Goal: Transaction & Acquisition: Purchase product/service

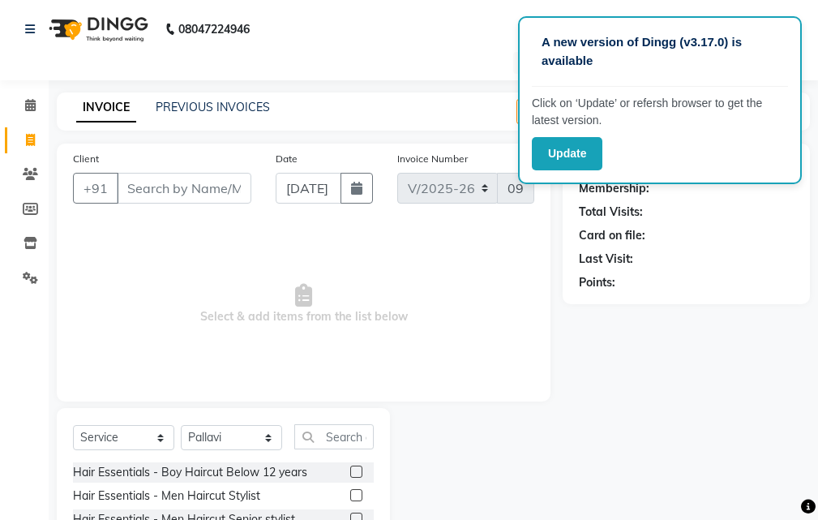
select select "6473"
select select "service"
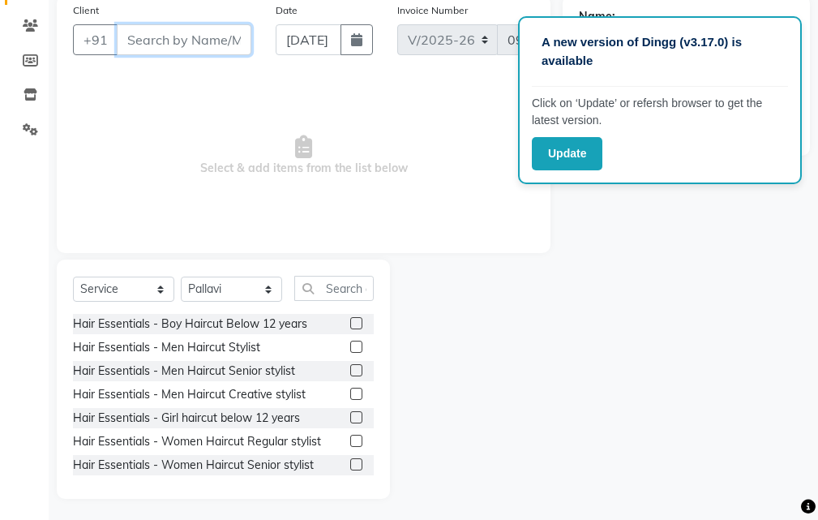
scroll to position [152, 0]
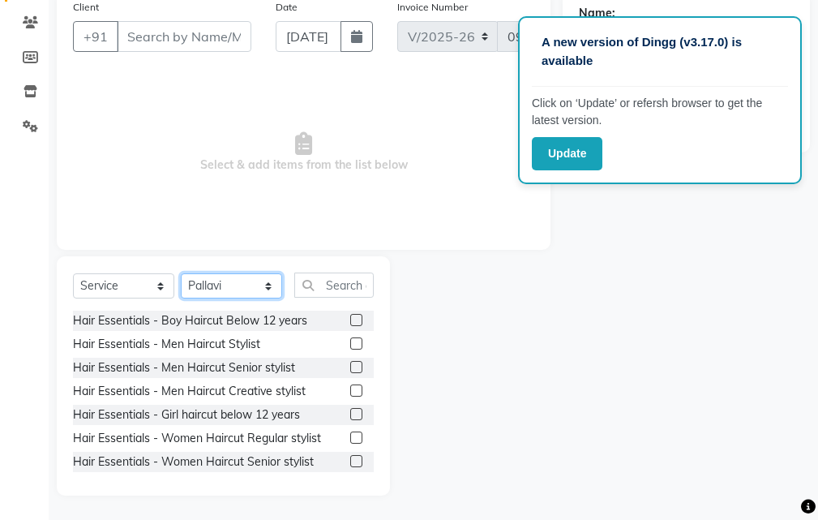
click at [252, 280] on select "Select Stylist Manager [PERSON_NAME][GEOGRAPHIC_DATA] [GEOGRAPHIC_DATA][PERSON_…" at bounding box center [231, 285] width 101 height 25
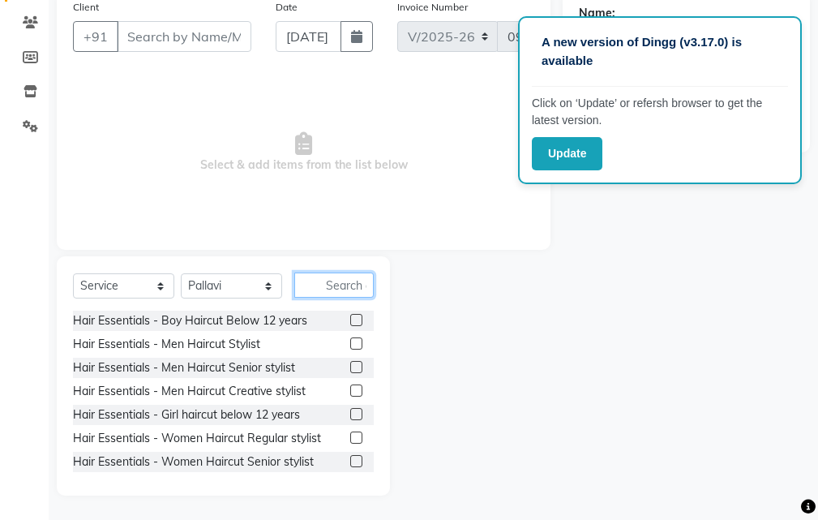
click at [317, 286] on input "text" at bounding box center [333, 285] width 79 height 25
click at [238, 272] on div "Select Service Product Membership Package Voucher Prepaid Gift Card Select Styl…" at bounding box center [223, 375] width 333 height 239
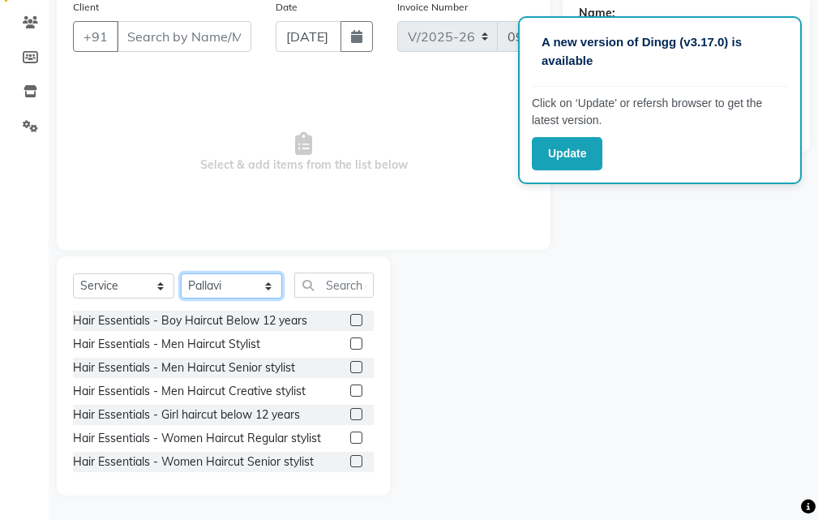
click at [235, 287] on select "Select Stylist Manager [PERSON_NAME][GEOGRAPHIC_DATA] [GEOGRAPHIC_DATA][PERSON_…" at bounding box center [231, 285] width 101 height 25
select select "88211"
click at [181, 273] on select "Select Stylist Manager [PERSON_NAME][GEOGRAPHIC_DATA] [GEOGRAPHIC_DATA][PERSON_…" at bounding box center [231, 285] width 101 height 25
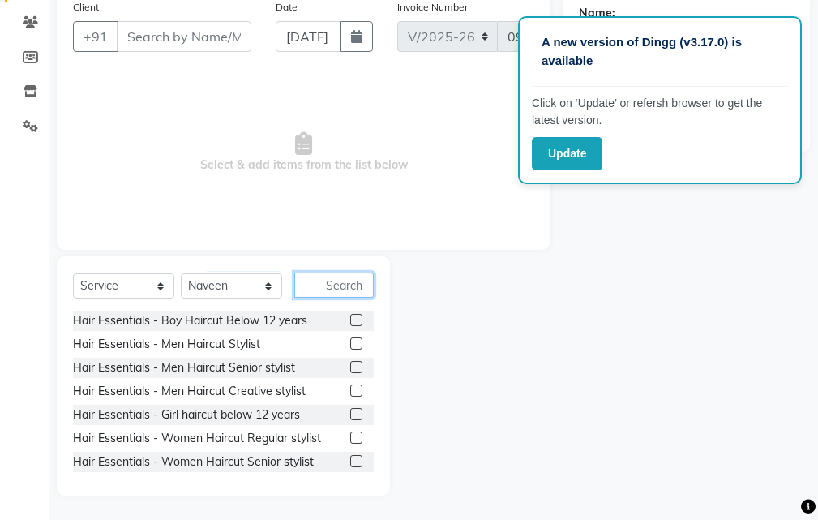
click at [338, 288] on input "text" at bounding box center [333, 285] width 79 height 25
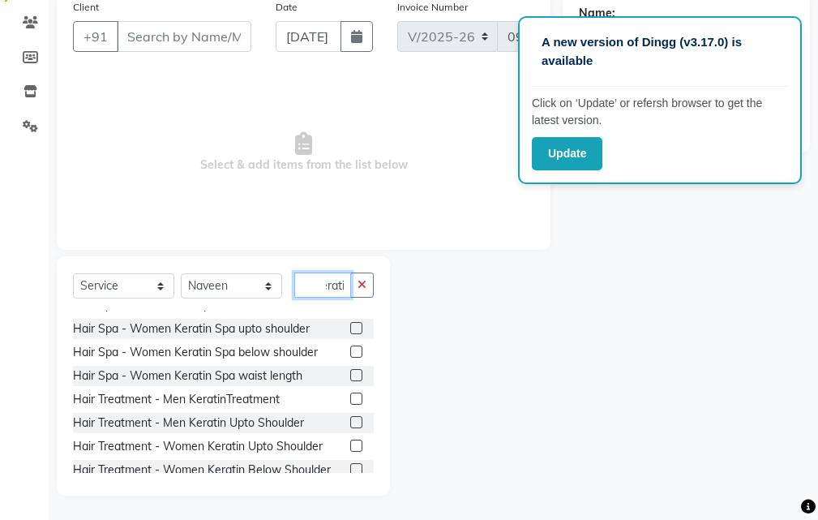
scroll to position [81, 0]
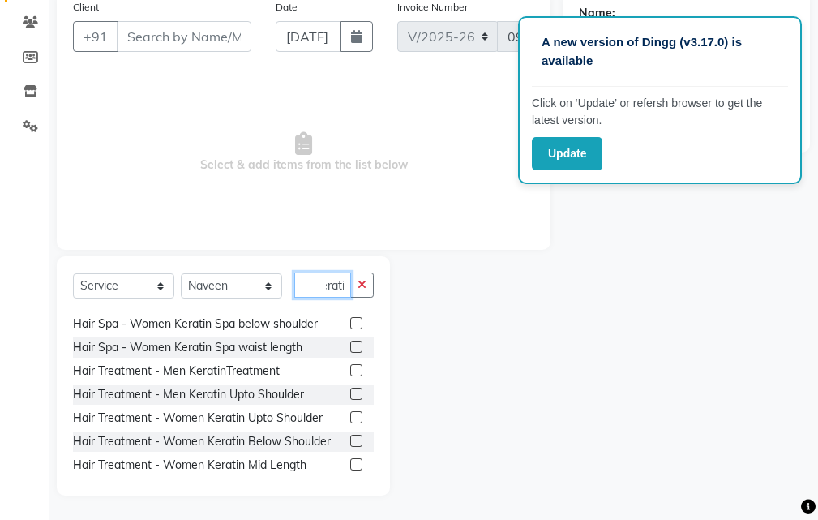
type input "kerati"
click at [350, 435] on label at bounding box center [356, 441] width 12 height 12
click at [350, 436] on input "checkbox" at bounding box center [355, 441] width 11 height 11
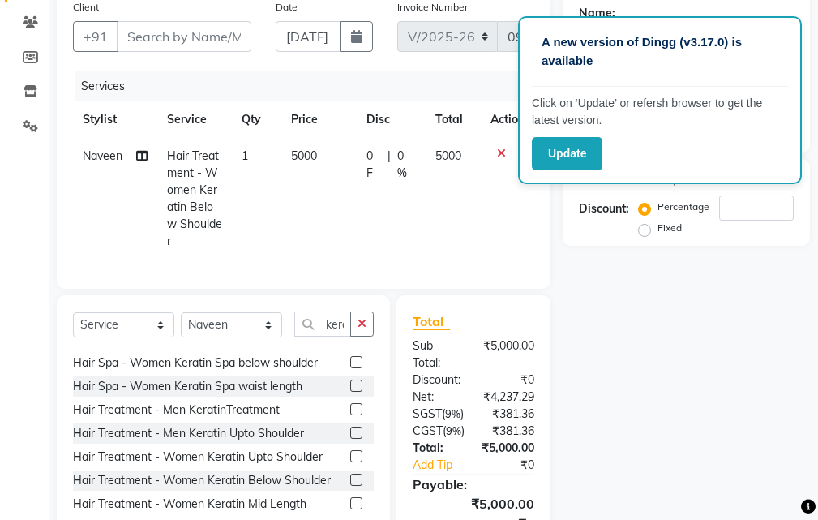
checkbox input "false"
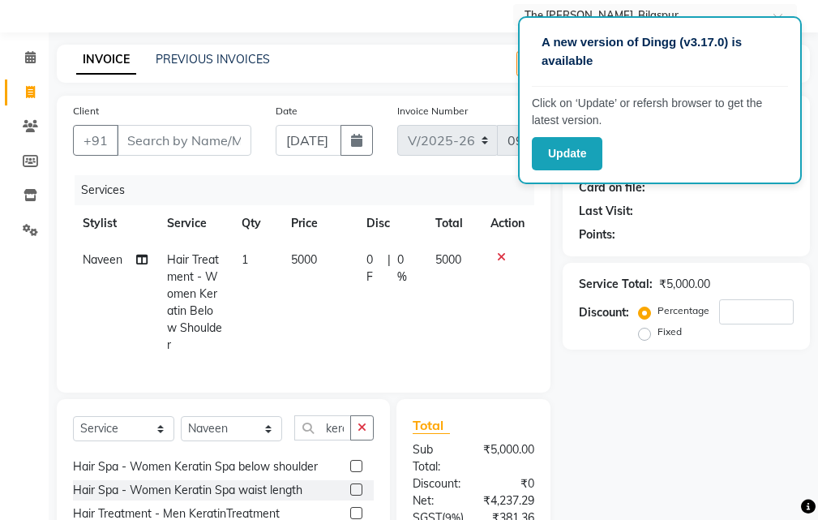
scroll to position [46, 0]
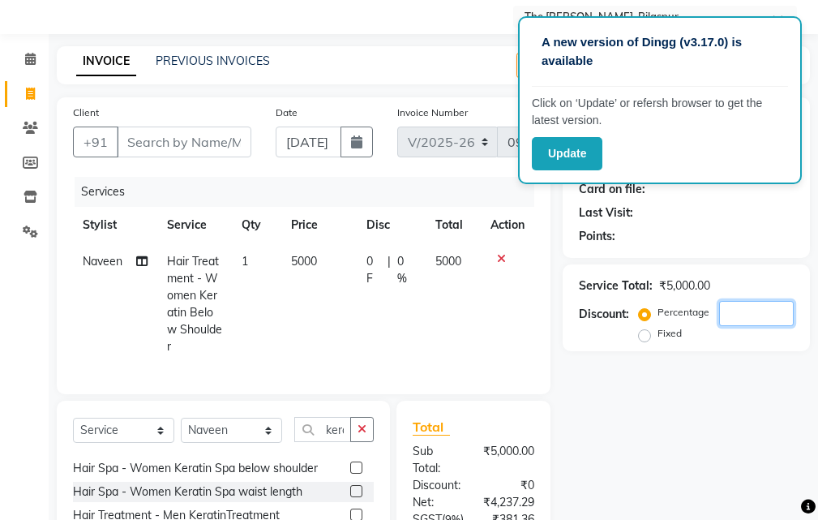
click at [738, 314] on input "number" at bounding box center [756, 313] width 75 height 25
click at [728, 308] on input "number" at bounding box center [756, 313] width 75 height 25
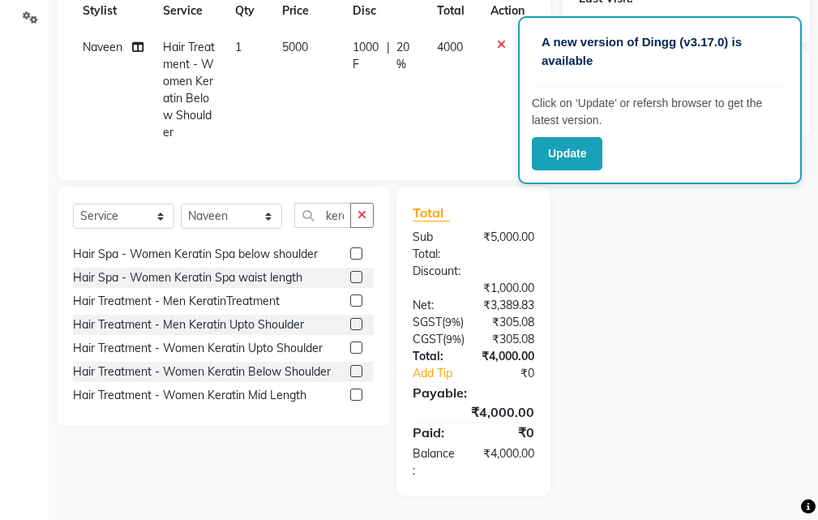
scroll to position [144, 0]
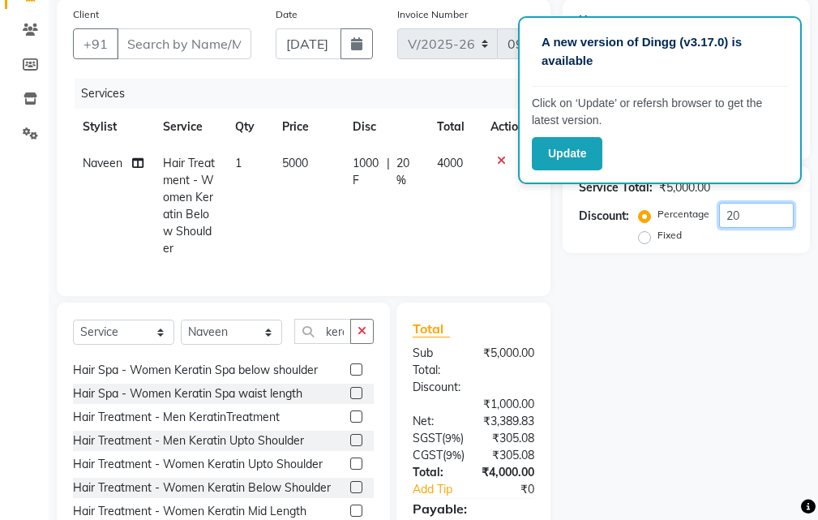
type input "2"
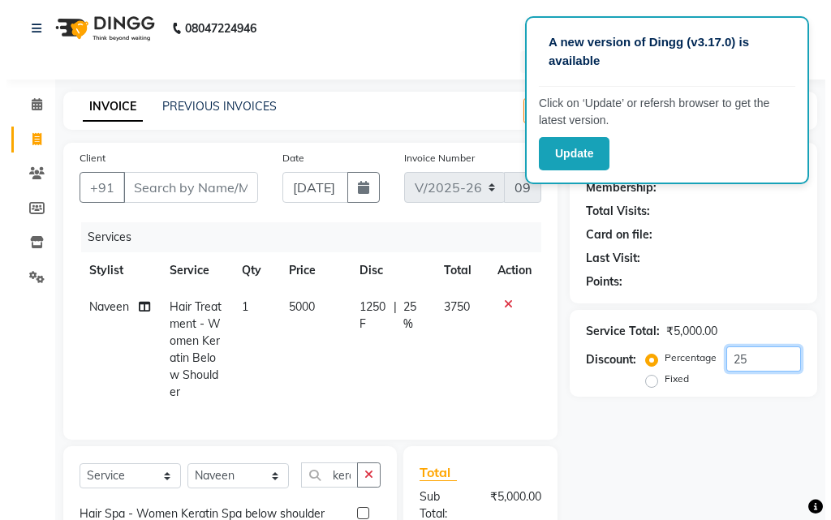
scroll to position [0, 0]
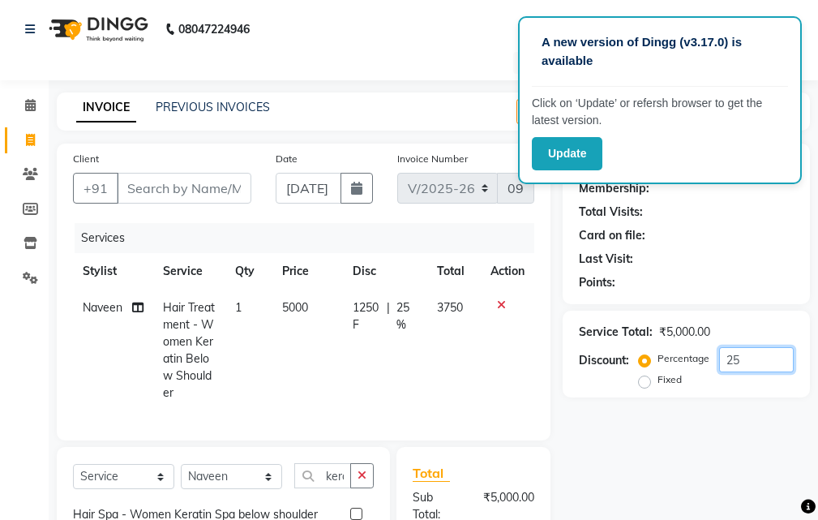
type input "25"
click at [221, 189] on input "Client" at bounding box center [184, 188] width 135 height 31
type input "6"
type input "0"
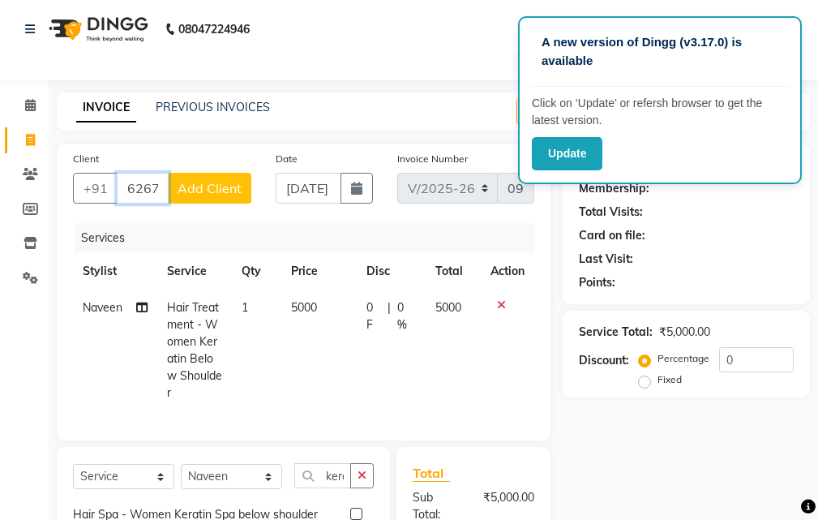
type input "6267708934"
click at [225, 186] on span "Add Client" at bounding box center [210, 188] width 64 height 16
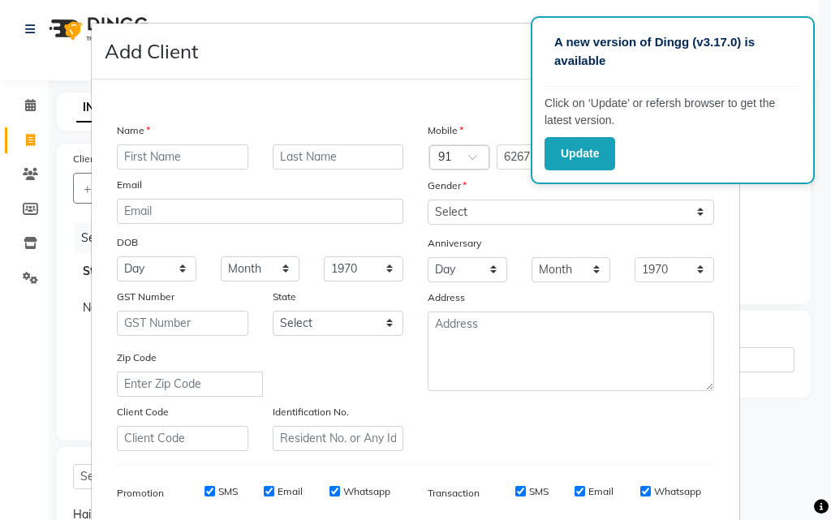
click at [173, 148] on input "text" at bounding box center [182, 156] width 131 height 25
click at [180, 158] on input "text" at bounding box center [182, 156] width 131 height 25
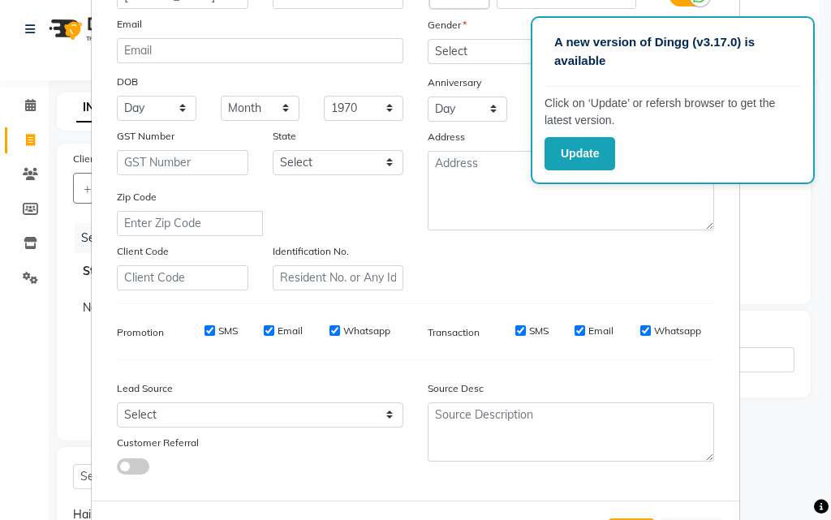
scroll to position [67, 0]
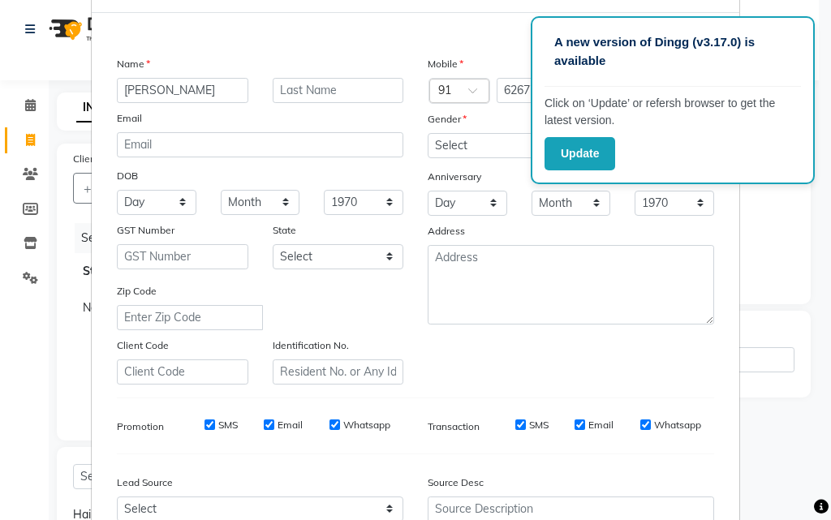
type input "[PERSON_NAME]"
click at [449, 136] on select "Select [DEMOGRAPHIC_DATA] [DEMOGRAPHIC_DATA] Other Prefer Not To Say" at bounding box center [570, 145] width 286 height 25
select select "[DEMOGRAPHIC_DATA]"
click at [427, 133] on select "Select [DEMOGRAPHIC_DATA] [DEMOGRAPHIC_DATA] Other Prefer Not To Say" at bounding box center [570, 145] width 286 height 25
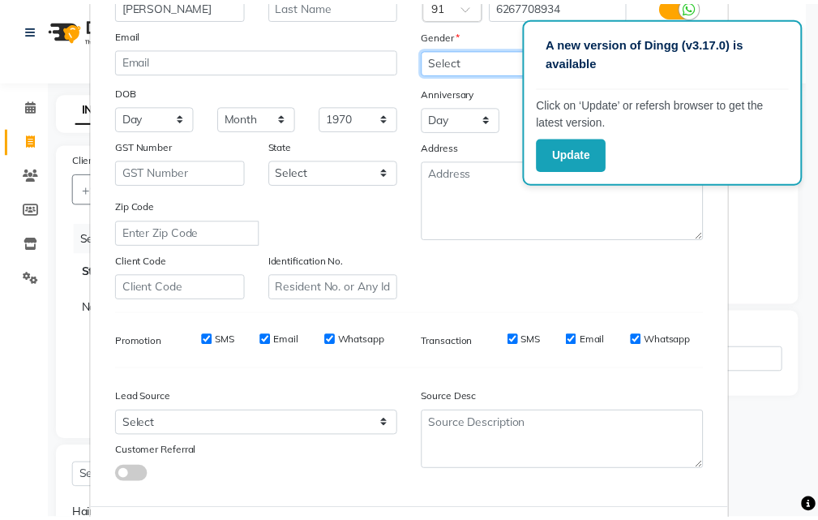
scroll to position [229, 0]
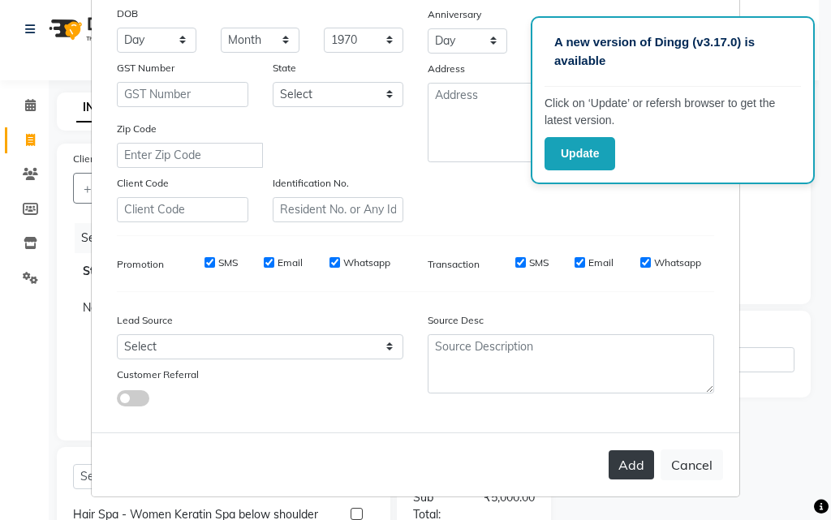
click at [626, 462] on button "Add" at bounding box center [630, 464] width 45 height 29
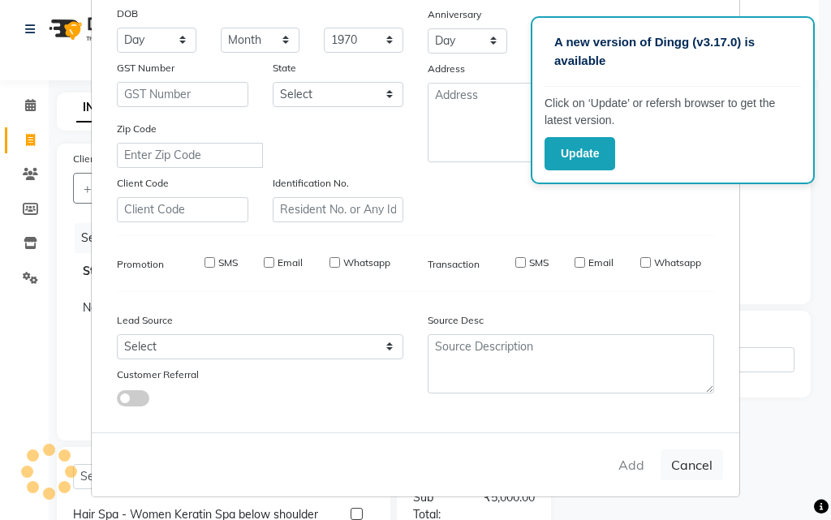
type input "62******34"
select select
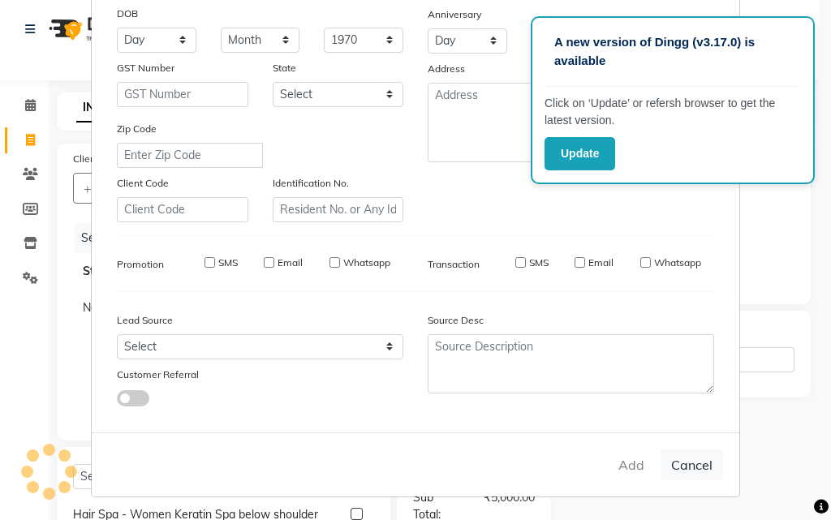
select select
checkbox input "false"
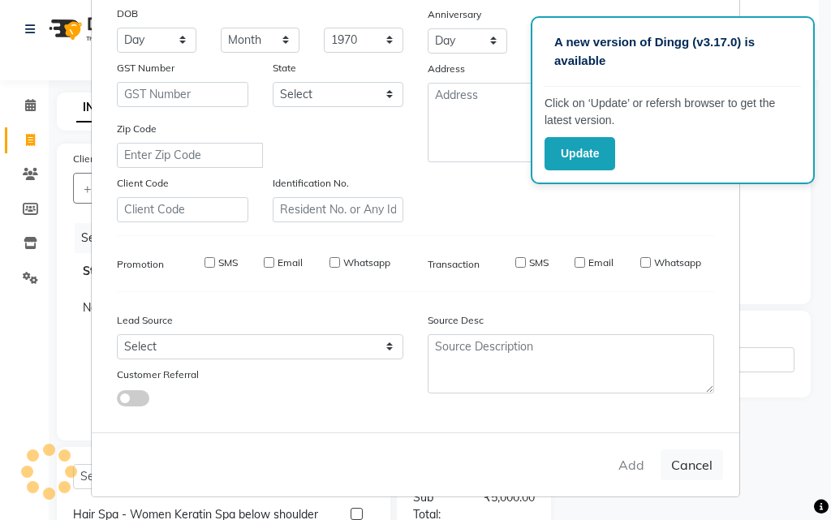
checkbox input "false"
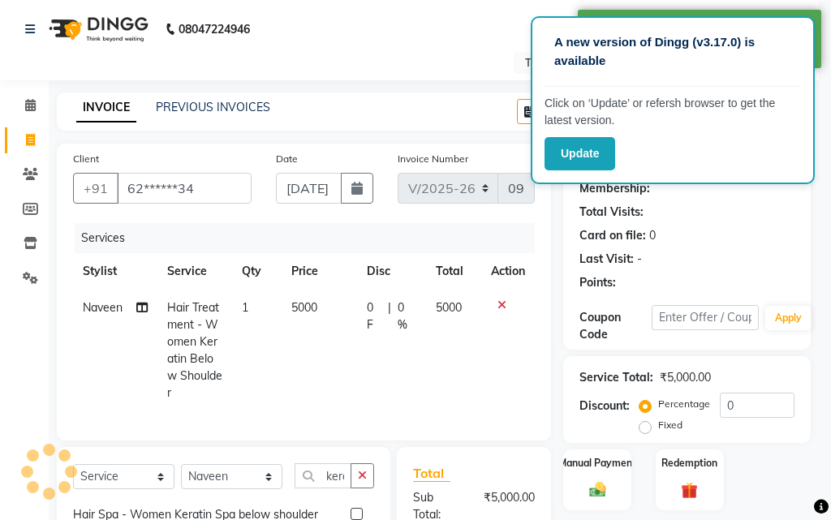
select select "1: Object"
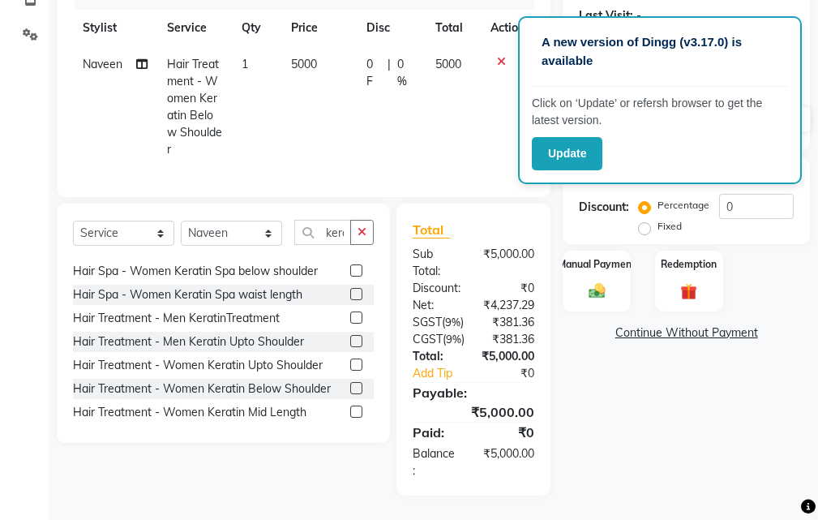
scroll to position [127, 0]
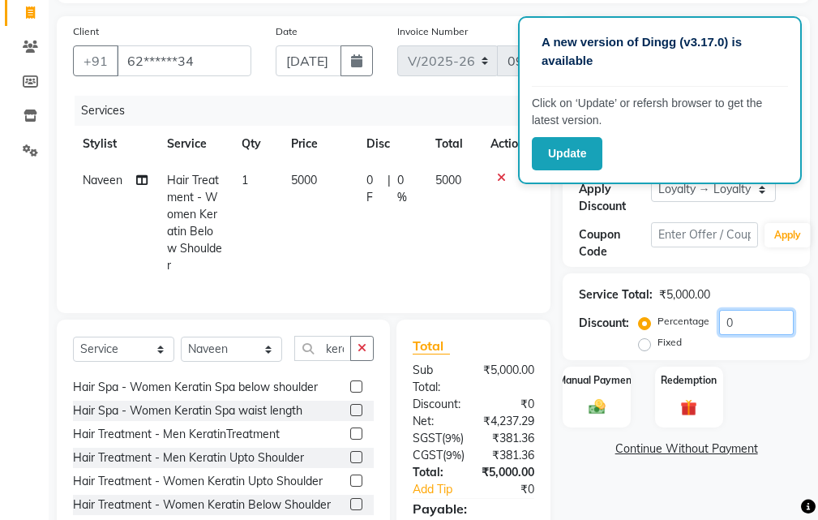
click at [755, 325] on input "0" at bounding box center [756, 322] width 75 height 25
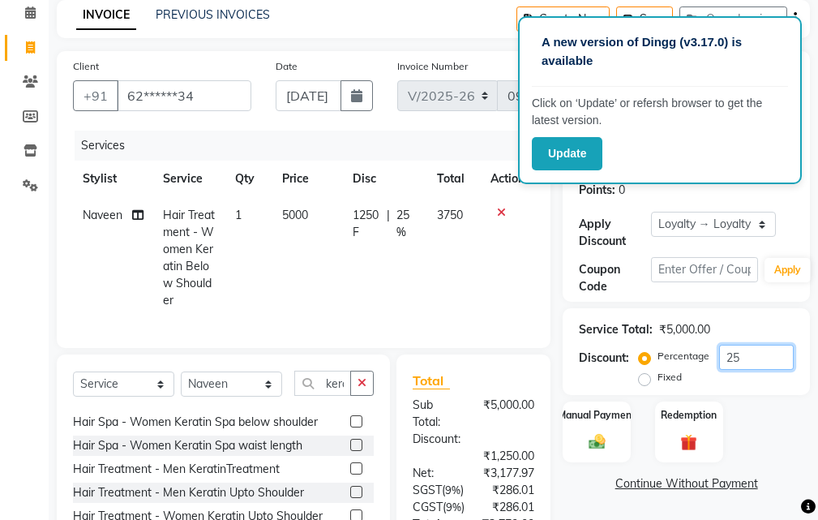
scroll to position [81, 0]
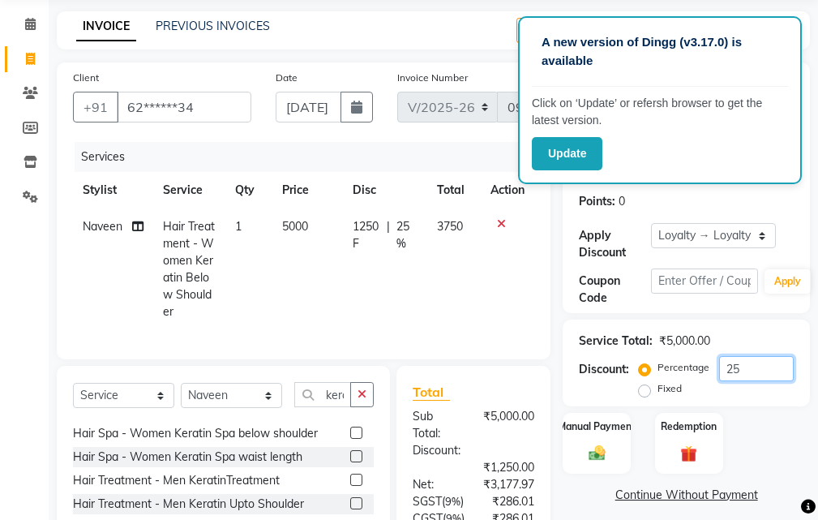
type input "25"
click at [238, 408] on select "Select Stylist Manager [PERSON_NAME][GEOGRAPHIC_DATA] [GEOGRAPHIC_DATA][PERSON_…" at bounding box center [231, 395] width 101 height 25
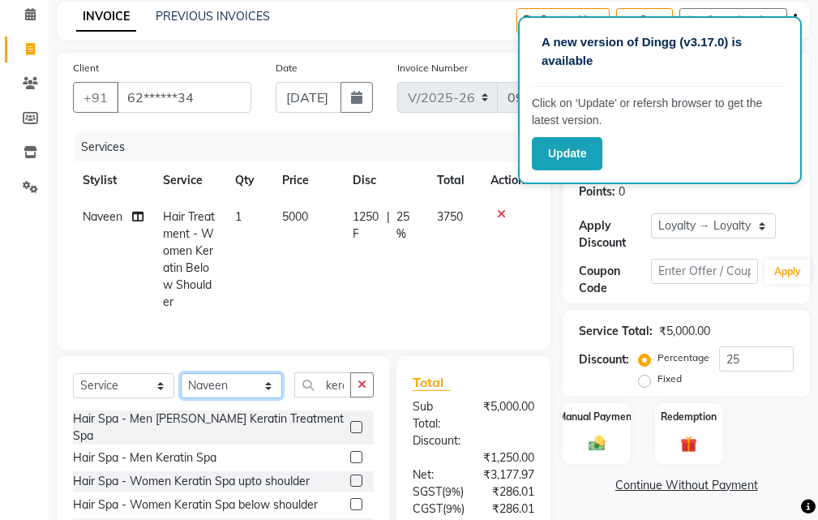
scroll to position [162, 0]
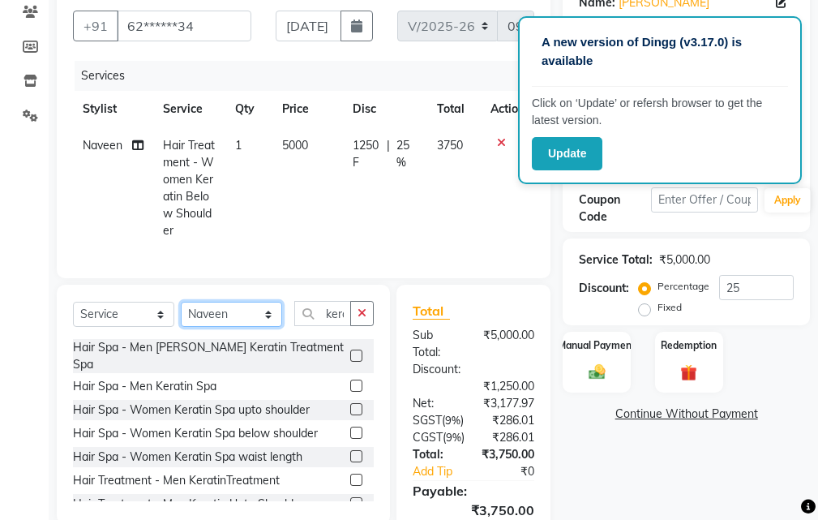
click at [208, 327] on select "Select Stylist Manager [PERSON_NAME][GEOGRAPHIC_DATA] [GEOGRAPHIC_DATA][PERSON_…" at bounding box center [231, 314] width 101 height 25
click at [122, 327] on select "Select Service Product Membership Package Voucher Prepaid Gift Card" at bounding box center [123, 314] width 101 height 25
select select "product"
click at [73, 314] on select "Select Service Product Membership Package Voucher Prepaid Gift Card" at bounding box center [123, 314] width 101 height 25
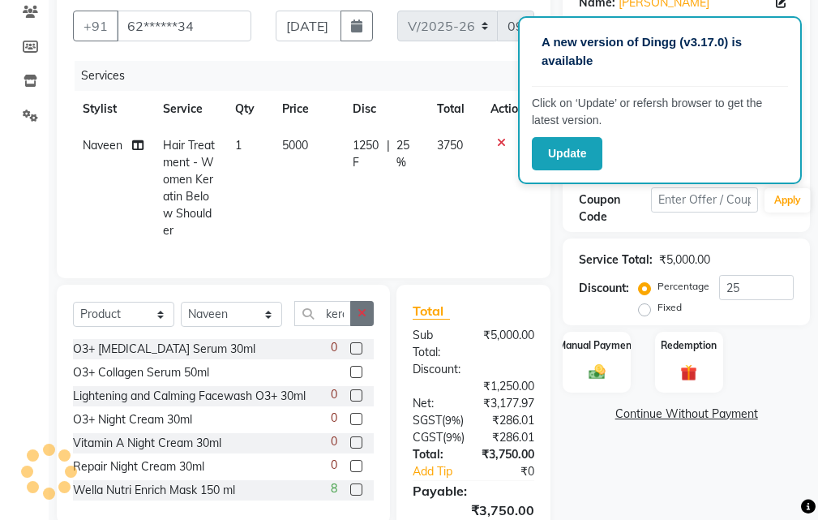
click at [360, 319] on icon "button" at bounding box center [362, 312] width 9 height 11
click at [346, 326] on input "text" at bounding box center [333, 313] width 79 height 25
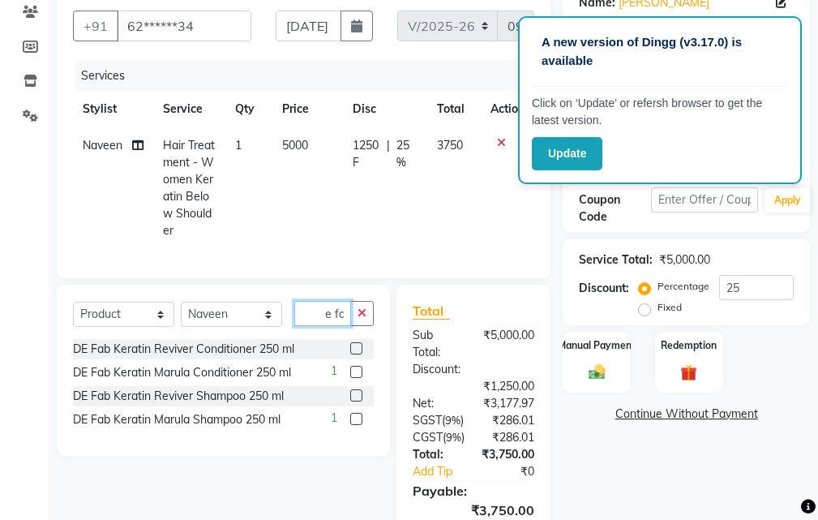
type input "de fa"
click at [353, 354] on label at bounding box center [356, 348] width 12 height 12
click at [353, 354] on input "checkbox" at bounding box center [355, 349] width 11 height 11
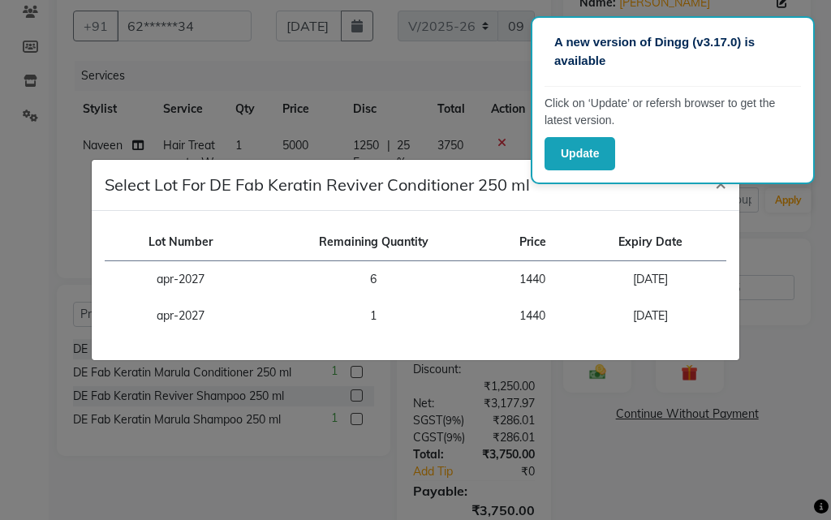
checkbox input "false"
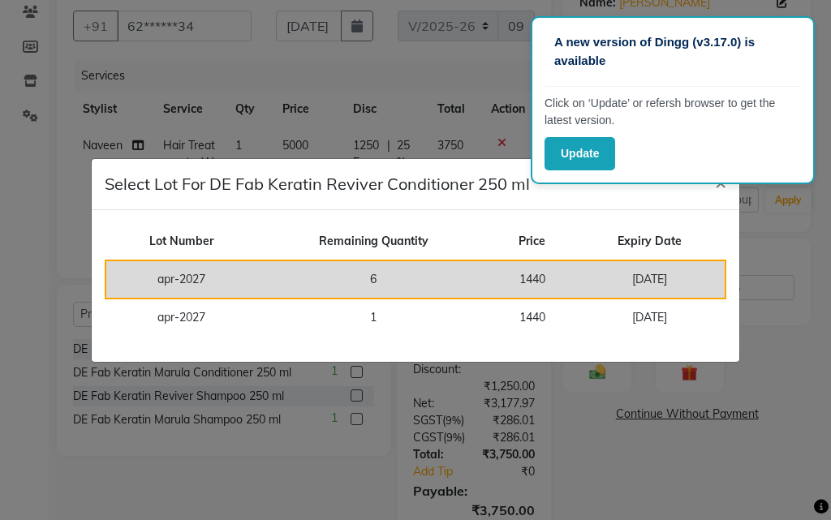
click at [523, 281] on td "1440" at bounding box center [532, 279] width 84 height 38
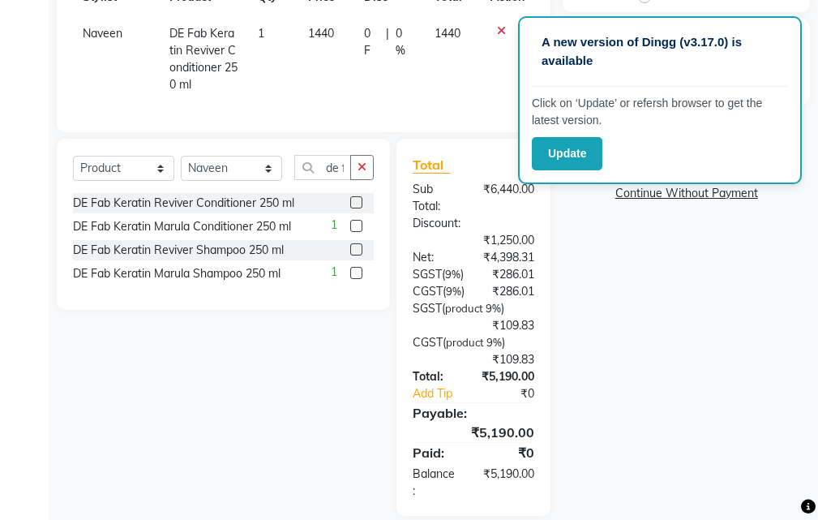
scroll to position [487, 0]
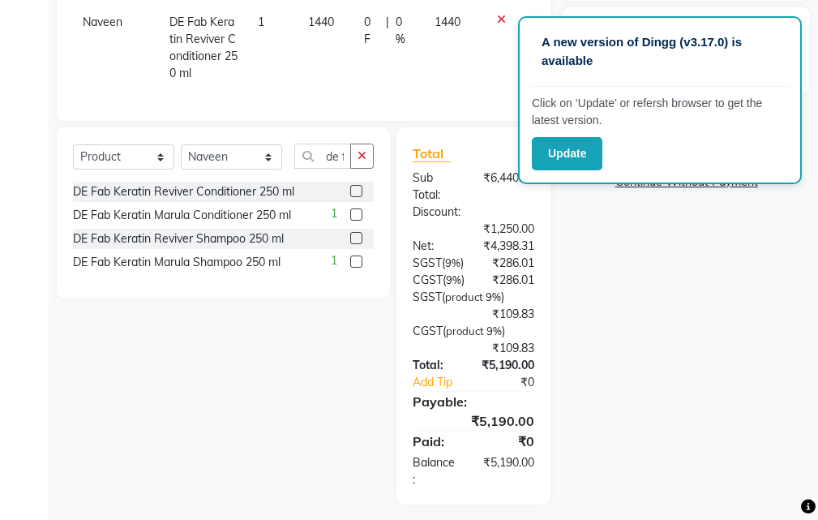
click at [358, 244] on label at bounding box center [356, 238] width 12 height 12
click at [358, 244] on input "checkbox" at bounding box center [355, 239] width 11 height 11
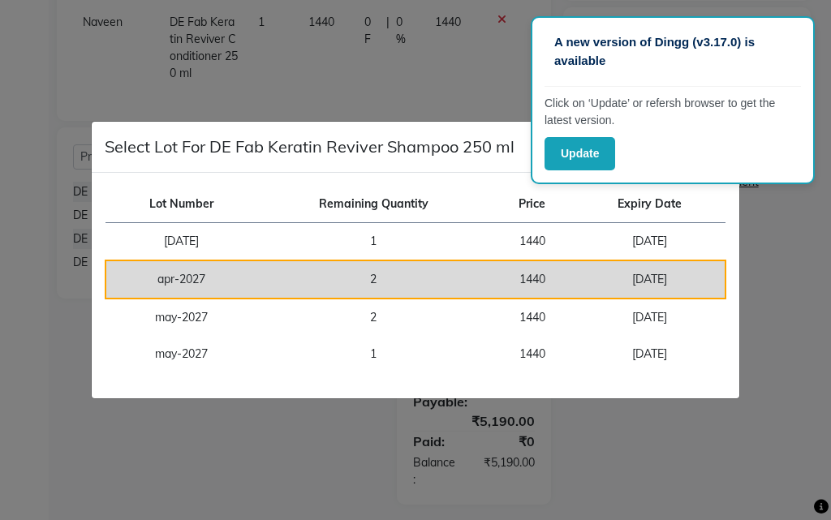
checkbox input "false"
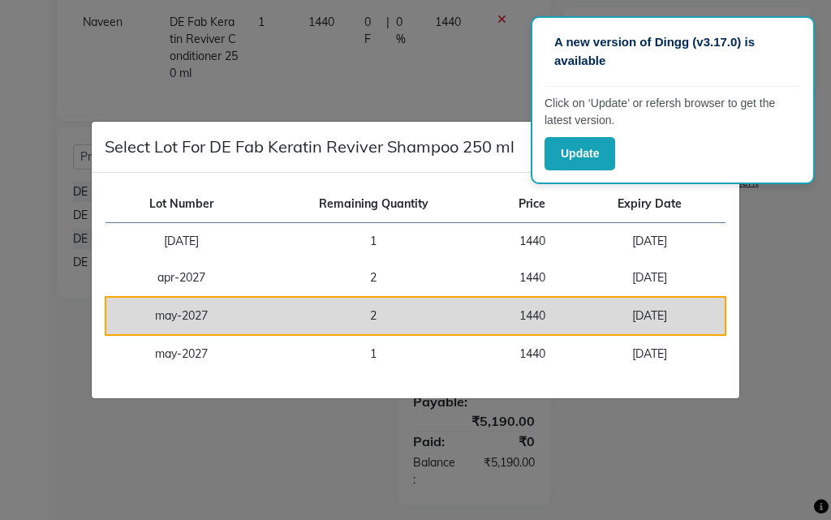
click at [476, 320] on td "2" at bounding box center [373, 316] width 234 height 38
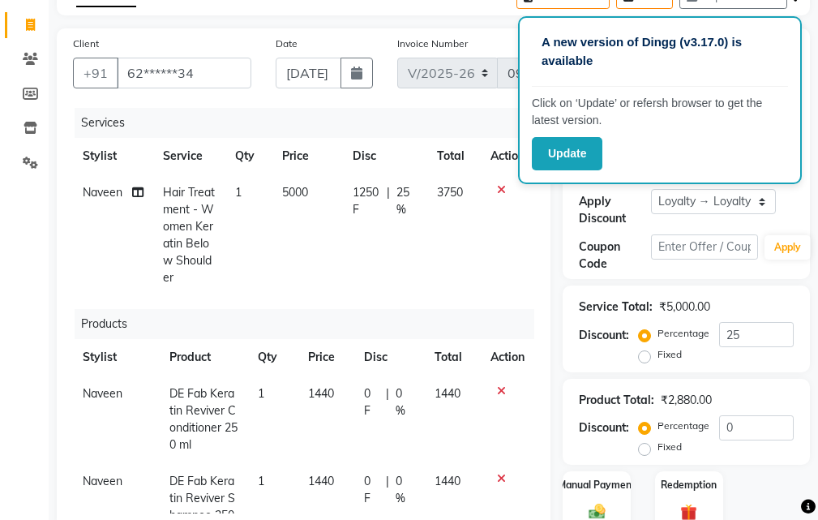
scroll to position [114, 0]
click at [750, 341] on input "25" at bounding box center [756, 335] width 75 height 25
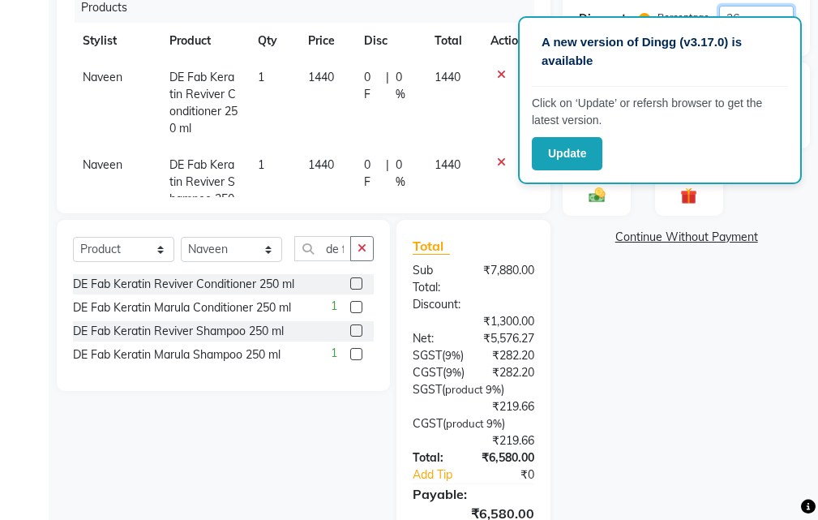
scroll to position [277, 0]
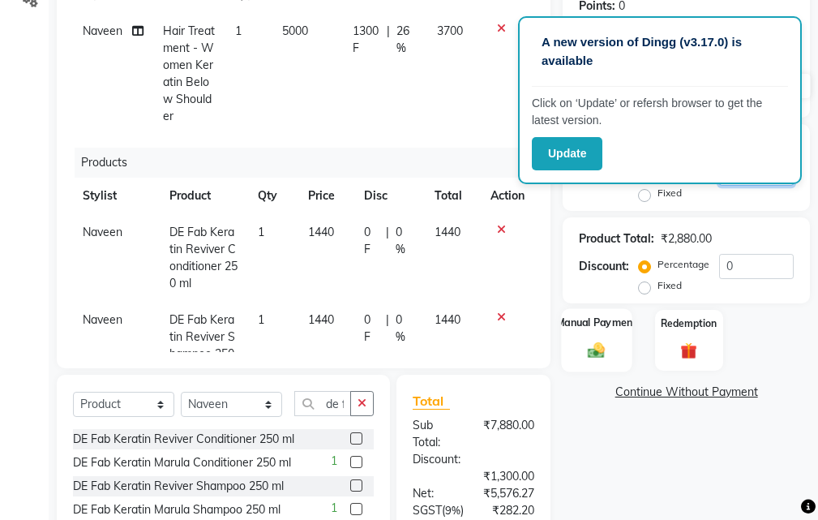
type input "26"
click at [628, 360] on div "Manual Payment" at bounding box center [597, 339] width 71 height 63
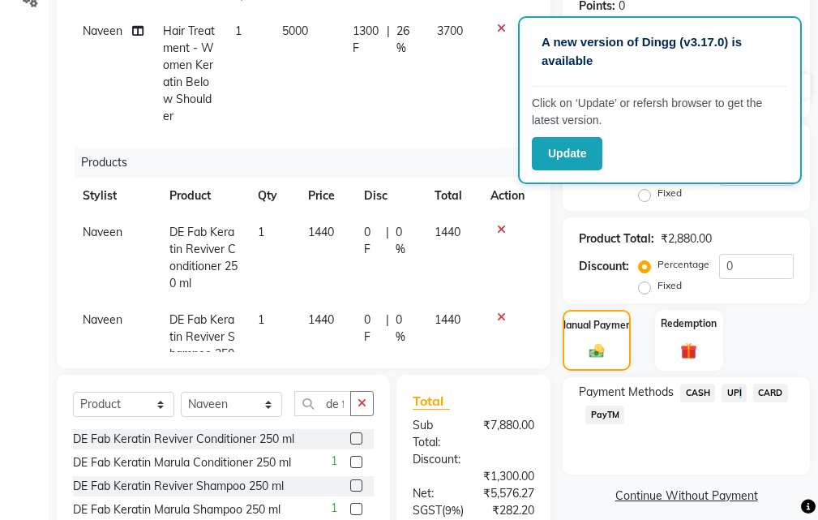
click at [736, 391] on span "UPI" at bounding box center [734, 393] width 25 height 19
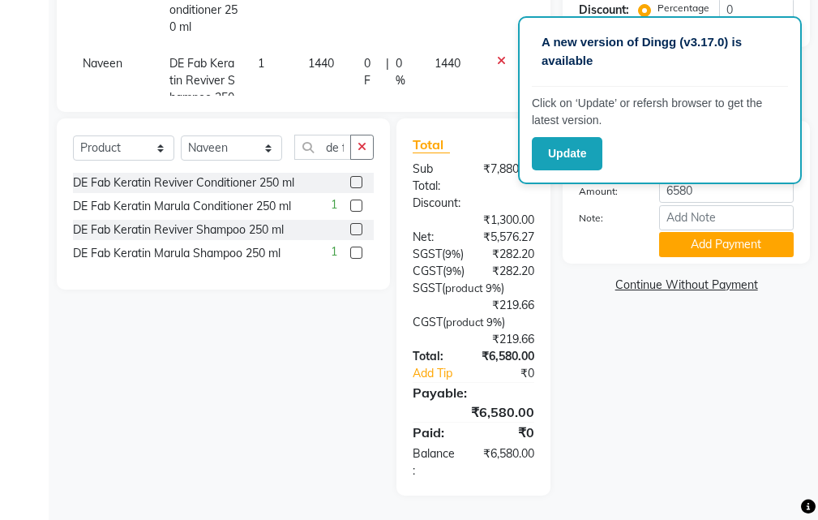
scroll to position [520, 0]
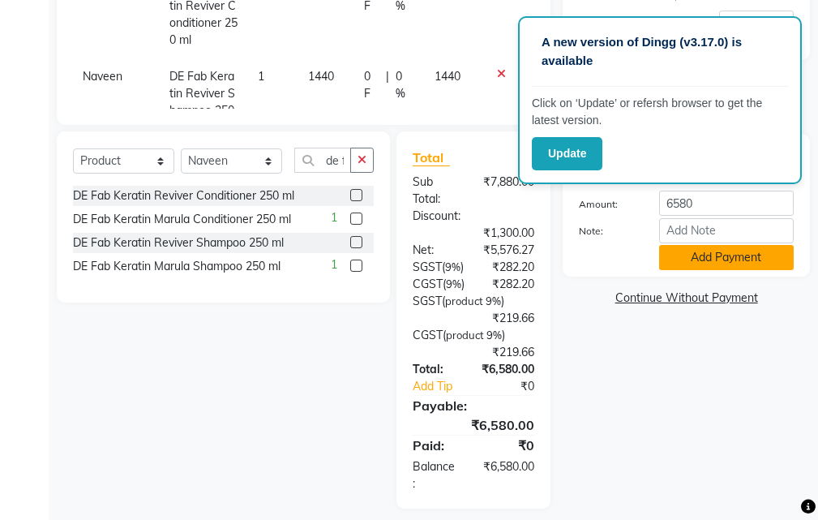
click at [701, 250] on button "Add Payment" at bounding box center [726, 257] width 135 height 25
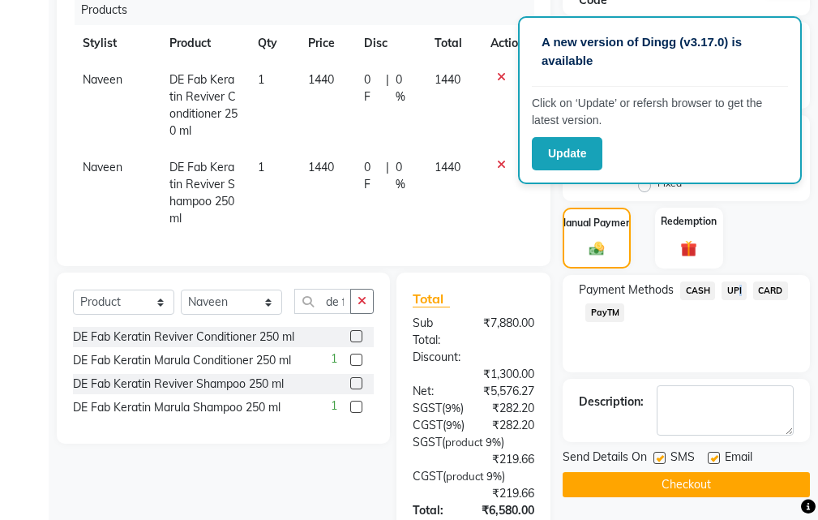
scroll to position [377, 0]
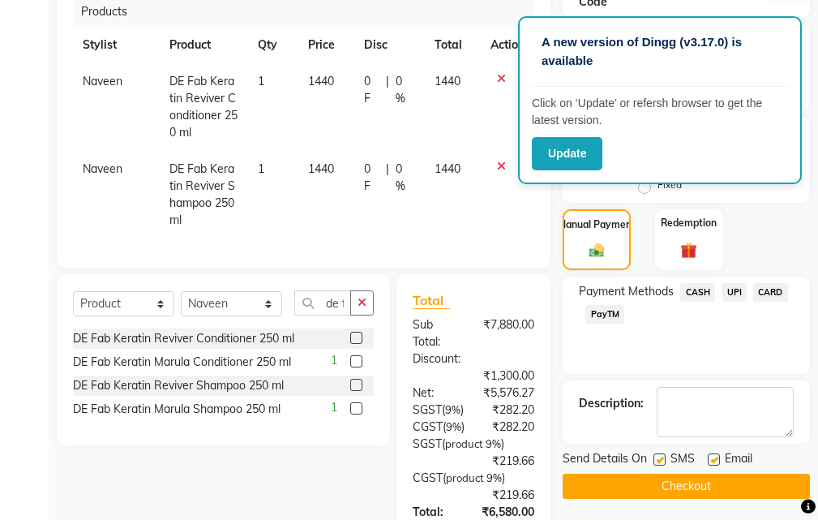
click at [355, 405] on label at bounding box center [356, 408] width 12 height 12
click at [355, 405] on input "checkbox" at bounding box center [355, 409] width 11 height 11
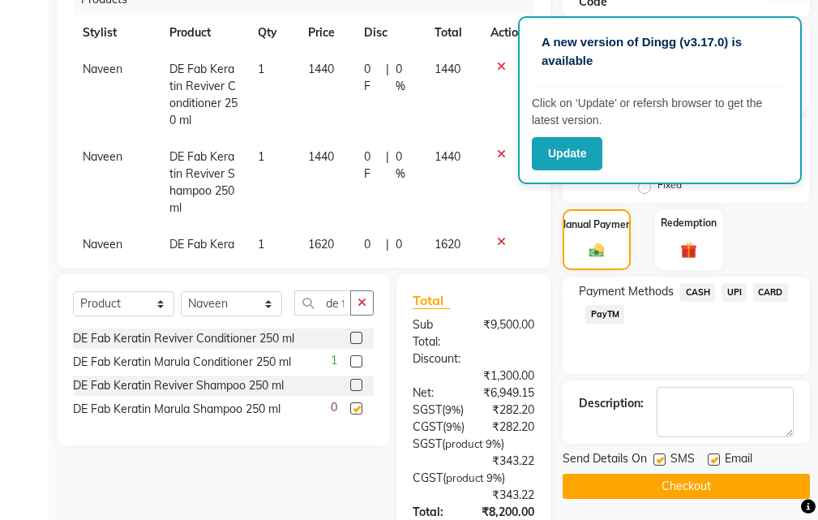
checkbox input "false"
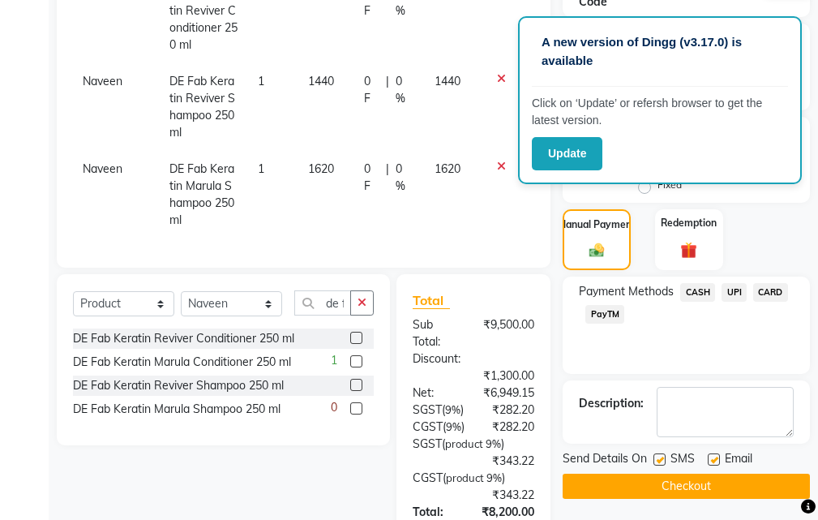
scroll to position [150, 0]
click at [497, 161] on icon at bounding box center [501, 166] width 9 height 11
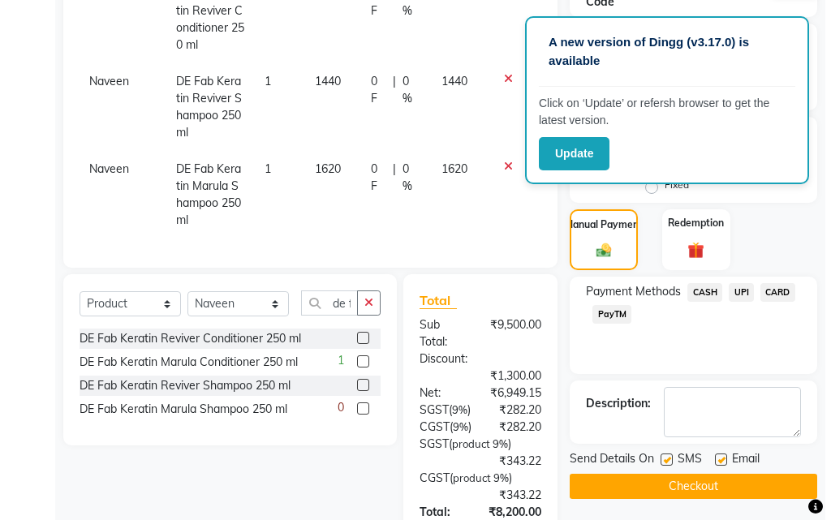
scroll to position [62, 0]
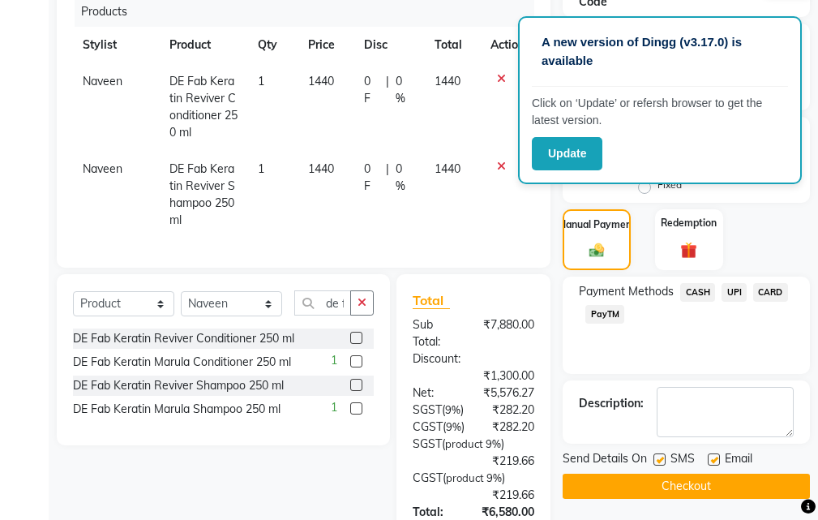
click at [359, 380] on label at bounding box center [356, 385] width 12 height 12
click at [359, 380] on input "checkbox" at bounding box center [355, 385] width 11 height 11
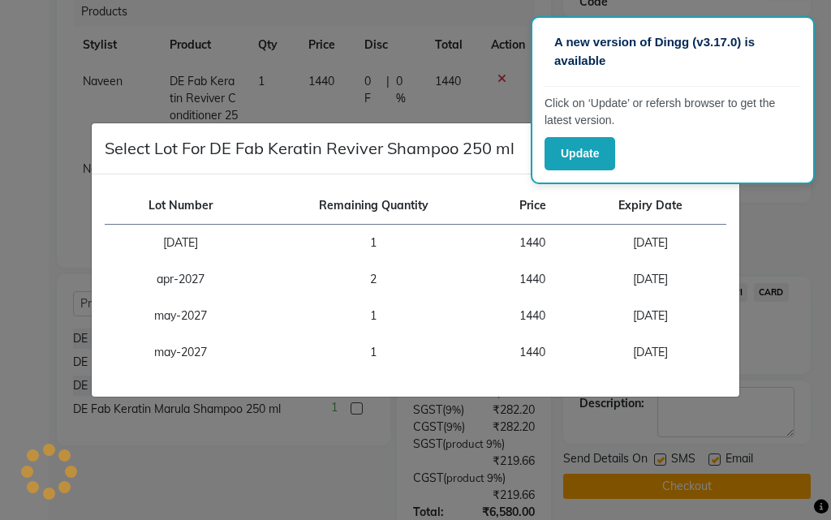
checkbox input "false"
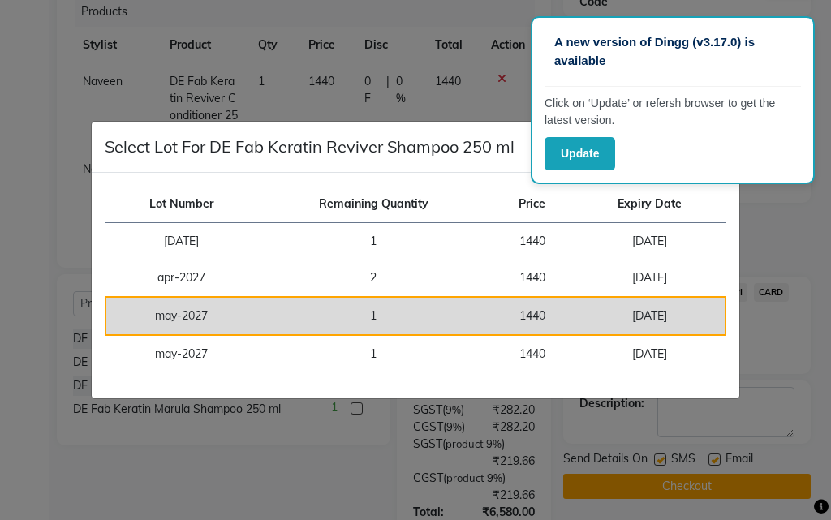
click at [524, 316] on td "1440" at bounding box center [532, 316] width 84 height 38
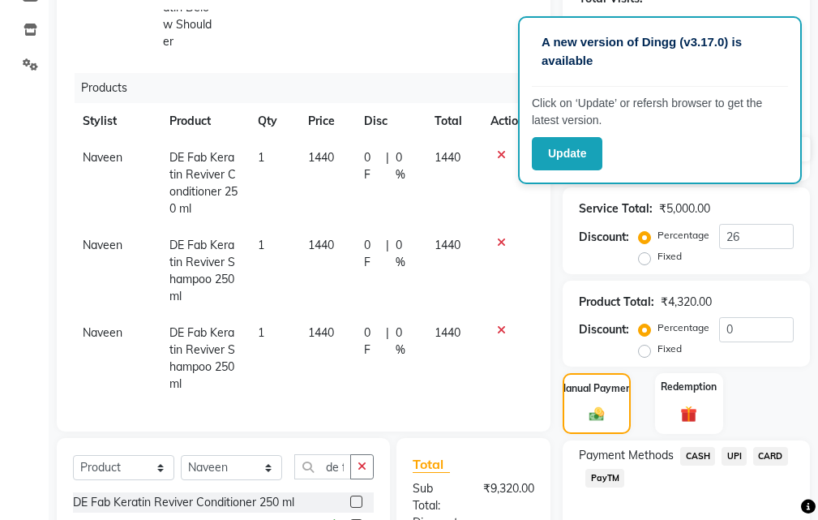
scroll to position [215, 0]
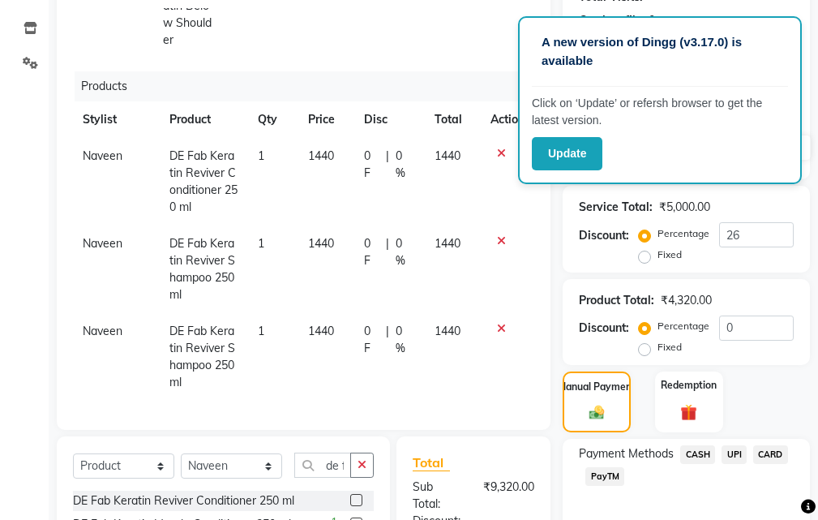
click at [497, 235] on icon at bounding box center [501, 240] width 9 height 11
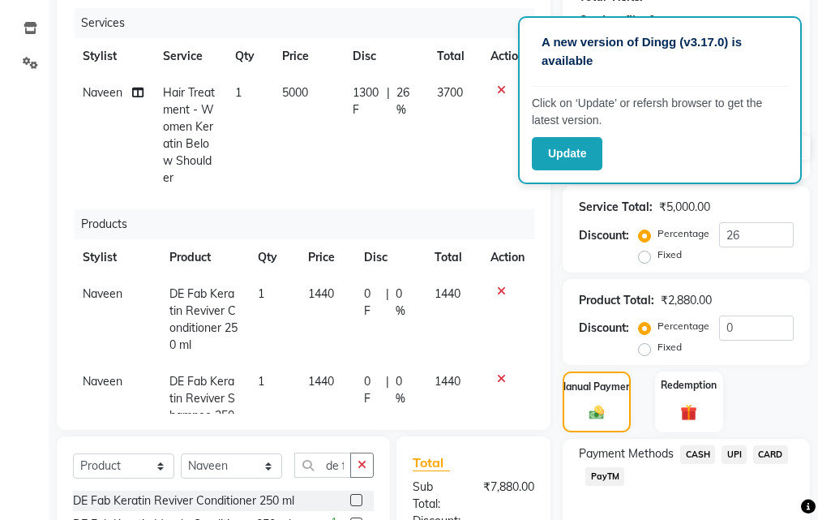
scroll to position [62, 0]
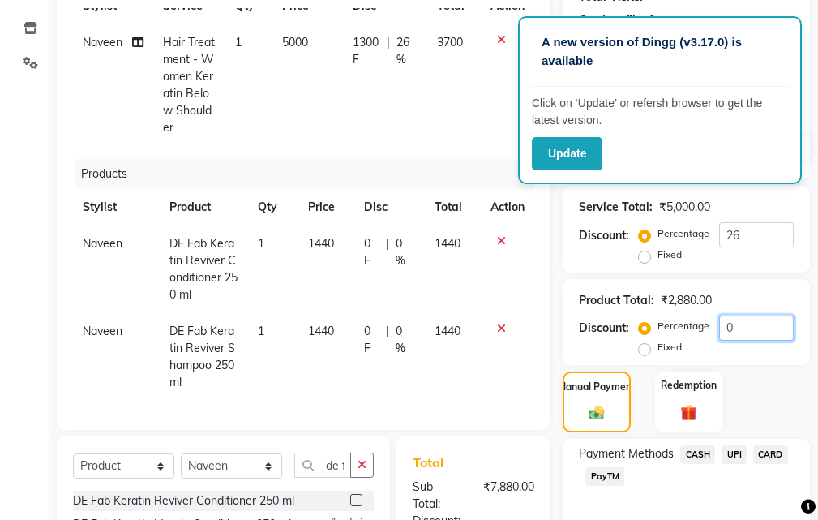
click at [731, 316] on input "0" at bounding box center [756, 328] width 75 height 25
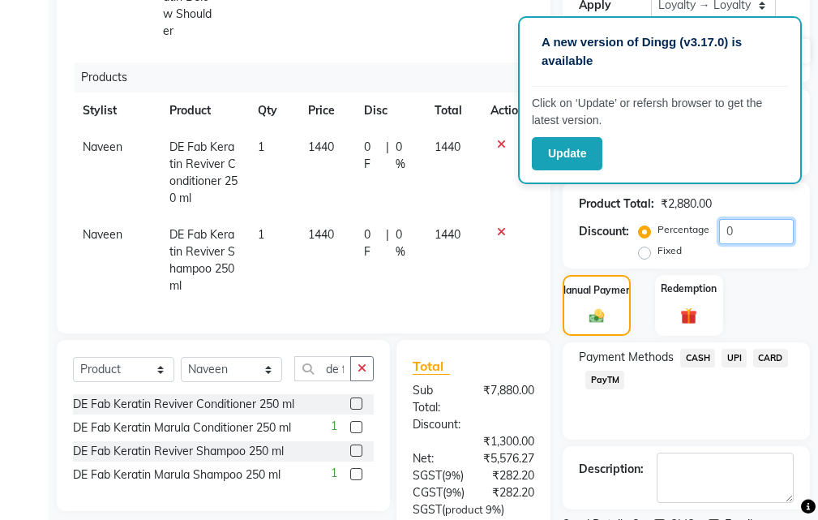
scroll to position [296, 0]
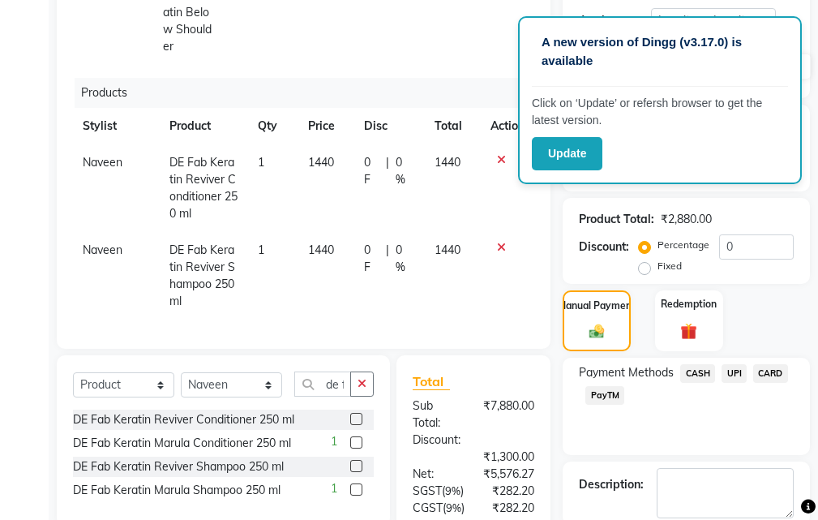
click at [733, 376] on span "UPI" at bounding box center [734, 373] width 25 height 19
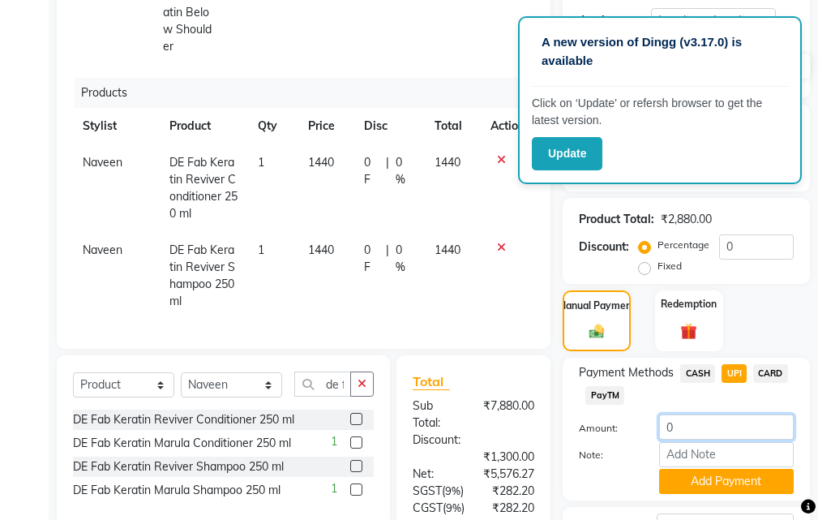
click at [669, 432] on input "0" at bounding box center [726, 426] width 135 height 25
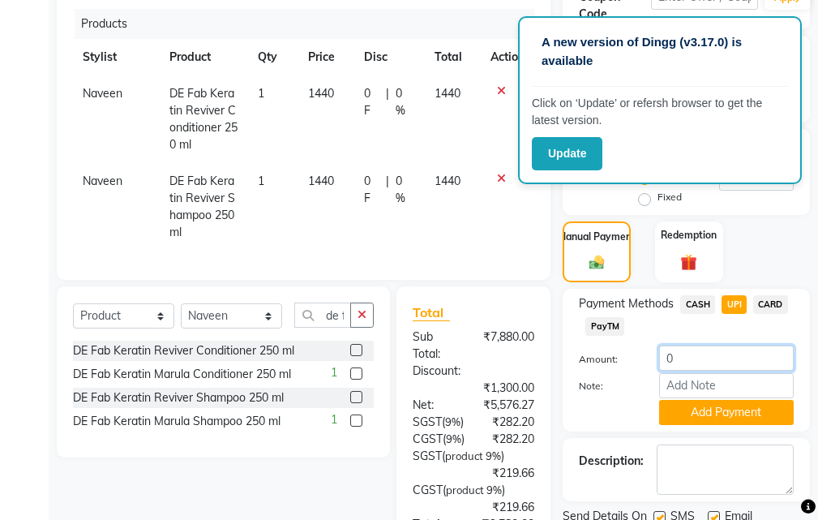
scroll to position [458, 0]
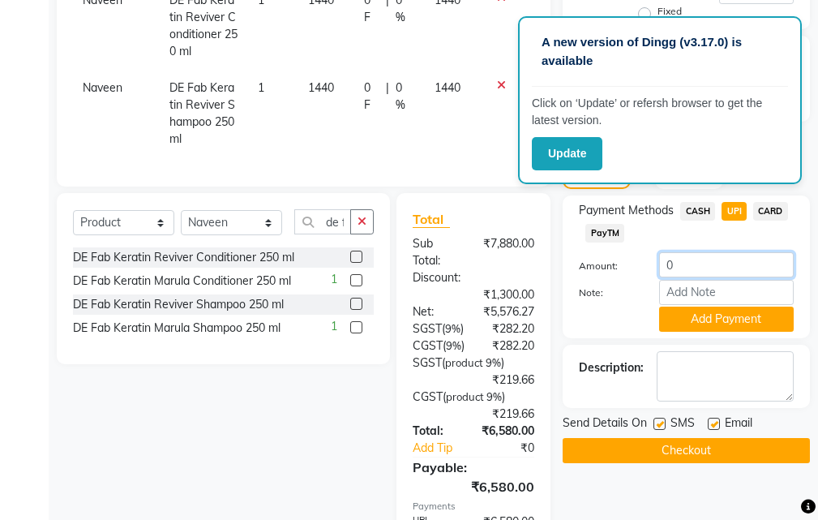
click at [697, 268] on input "0" at bounding box center [726, 264] width 135 height 25
type input "2900"
click at [700, 321] on button "Add Payment" at bounding box center [726, 319] width 135 height 25
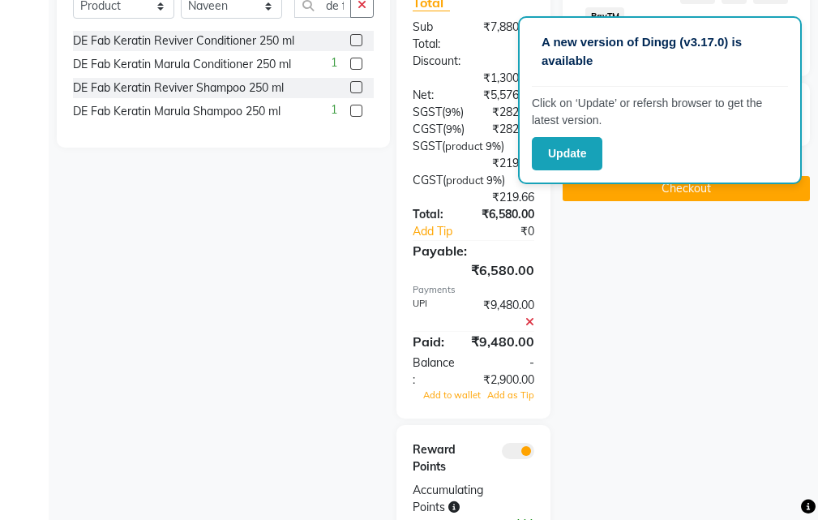
scroll to position [634, 0]
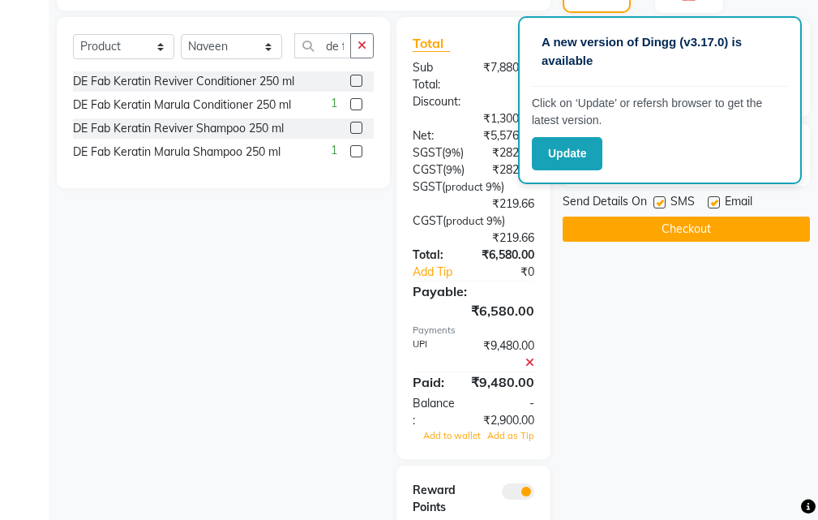
click at [533, 368] on icon at bounding box center [530, 362] width 9 height 11
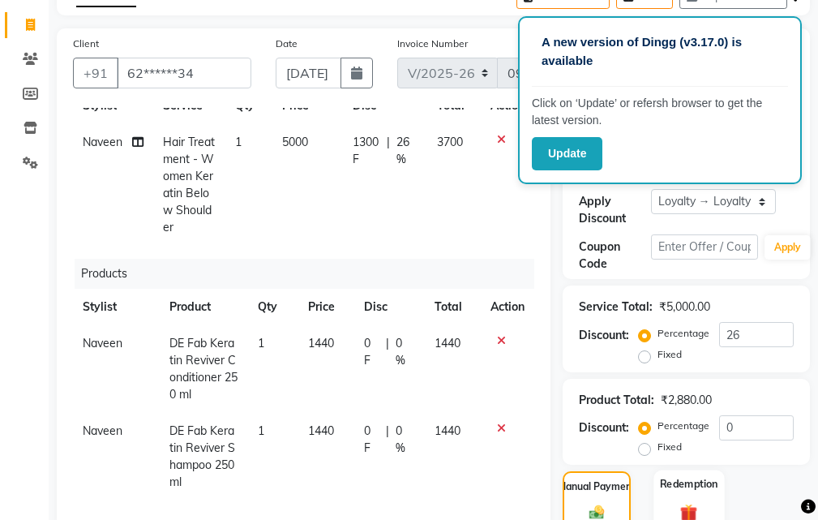
scroll to position [114, 0]
click at [756, 331] on input "26" at bounding box center [756, 335] width 75 height 25
click at [759, 333] on input "26" at bounding box center [756, 335] width 75 height 25
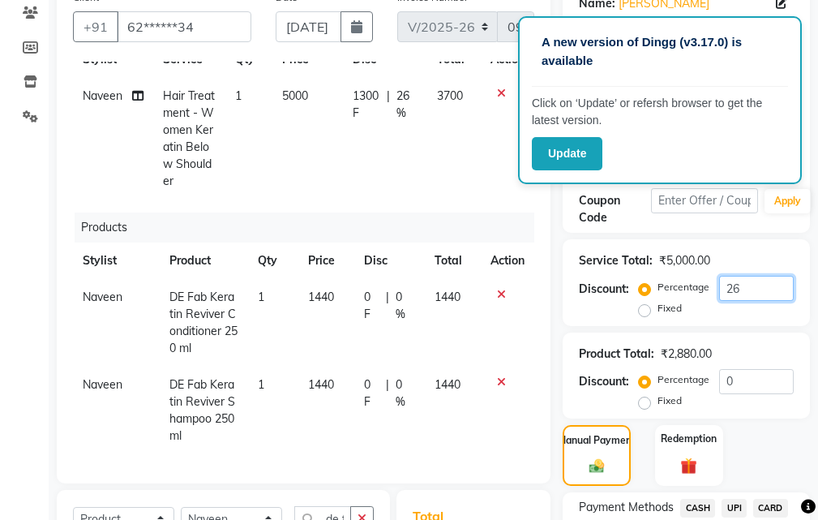
scroll to position [162, 0]
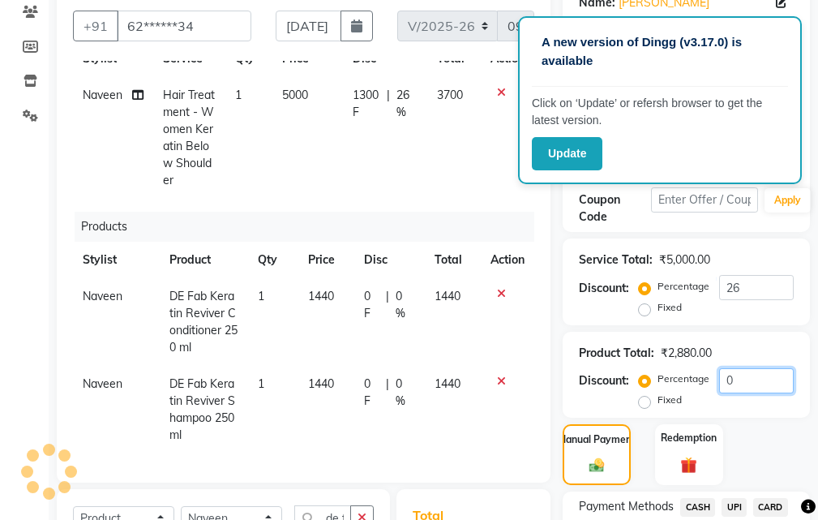
click at [743, 385] on input "0" at bounding box center [756, 380] width 75 height 25
click at [497, 376] on icon at bounding box center [501, 381] width 9 height 11
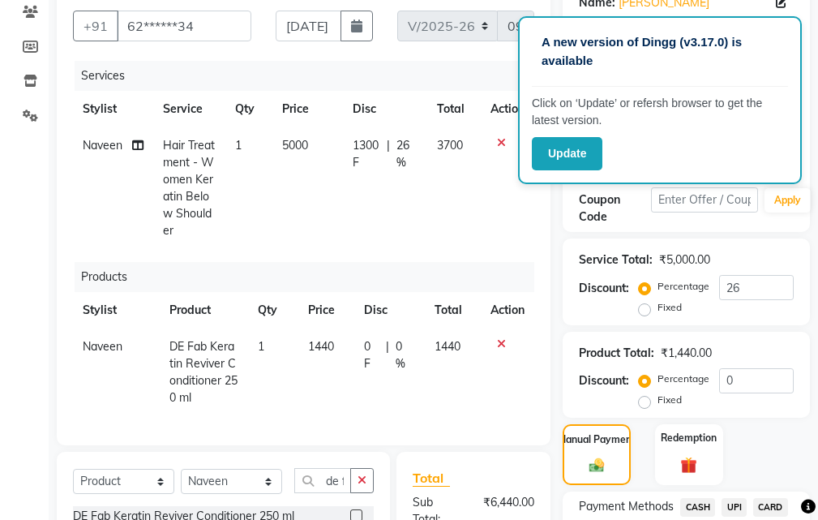
scroll to position [0, 0]
click at [499, 341] on icon at bounding box center [501, 343] width 9 height 11
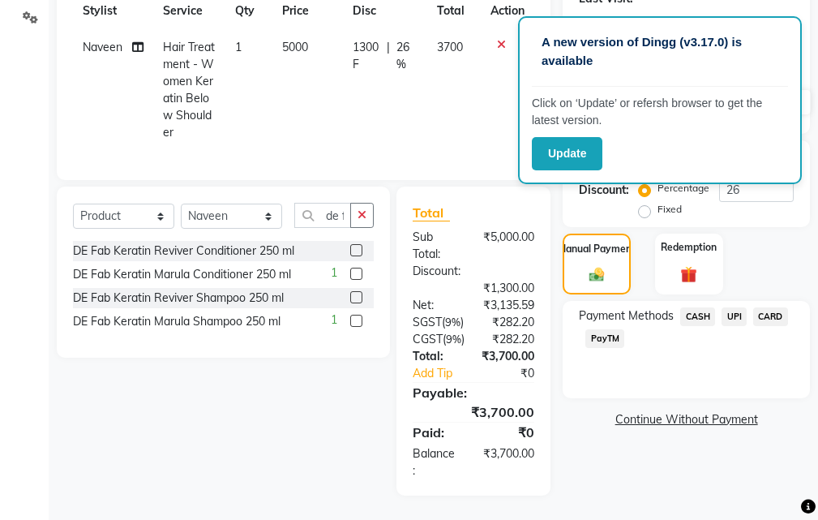
scroll to position [307, 0]
click at [741, 307] on span "UPI" at bounding box center [734, 316] width 25 height 19
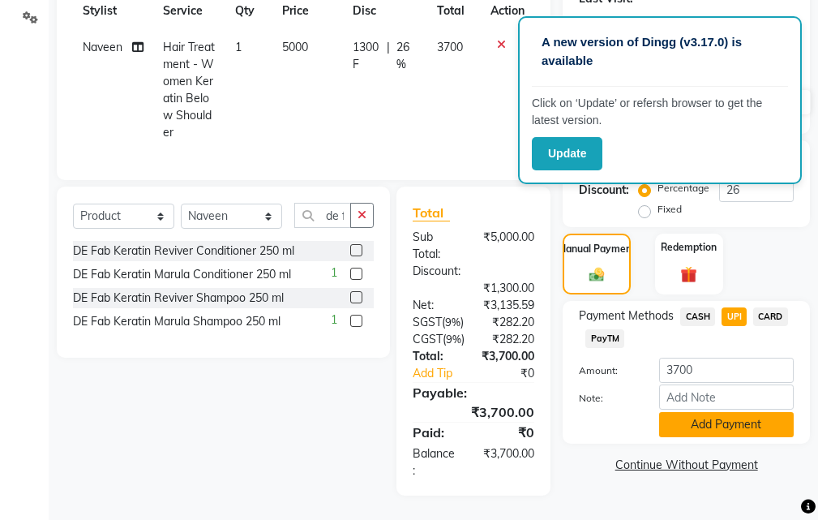
click at [682, 412] on button "Add Payment" at bounding box center [726, 424] width 135 height 25
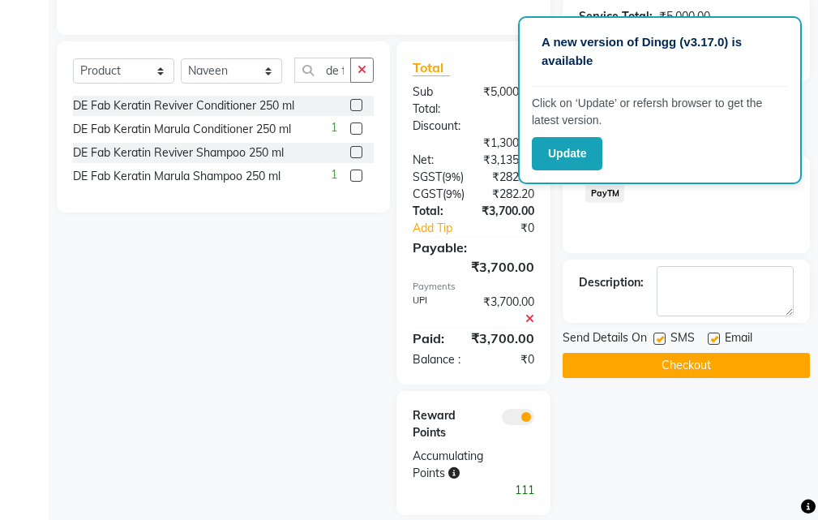
scroll to position [407, 0]
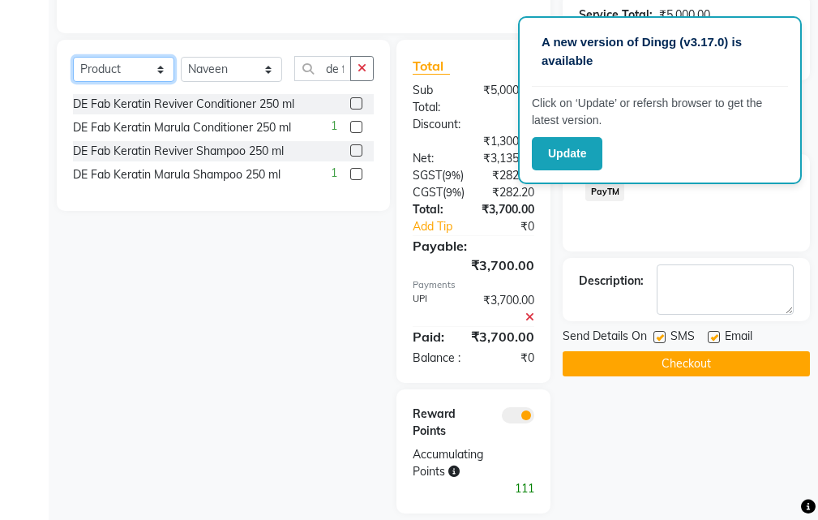
click at [141, 80] on select "Select Service Product Membership Package Voucher Prepaid Gift Card" at bounding box center [123, 69] width 101 height 25
click at [355, 109] on label at bounding box center [356, 103] width 12 height 12
click at [355, 109] on input "checkbox" at bounding box center [355, 104] width 11 height 11
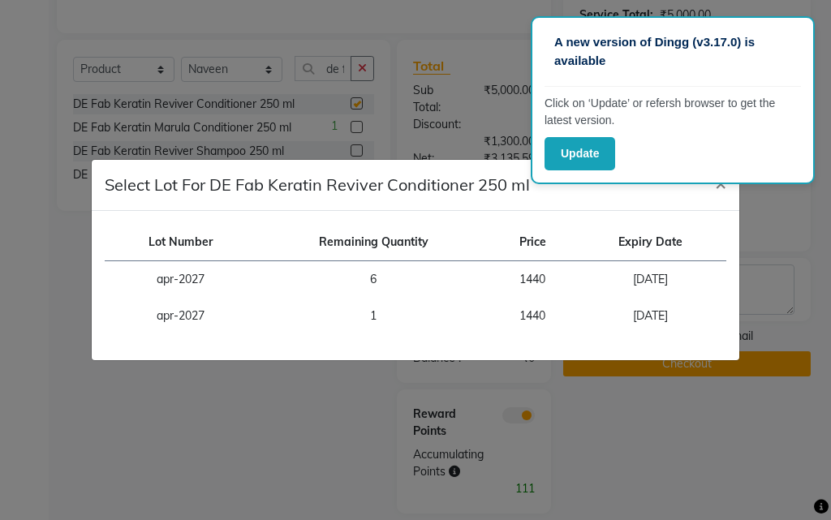
checkbox input "false"
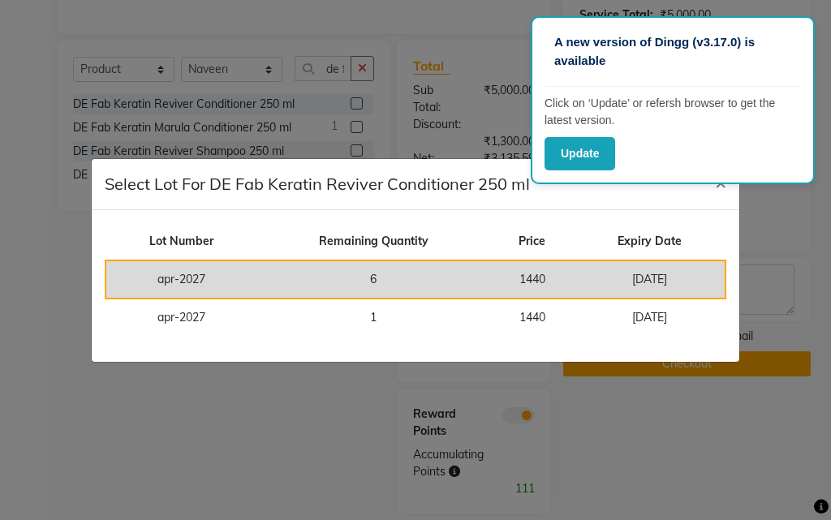
click at [378, 279] on td "6" at bounding box center [373, 279] width 234 height 38
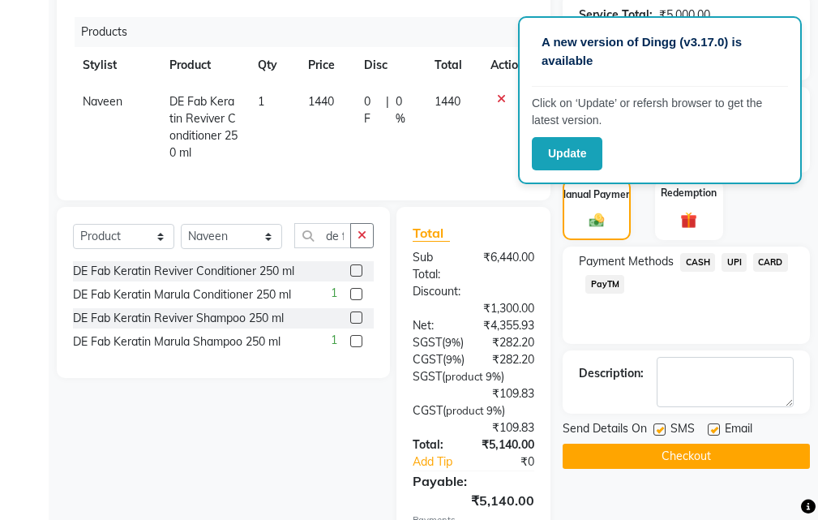
click at [356, 324] on label at bounding box center [356, 317] width 12 height 12
click at [356, 324] on input "checkbox" at bounding box center [355, 318] width 11 height 11
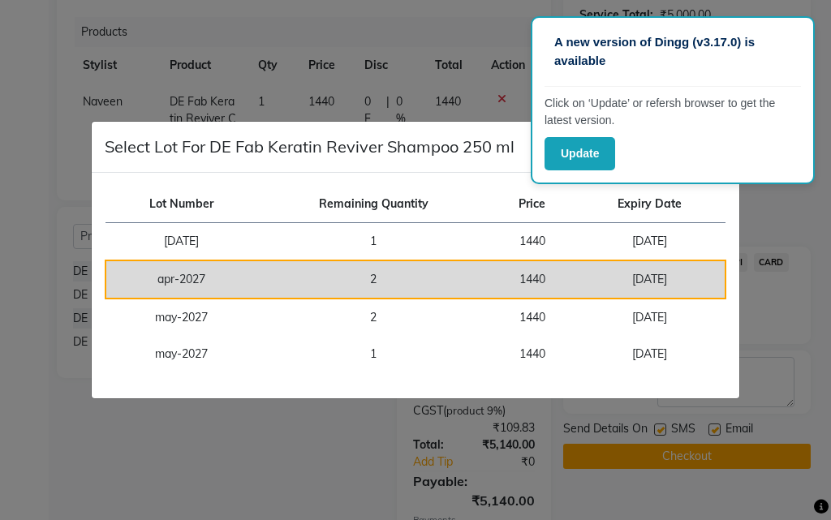
checkbox input "false"
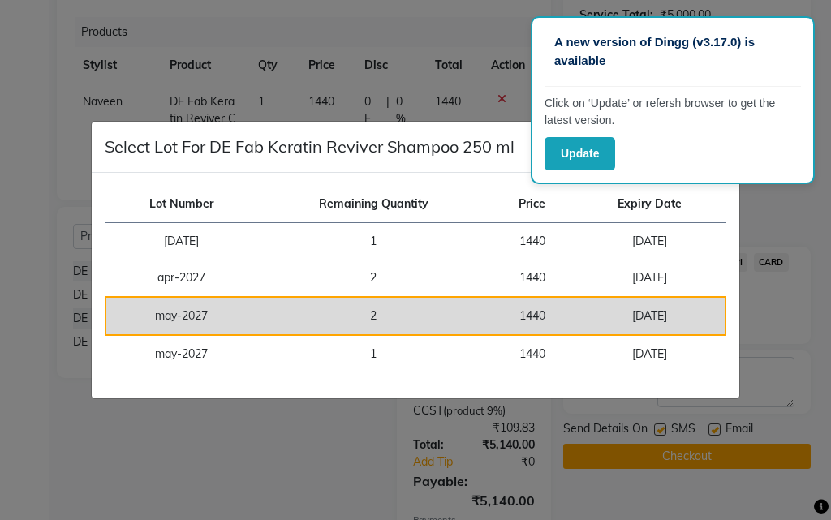
click at [517, 314] on td "1440" at bounding box center [532, 316] width 84 height 38
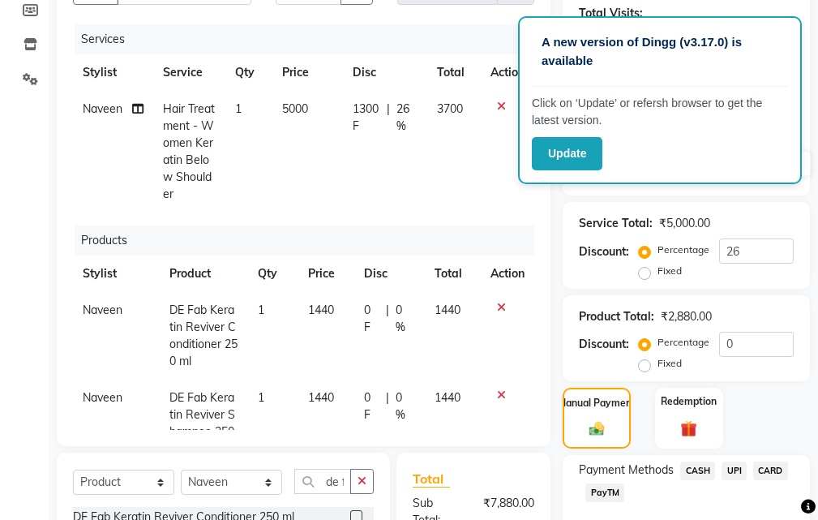
scroll to position [83, 0]
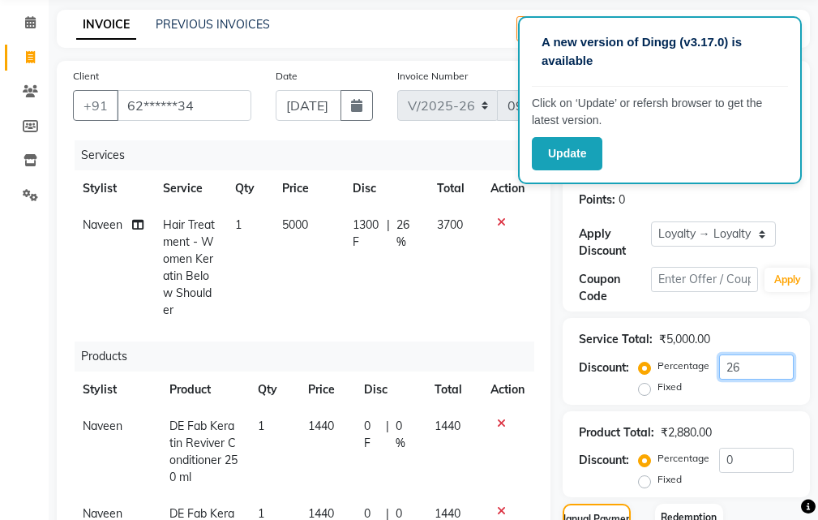
click at [749, 370] on input "26" at bounding box center [756, 366] width 75 height 25
click at [742, 366] on input "2" at bounding box center [756, 366] width 75 height 25
type input "2"
click at [658, 389] on label "Fixed" at bounding box center [670, 387] width 24 height 15
click at [645, 389] on input "Fixed" at bounding box center [647, 386] width 11 height 11
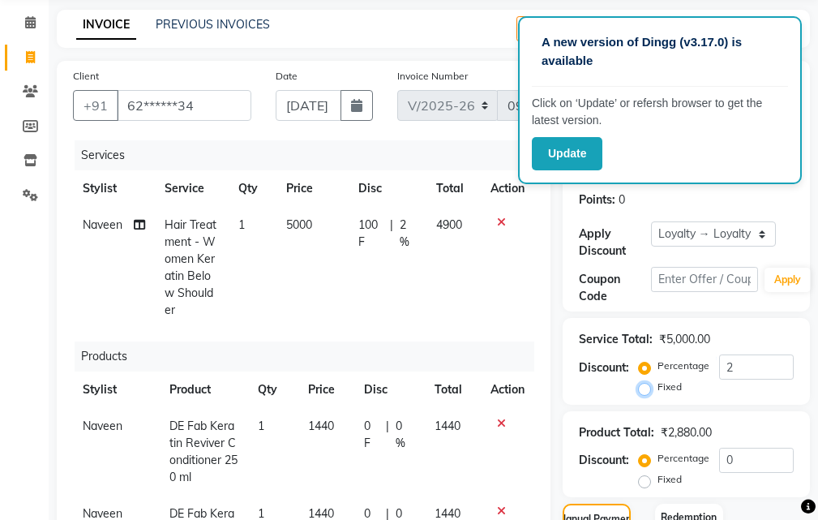
radio input "true"
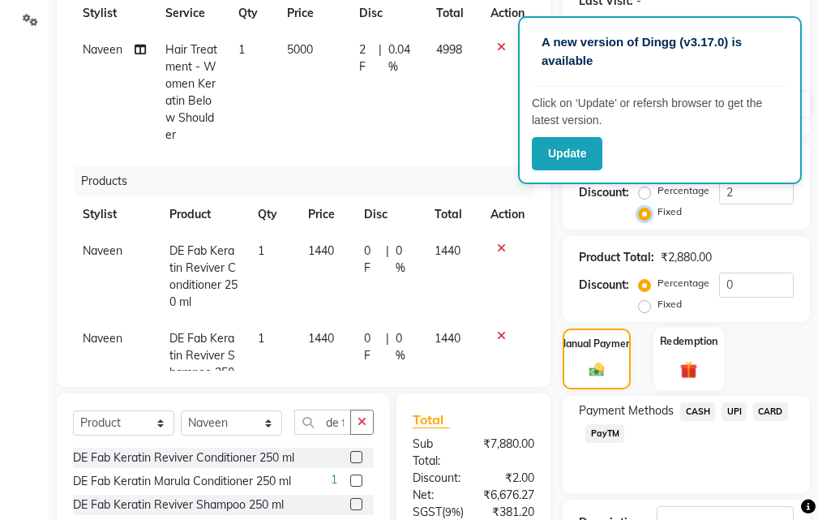
scroll to position [164, 0]
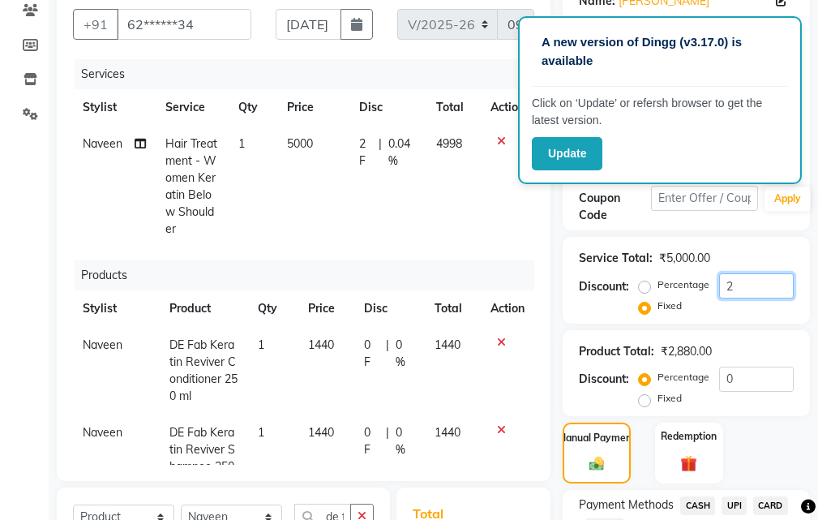
click at [743, 286] on input "2" at bounding box center [756, 285] width 75 height 25
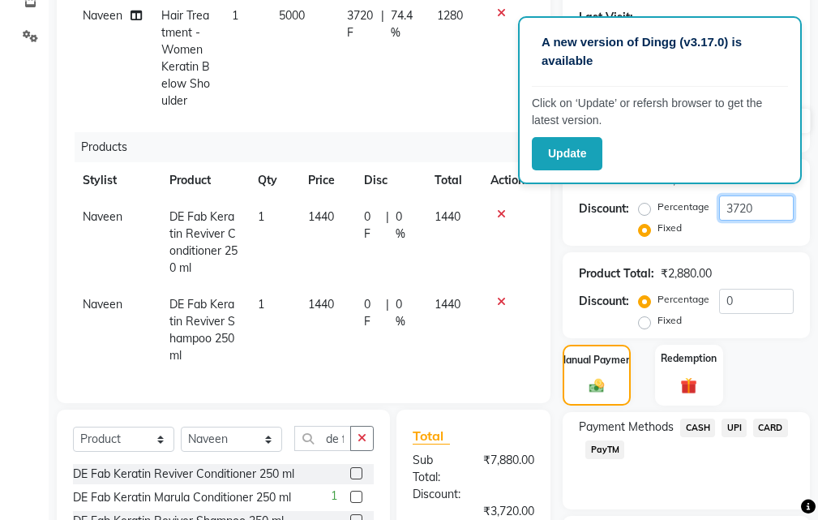
scroll to position [245, 0]
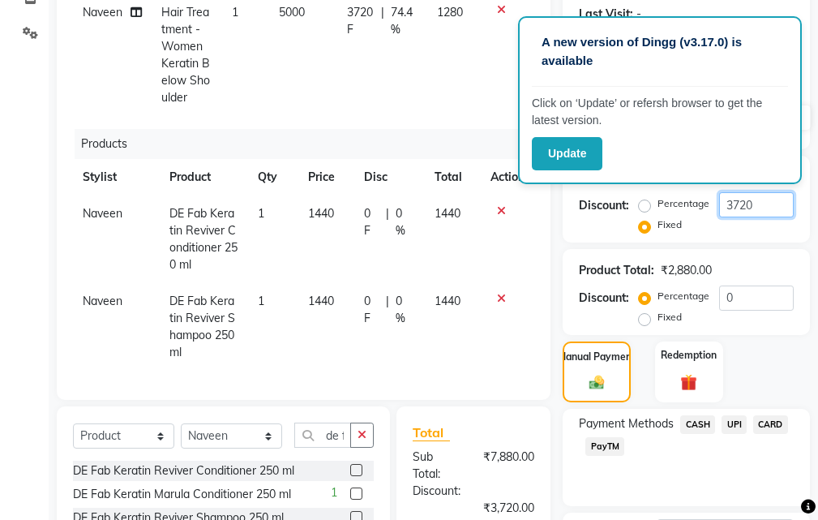
type input "3720"
click at [497, 293] on icon at bounding box center [501, 298] width 9 height 11
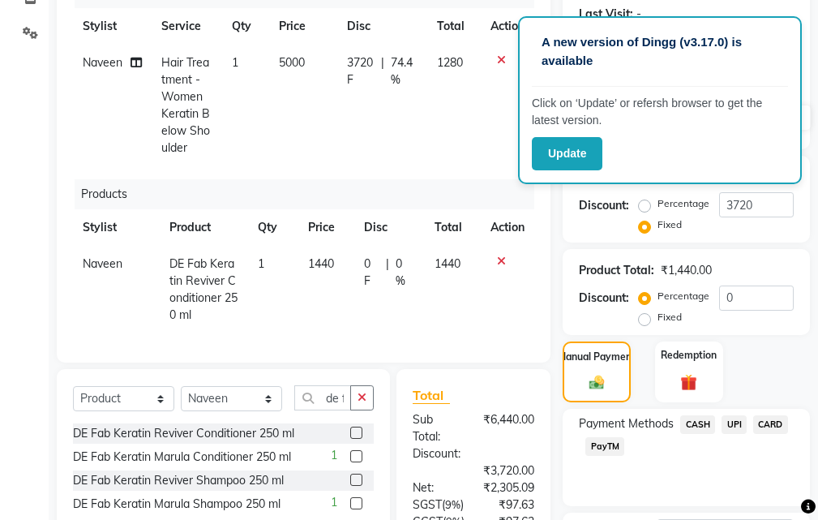
click at [500, 260] on icon at bounding box center [501, 260] width 9 height 11
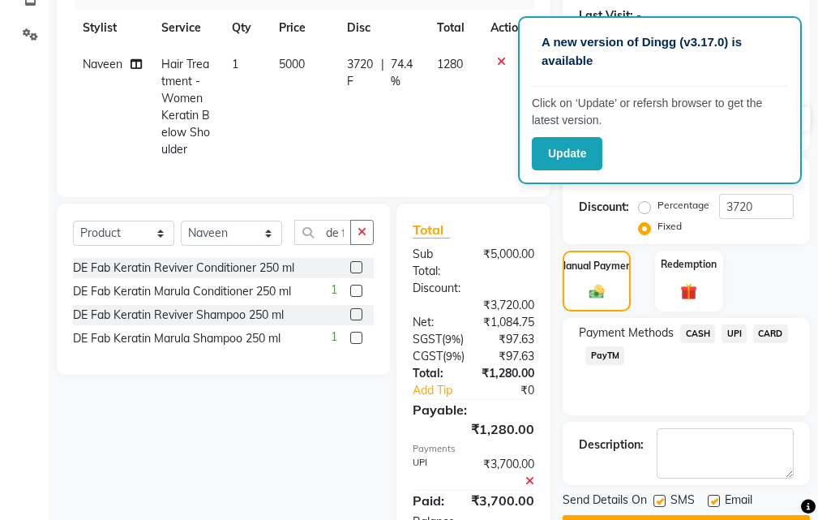
scroll to position [245, 0]
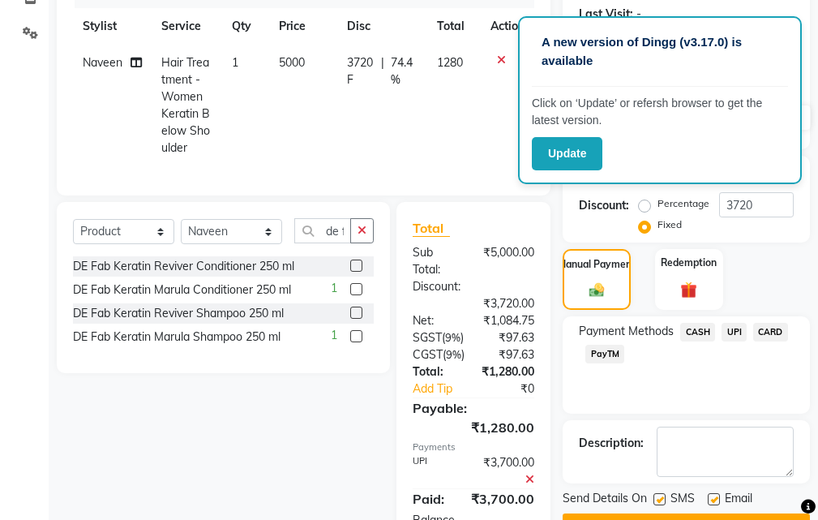
click at [744, 329] on span "UPI" at bounding box center [734, 332] width 25 height 19
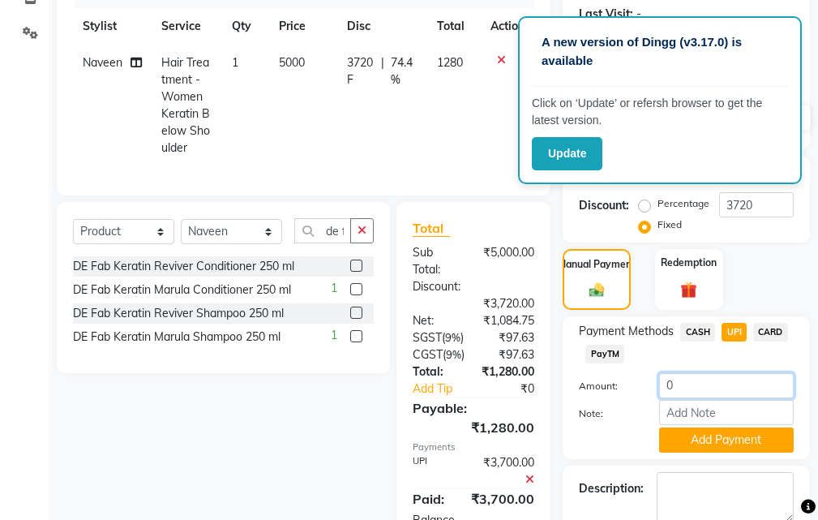
click at [685, 379] on input "0" at bounding box center [726, 385] width 135 height 25
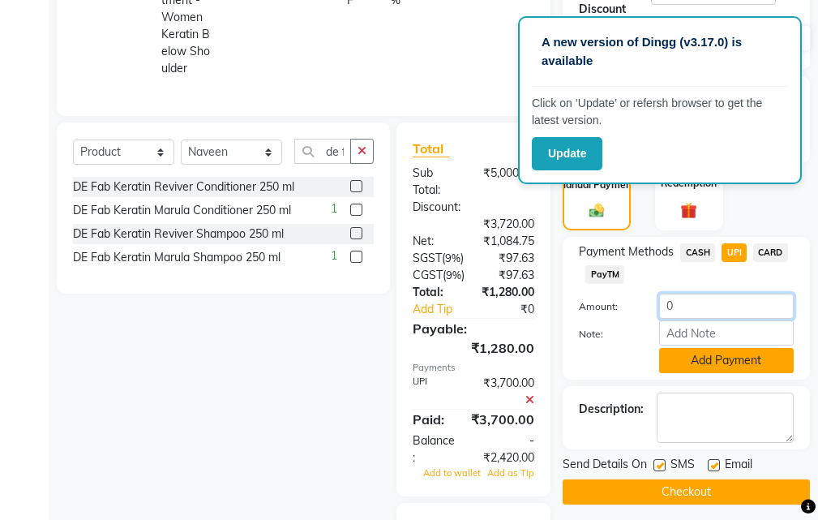
scroll to position [326, 0]
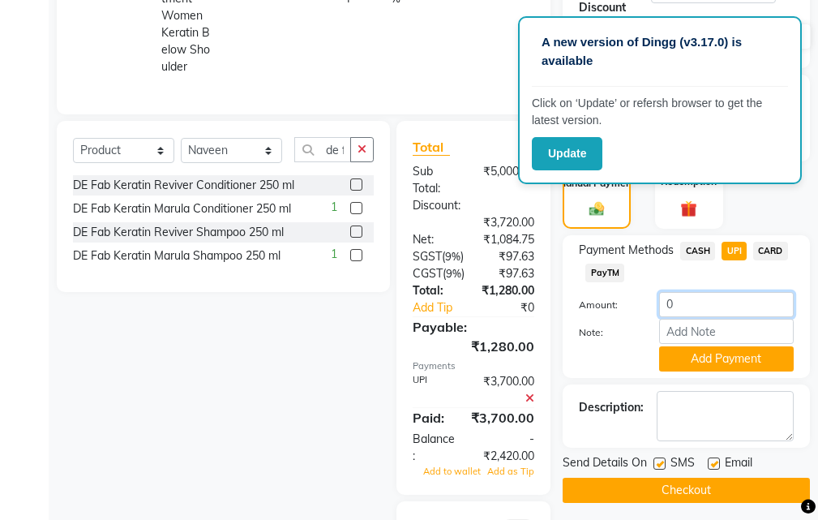
click at [699, 308] on input "0" at bounding box center [726, 304] width 135 height 25
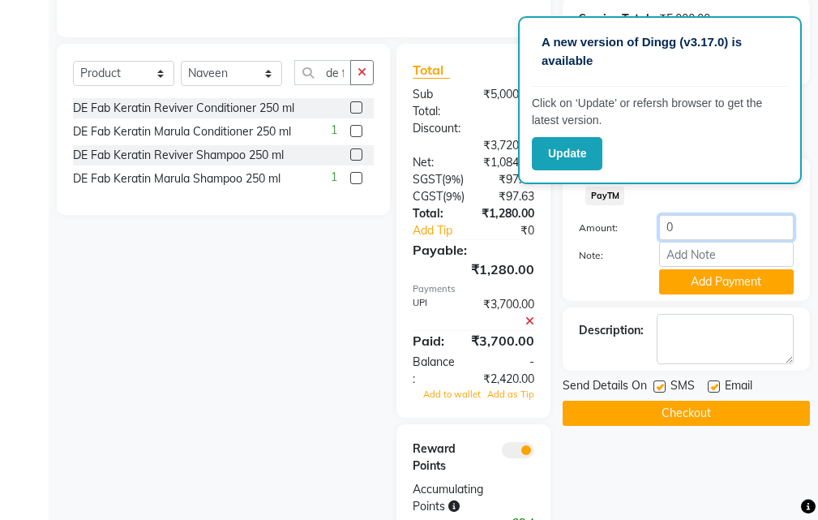
scroll to position [502, 0]
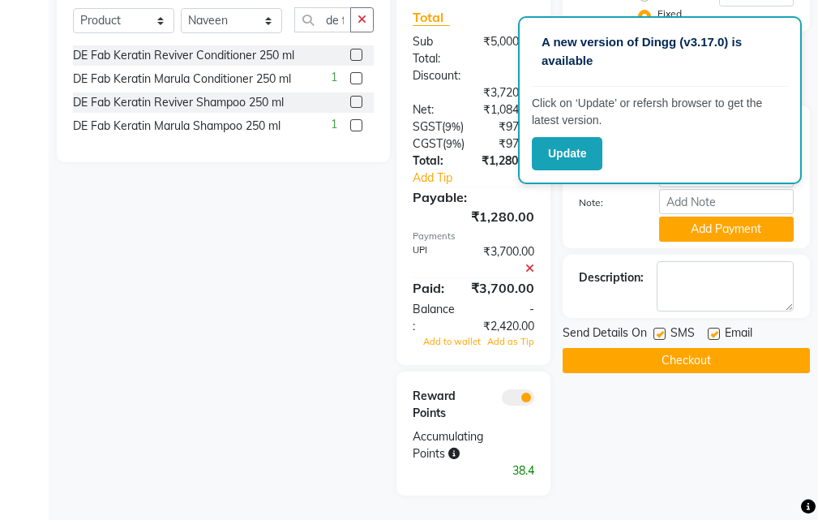
click at [529, 267] on icon at bounding box center [530, 268] width 9 height 11
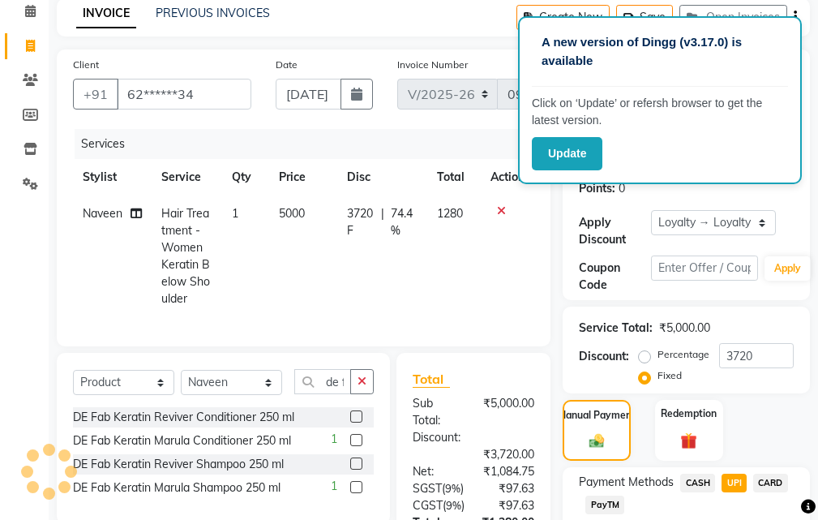
scroll to position [81, 0]
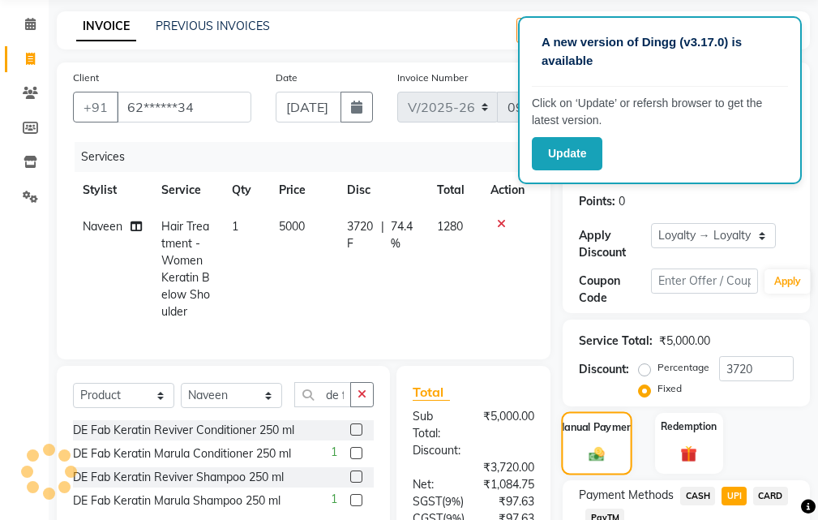
click at [608, 432] on label "Manual Payment" at bounding box center [596, 426] width 81 height 15
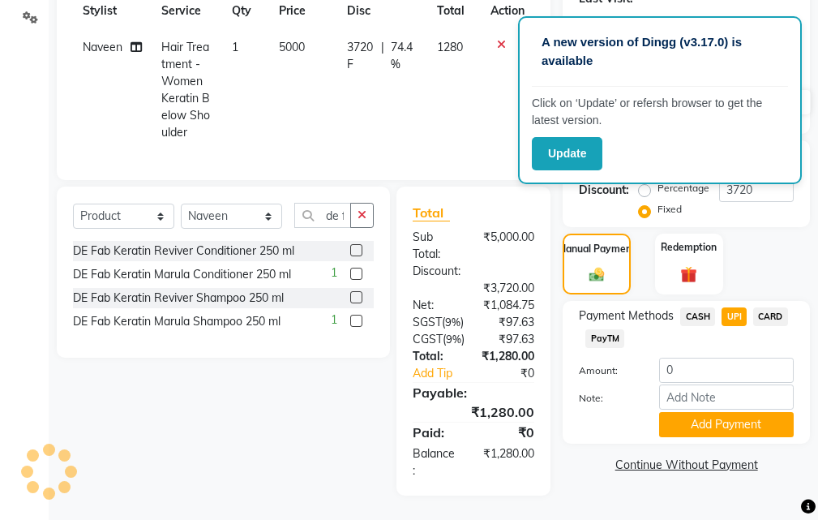
scroll to position [307, 0]
click at [734, 307] on span "UPI" at bounding box center [734, 316] width 25 height 19
type input "1280"
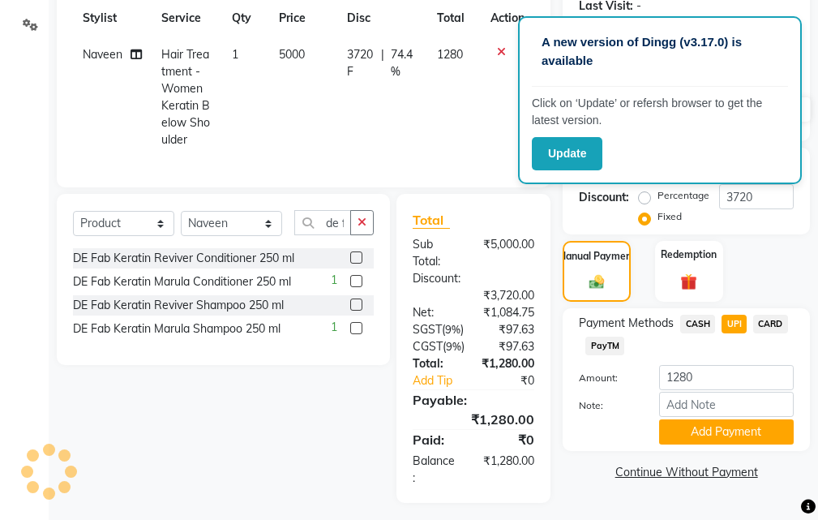
scroll to position [144, 0]
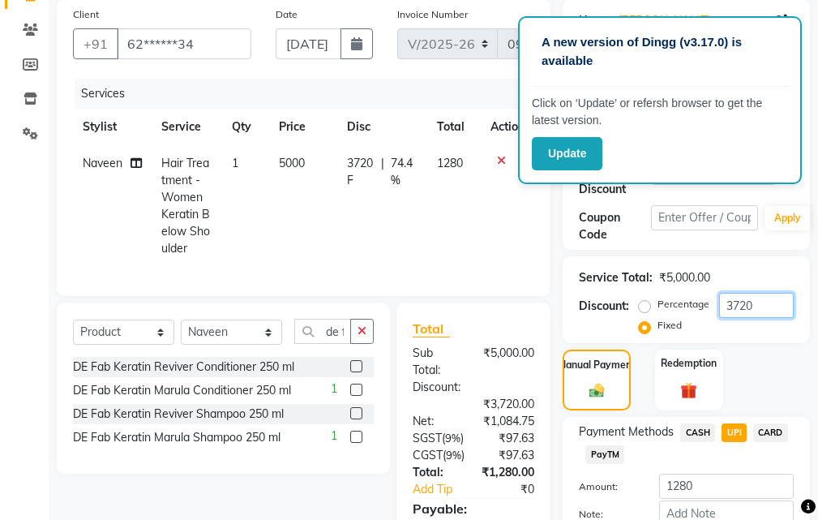
click at [775, 315] on input "3720" at bounding box center [756, 305] width 75 height 25
click at [761, 306] on input "3720" at bounding box center [756, 305] width 75 height 25
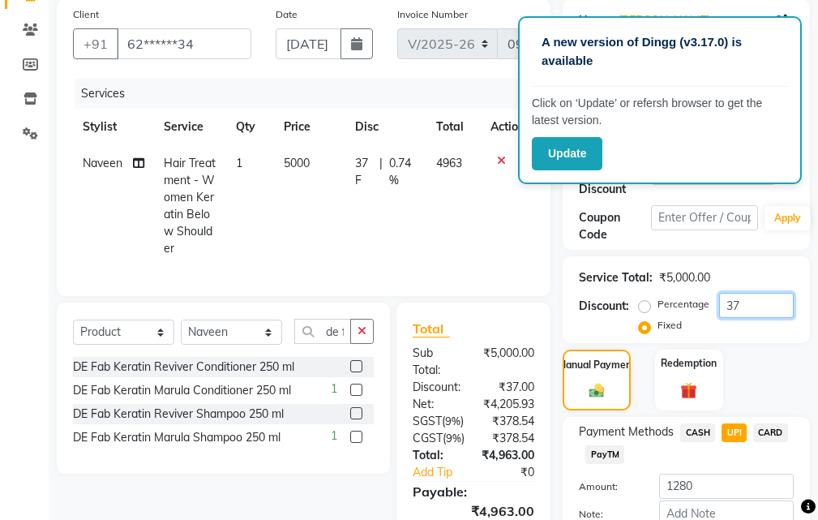
type input "3"
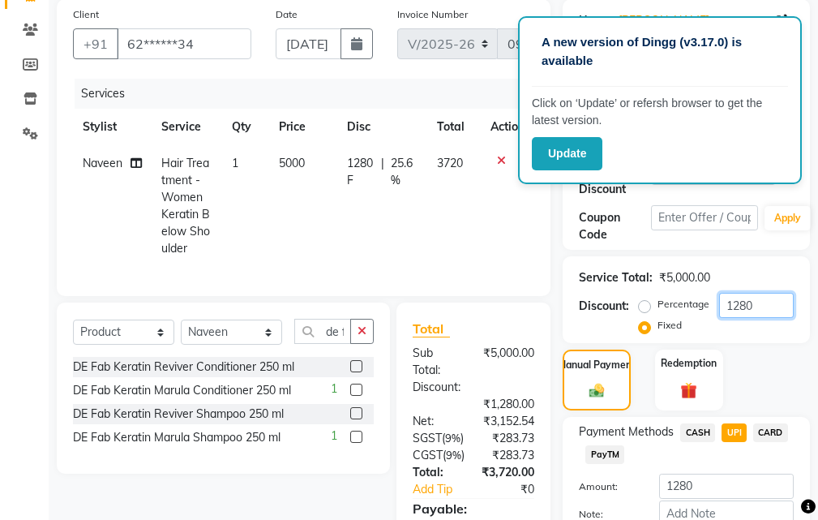
scroll to position [307, 0]
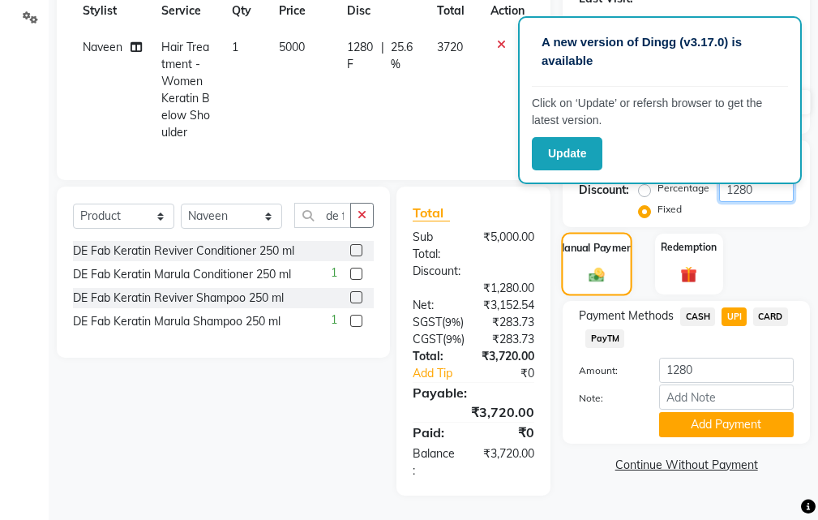
type input "1280"
click at [600, 266] on img at bounding box center [597, 275] width 25 height 18
click at [735, 307] on span "UPI" at bounding box center [734, 316] width 25 height 19
type input "3720"
click at [705, 412] on button "Add Payment" at bounding box center [726, 424] width 135 height 25
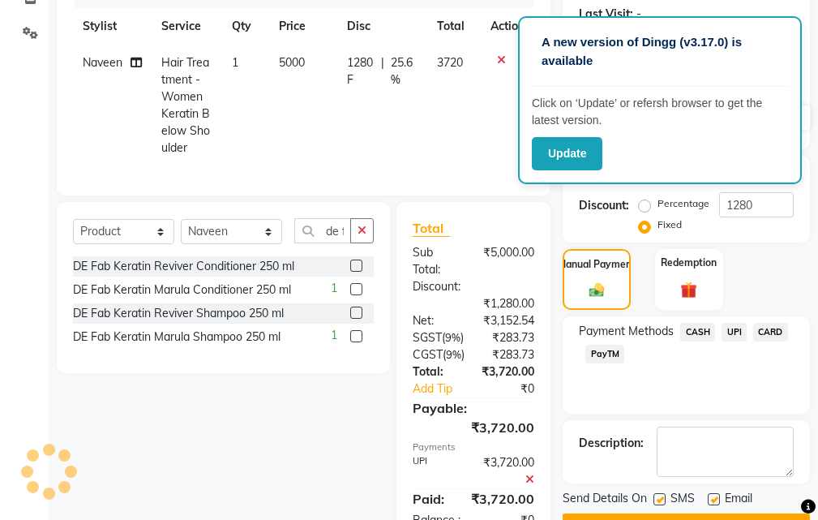
scroll to position [164, 0]
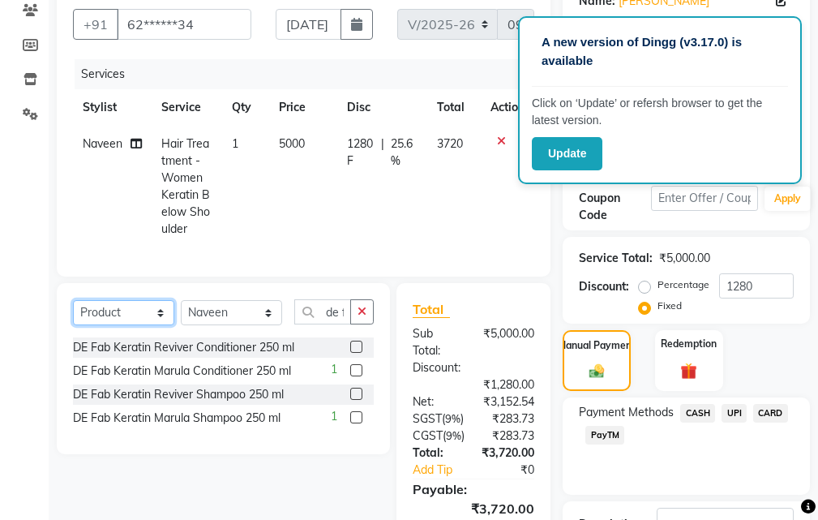
click at [144, 323] on select "Select Service Product Membership Package Voucher Prepaid Gift Card" at bounding box center [123, 312] width 101 height 25
click at [144, 322] on select "Select Service Product Membership Package Voucher Prepaid Gift Card" at bounding box center [123, 312] width 101 height 25
click at [354, 353] on label at bounding box center [356, 347] width 12 height 12
click at [354, 353] on input "checkbox" at bounding box center [355, 347] width 11 height 11
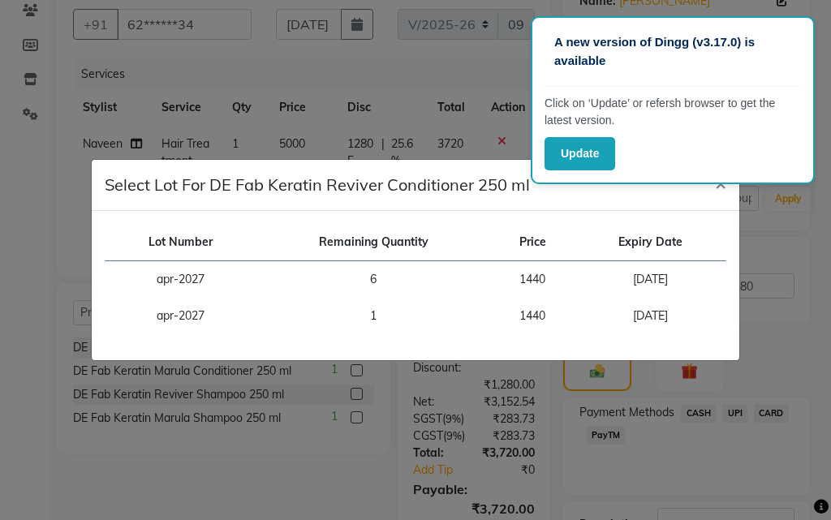
checkbox input "false"
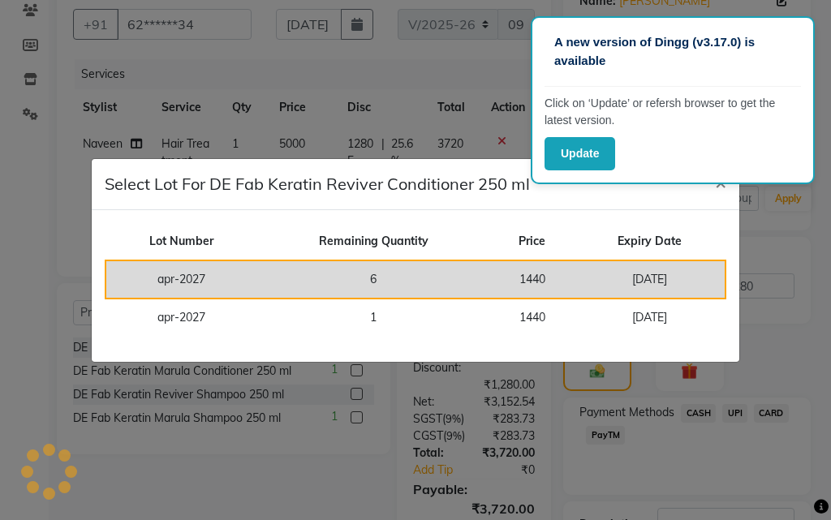
click at [526, 270] on td "1440" at bounding box center [532, 279] width 84 height 38
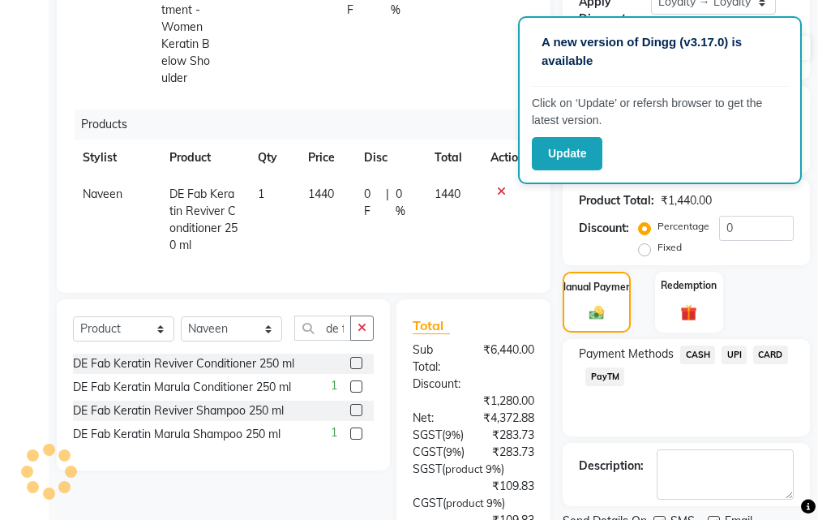
scroll to position [326, 0]
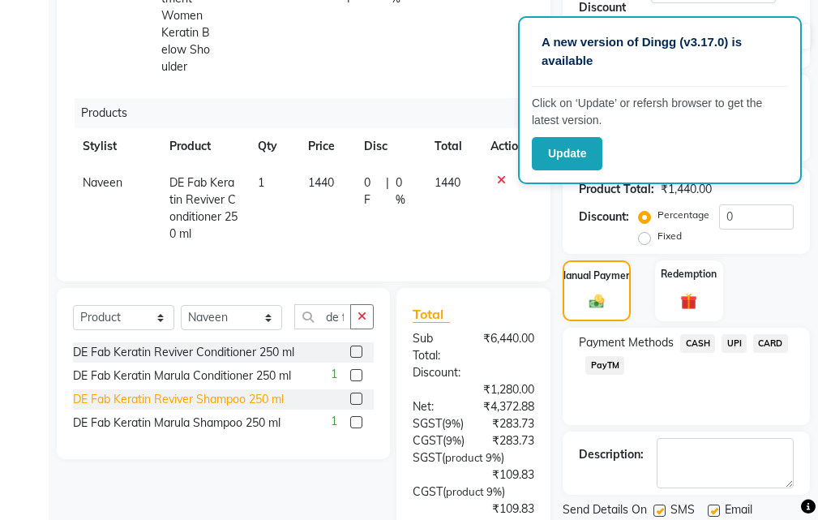
click at [267, 408] on div "DE Fab Keratin Reviver Shampoo 250 ml" at bounding box center [178, 399] width 211 height 17
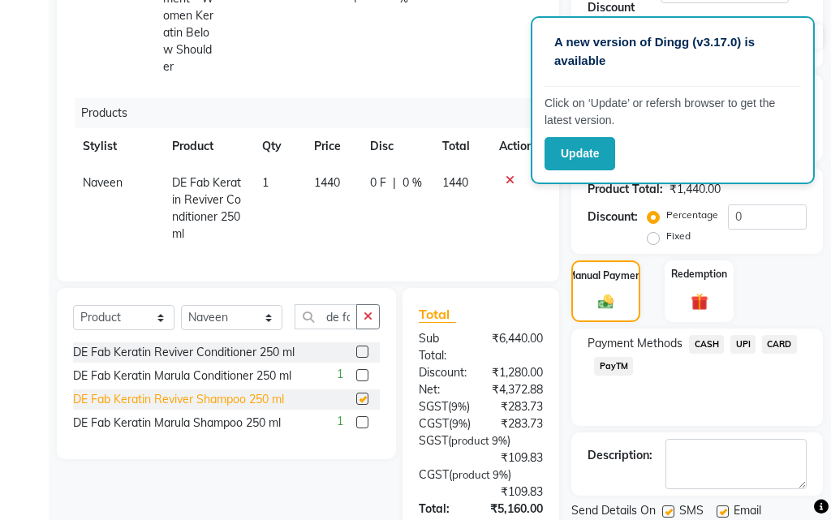
checkbox input "false"
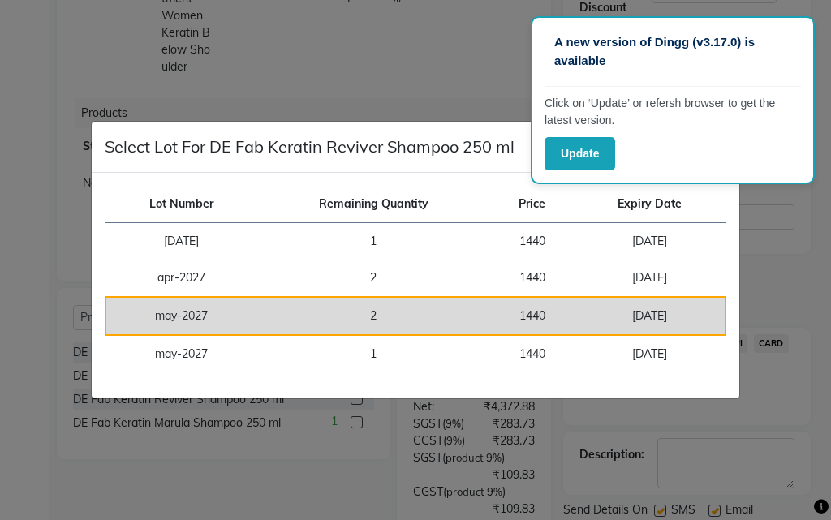
click at [482, 316] on td "2" at bounding box center [373, 316] width 234 height 38
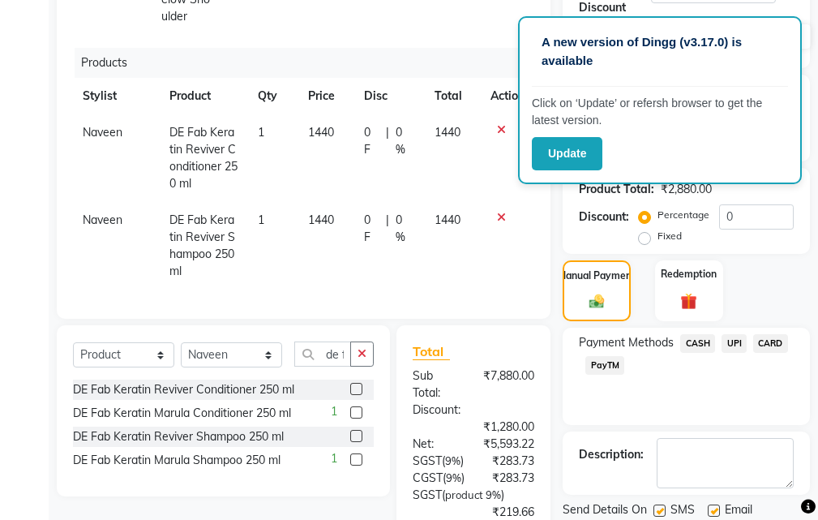
click at [740, 346] on span "UPI" at bounding box center [734, 343] width 25 height 19
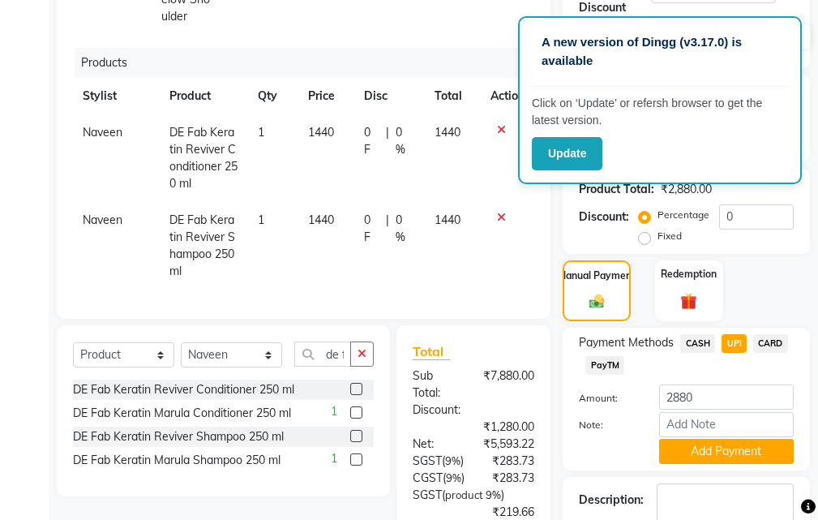
scroll to position [488, 0]
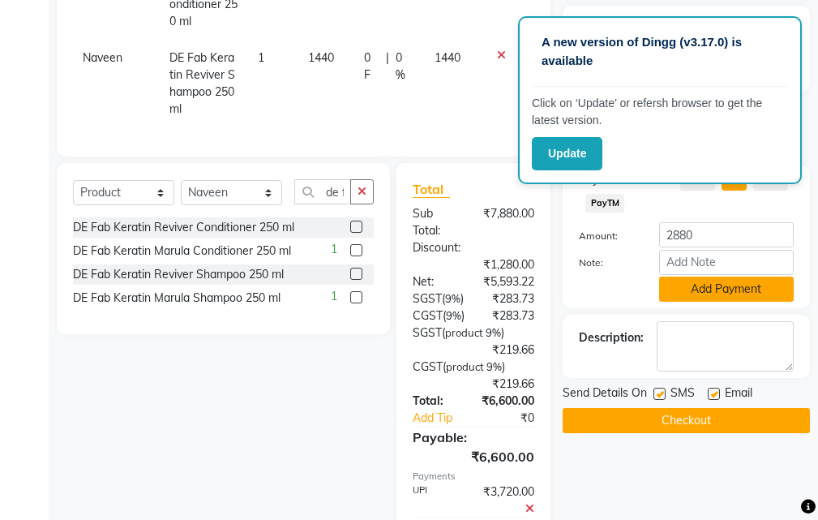
click at [683, 283] on button "Add Payment" at bounding box center [726, 289] width 135 height 25
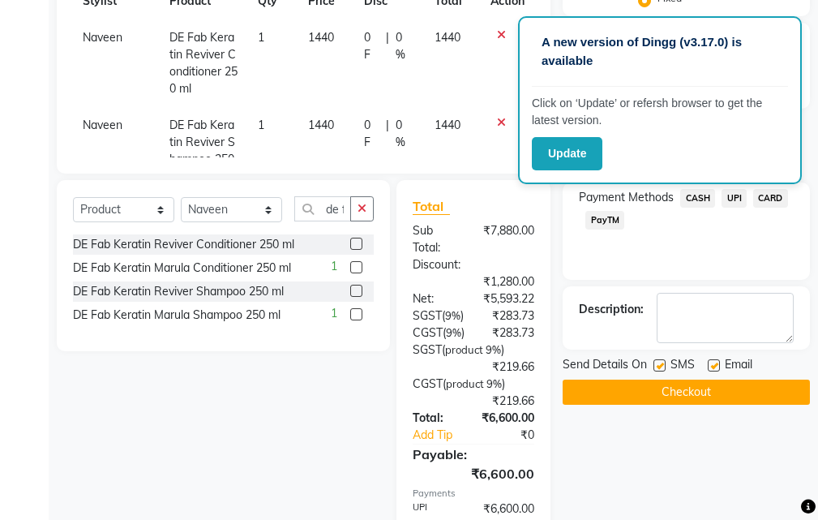
scroll to position [458, 0]
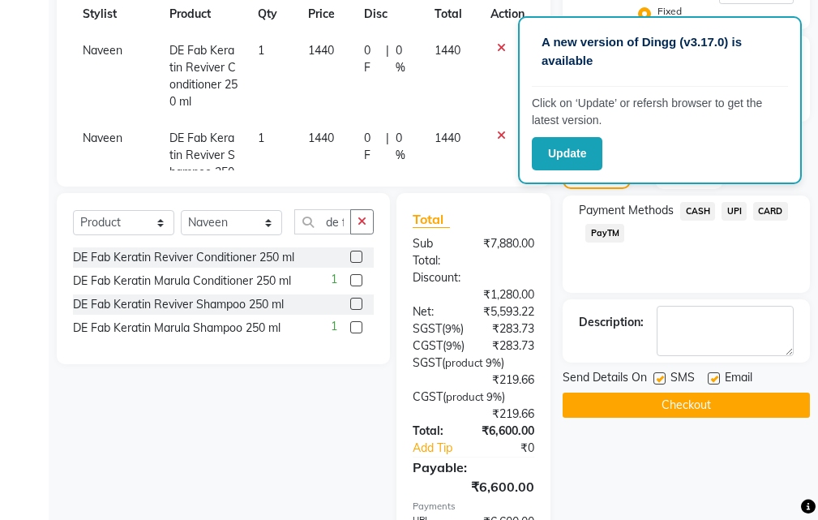
click at [740, 211] on span "UPI" at bounding box center [734, 211] width 25 height 19
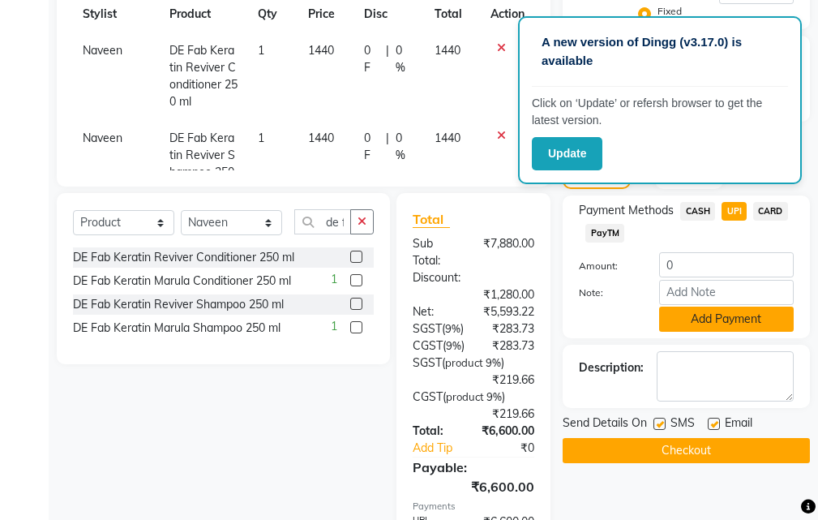
click at [713, 317] on button "Add Payment" at bounding box center [726, 319] width 135 height 25
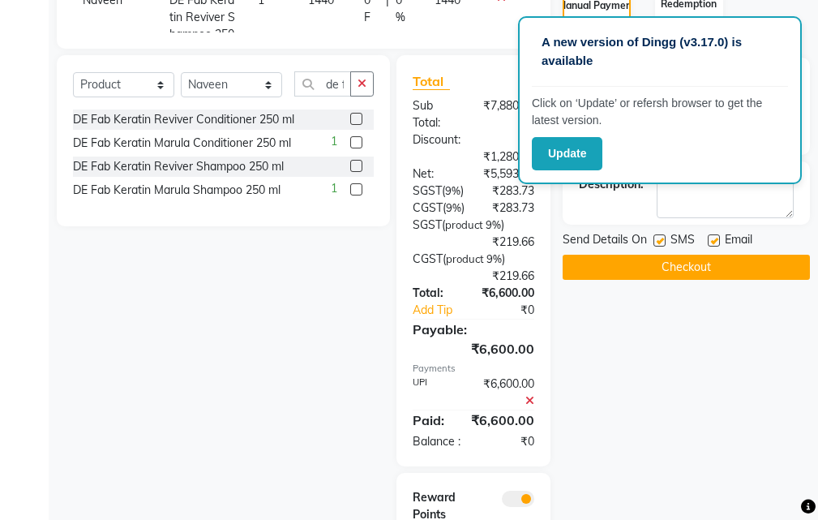
scroll to position [783, 0]
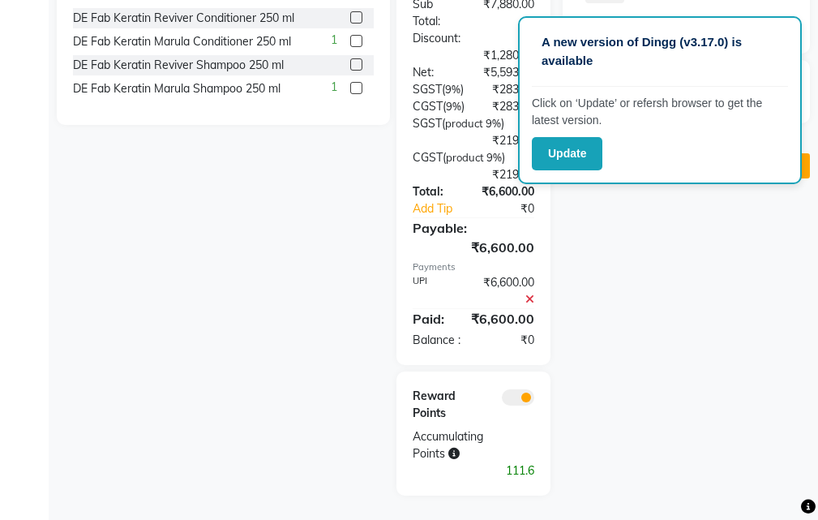
click at [530, 294] on icon at bounding box center [530, 299] width 9 height 11
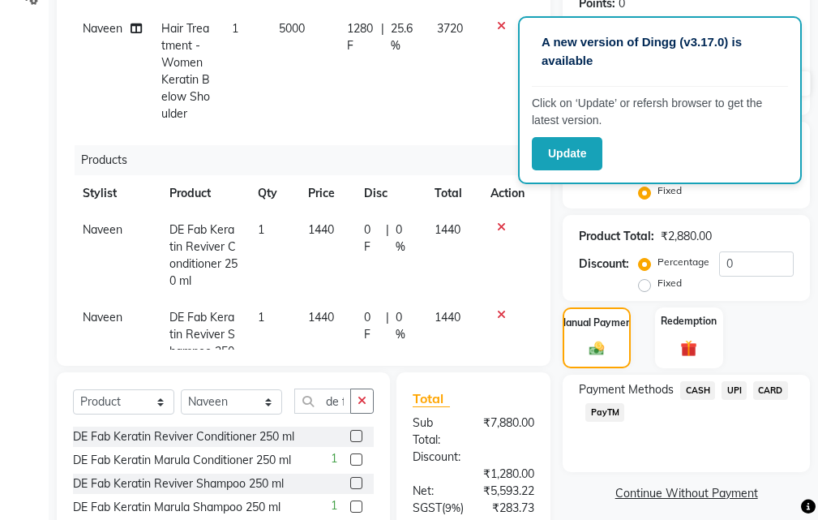
scroll to position [277, 0]
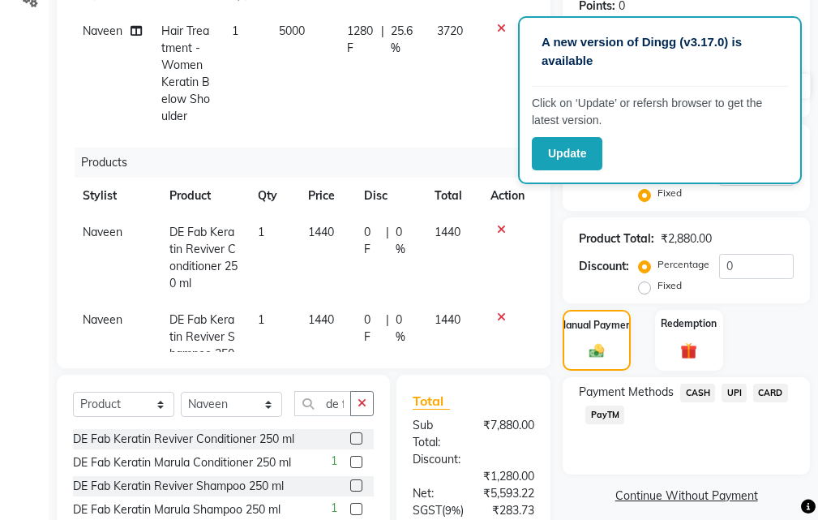
click at [497, 226] on icon at bounding box center [501, 229] width 9 height 11
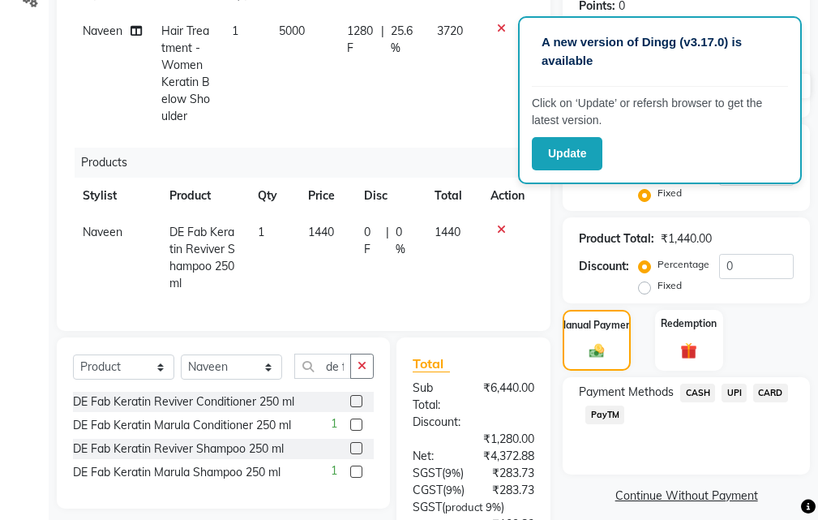
click at [498, 229] on icon at bounding box center [501, 229] width 9 height 11
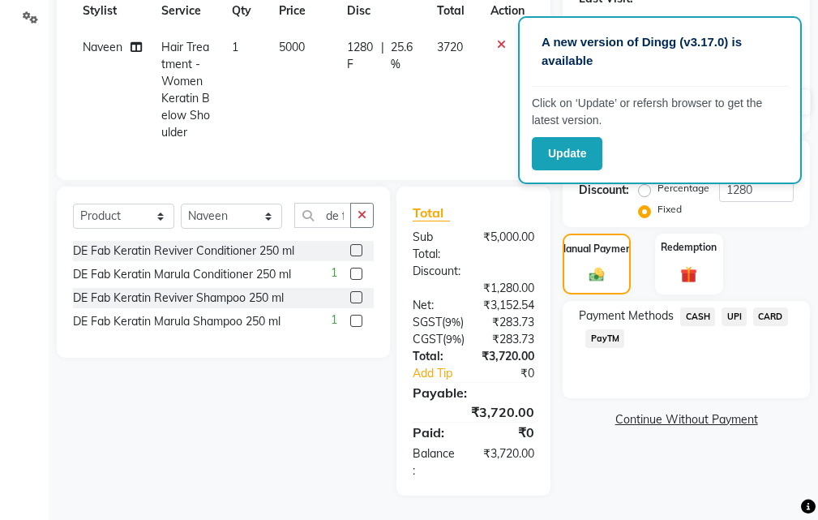
scroll to position [307, 0]
click at [598, 266] on img at bounding box center [597, 275] width 25 height 18
click at [740, 307] on span "UPI" at bounding box center [734, 316] width 25 height 19
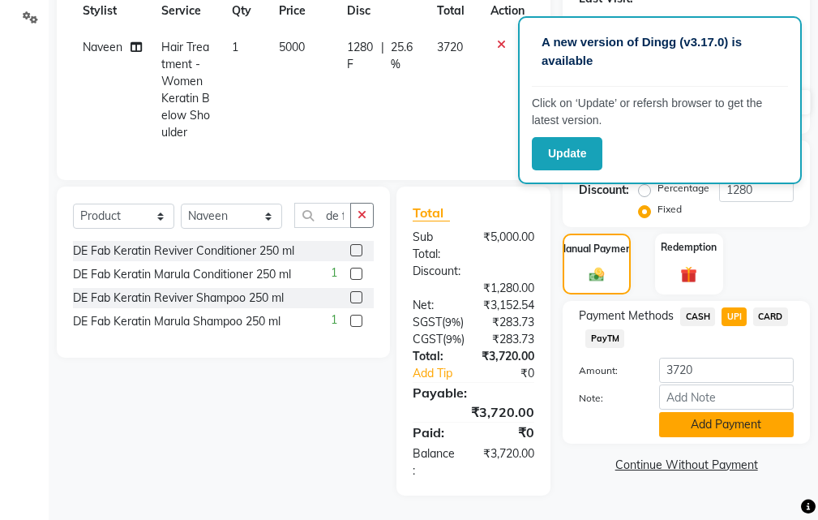
click at [695, 412] on button "Add Payment" at bounding box center [726, 424] width 135 height 25
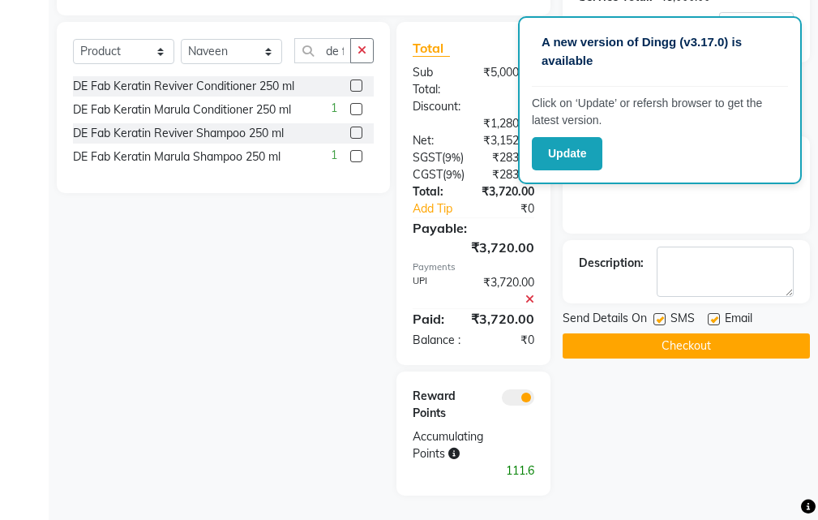
scroll to position [326, 0]
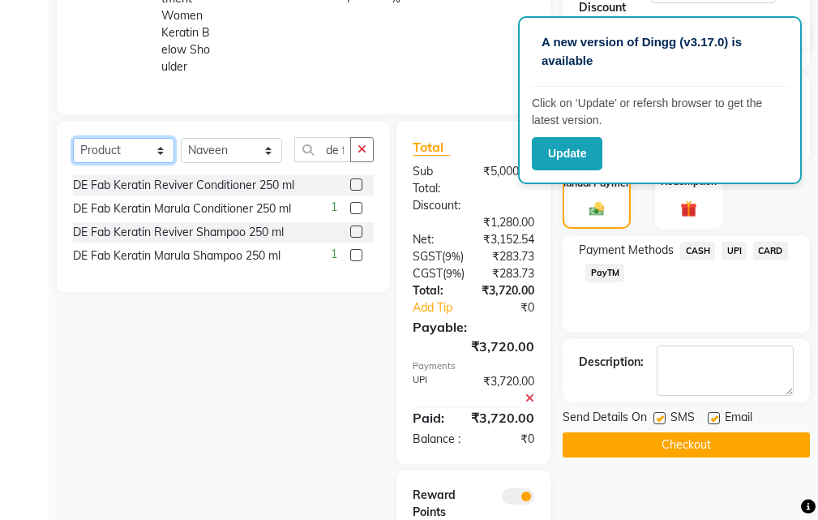
click at [135, 161] on select "Select Service Product Membership Package Voucher Prepaid Gift Card" at bounding box center [123, 150] width 101 height 25
click at [349, 195] on div "DE Fab Keratin Reviver Conditioner 250 ml" at bounding box center [223, 185] width 301 height 20
click at [355, 191] on label at bounding box center [356, 184] width 12 height 12
click at [355, 191] on input "checkbox" at bounding box center [355, 185] width 11 height 11
checkbox input "false"
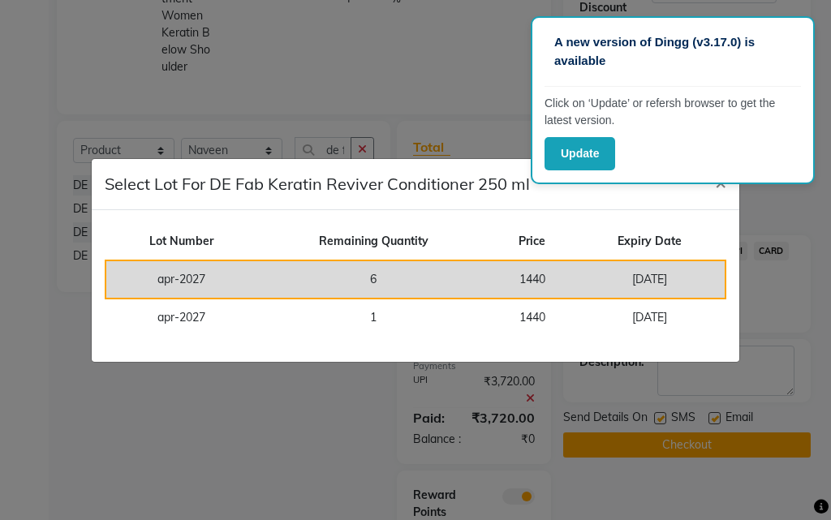
click at [462, 277] on td "6" at bounding box center [373, 279] width 234 height 38
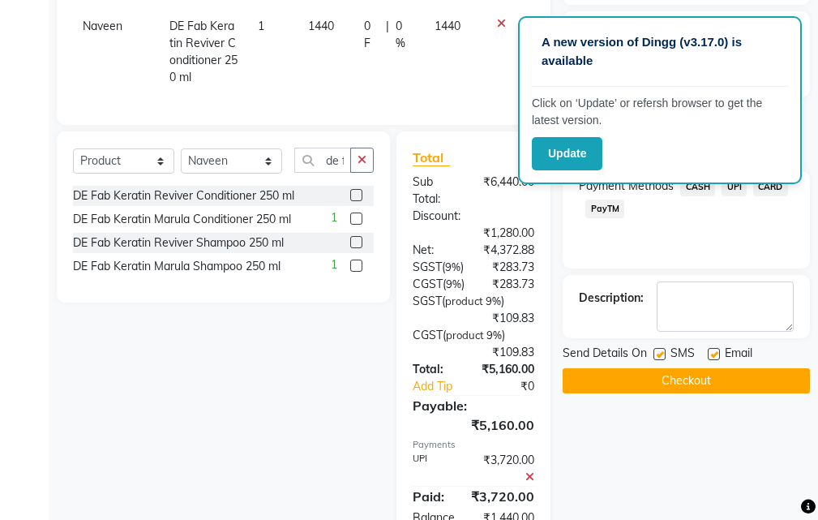
scroll to position [488, 0]
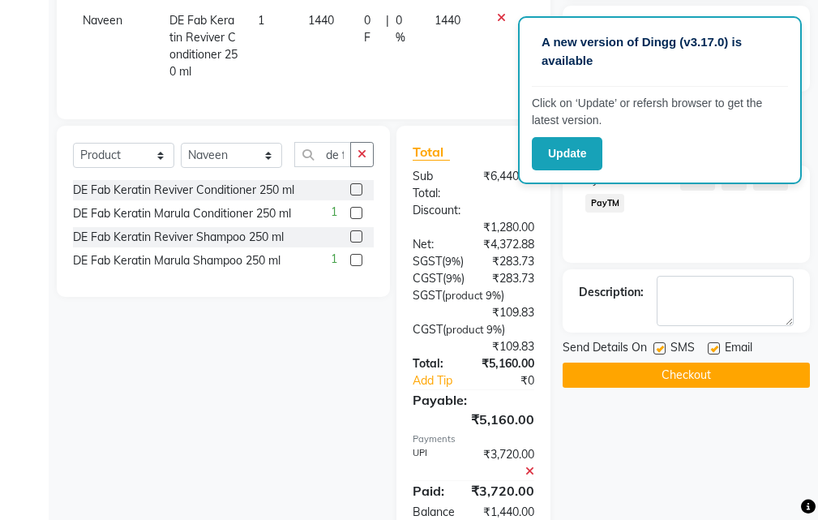
click at [363, 244] on div at bounding box center [362, 237] width 24 height 20
click at [359, 243] on label at bounding box center [356, 236] width 12 height 12
click at [359, 243] on input "checkbox" at bounding box center [355, 237] width 11 height 11
checkbox input "false"
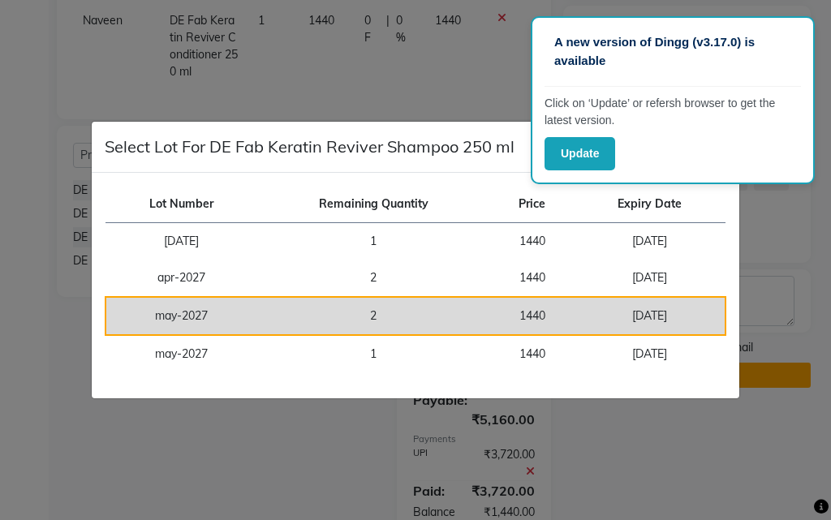
click at [472, 317] on td "2" at bounding box center [373, 316] width 234 height 38
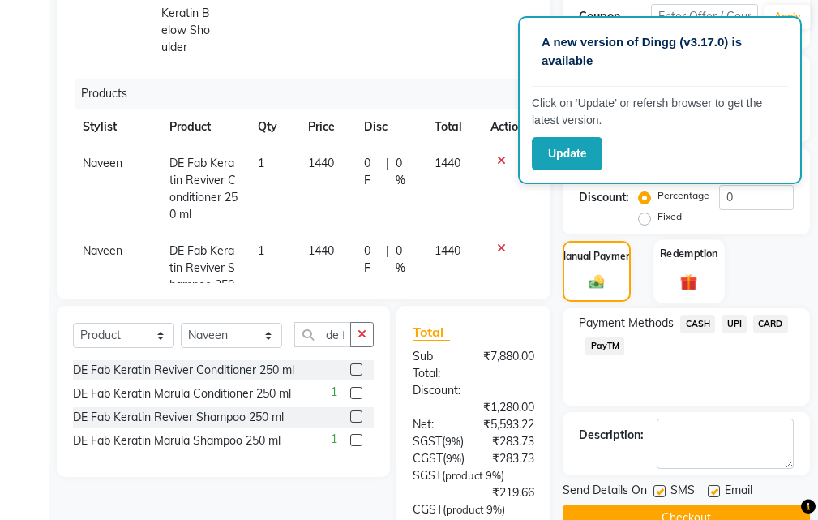
scroll to position [377, 0]
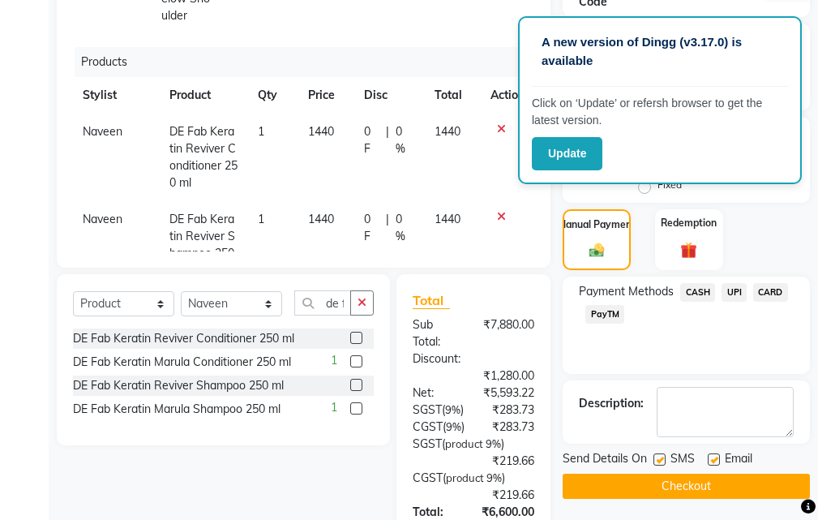
click at [740, 291] on span "UPI" at bounding box center [734, 292] width 25 height 19
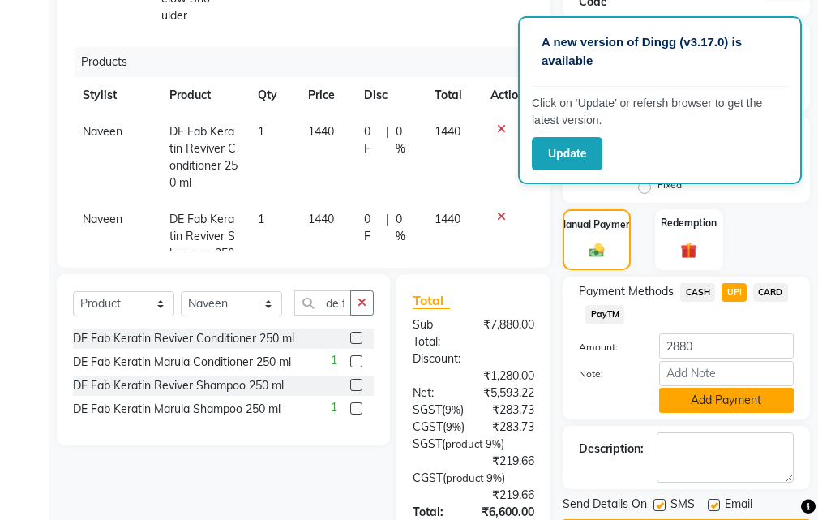
click at [683, 397] on button "Add Payment" at bounding box center [726, 400] width 135 height 25
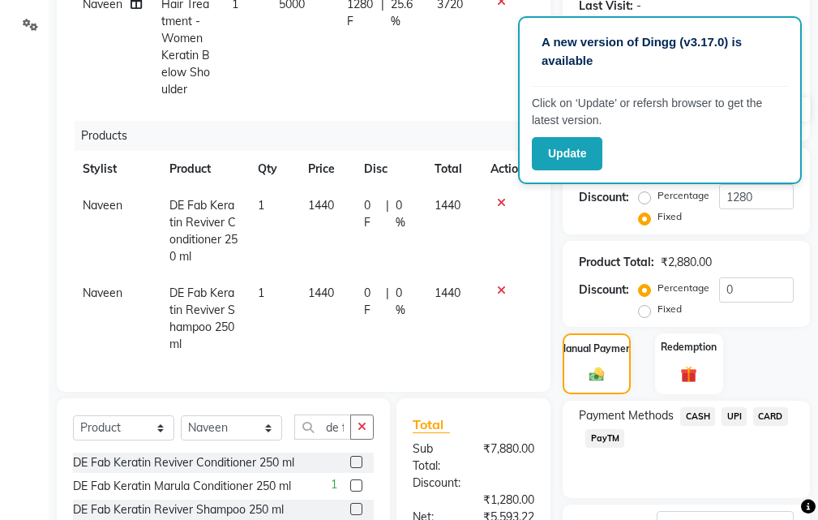
scroll to position [215, 0]
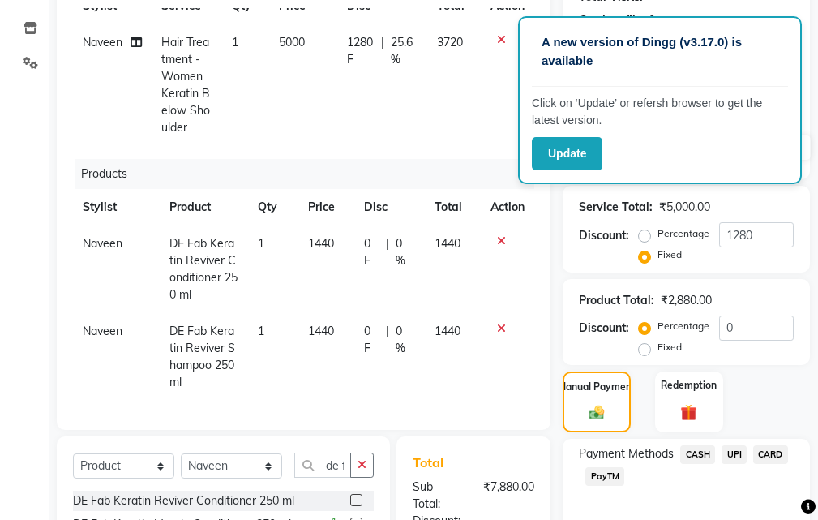
click at [738, 455] on span "UPI" at bounding box center [734, 454] width 25 height 19
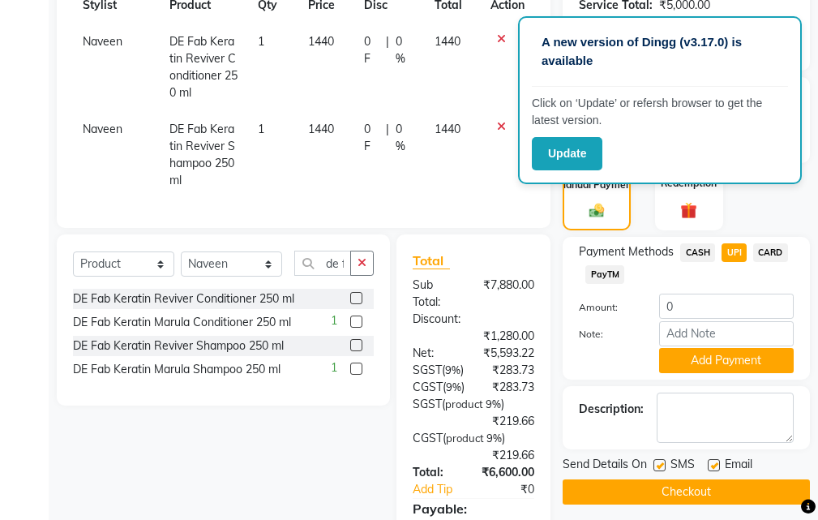
scroll to position [377, 0]
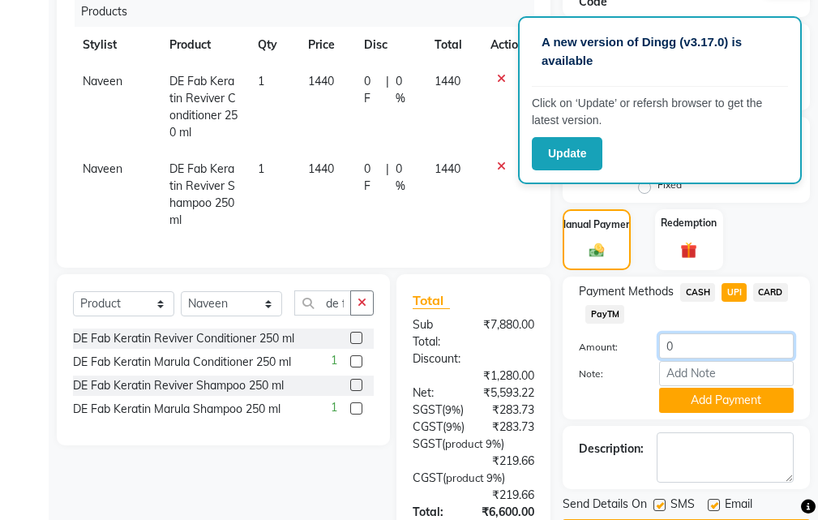
click at [696, 348] on input "0" at bounding box center [726, 345] width 135 height 25
click at [706, 410] on button "Add Payment" at bounding box center [726, 400] width 135 height 25
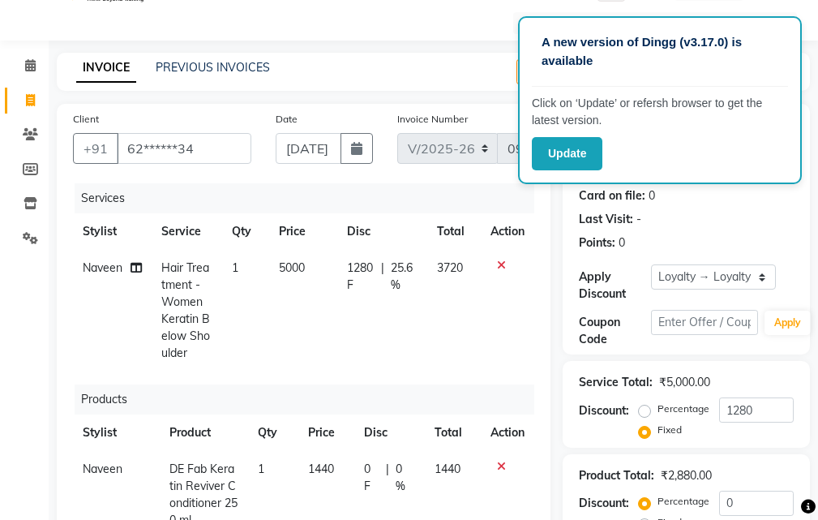
scroll to position [0, 0]
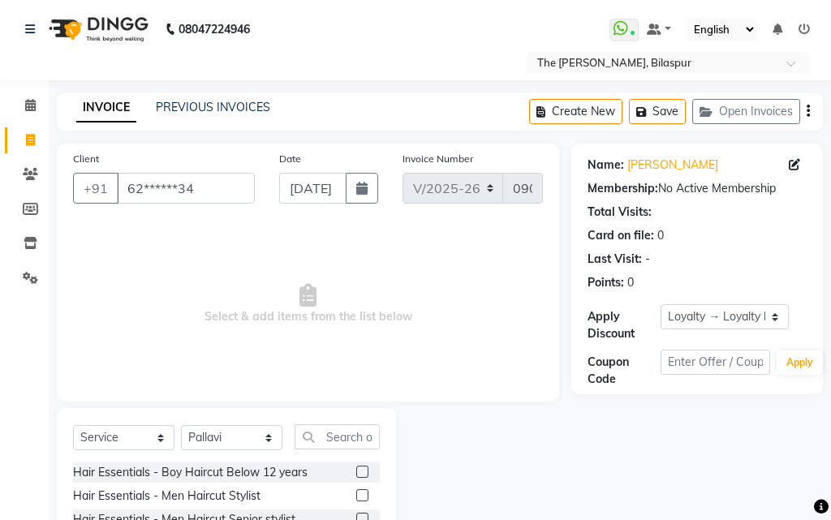
select select "6473"
select select "service"
select select "63556"
select select "1: Object"
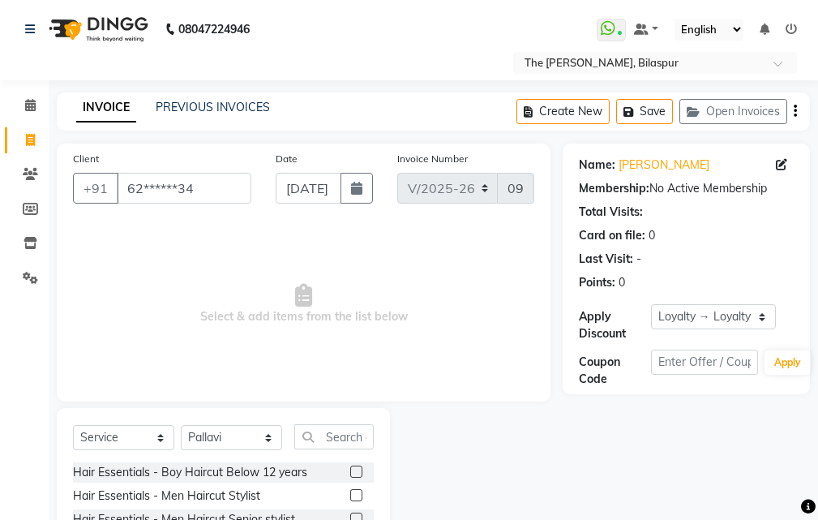
scroll to position [152, 0]
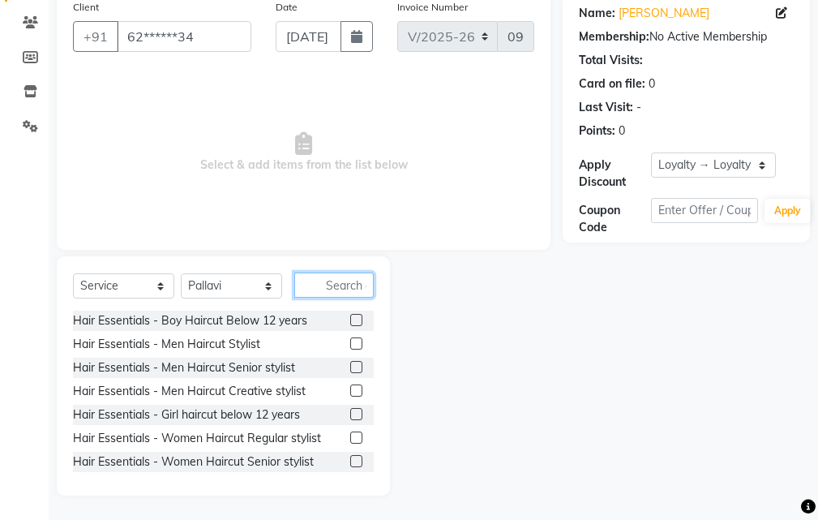
click at [330, 286] on input "text" at bounding box center [333, 285] width 79 height 25
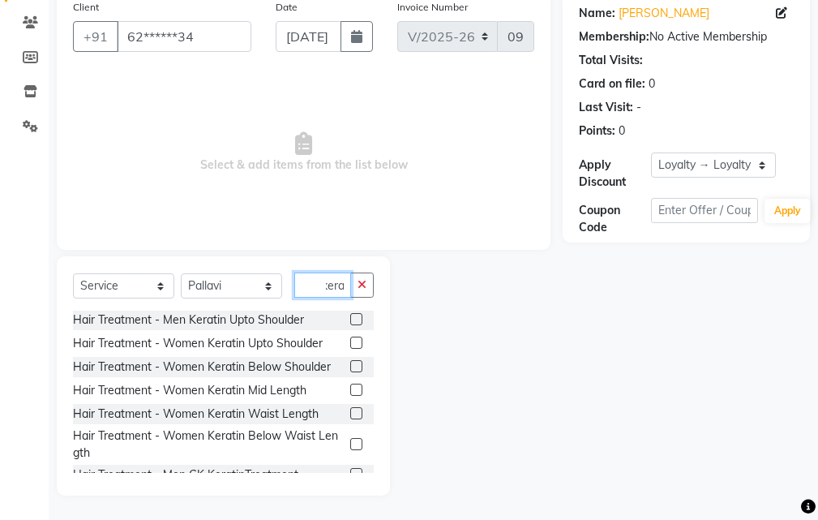
scroll to position [162, 0]
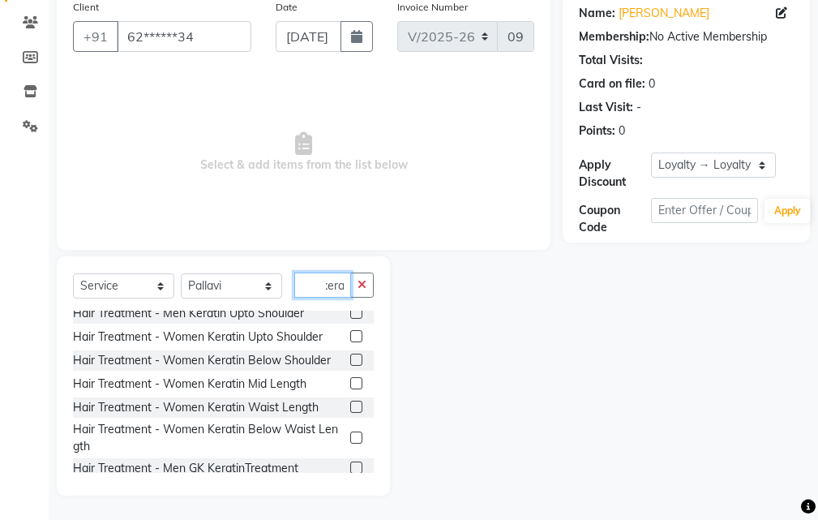
type input "kera"
click at [350, 354] on label at bounding box center [356, 360] width 12 height 12
click at [350, 355] on input "checkbox" at bounding box center [355, 360] width 11 height 11
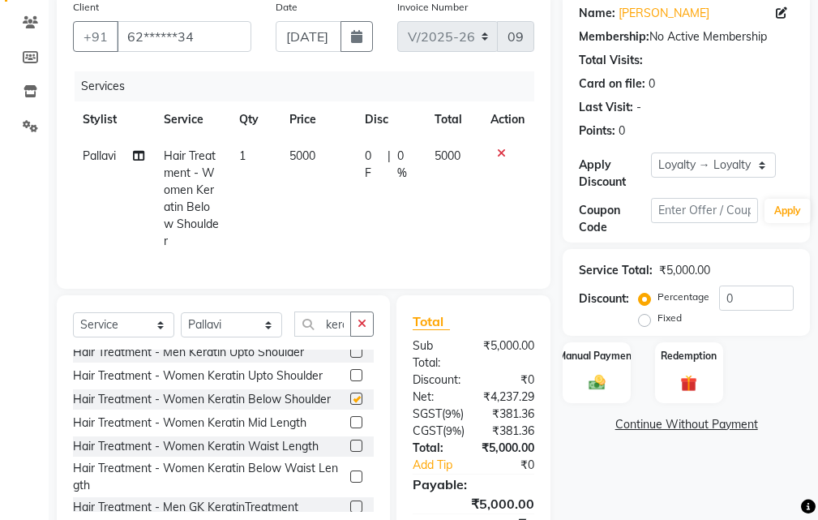
checkbox input "false"
click at [754, 302] on input "0" at bounding box center [756, 298] width 75 height 25
click at [746, 289] on input "number" at bounding box center [756, 298] width 75 height 25
click at [742, 302] on input "number" at bounding box center [756, 298] width 75 height 25
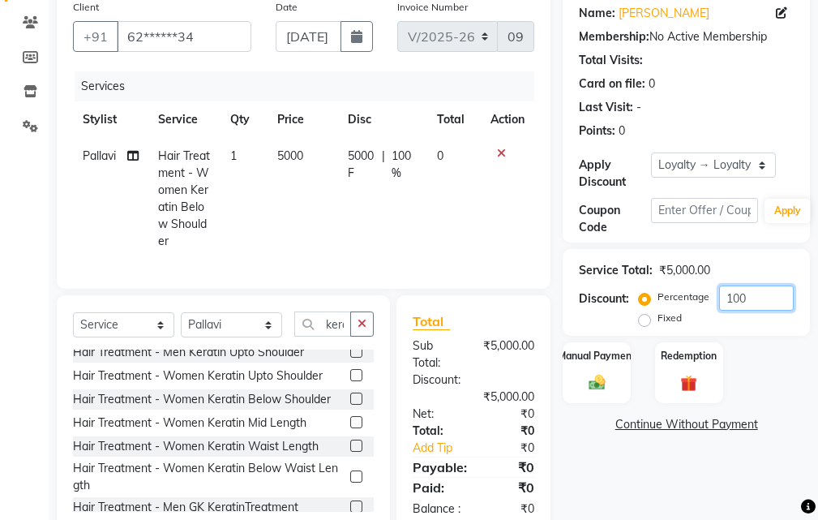
type input "100"
click at [658, 318] on label "Fixed" at bounding box center [670, 318] width 24 height 15
click at [645, 318] on input "Fixed" at bounding box center [647, 317] width 11 height 11
radio input "true"
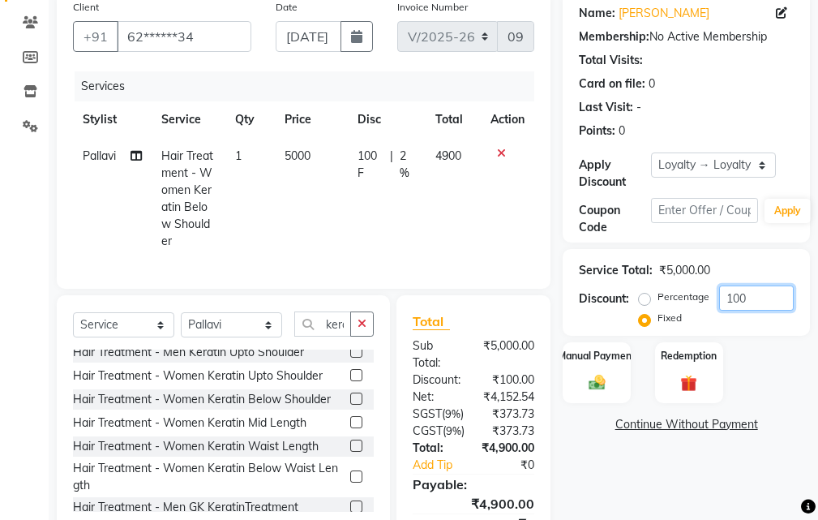
click at [759, 297] on input "100" at bounding box center [756, 298] width 75 height 25
type input "1"
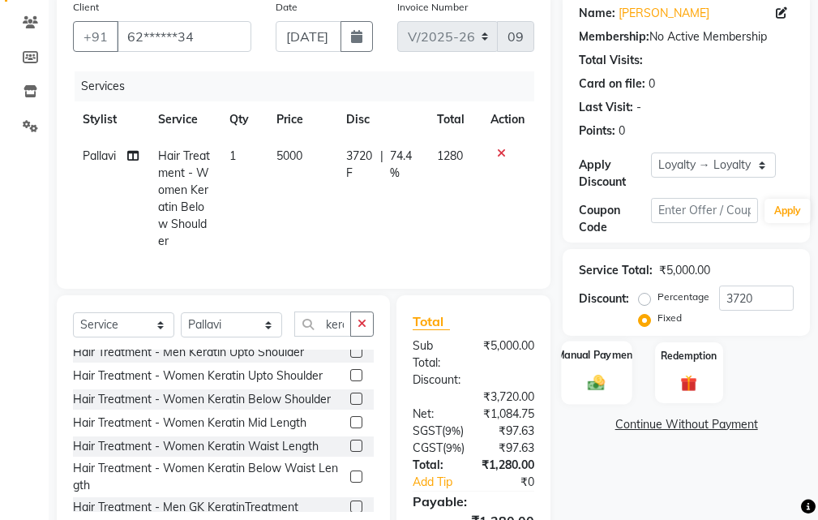
click at [590, 369] on div "Manual Payment" at bounding box center [597, 372] width 71 height 63
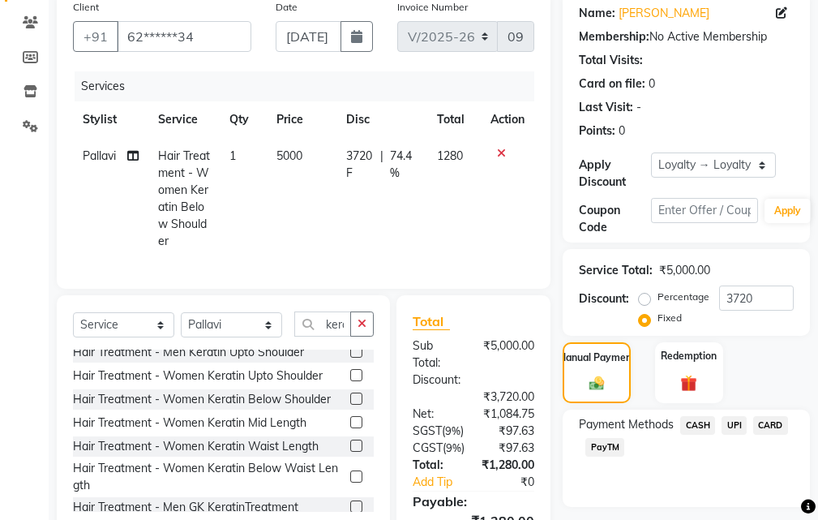
click at [735, 423] on span "UPI" at bounding box center [734, 425] width 25 height 19
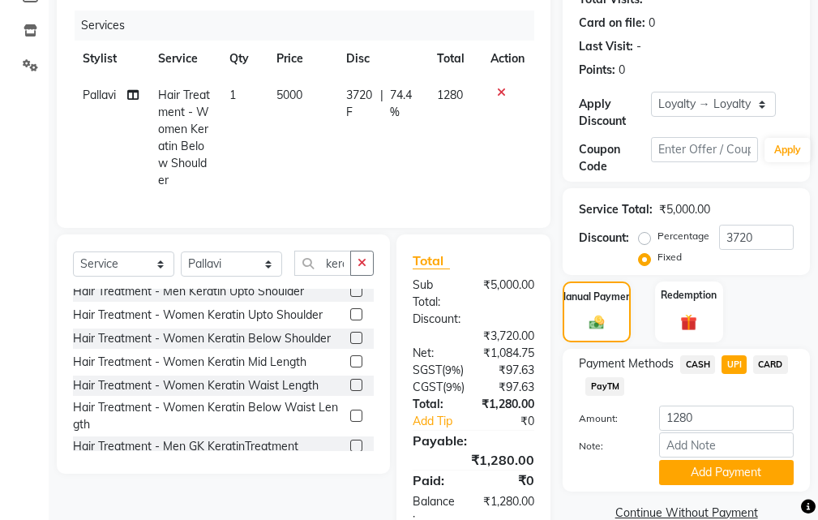
scroll to position [307, 0]
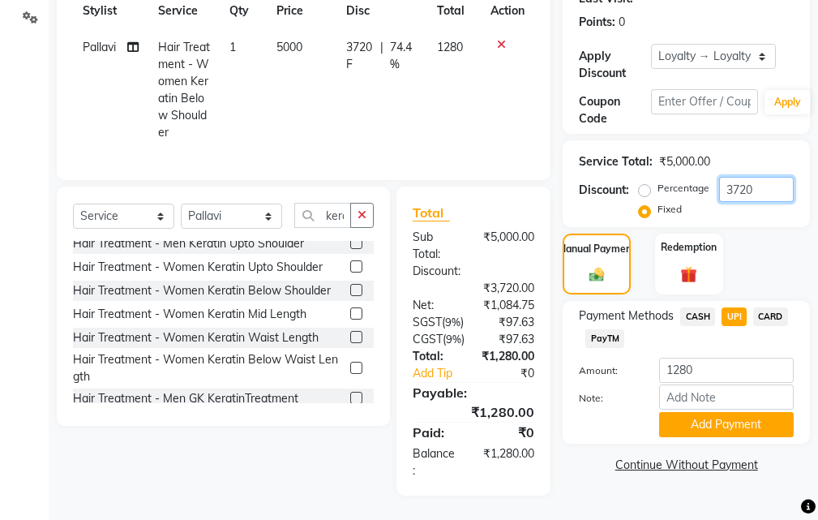
click at [768, 177] on input "3720" at bounding box center [756, 189] width 75 height 25
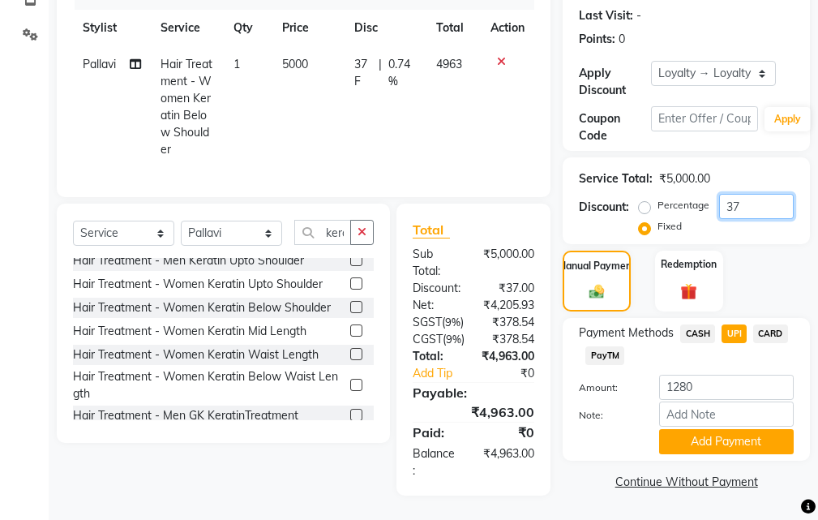
type input "3"
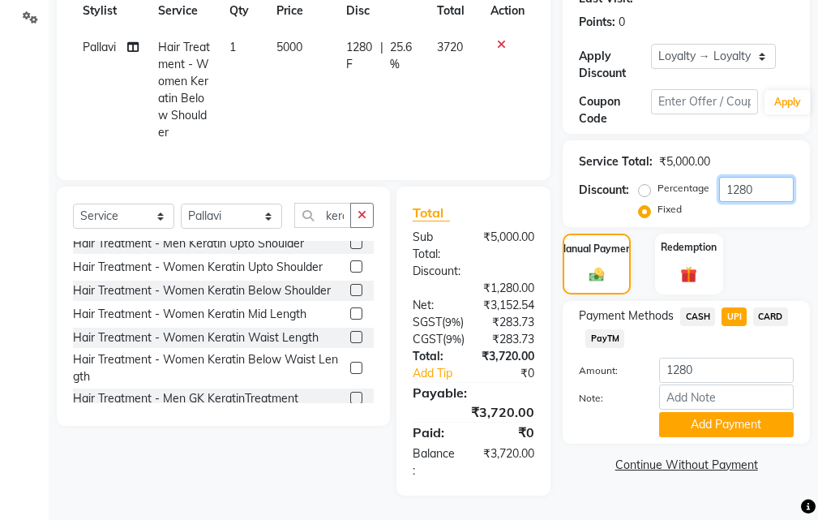
scroll to position [307, 0]
type input "1280"
click at [727, 307] on span "UPI" at bounding box center [734, 316] width 25 height 19
type input "3720"
click at [718, 412] on button "Add Payment" at bounding box center [726, 424] width 135 height 25
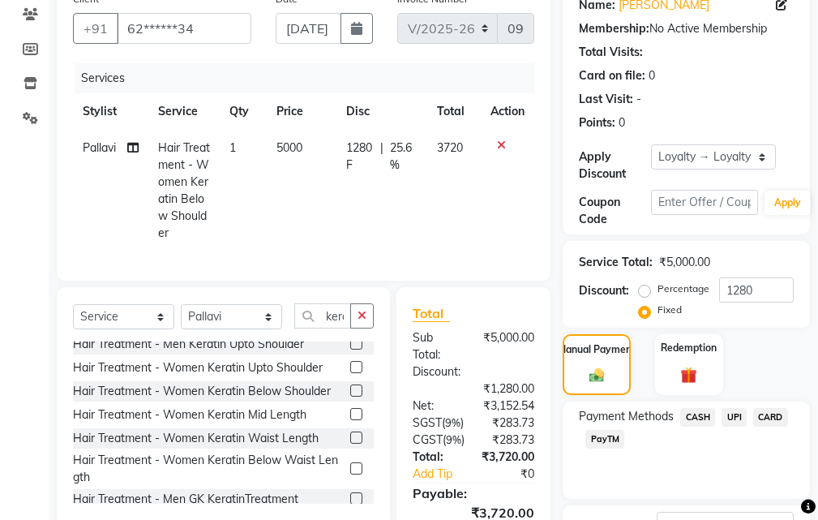
scroll to position [245, 0]
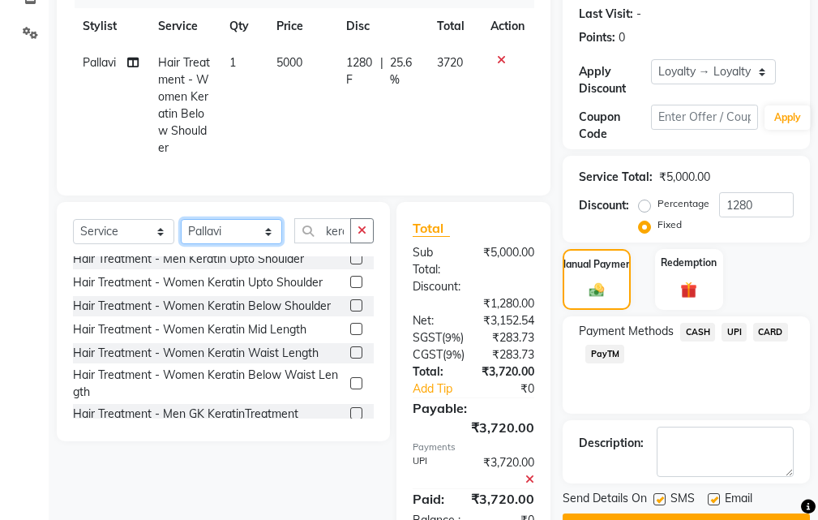
click at [245, 244] on select "Select Stylist Manager [PERSON_NAME][GEOGRAPHIC_DATA] [GEOGRAPHIC_DATA][PERSON_…" at bounding box center [231, 231] width 101 height 25
select select "88211"
click at [181, 231] on select "Select Stylist Manager [PERSON_NAME][GEOGRAPHIC_DATA] [GEOGRAPHIC_DATA][PERSON_…" at bounding box center [231, 231] width 101 height 25
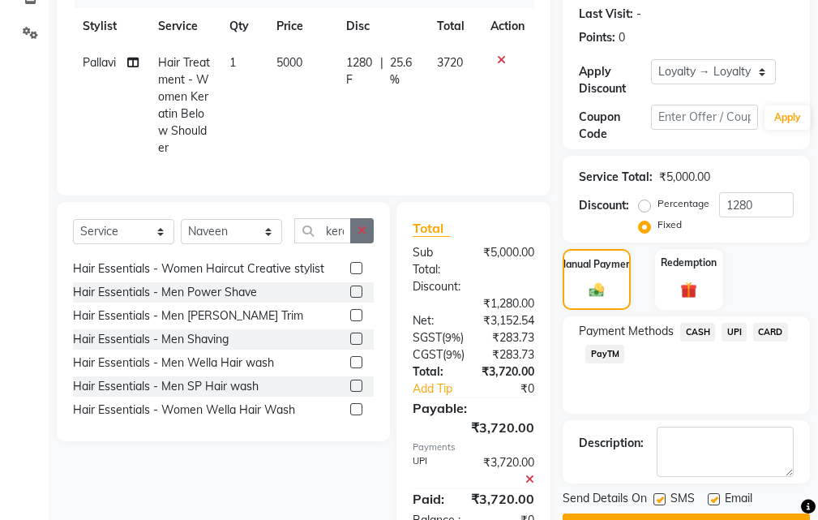
click at [362, 236] on icon "button" at bounding box center [362, 230] width 9 height 11
click at [333, 243] on input "text" at bounding box center [333, 230] width 79 height 25
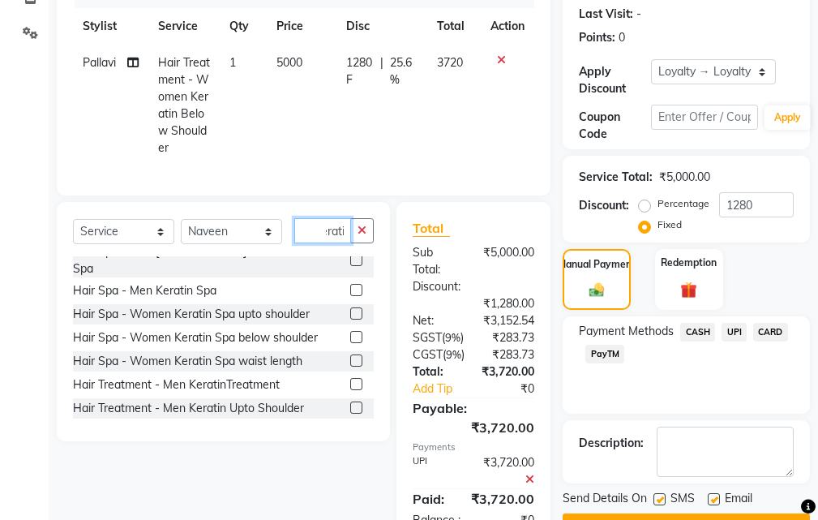
scroll to position [175, 0]
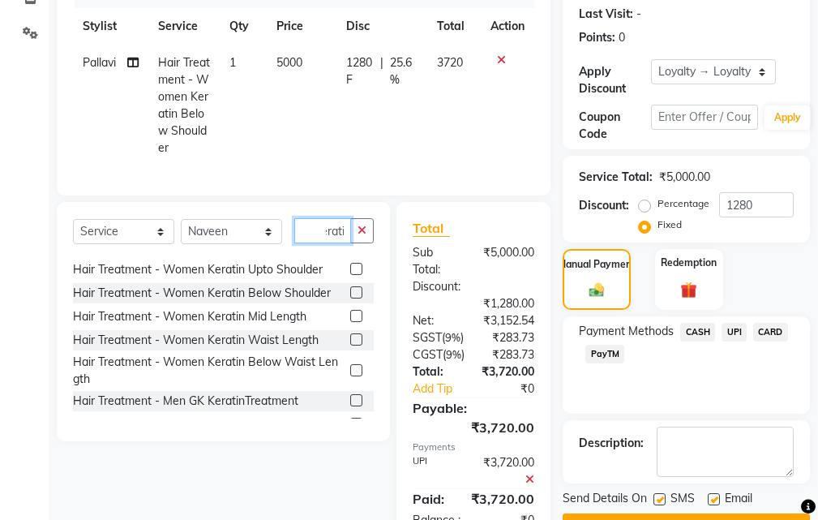
type input "kerati"
click at [350, 291] on label at bounding box center [356, 292] width 12 height 12
click at [350, 291] on input "checkbox" at bounding box center [355, 293] width 11 height 11
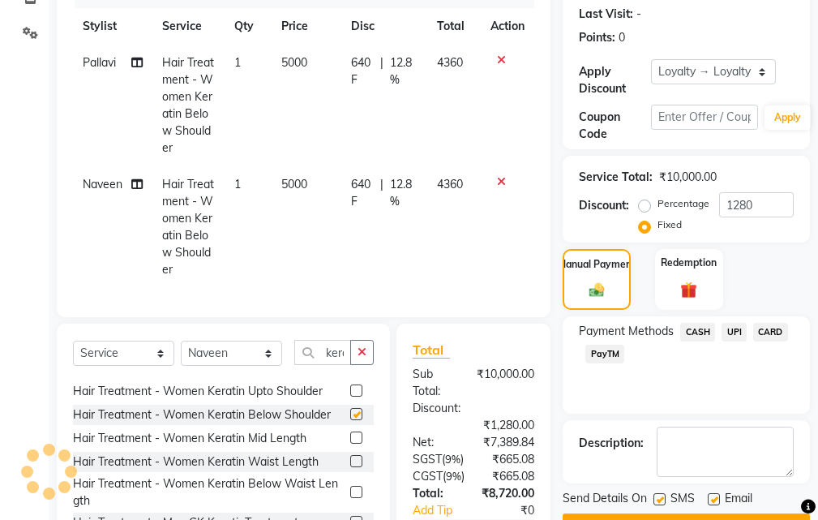
checkbox input "false"
click at [500, 59] on icon at bounding box center [501, 59] width 9 height 11
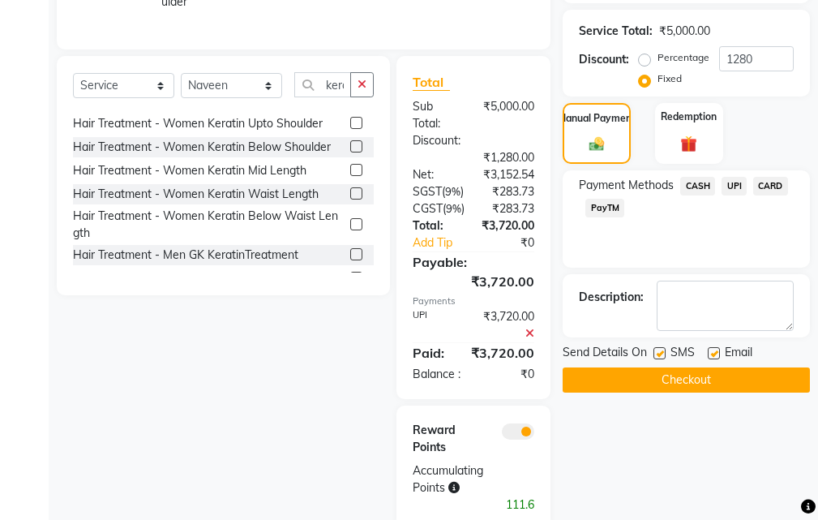
scroll to position [407, 0]
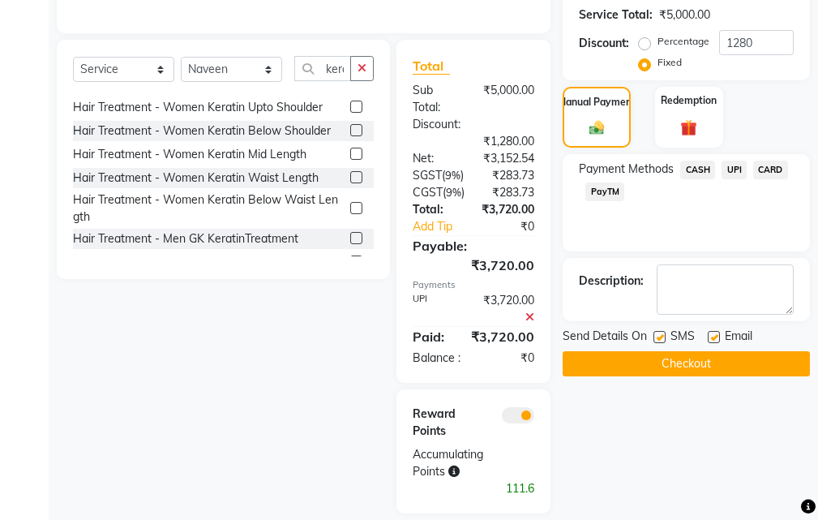
click at [737, 171] on span "UPI" at bounding box center [734, 170] width 25 height 19
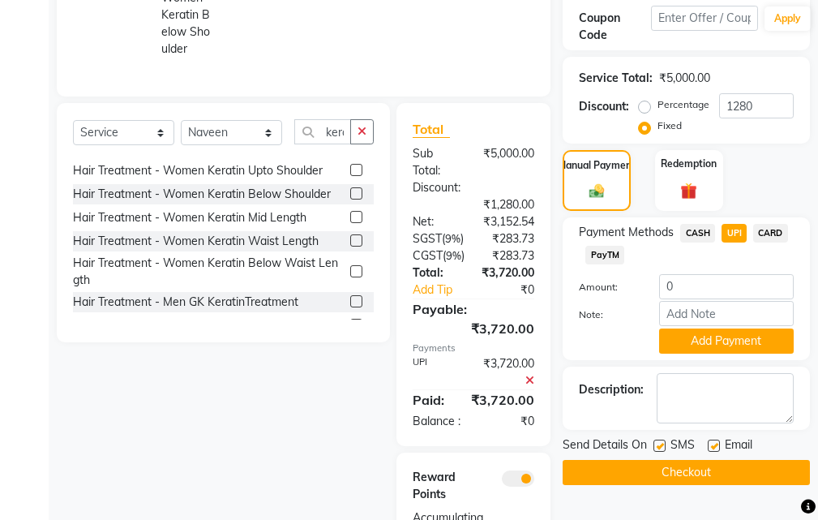
scroll to position [245, 0]
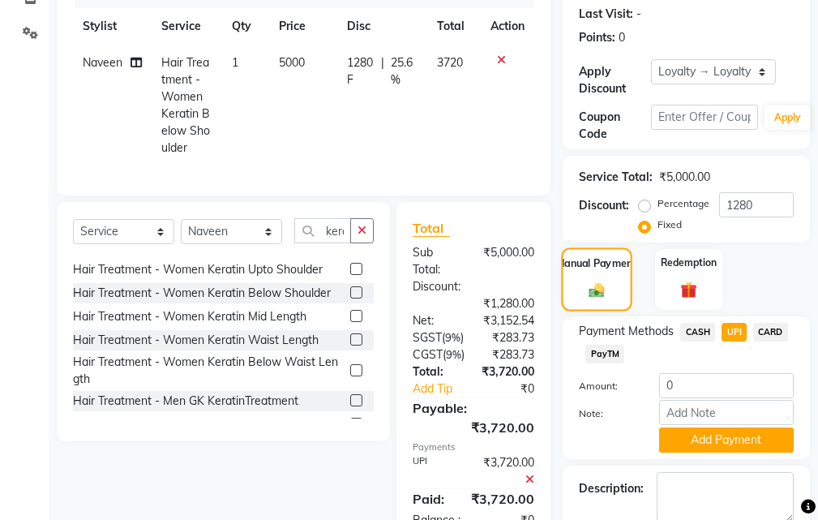
click at [601, 285] on img at bounding box center [597, 290] width 25 height 18
click at [691, 333] on span "CASH" at bounding box center [698, 332] width 35 height 19
click at [729, 335] on span "UPI" at bounding box center [734, 332] width 25 height 19
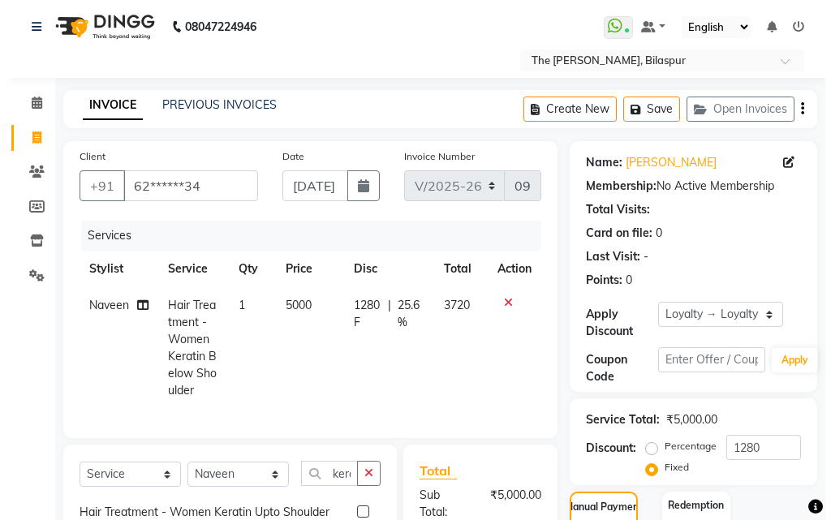
scroll to position [2, 0]
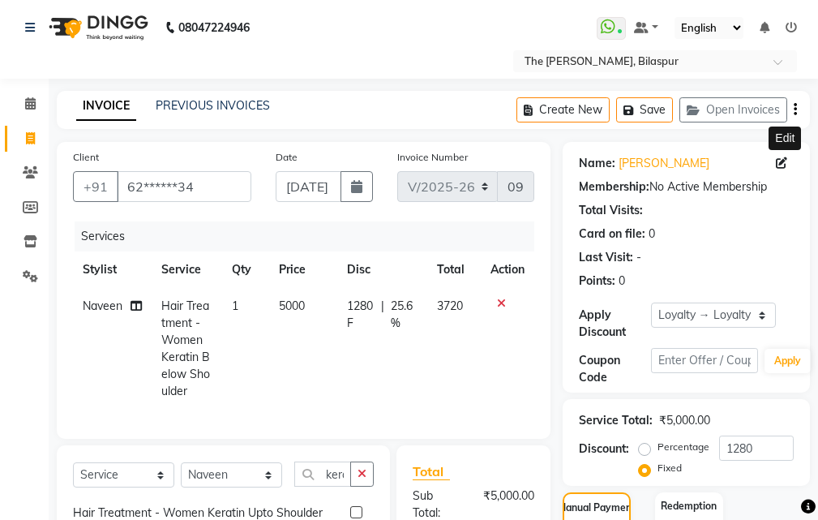
click at [785, 162] on icon at bounding box center [781, 162] width 11 height 11
select select "[DEMOGRAPHIC_DATA]"
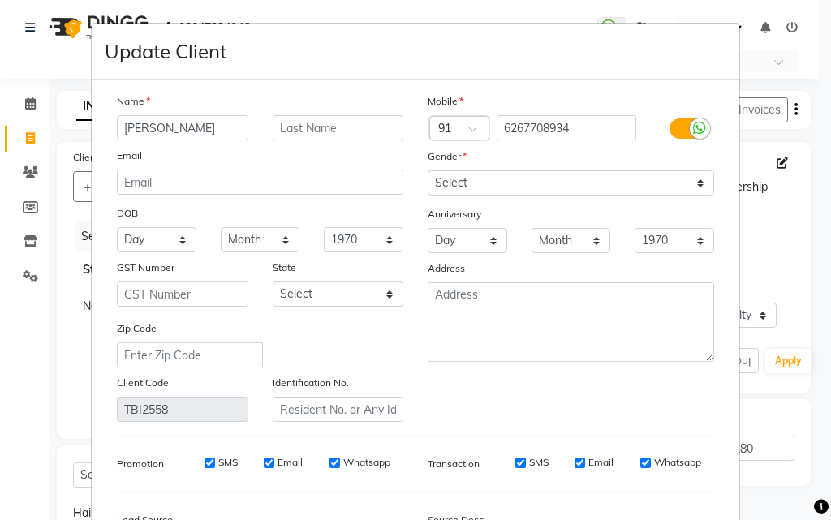
click at [173, 131] on input "[PERSON_NAME]" at bounding box center [182, 127] width 131 height 25
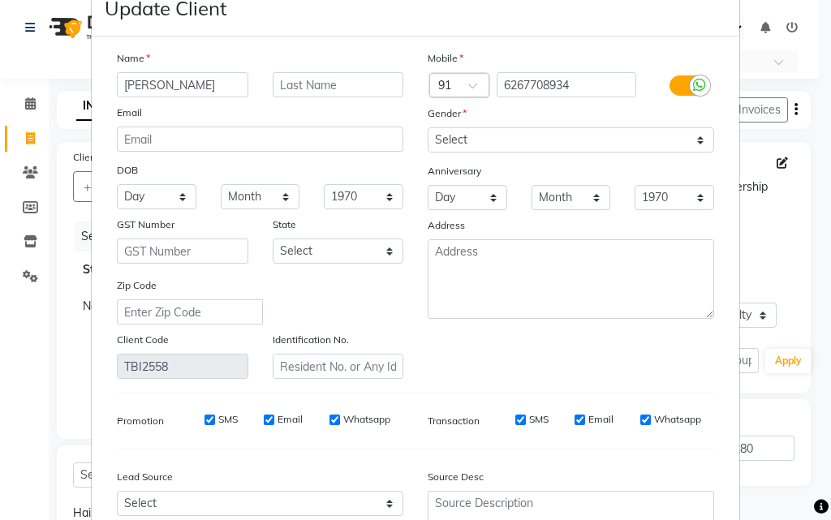
scroll to position [37, 0]
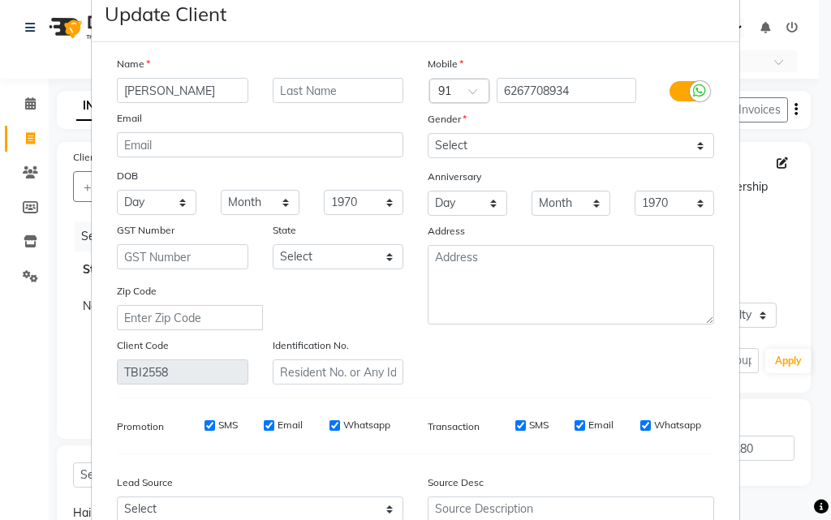
type input "[PERSON_NAME]"
click at [471, 144] on select "Select [DEMOGRAPHIC_DATA] [DEMOGRAPHIC_DATA] Other Prefer Not To Say" at bounding box center [570, 145] width 286 height 25
click at [427, 133] on select "Select [DEMOGRAPHIC_DATA] [DEMOGRAPHIC_DATA] Other Prefer Not To Say" at bounding box center [570, 145] width 286 height 25
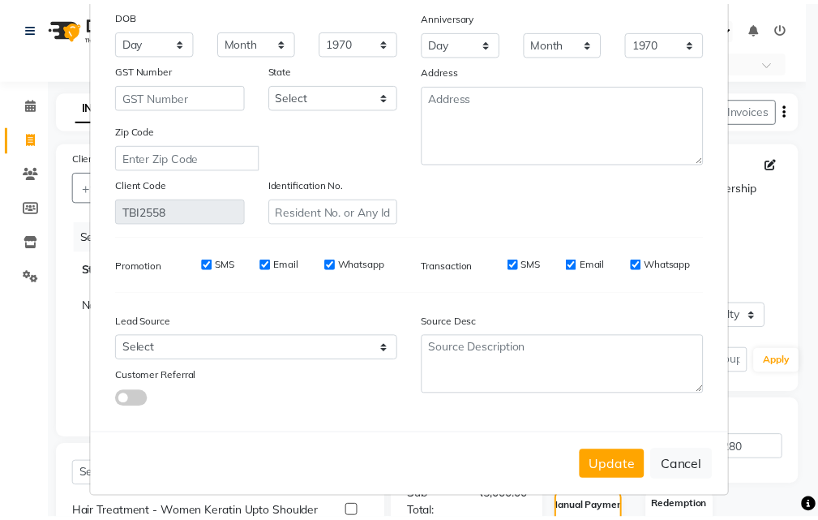
scroll to position [200, 0]
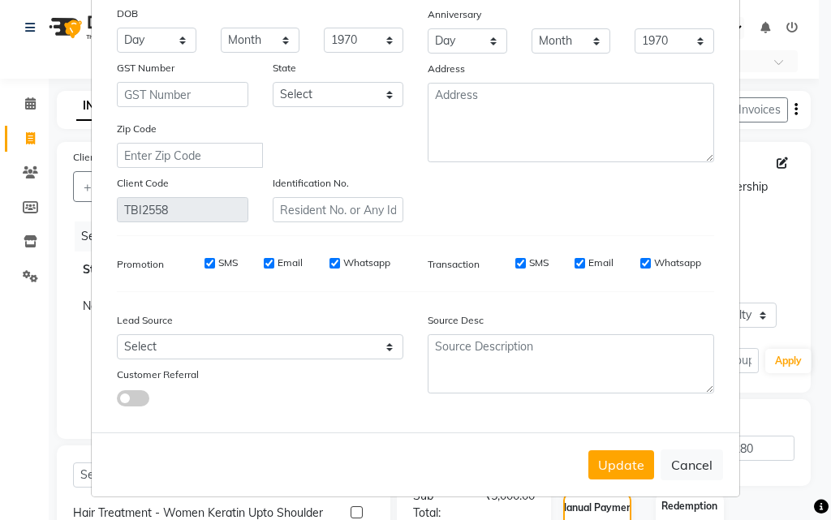
drag, startPoint x: 611, startPoint y: 462, endPoint x: 593, endPoint y: 445, distance: 24.1
click at [612, 462] on button "Update" at bounding box center [621, 464] width 66 height 29
select select
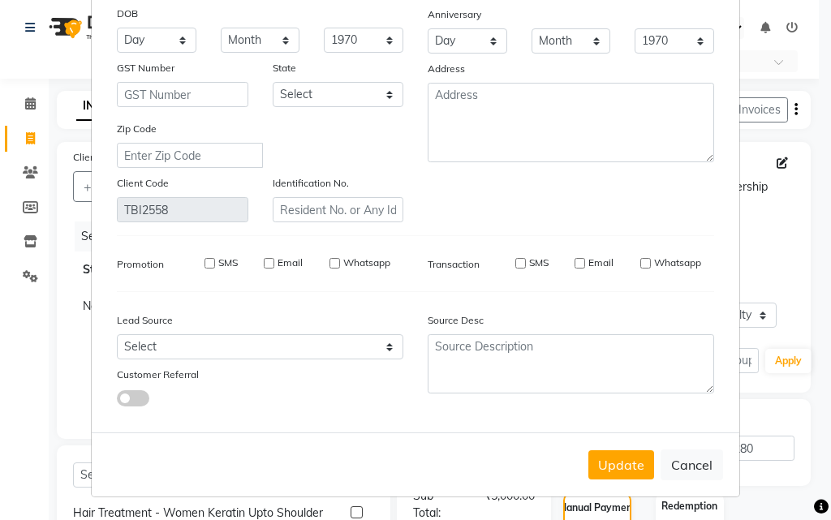
select select
checkbox input "false"
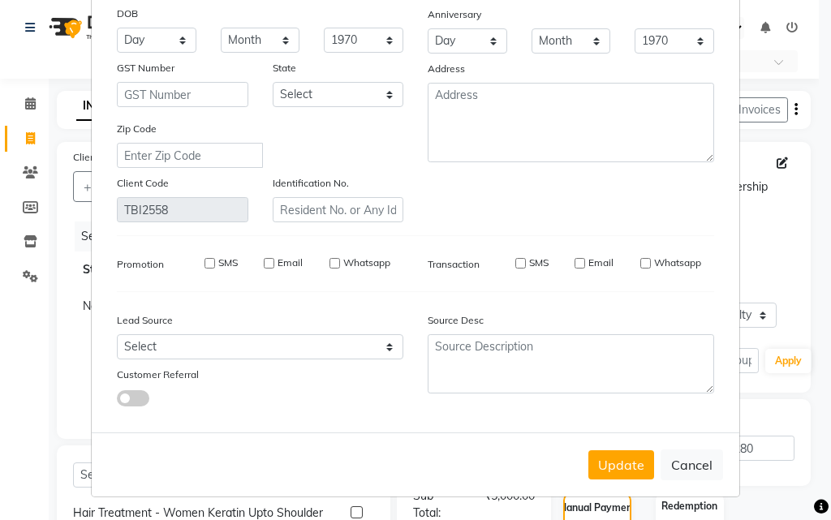
checkbox input "false"
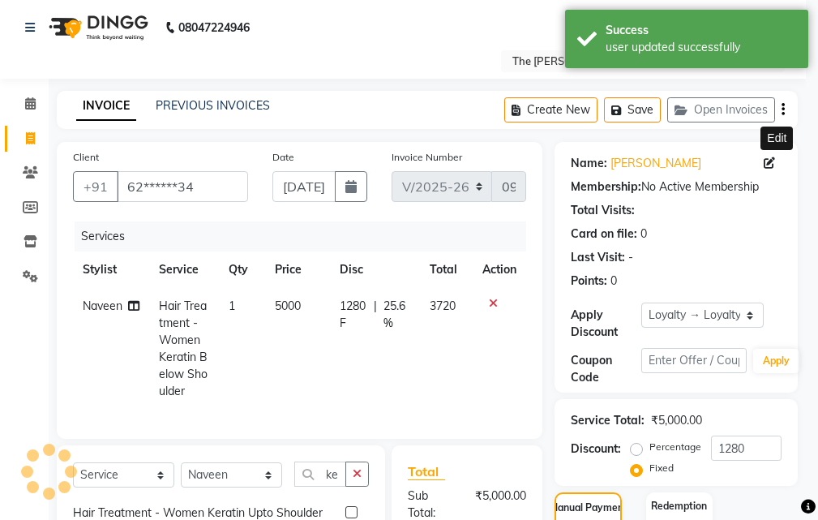
select select "1: Object"
radio input "true"
type input "0"
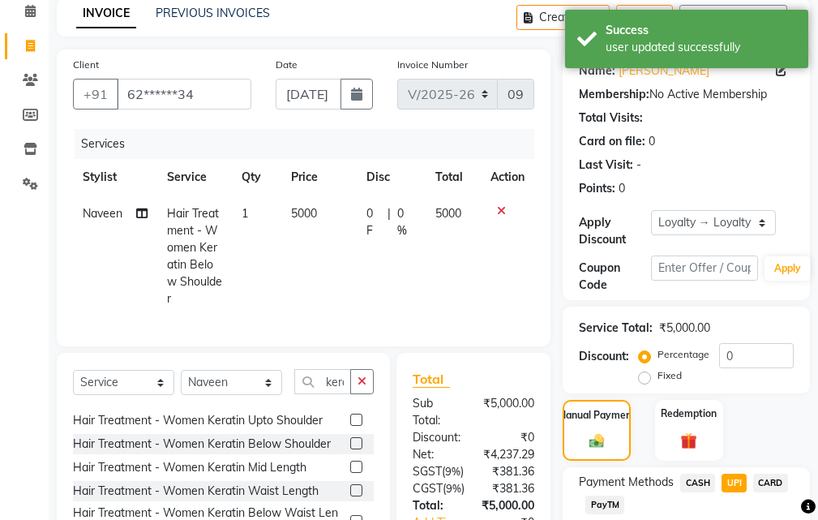
scroll to position [83, 0]
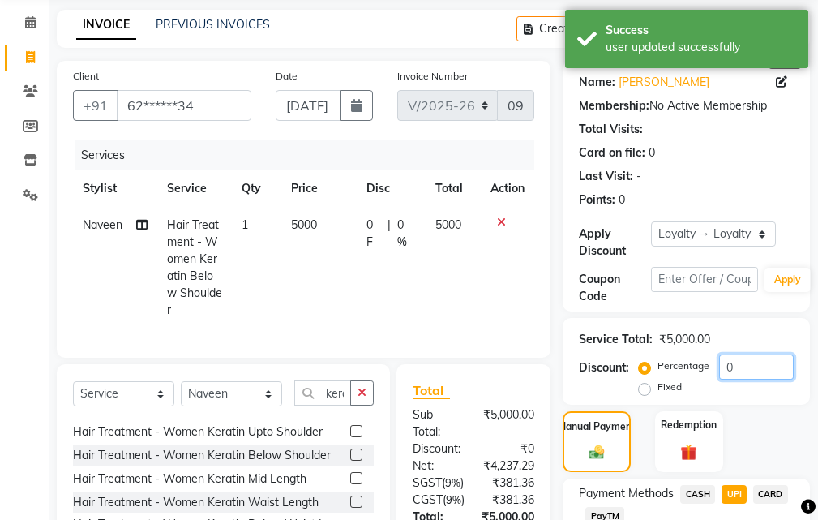
click at [759, 371] on input "0" at bounding box center [756, 366] width 75 height 25
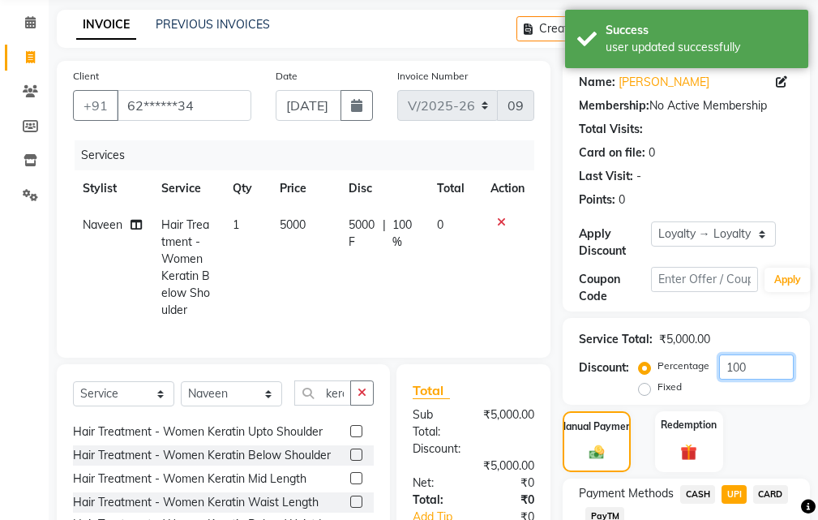
type input "100"
click at [658, 383] on label "Fixed" at bounding box center [670, 387] width 24 height 15
click at [644, 383] on input "Fixed" at bounding box center [647, 386] width 11 height 11
radio input "true"
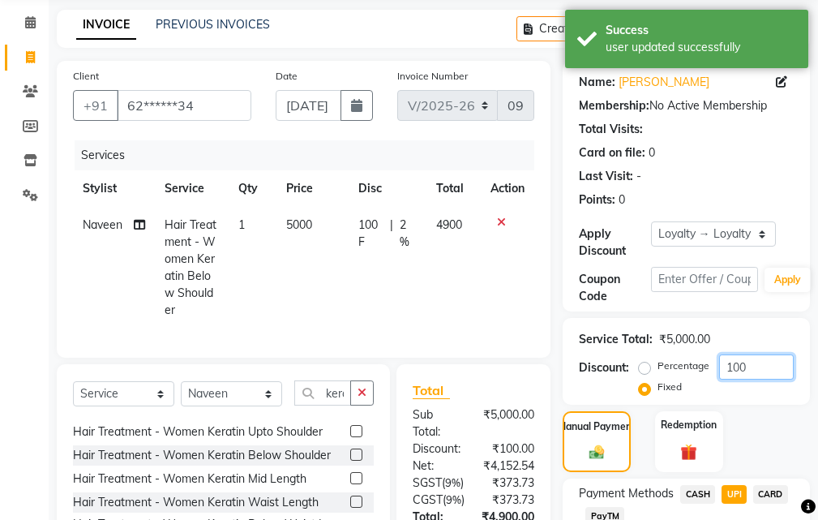
click at [752, 370] on input "100" at bounding box center [756, 366] width 75 height 25
type input "1"
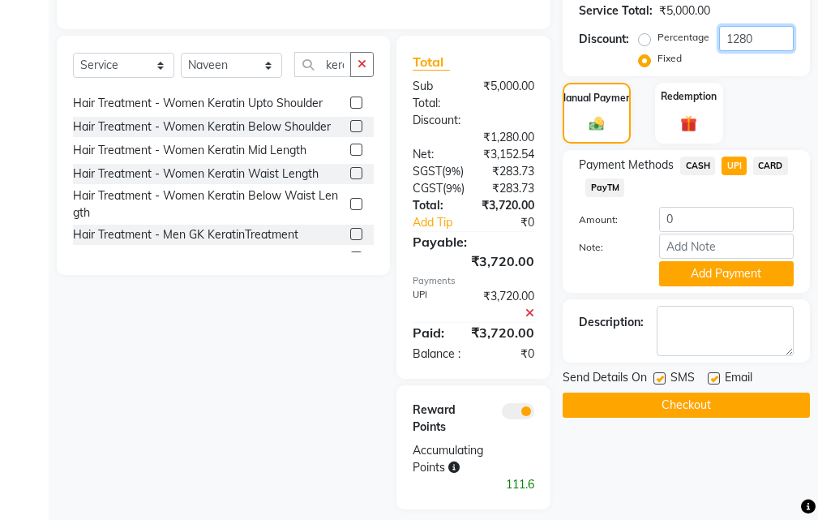
scroll to position [488, 0]
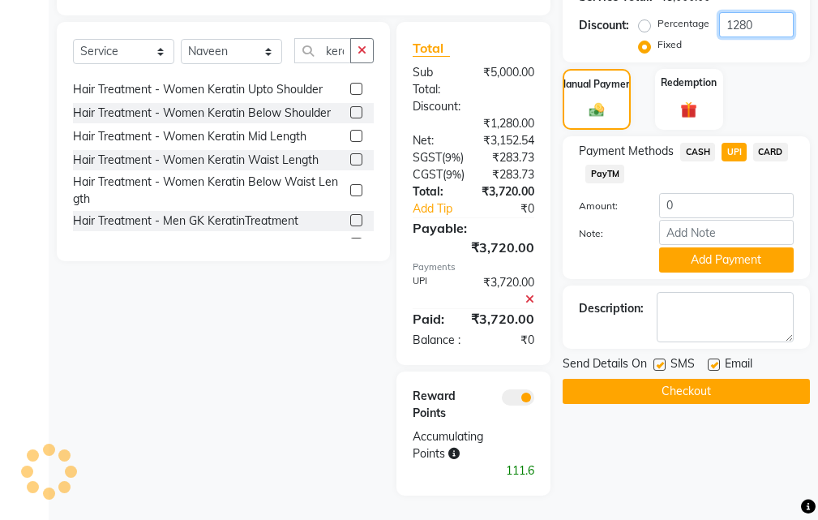
type input "1280"
click at [701, 143] on span "CASH" at bounding box center [698, 152] width 35 height 19
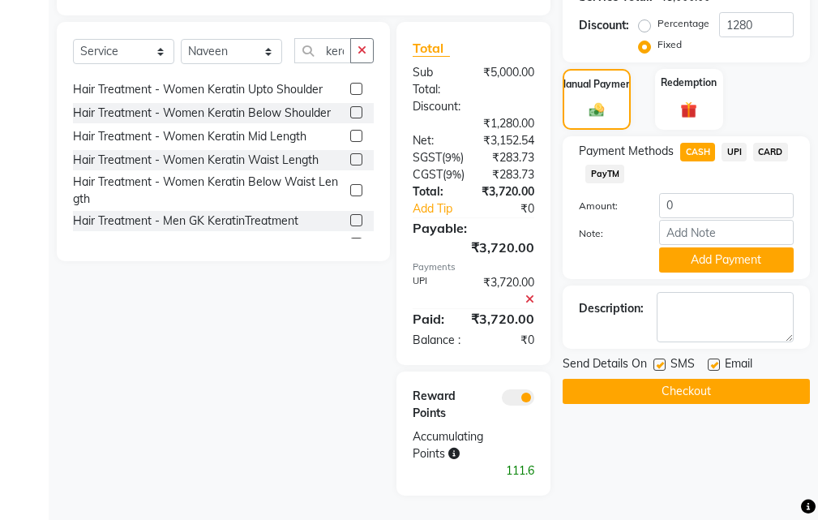
click at [740, 143] on span "UPI" at bounding box center [734, 152] width 25 height 19
click at [743, 247] on button "Add Payment" at bounding box center [726, 259] width 135 height 25
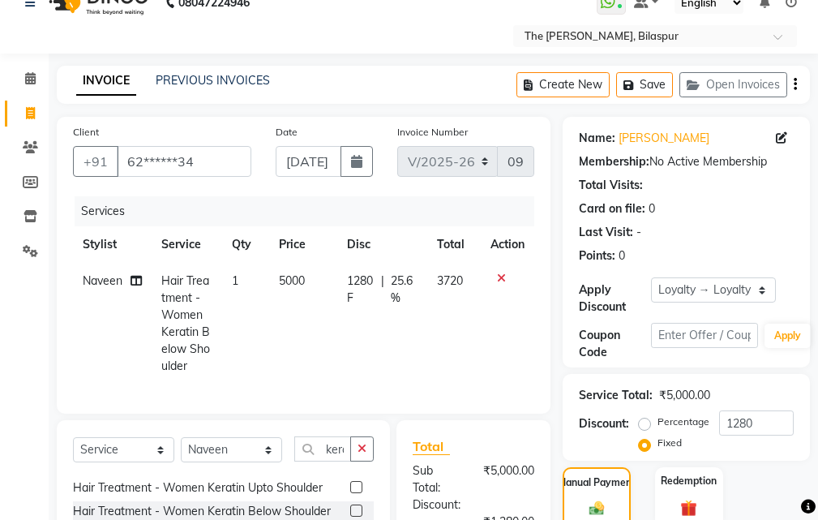
scroll to position [2, 0]
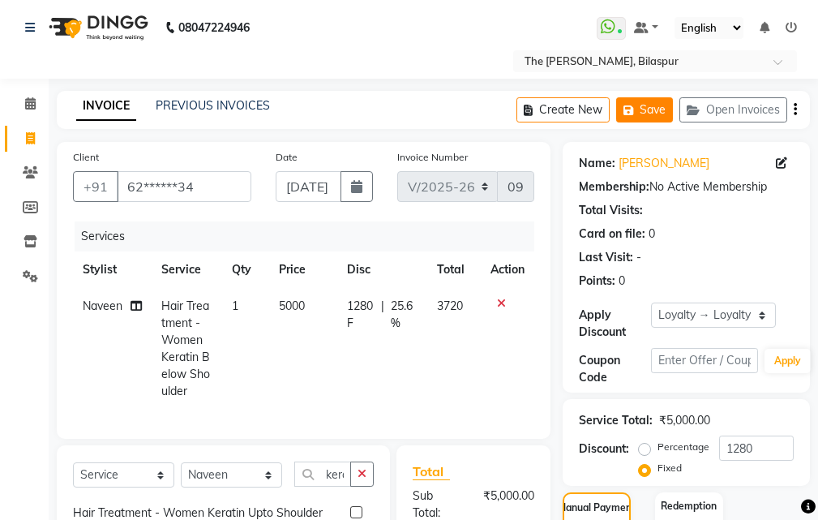
click at [653, 111] on button "Save" at bounding box center [644, 109] width 57 height 25
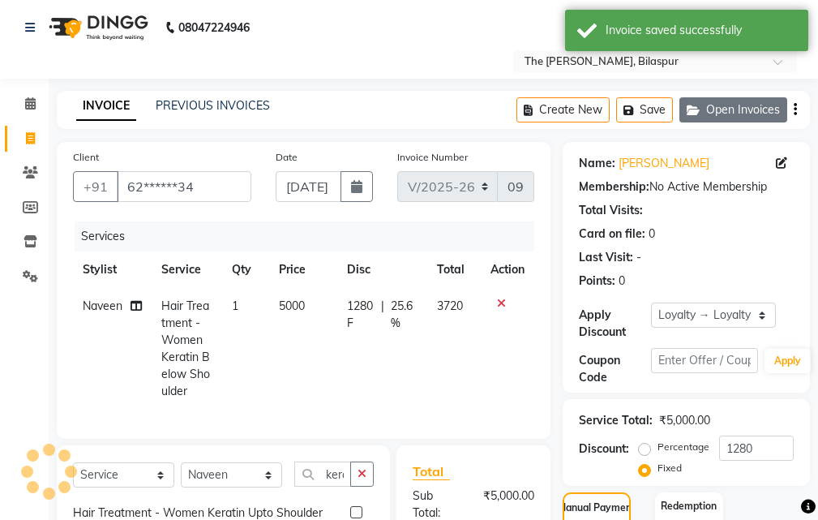
click at [726, 106] on button "Open Invoices" at bounding box center [734, 109] width 108 height 25
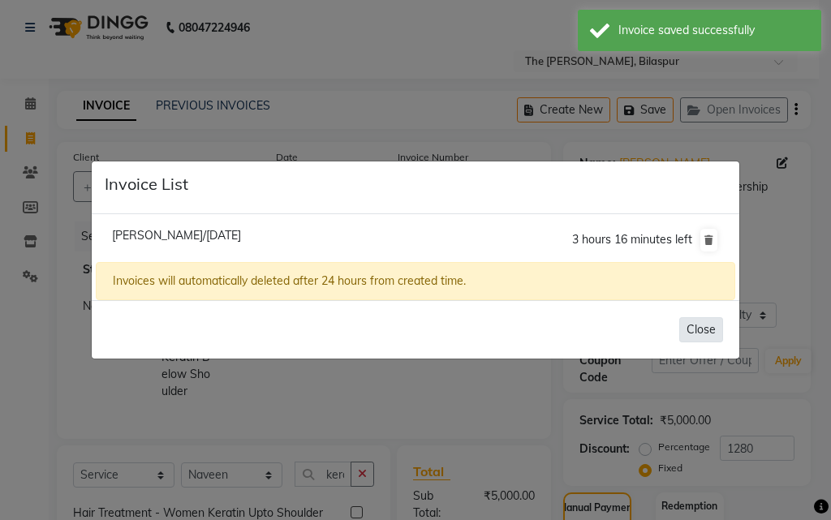
click at [706, 329] on button "Close" at bounding box center [701, 329] width 44 height 25
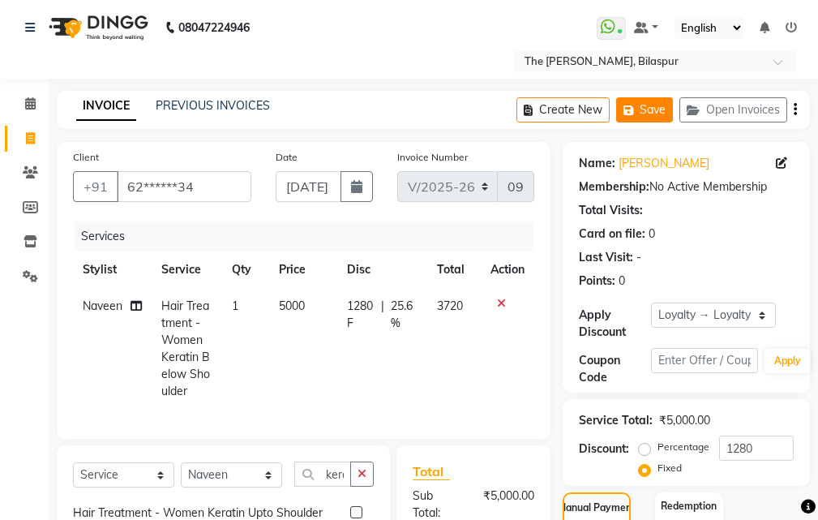
click at [649, 114] on button "Save" at bounding box center [644, 109] width 57 height 25
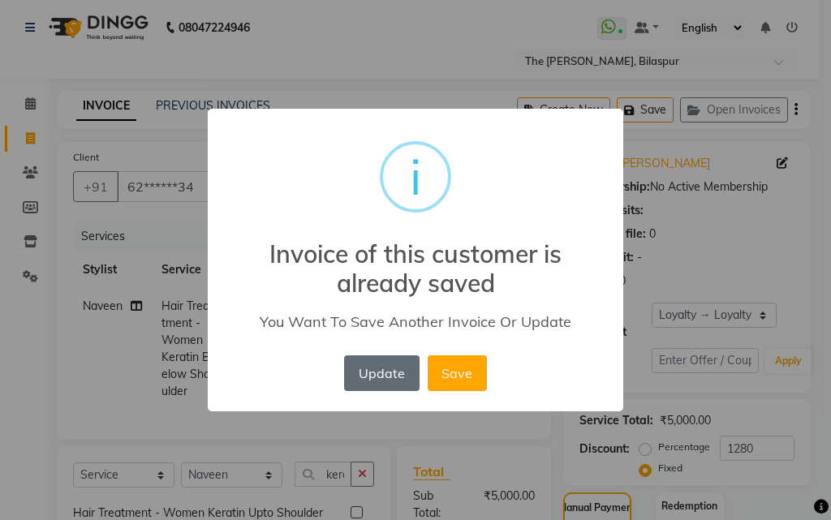
click at [387, 375] on button "Update" at bounding box center [381, 373] width 75 height 36
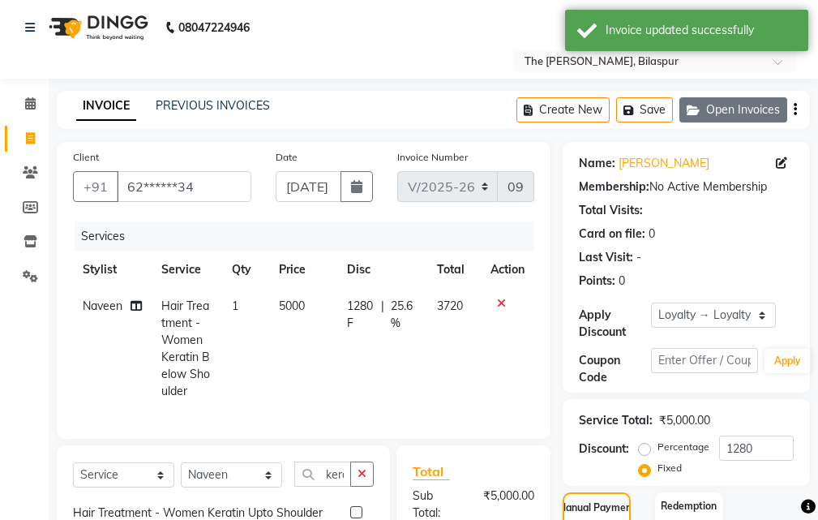
click at [741, 105] on button "Open Invoices" at bounding box center [734, 109] width 108 height 25
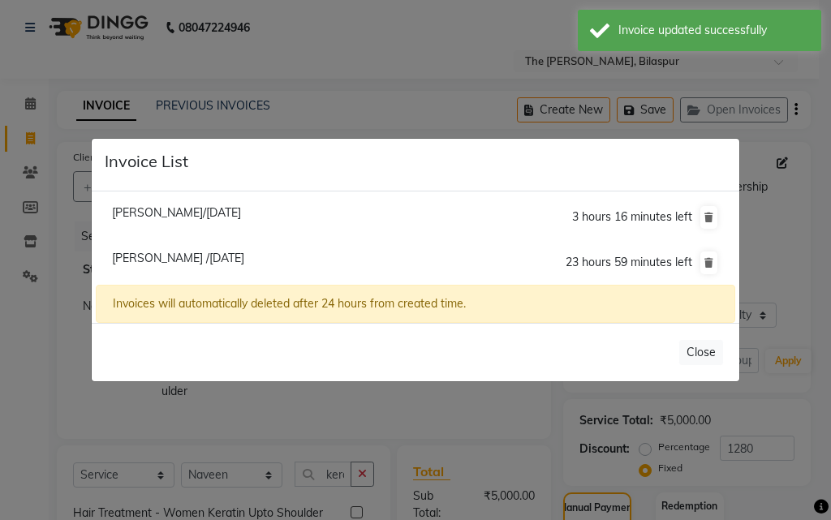
click at [775, 266] on ngb-modal-window "Invoice List [PERSON_NAME]/[DATE] 3 hours 16 minutes left [GEOGRAPHIC_DATA] /[D…" at bounding box center [415, 260] width 831 height 520
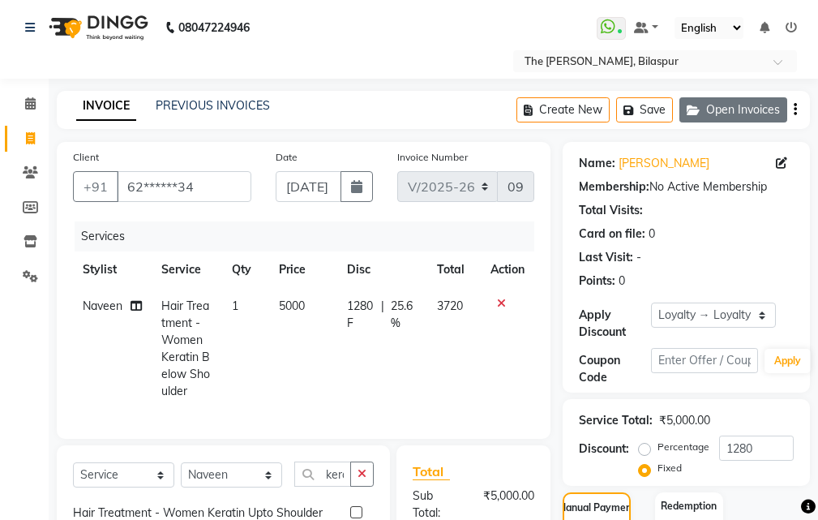
click at [729, 105] on button "Open Invoices" at bounding box center [734, 109] width 108 height 25
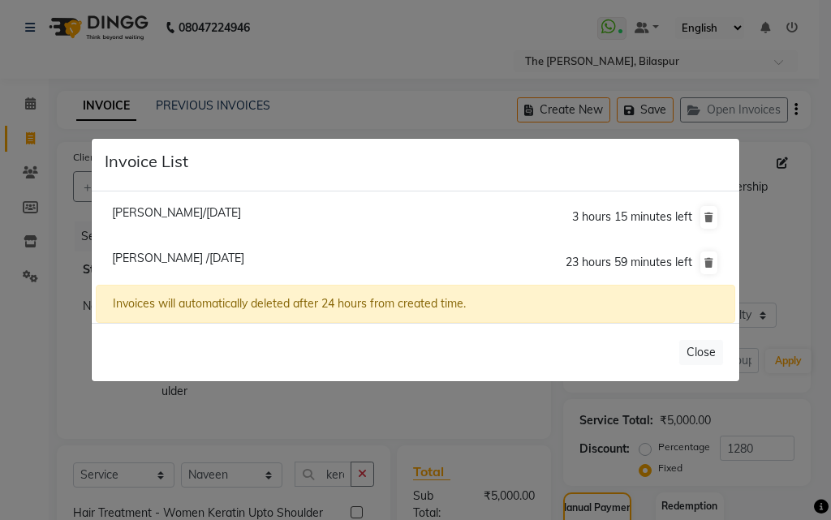
click at [183, 210] on span "[PERSON_NAME]/[DATE]" at bounding box center [176, 212] width 129 height 15
type input "93******70"
type input "[DATE]"
radio input "false"
radio input "true"
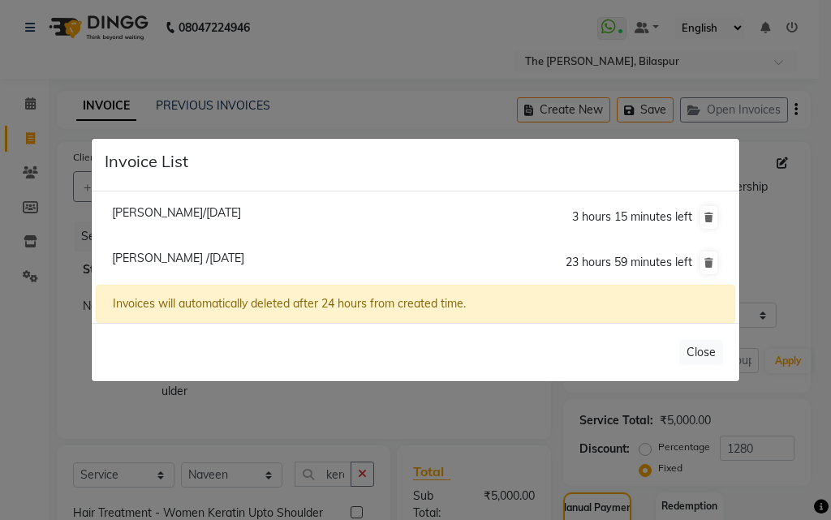
type input "1725"
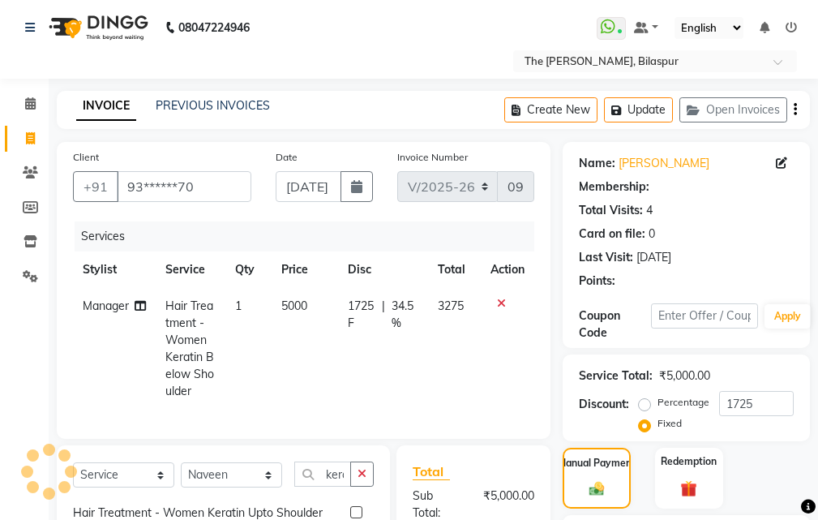
select select
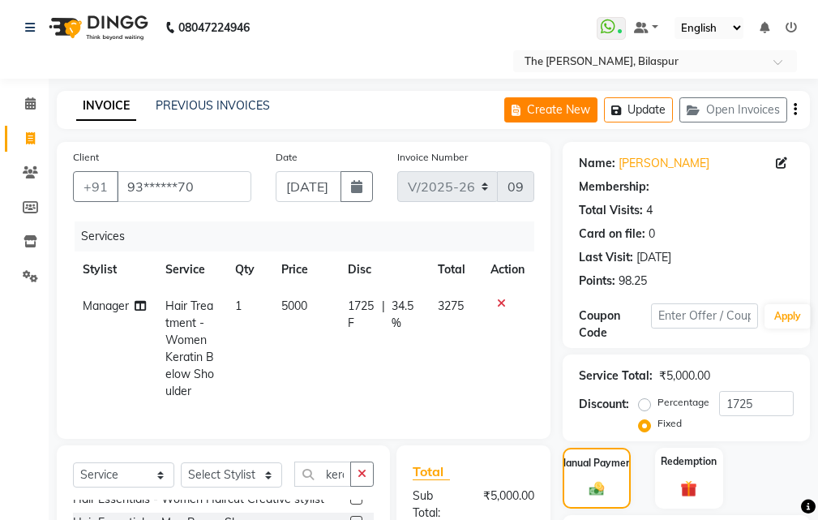
click at [558, 119] on button "Create New" at bounding box center [550, 109] width 93 height 25
select select "service"
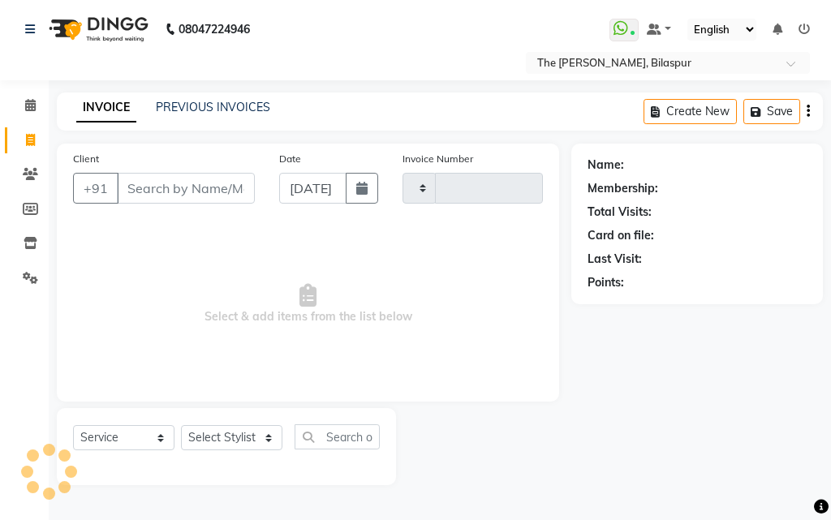
type input "0904"
select select "6473"
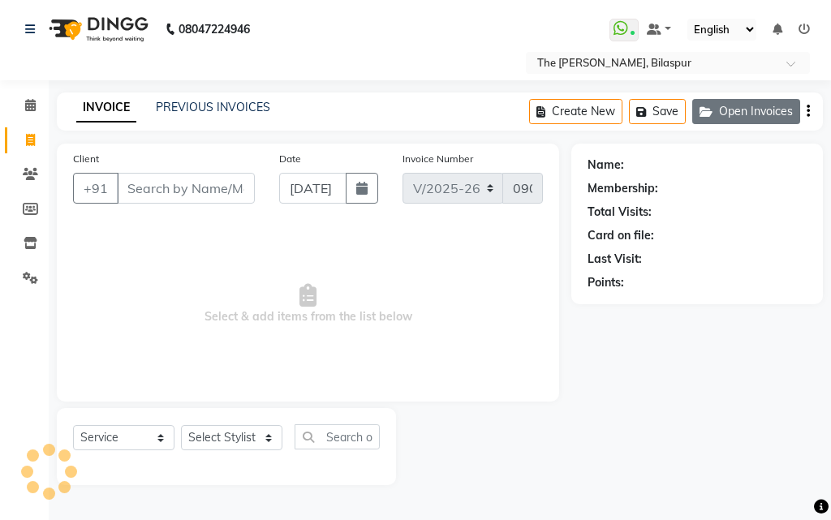
select select "63556"
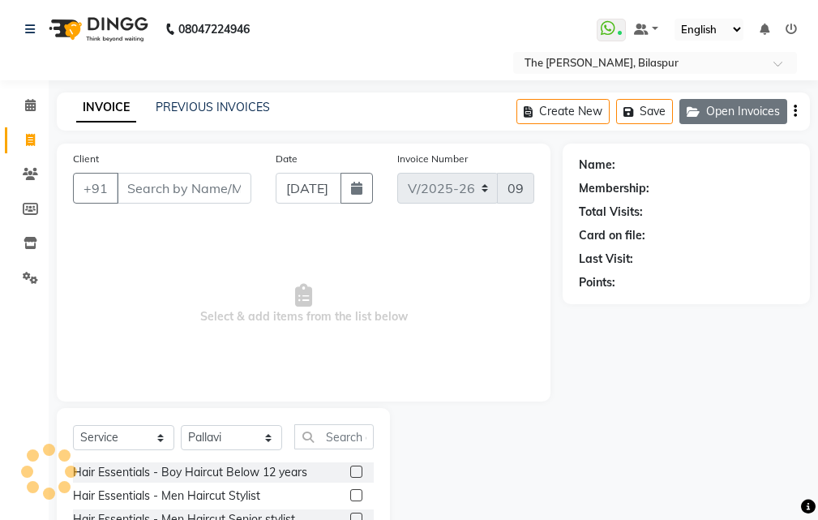
click at [767, 115] on button "Open Invoices" at bounding box center [734, 111] width 108 height 25
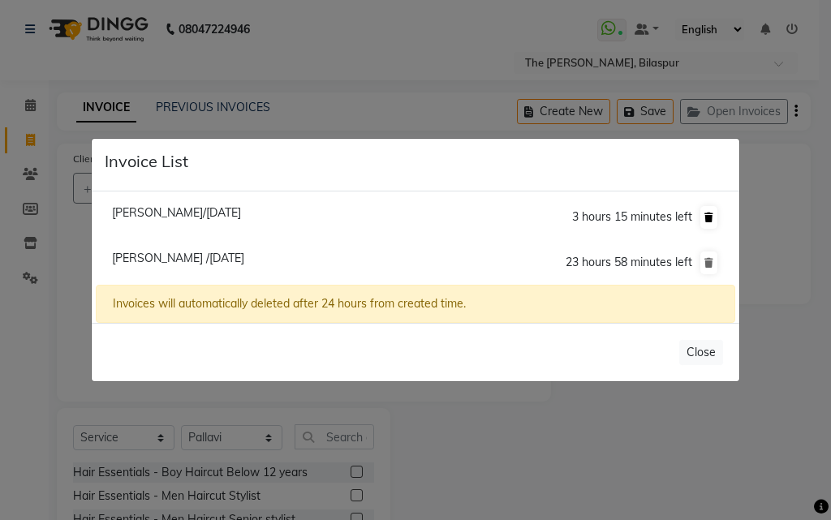
click at [708, 219] on icon at bounding box center [708, 218] width 9 height 10
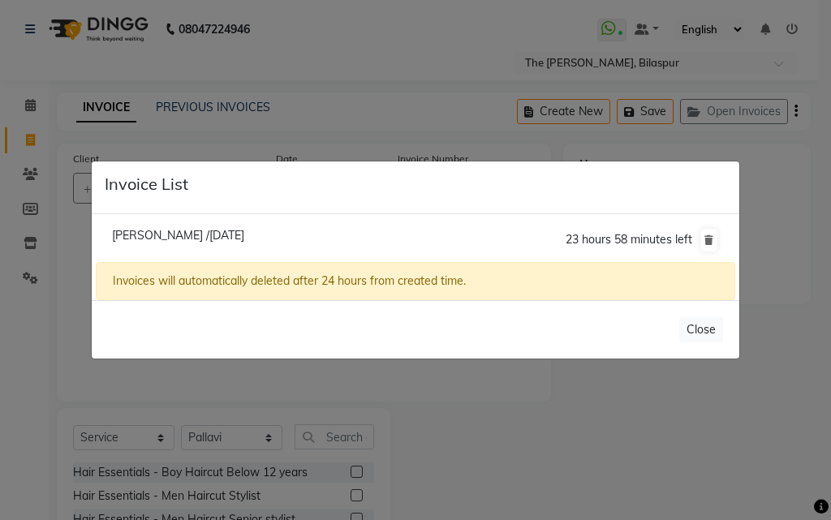
click at [163, 237] on span "[PERSON_NAME] /[DATE]" at bounding box center [178, 235] width 132 height 15
type input "62******34"
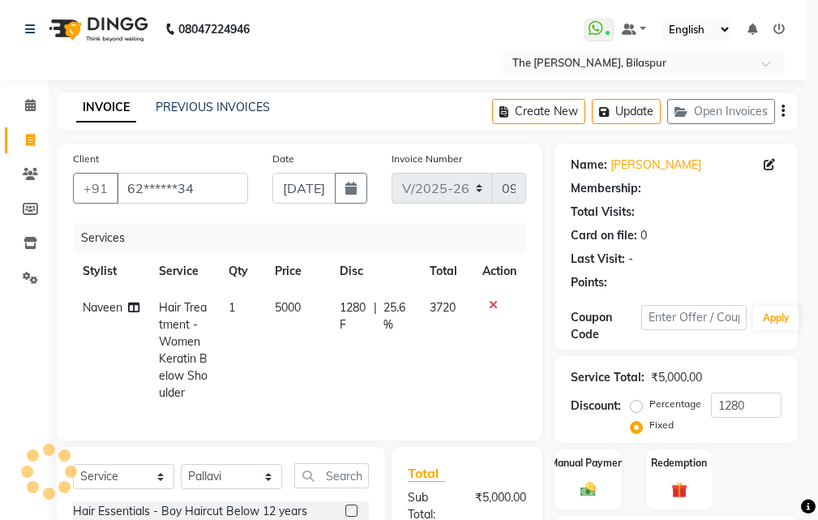
radio input "true"
type input "0"
select select "1: Object"
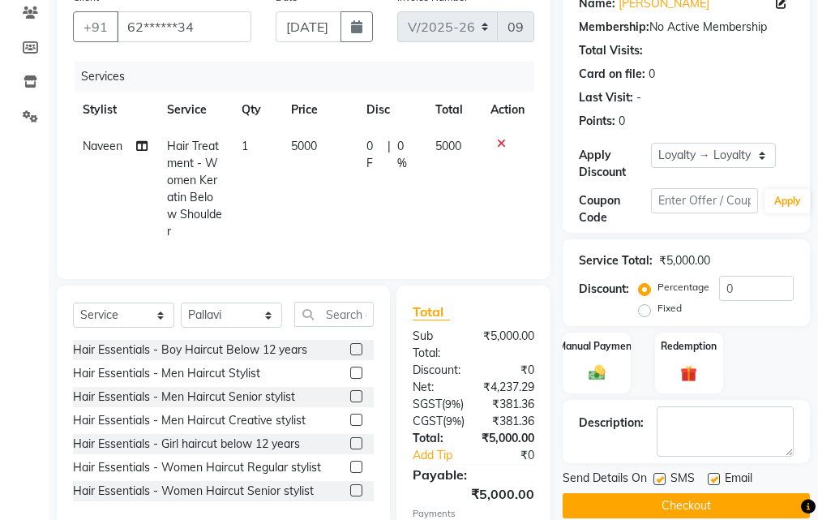
scroll to position [162, 0]
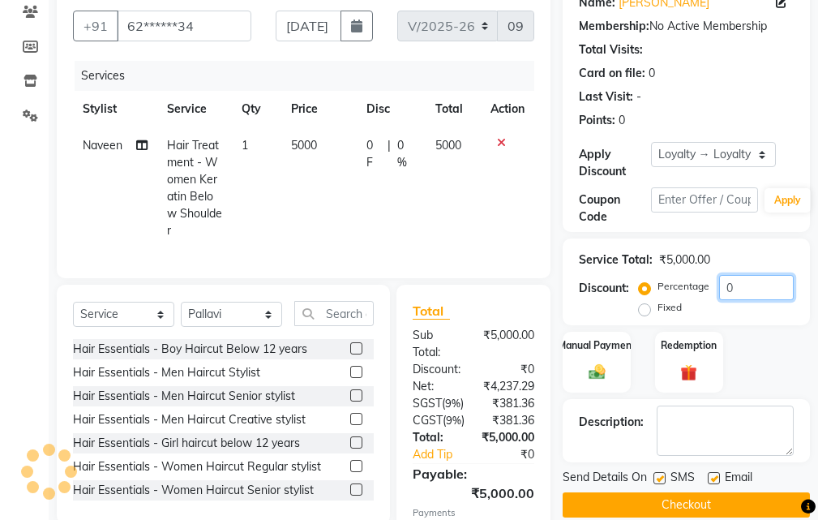
click at [746, 293] on input "0" at bounding box center [756, 287] width 75 height 25
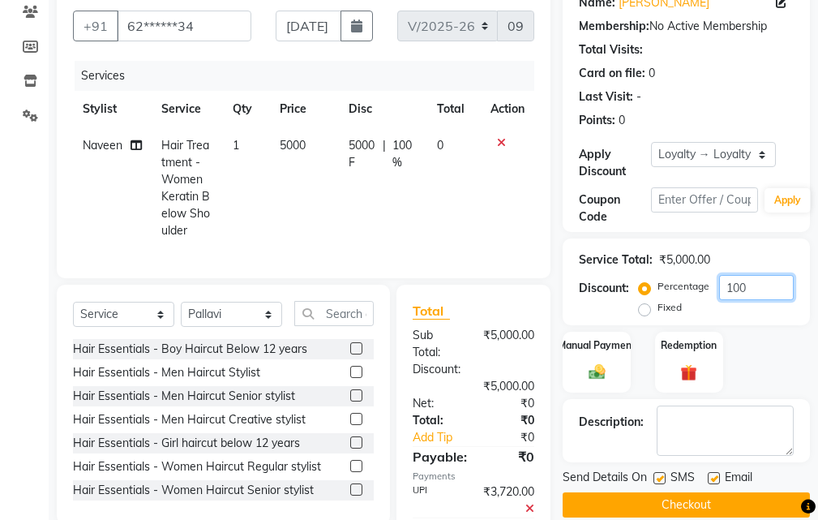
type input "100"
click at [658, 306] on label "Fixed" at bounding box center [670, 307] width 24 height 15
click at [642, 306] on input "Fixed" at bounding box center [647, 307] width 11 height 11
radio input "true"
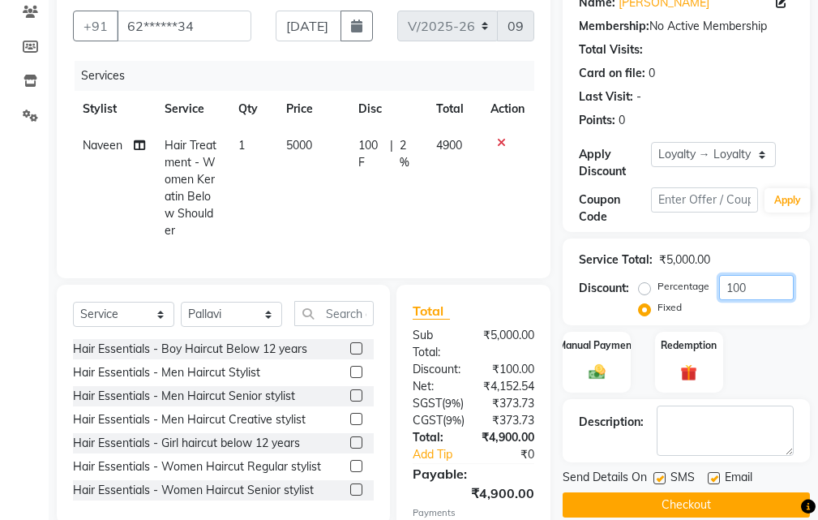
click at [766, 287] on input "100" at bounding box center [756, 287] width 75 height 25
type input "1"
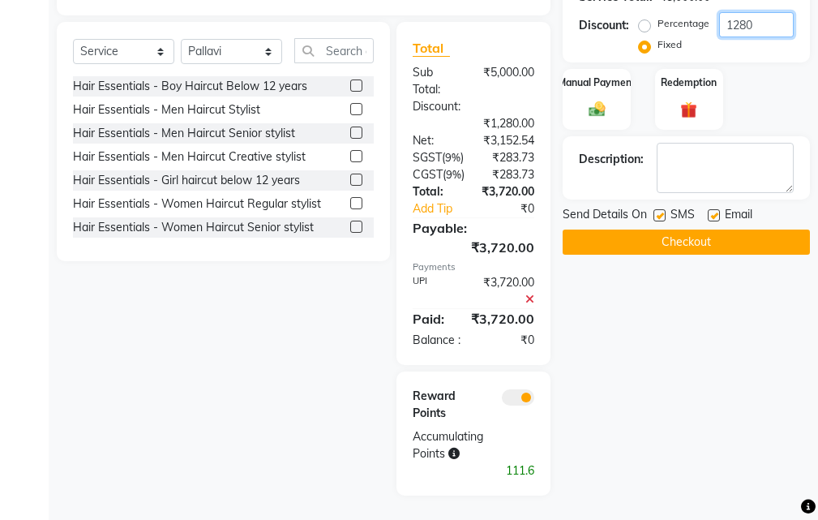
scroll to position [407, 0]
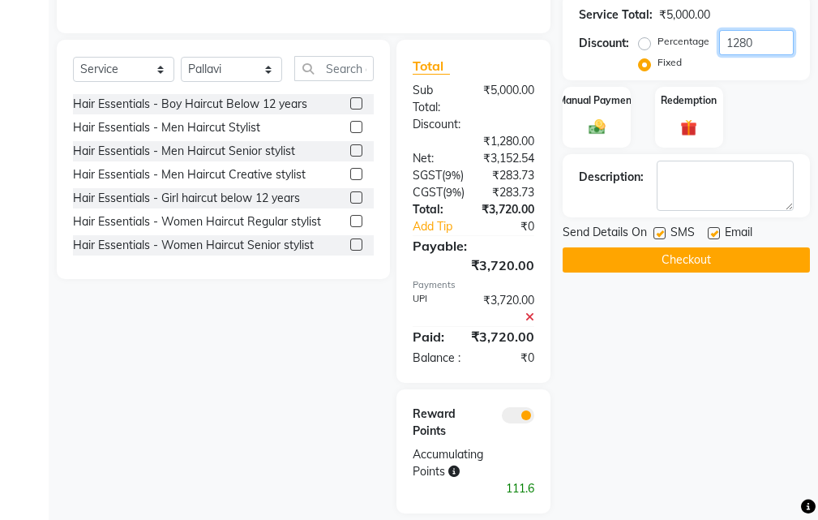
type input "1280"
click at [660, 256] on button "Checkout" at bounding box center [686, 259] width 247 height 25
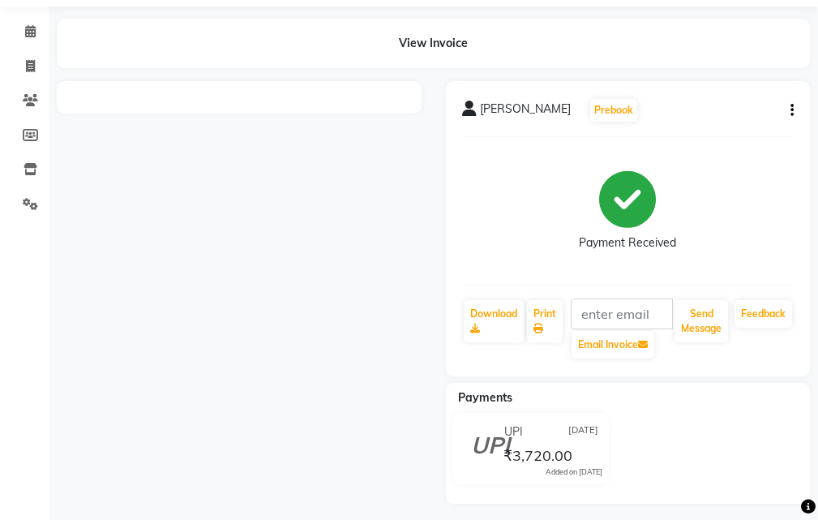
scroll to position [82, 0]
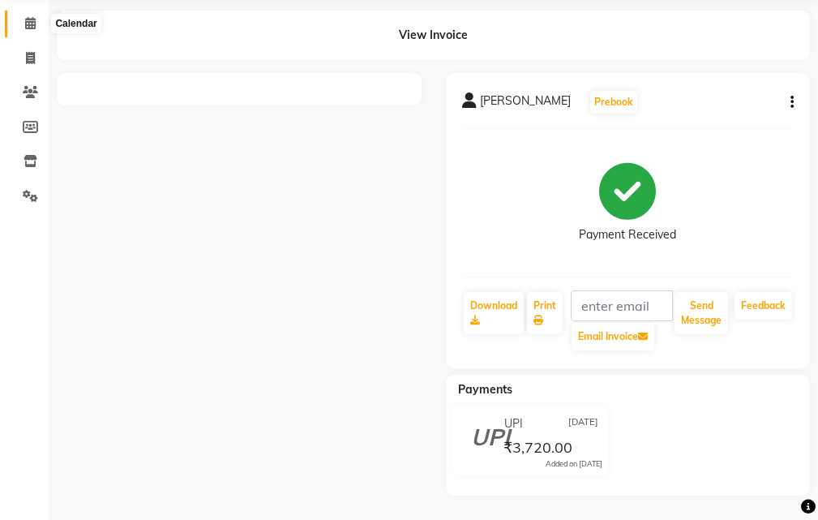
click at [29, 19] on icon at bounding box center [30, 23] width 11 height 12
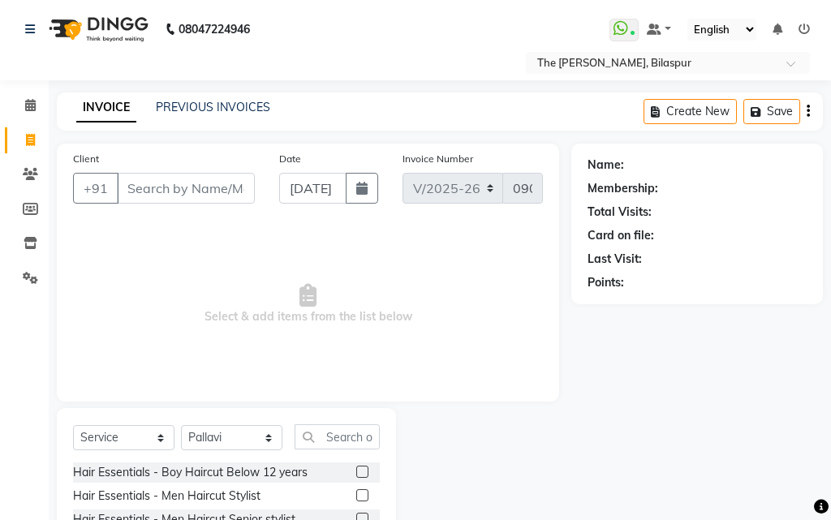
select select "6473"
select select "service"
select select "63556"
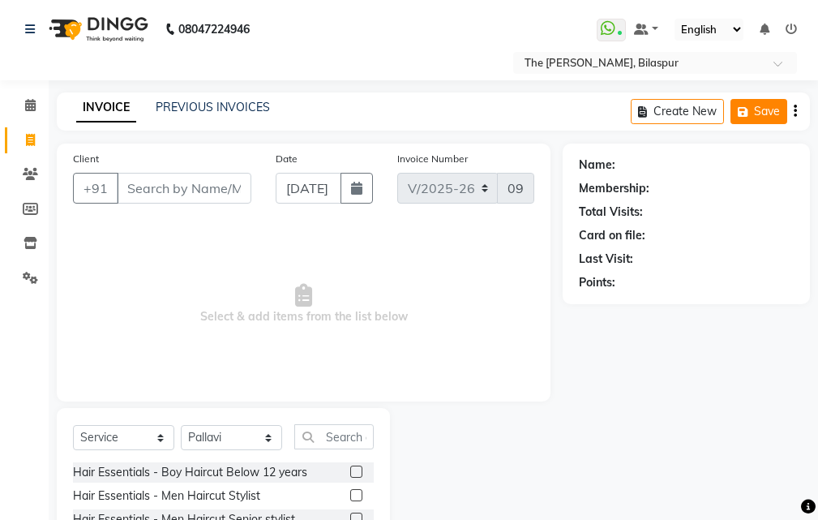
click at [779, 112] on button "Save" at bounding box center [759, 111] width 57 height 25
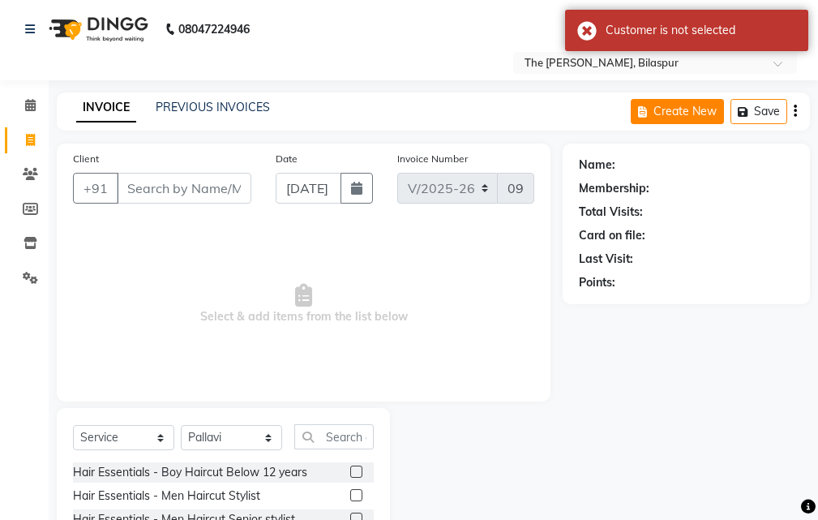
click at [709, 111] on button "Create New" at bounding box center [677, 111] width 93 height 25
select select "service"
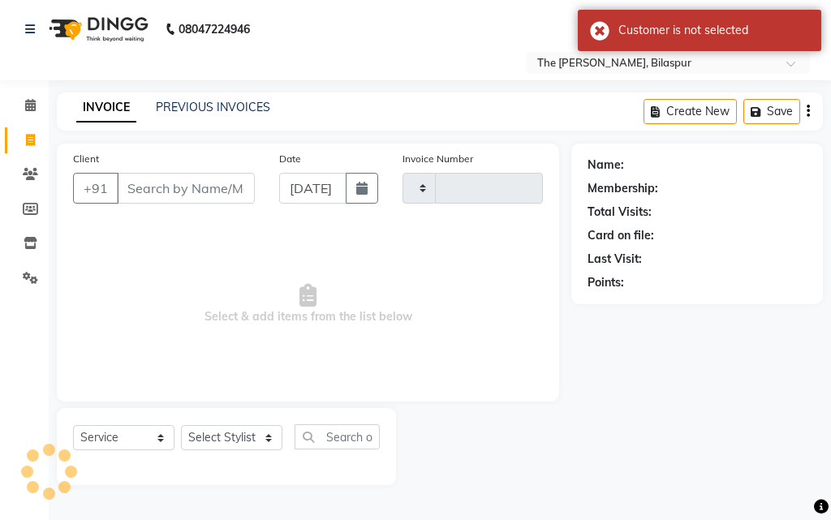
type input "0905"
select select "6473"
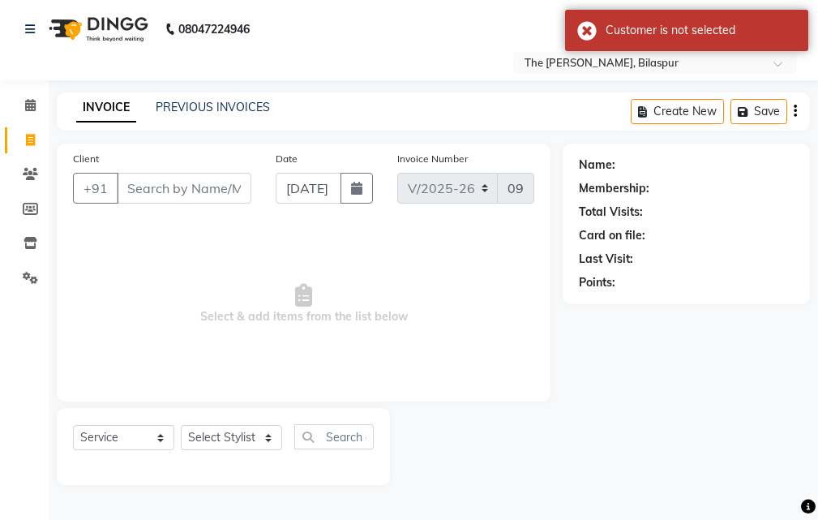
select select "63556"
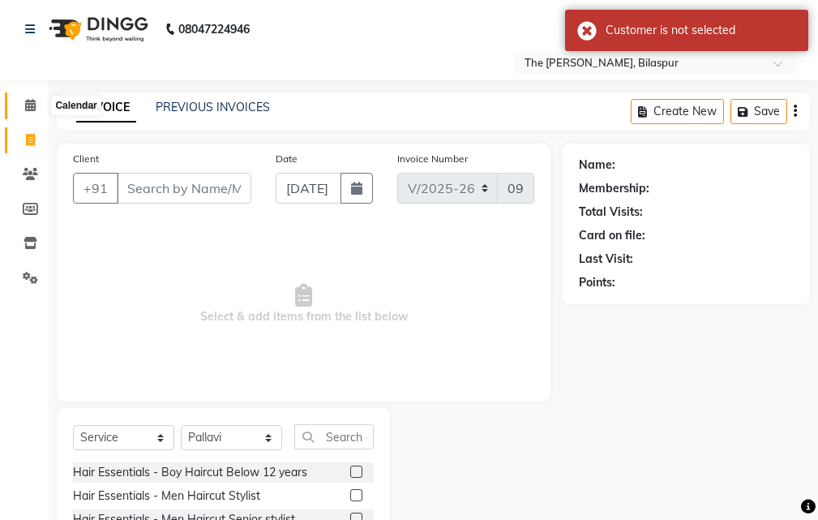
click at [29, 105] on icon at bounding box center [30, 105] width 11 height 12
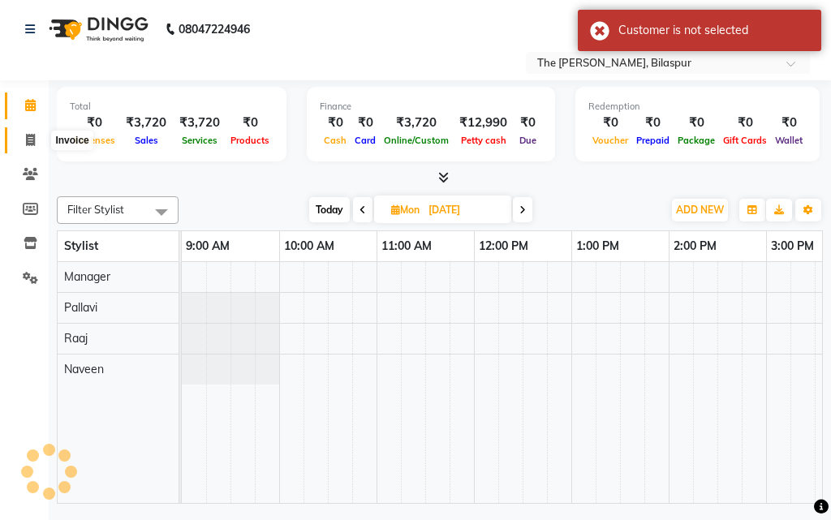
click at [35, 132] on span at bounding box center [30, 140] width 28 height 19
select select "service"
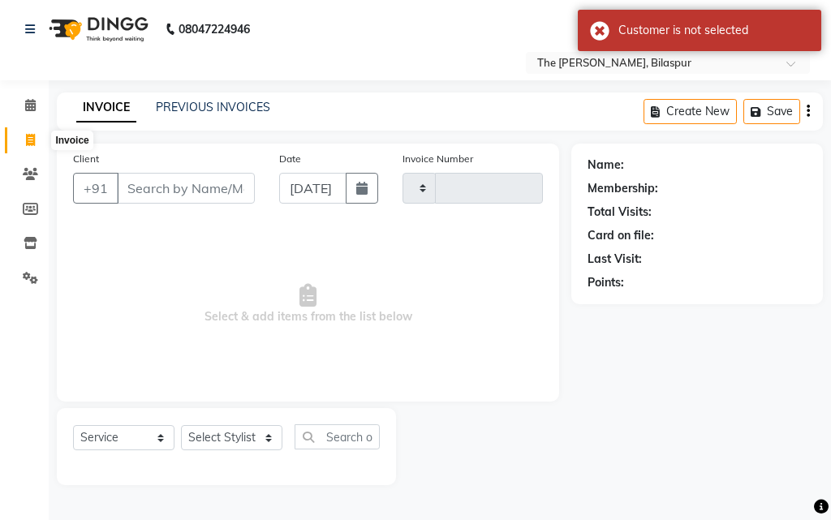
type input "0905"
select select "6473"
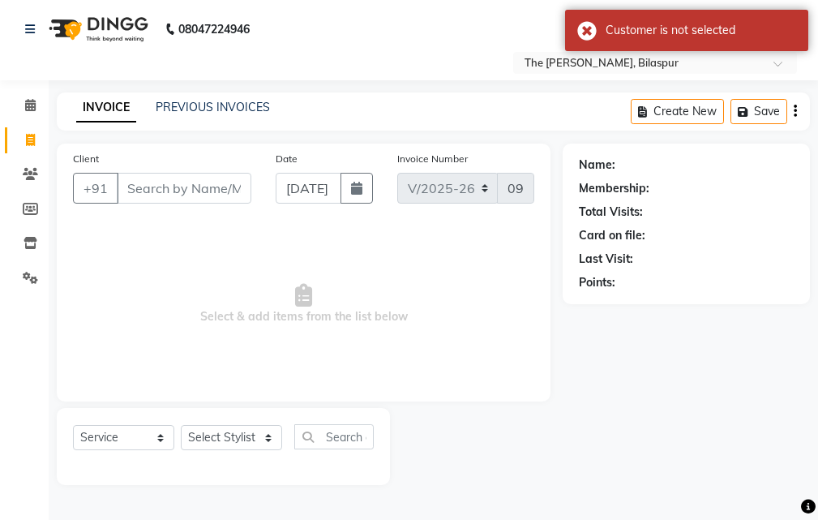
select select "63556"
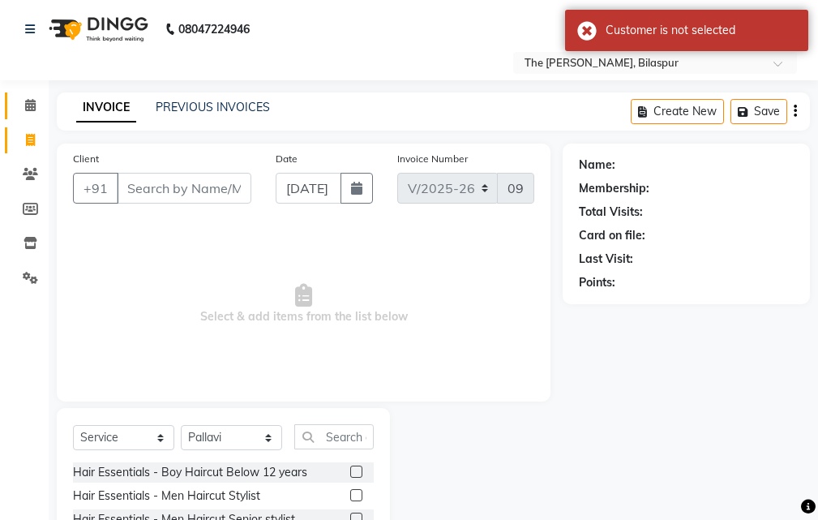
click at [32, 95] on link "Calendar" at bounding box center [24, 105] width 39 height 27
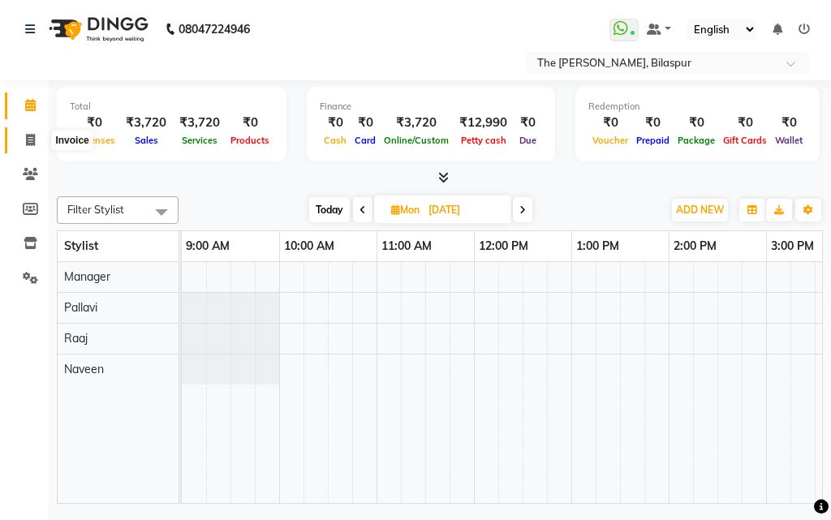
click at [27, 137] on icon at bounding box center [30, 140] width 9 height 12
select select "service"
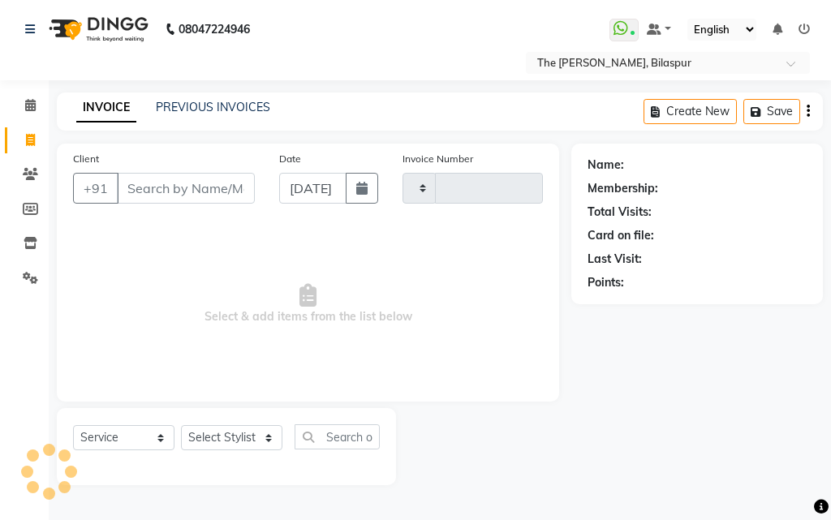
type input "0905"
select select "6473"
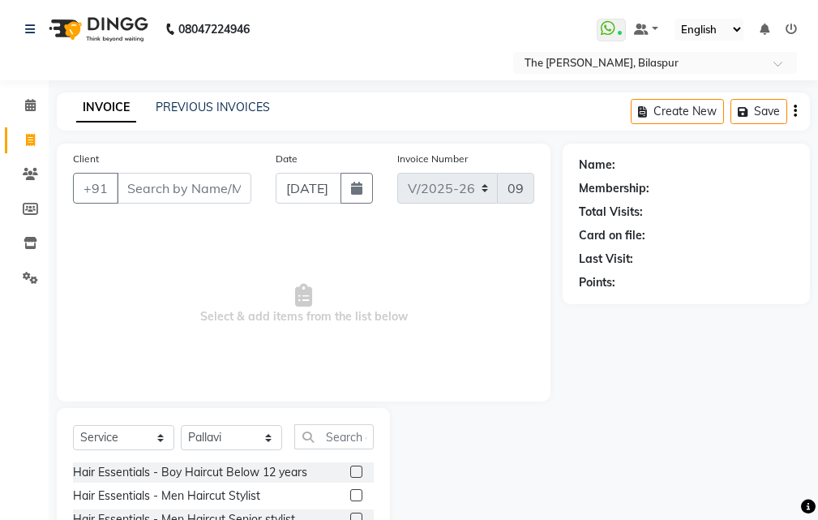
click at [161, 191] on input "Client" at bounding box center [184, 188] width 135 height 31
click at [248, 426] on select "Select Stylist Manager [PERSON_NAME][GEOGRAPHIC_DATA] [GEOGRAPHIC_DATA][PERSON_…" at bounding box center [231, 437] width 101 height 25
select select "88211"
click at [181, 425] on select "Select Stylist Manager [PERSON_NAME][GEOGRAPHIC_DATA] [GEOGRAPHIC_DATA][PERSON_…" at bounding box center [231, 437] width 101 height 25
drag, startPoint x: 146, startPoint y: 439, endPoint x: 138, endPoint y: 425, distance: 16.0
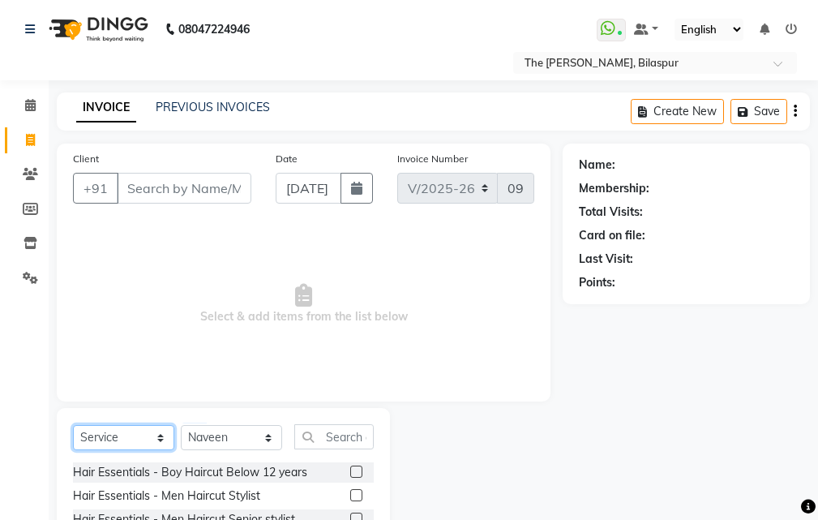
click at [144, 439] on select "Select Service Product Membership Package Voucher Prepaid Gift Card" at bounding box center [123, 437] width 101 height 25
select select "product"
click at [73, 425] on select "Select Service Product Membership Package Voucher Prepaid Gift Card" at bounding box center [123, 437] width 101 height 25
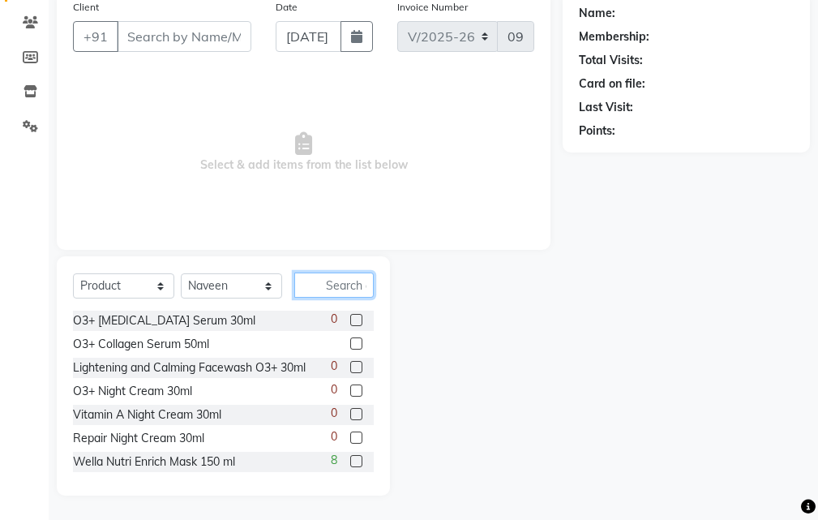
click at [331, 281] on input "text" at bounding box center [333, 285] width 79 height 25
click at [337, 279] on input "text" at bounding box center [333, 285] width 79 height 25
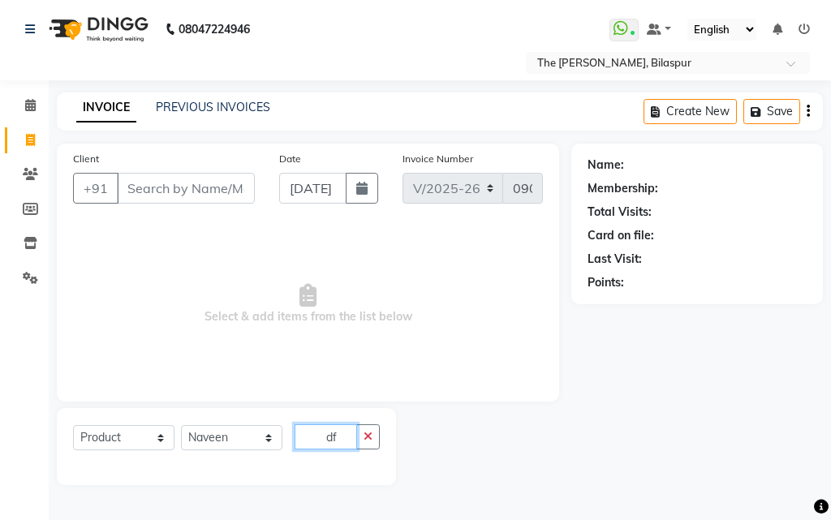
type input "d"
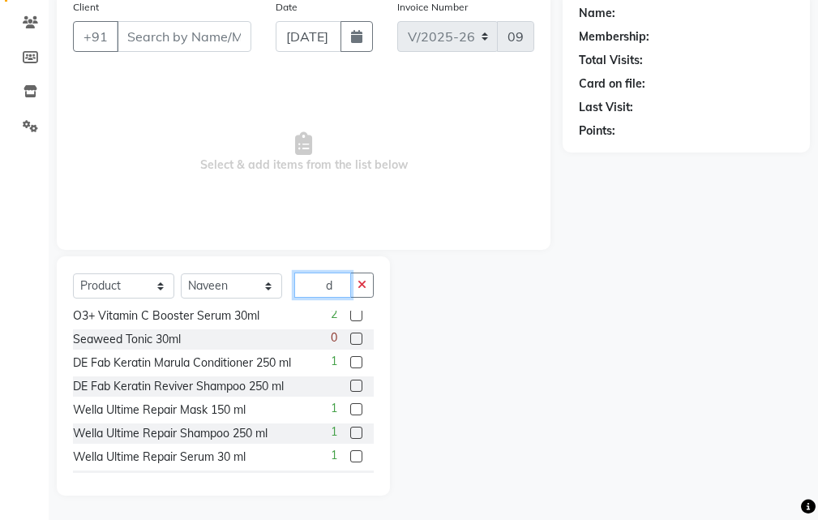
type input "d"
click at [350, 380] on label at bounding box center [356, 386] width 12 height 12
click at [350, 381] on input "checkbox" at bounding box center [355, 386] width 11 height 11
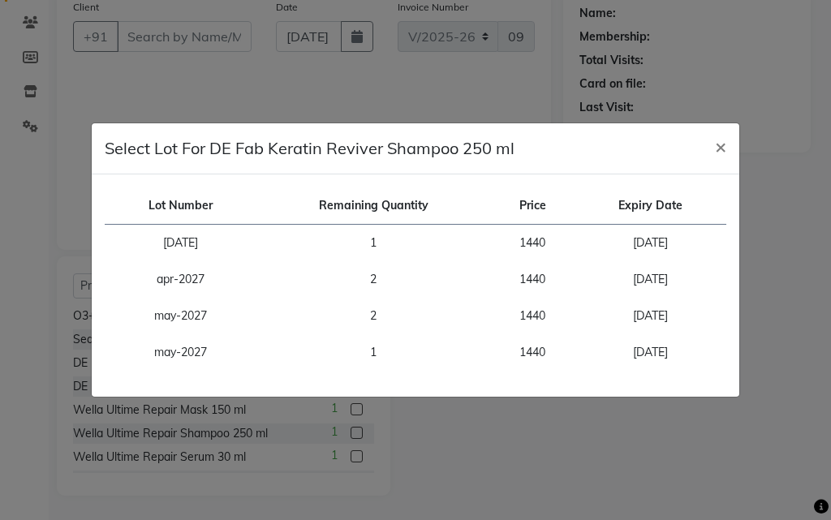
checkbox input "false"
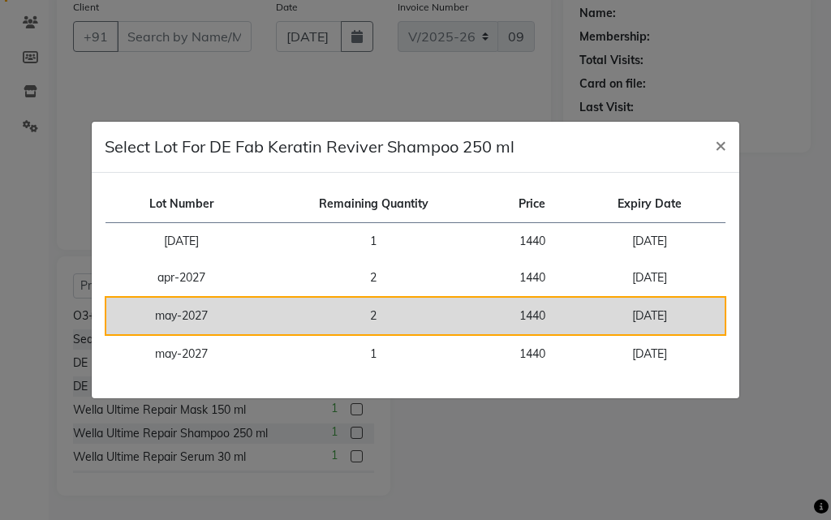
click at [378, 319] on td "2" at bounding box center [373, 316] width 234 height 38
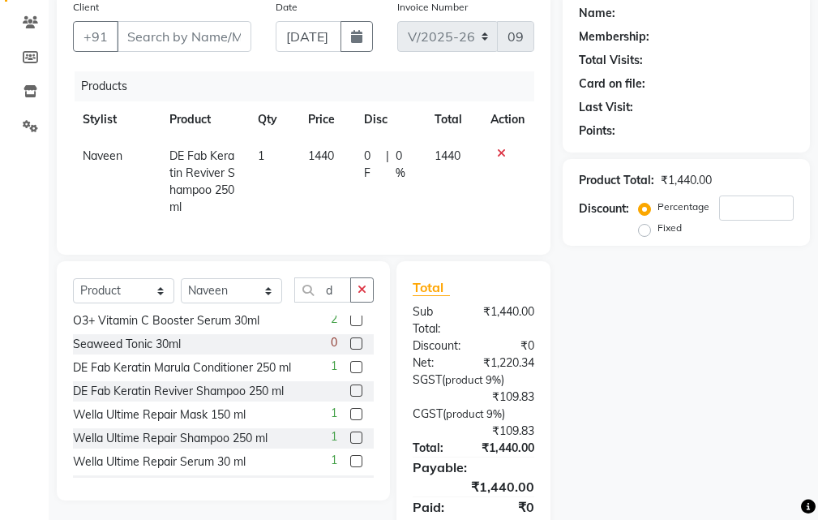
click at [350, 363] on label at bounding box center [356, 367] width 12 height 12
click at [350, 363] on input "checkbox" at bounding box center [355, 368] width 11 height 11
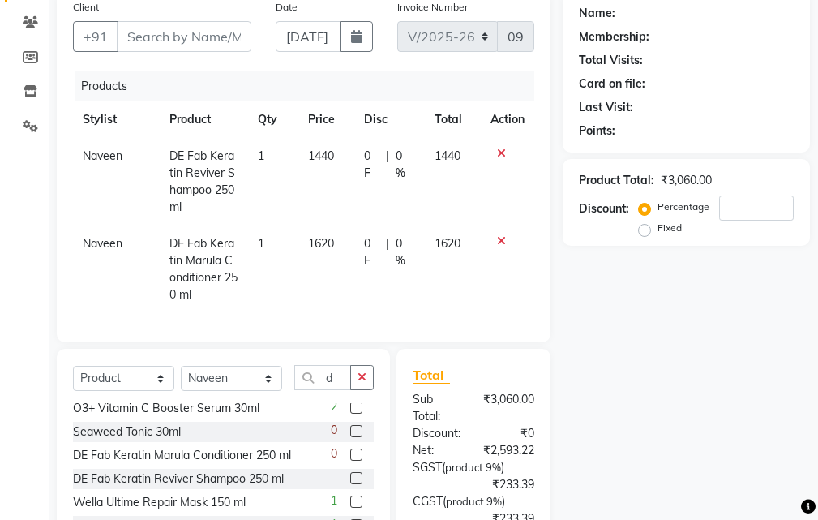
click at [502, 240] on icon at bounding box center [501, 240] width 9 height 11
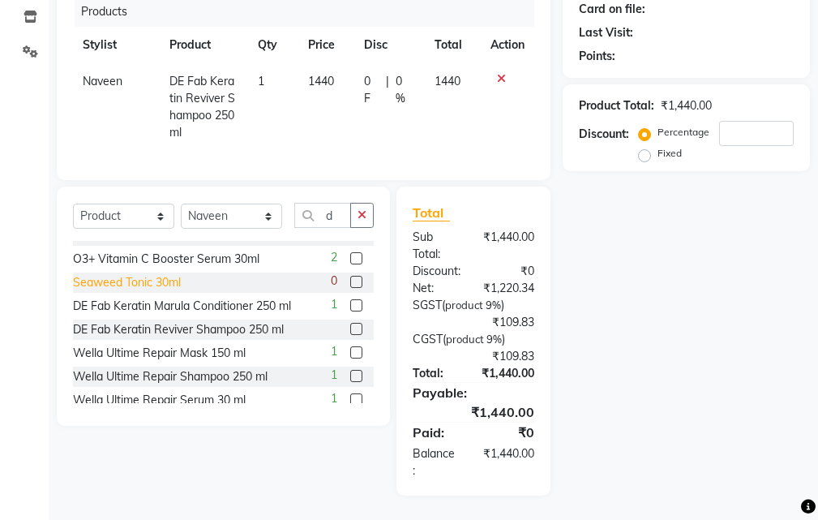
scroll to position [852, 0]
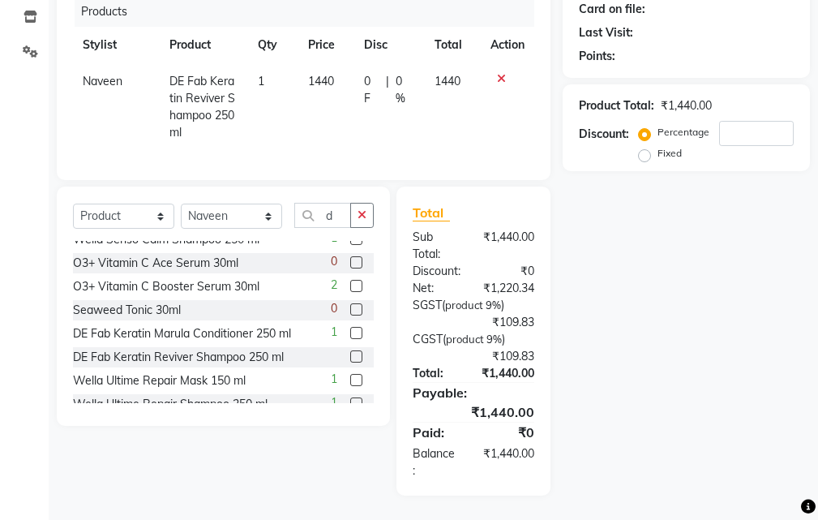
click at [350, 327] on label at bounding box center [356, 333] width 12 height 12
click at [350, 328] on input "checkbox" at bounding box center [355, 333] width 11 height 11
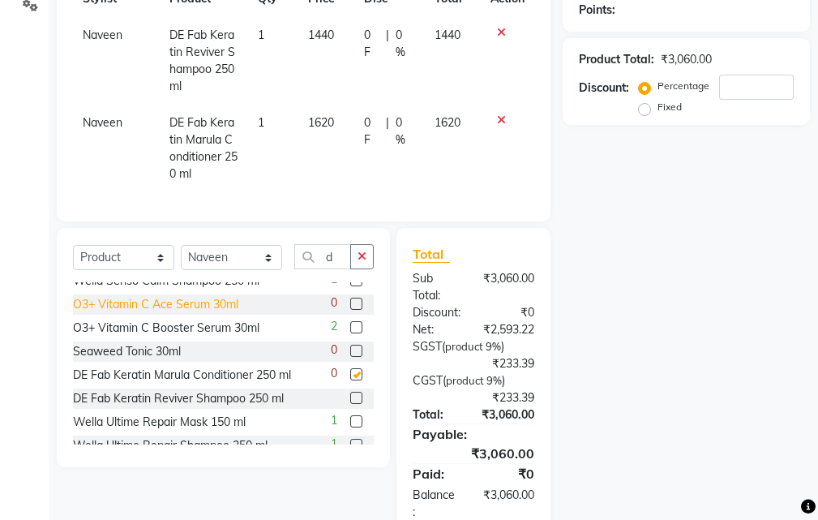
checkbox input "false"
click at [503, 117] on icon at bounding box center [501, 119] width 9 height 11
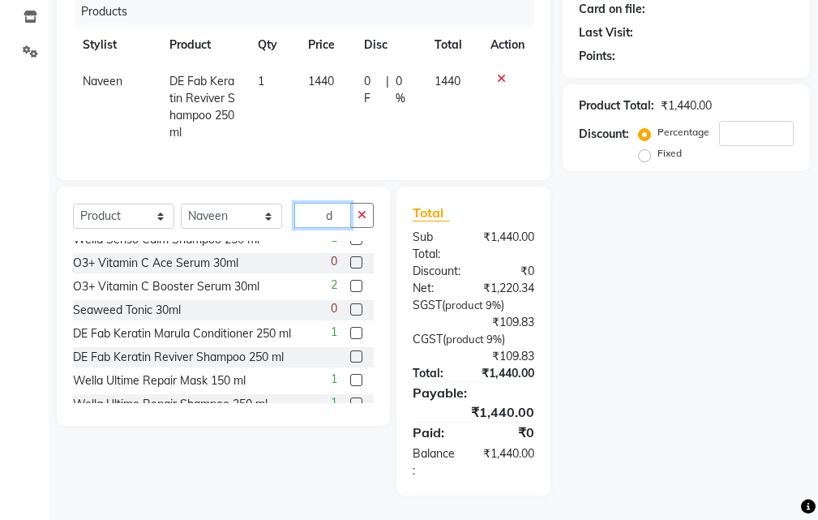
click at [349, 203] on input "d" at bounding box center [322, 215] width 57 height 25
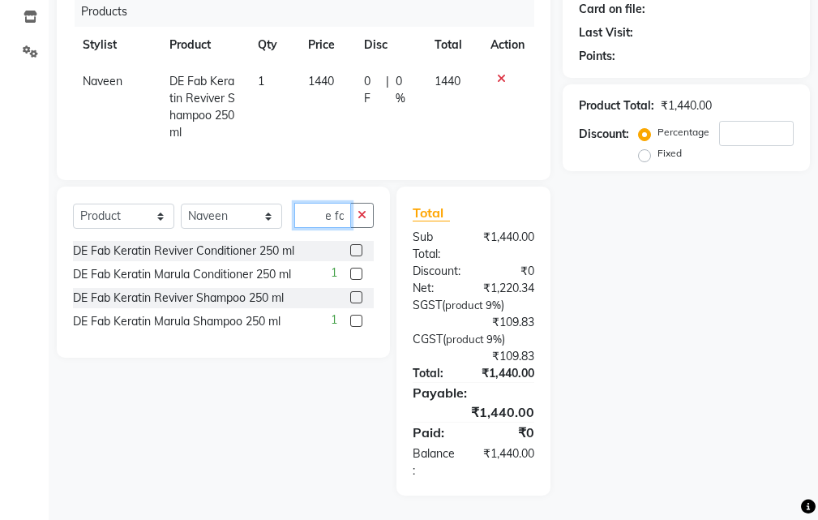
scroll to position [0, 15]
type input "de fab"
click at [357, 244] on label at bounding box center [356, 250] width 12 height 12
click at [357, 246] on input "checkbox" at bounding box center [355, 251] width 11 height 11
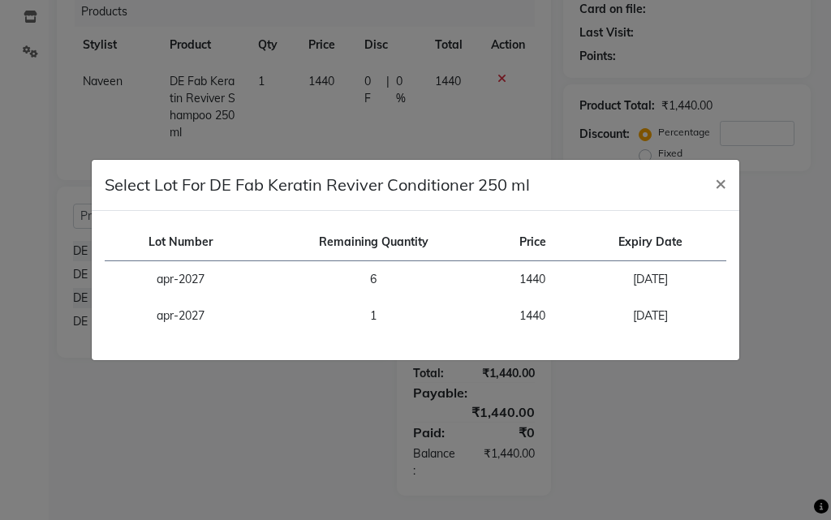
checkbox input "false"
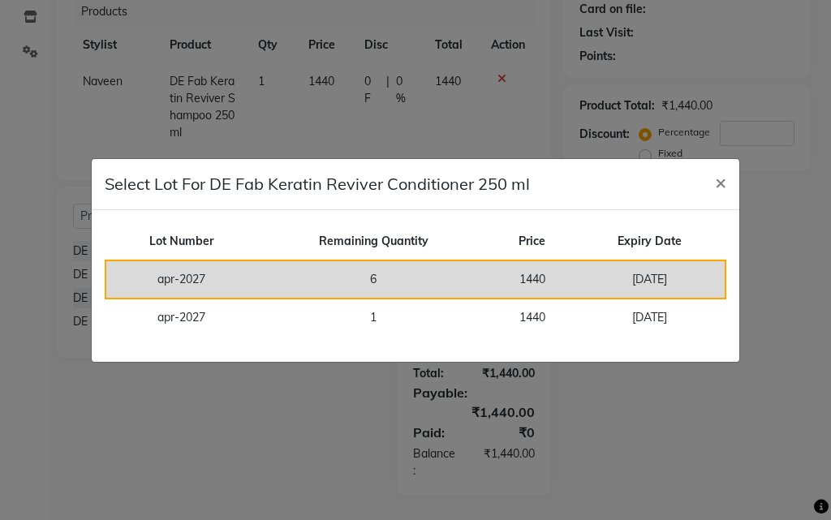
click at [368, 283] on td "6" at bounding box center [373, 279] width 234 height 38
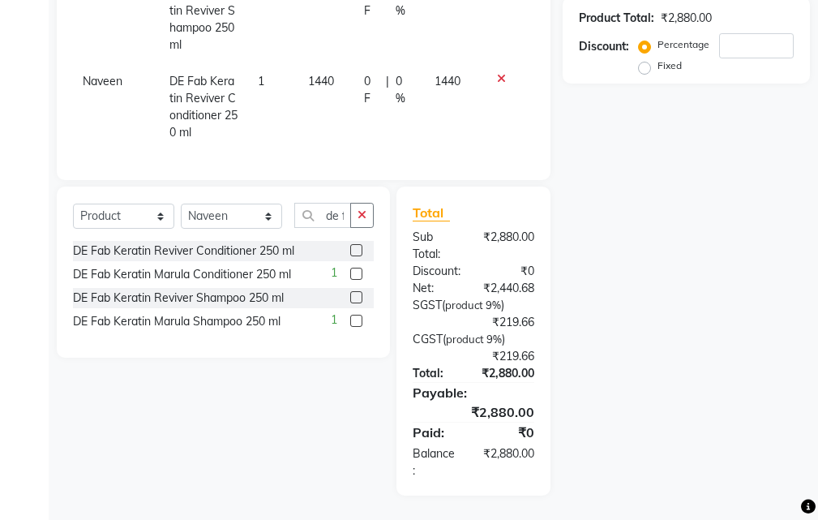
scroll to position [354, 0]
click at [355, 291] on label at bounding box center [356, 297] width 12 height 12
click at [355, 293] on input "checkbox" at bounding box center [355, 298] width 11 height 11
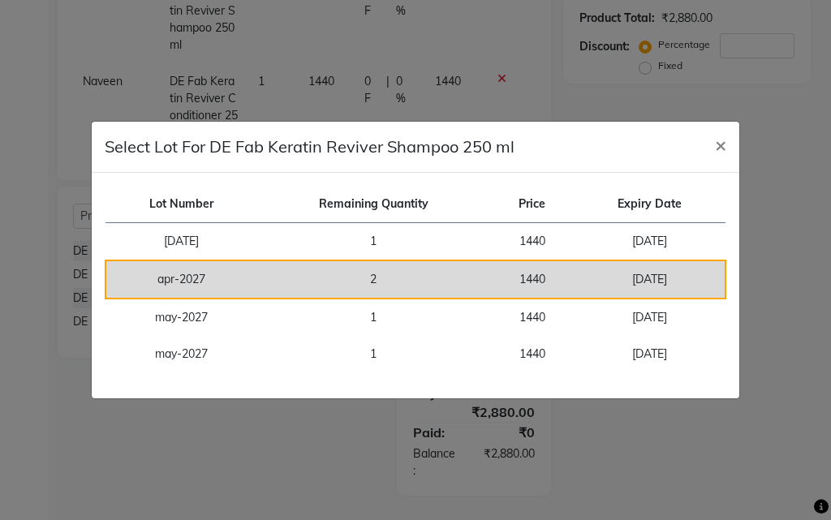
checkbox input "false"
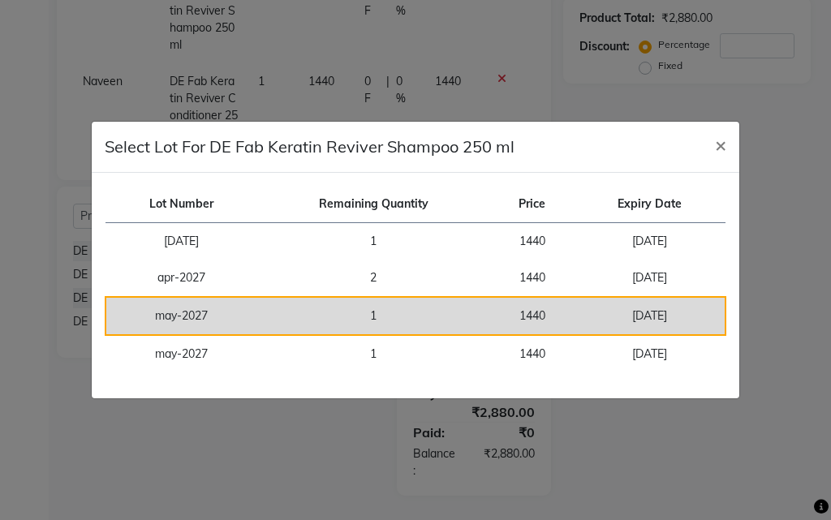
click at [381, 300] on td "1" at bounding box center [373, 316] width 234 height 38
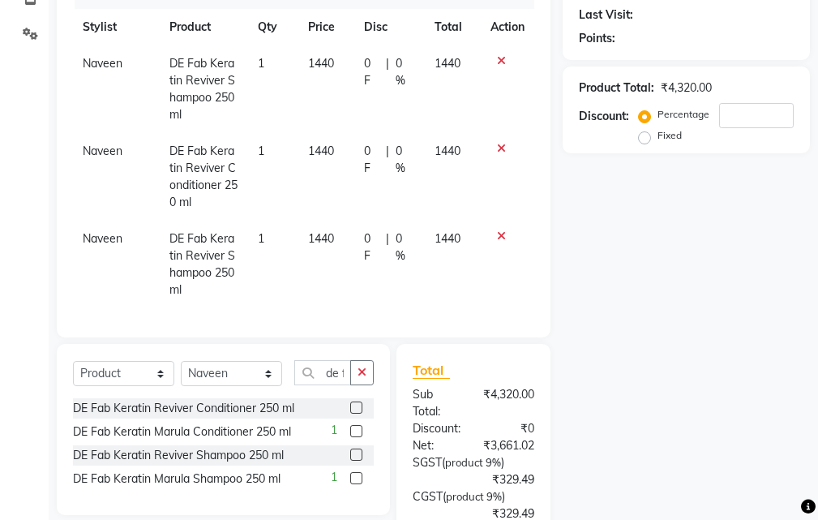
scroll to position [191, 0]
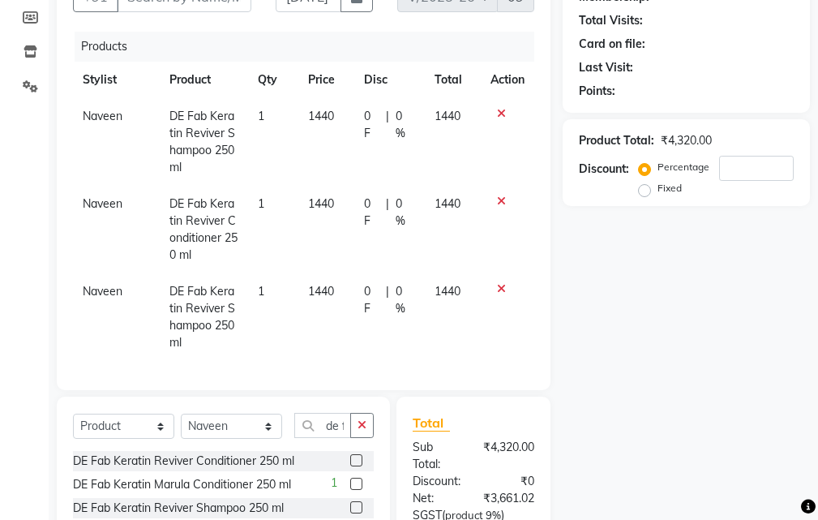
click at [500, 115] on icon at bounding box center [501, 113] width 9 height 11
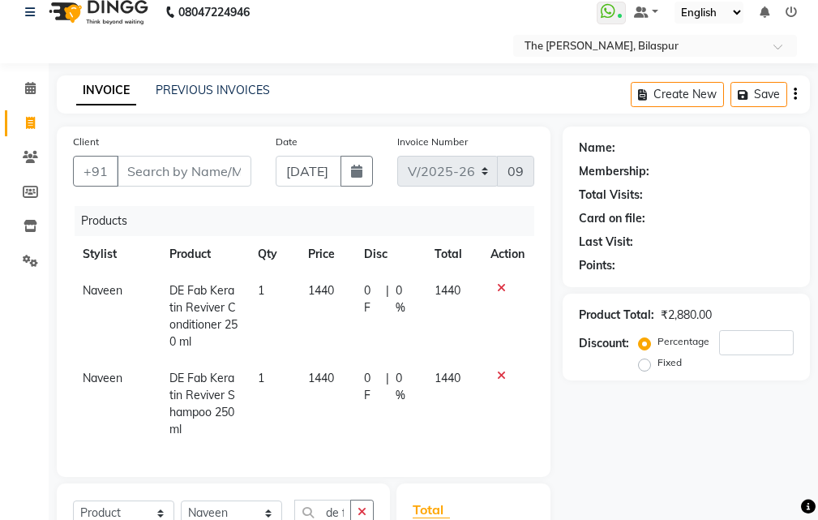
scroll to position [0, 0]
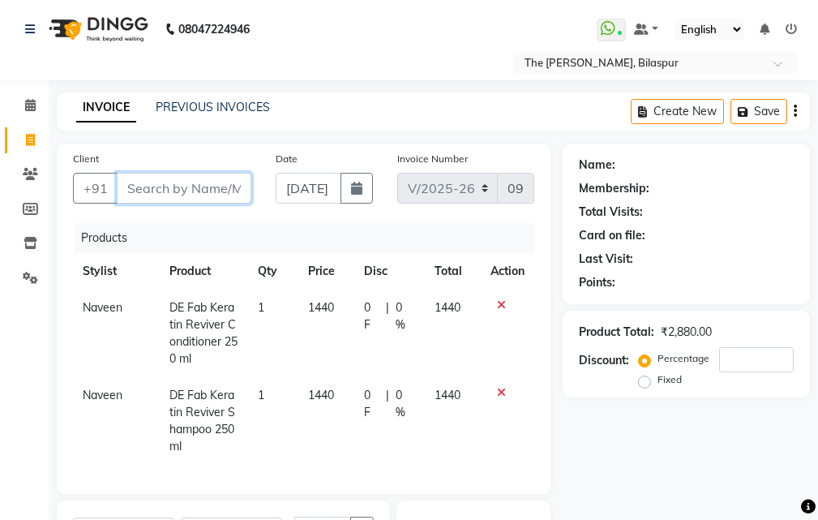
click at [216, 182] on input "Client" at bounding box center [184, 188] width 135 height 31
type input "r"
type input "0"
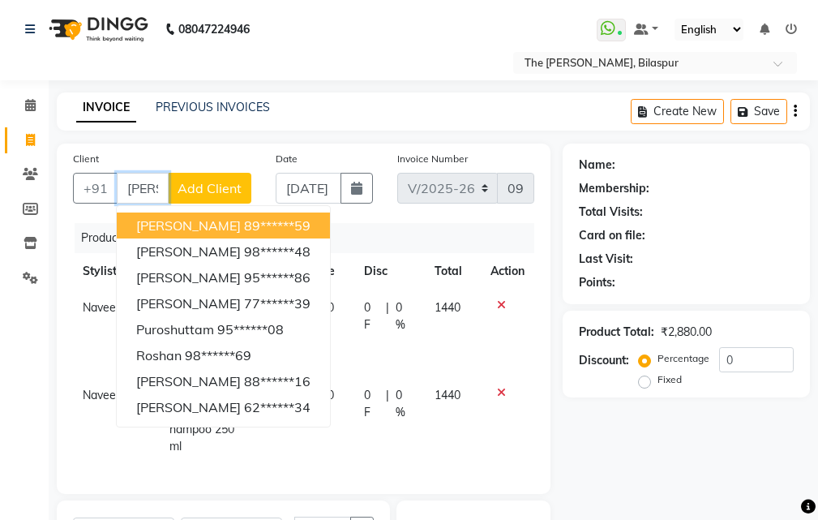
scroll to position [0, 3]
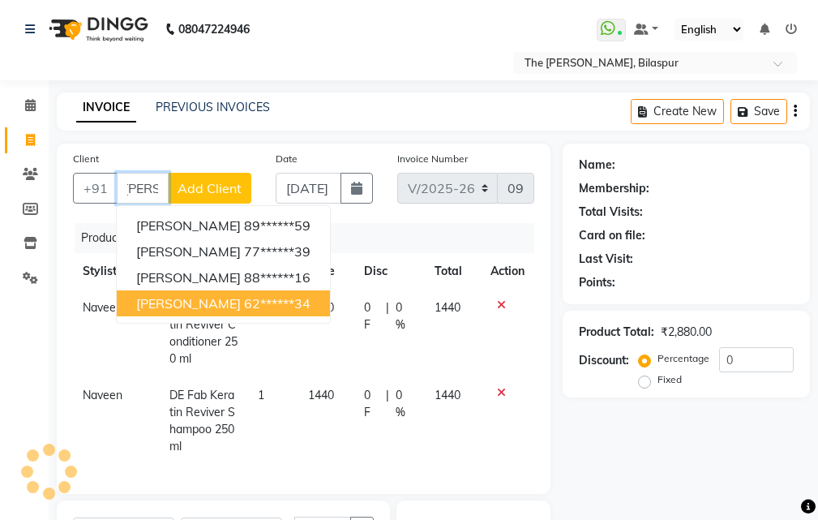
click at [244, 307] on ngb-highlight "62******34" at bounding box center [277, 303] width 67 height 16
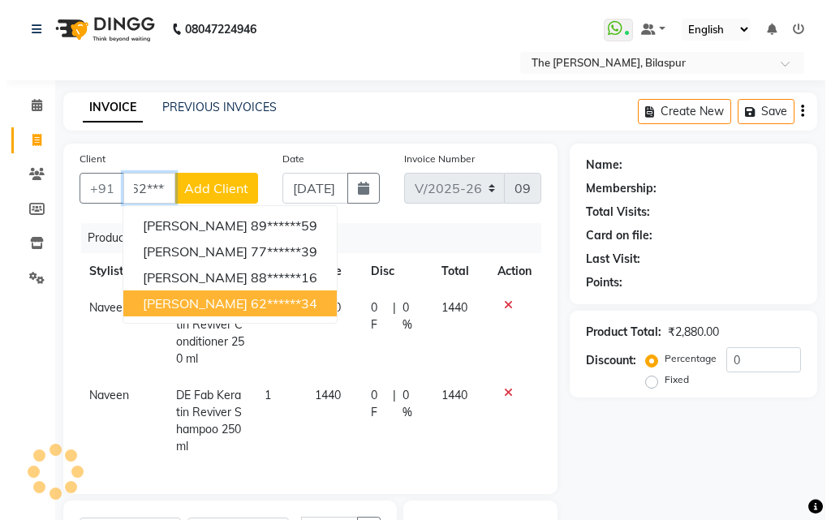
scroll to position [0, 0]
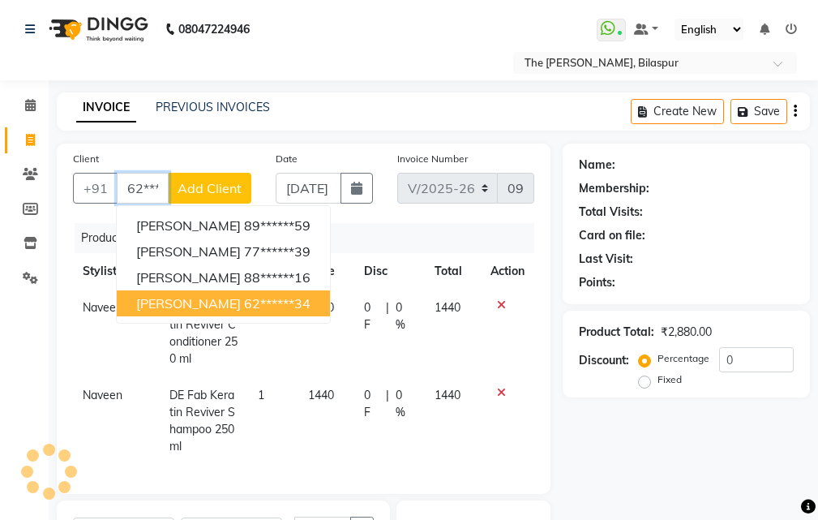
type input "62******34"
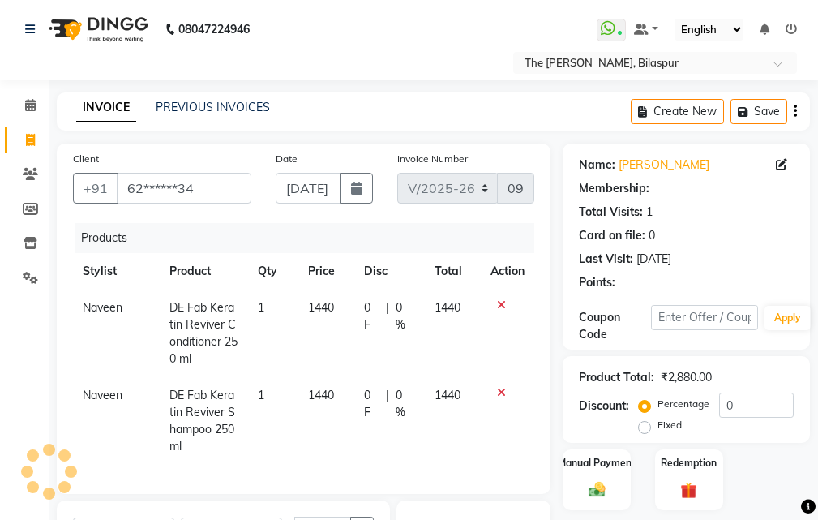
select select "1: Object"
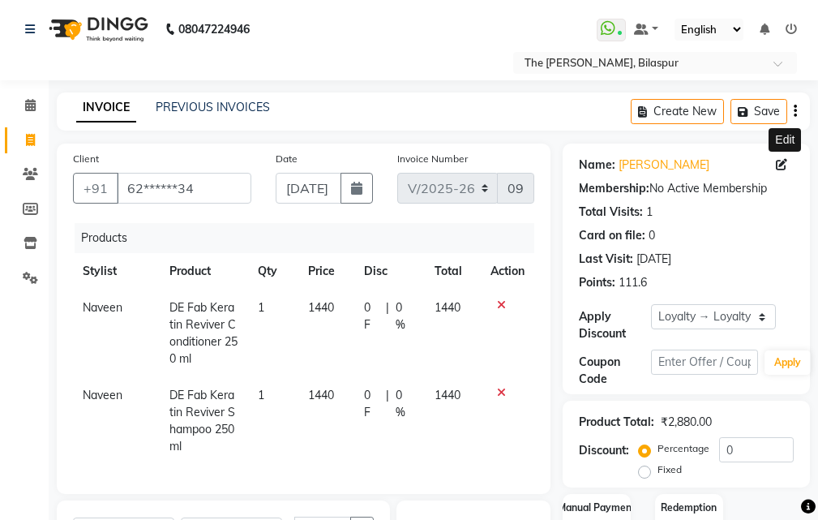
click at [776, 162] on icon at bounding box center [781, 164] width 11 height 11
select select "[DEMOGRAPHIC_DATA]"
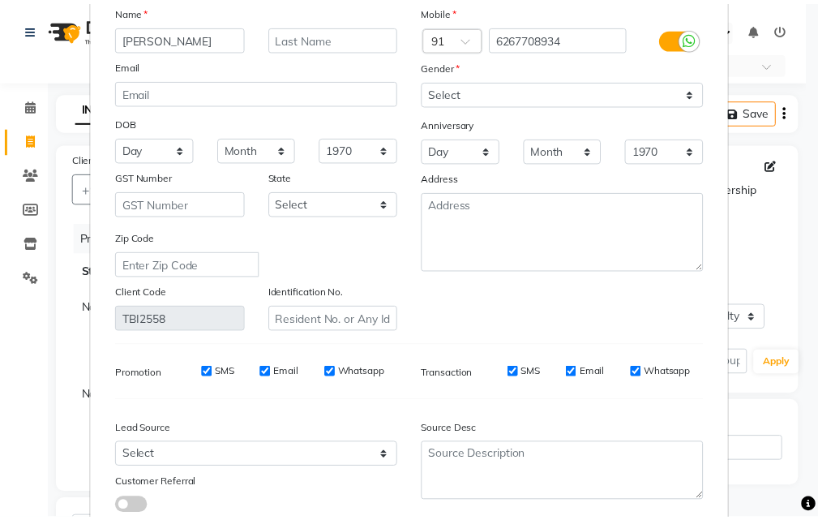
scroll to position [200, 0]
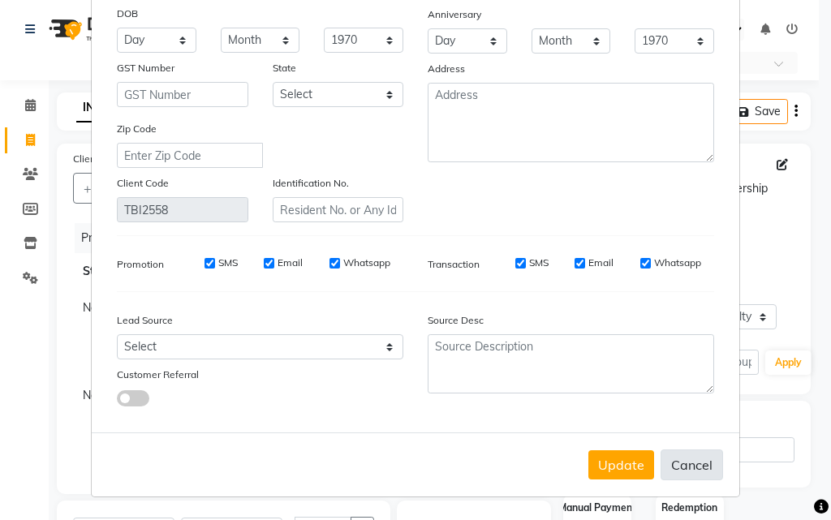
click at [681, 467] on button "Cancel" at bounding box center [691, 464] width 62 height 31
select select
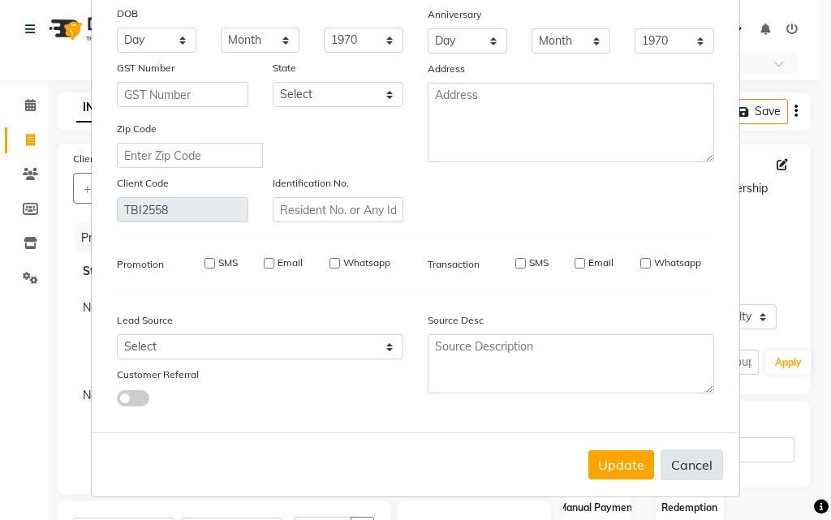
select select
checkbox input "false"
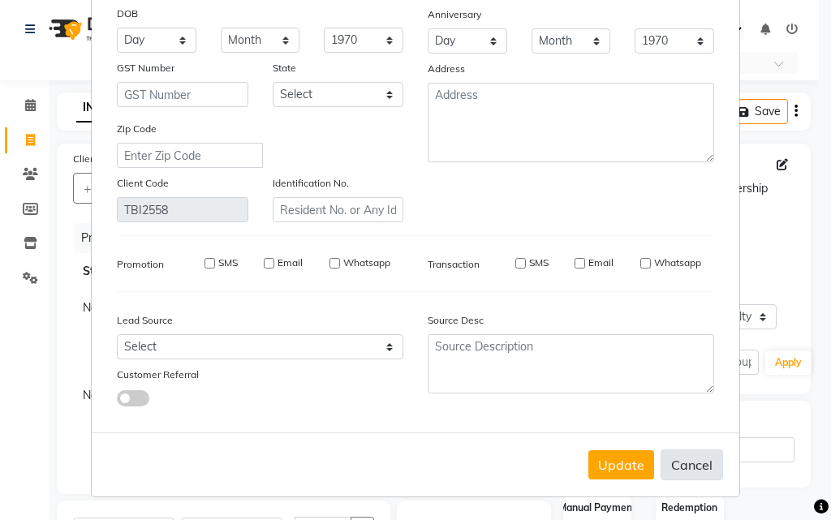
checkbox input "false"
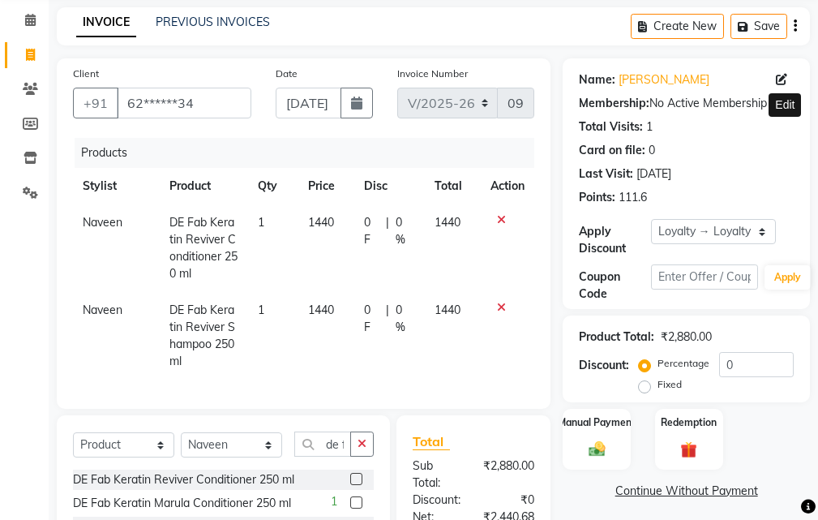
scroll to position [243, 0]
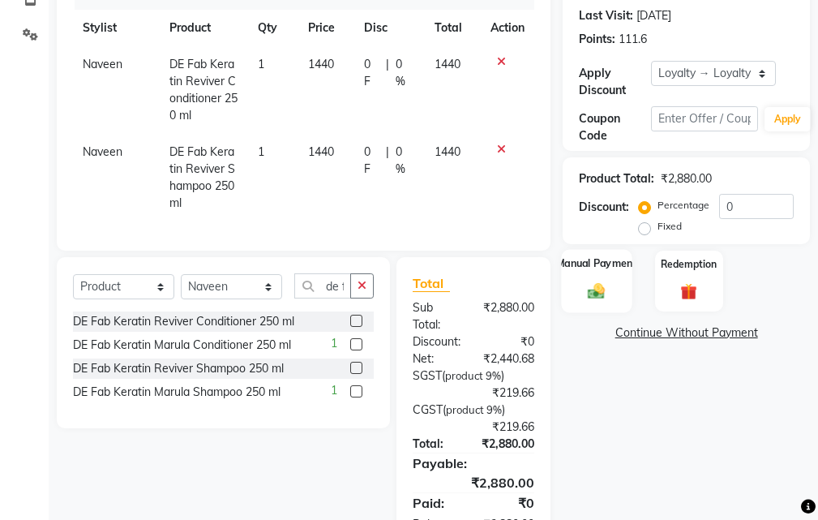
click at [603, 282] on img at bounding box center [597, 290] width 28 height 19
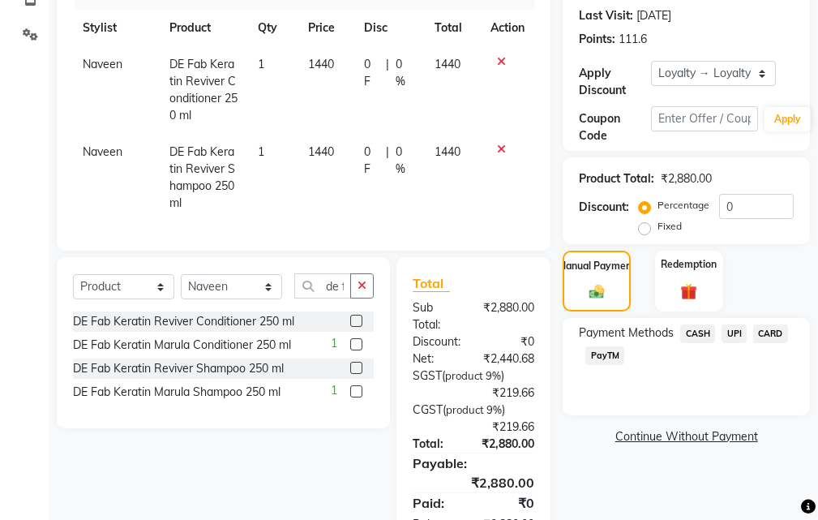
click at [730, 329] on span "UPI" at bounding box center [734, 333] width 25 height 19
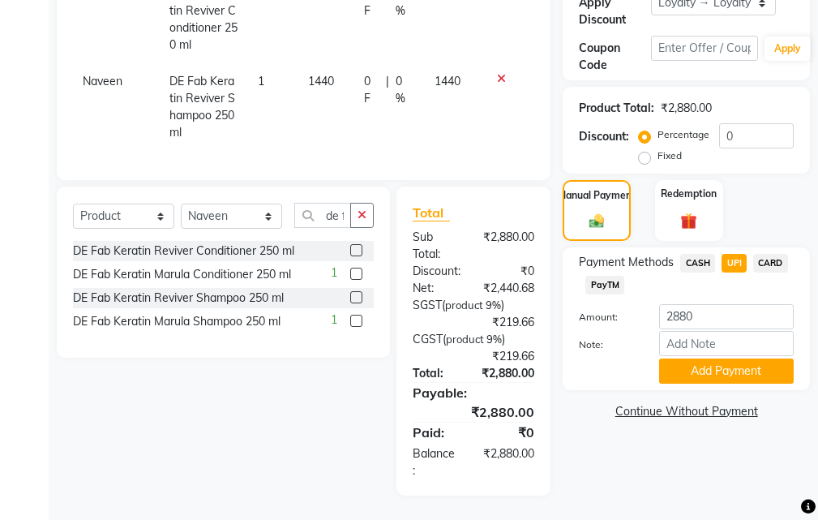
scroll to position [360, 0]
click at [685, 359] on button "Add Payment" at bounding box center [726, 371] width 135 height 25
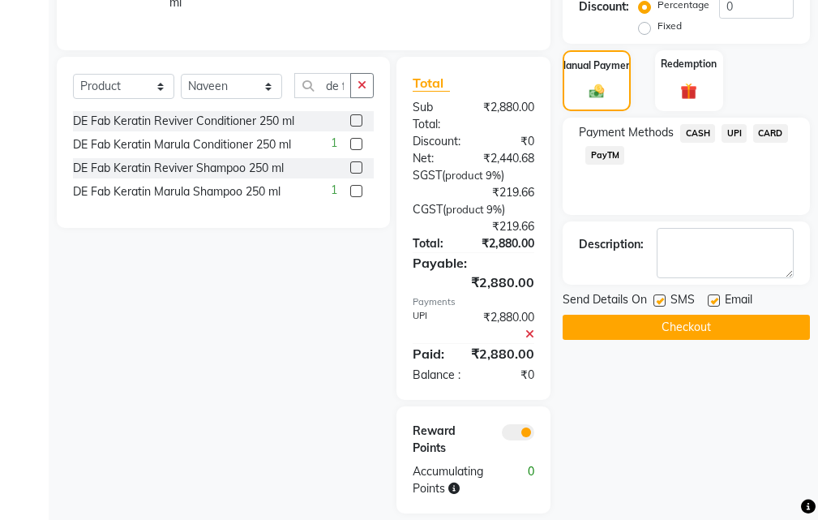
scroll to position [525, 0]
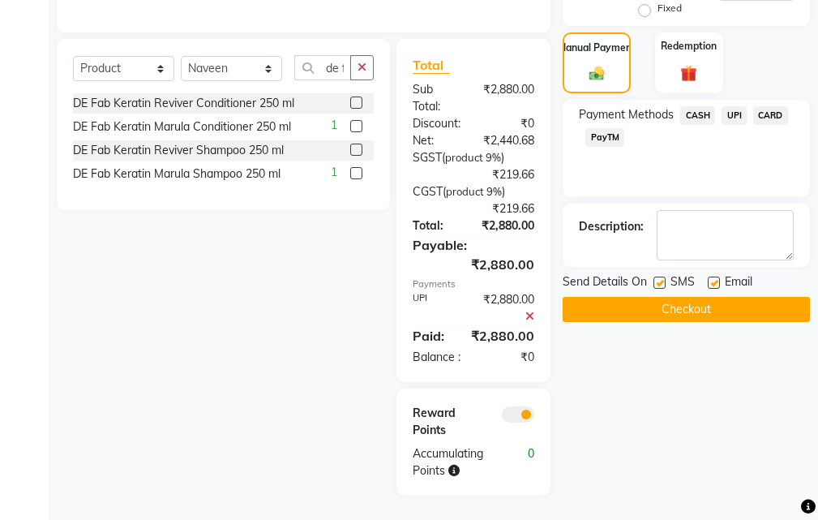
click at [642, 297] on button "Checkout" at bounding box center [686, 309] width 247 height 25
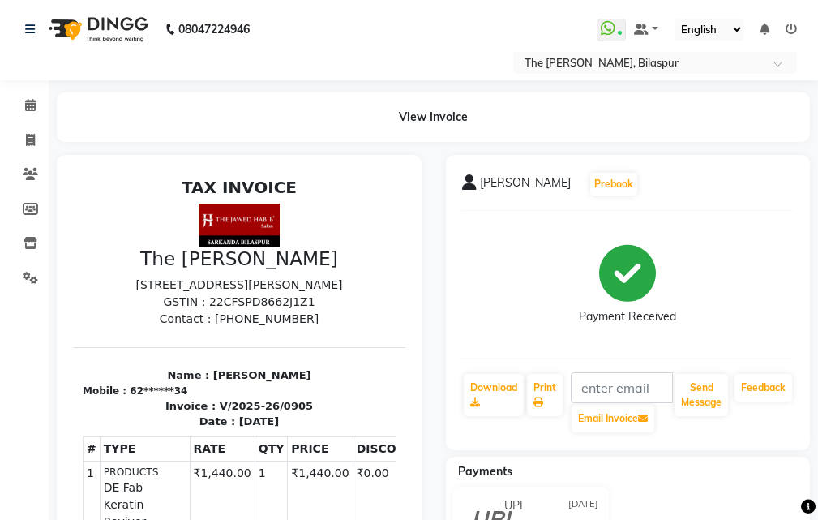
select select "service"
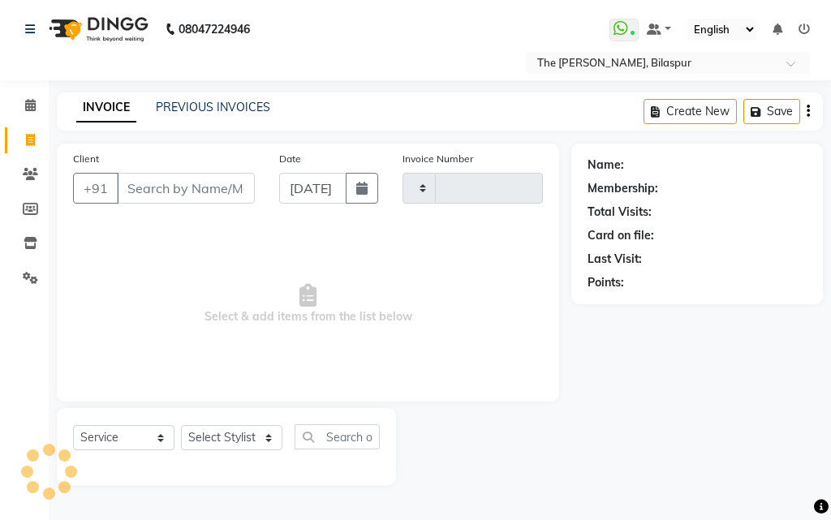
type input "0906"
select select "6473"
select select "63556"
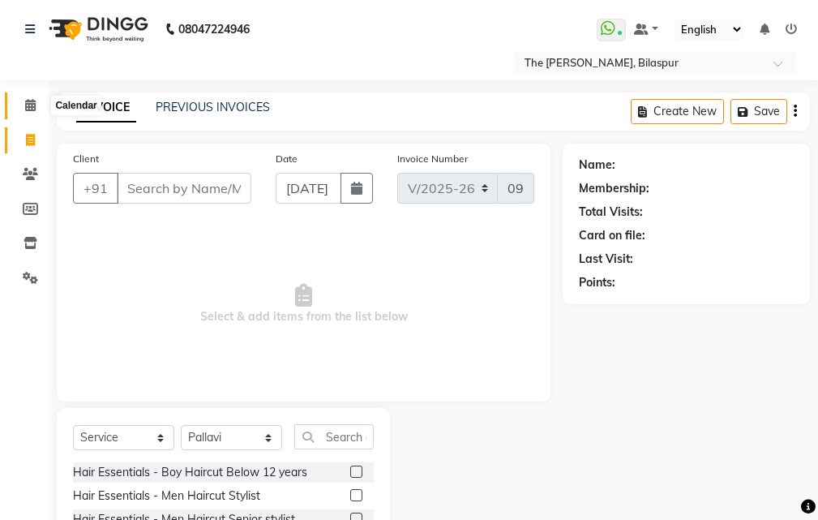
click at [31, 110] on icon at bounding box center [30, 105] width 11 height 12
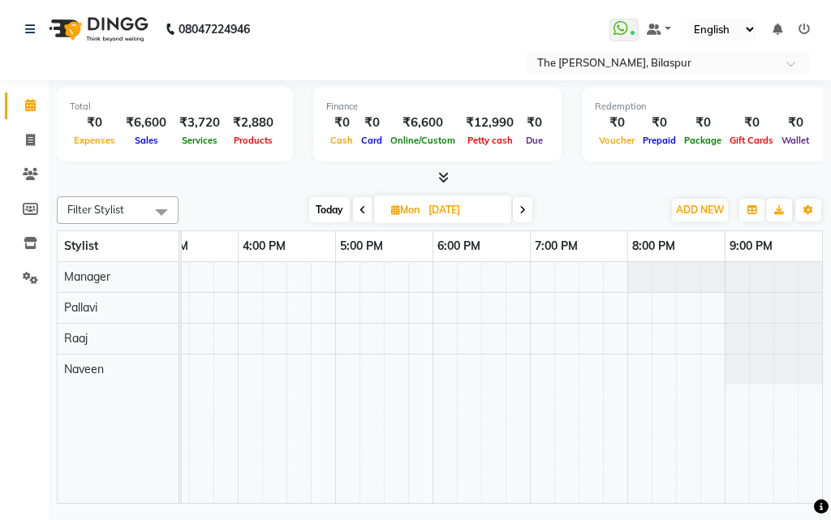
click at [299, 378] on div at bounding box center [188, 382] width 1265 height 241
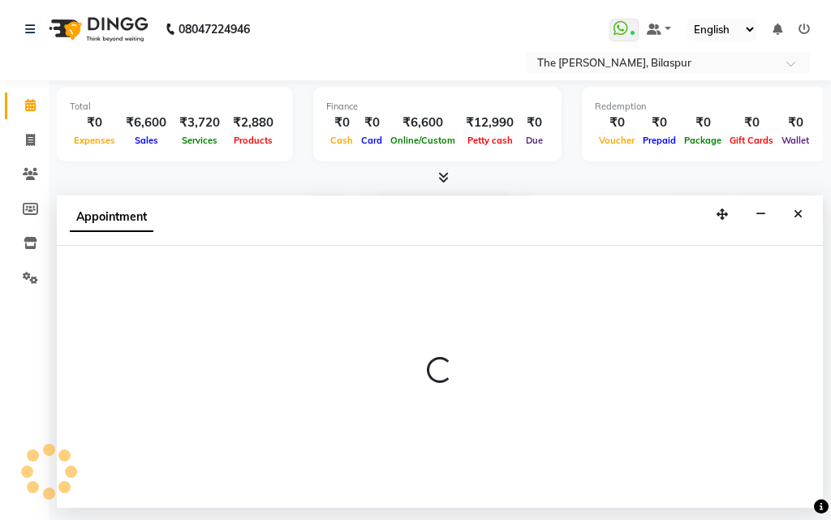
select select "88211"
select select "990"
select select "tentative"
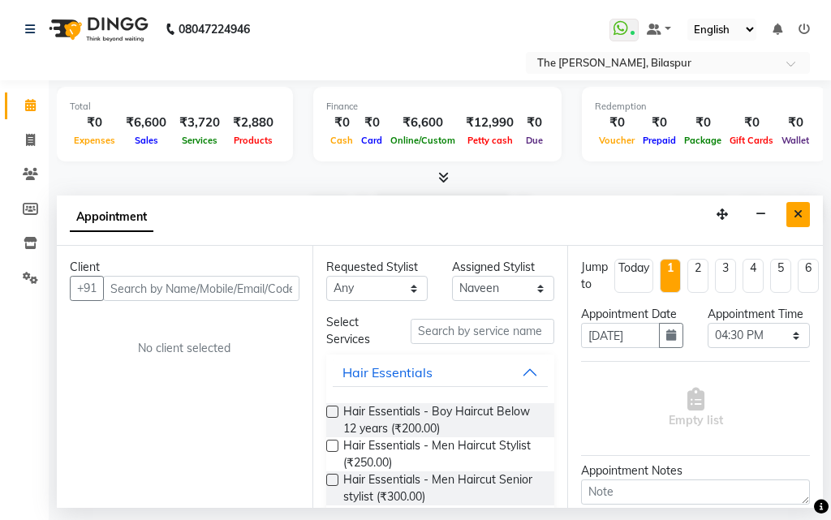
click at [800, 211] on icon "Close" at bounding box center [797, 213] width 9 height 11
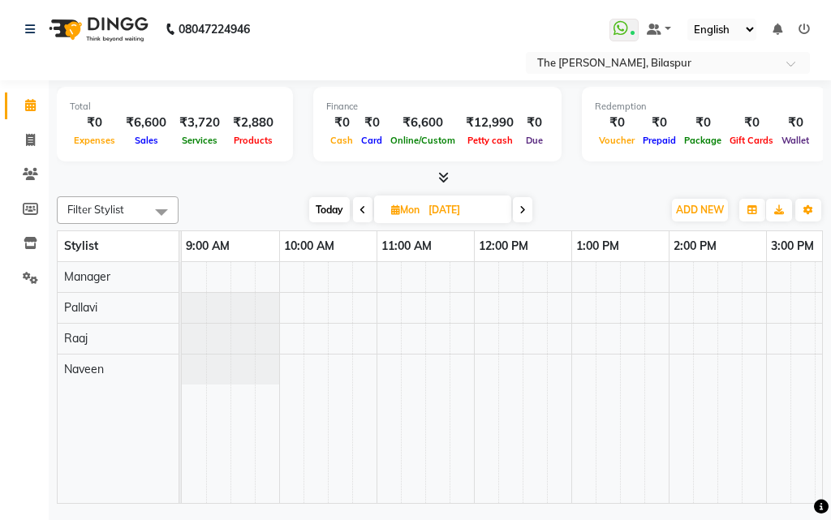
click at [524, 211] on icon at bounding box center [522, 210] width 6 height 10
click at [365, 207] on icon at bounding box center [364, 210] width 6 height 10
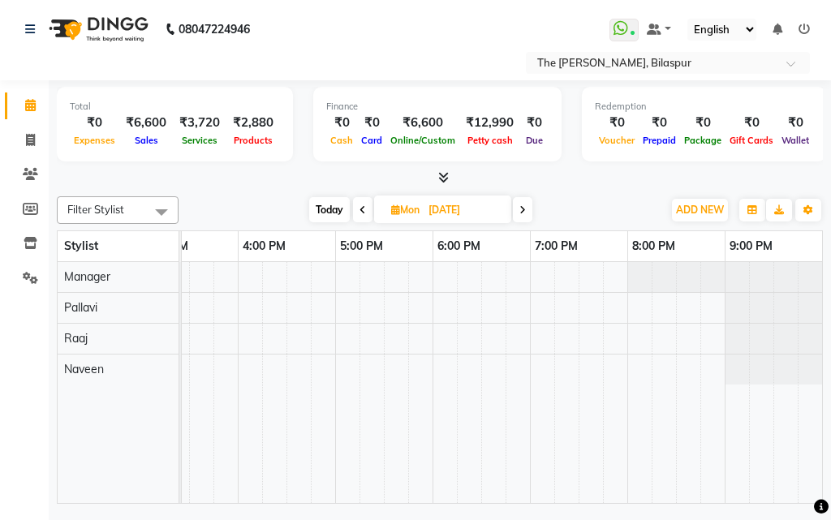
click at [366, 206] on span at bounding box center [362, 209] width 19 height 25
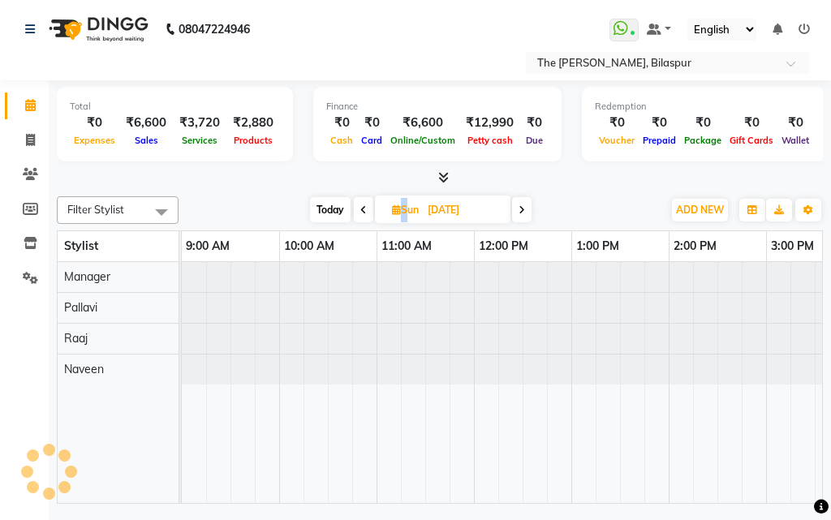
click at [366, 206] on span at bounding box center [363, 209] width 19 height 25
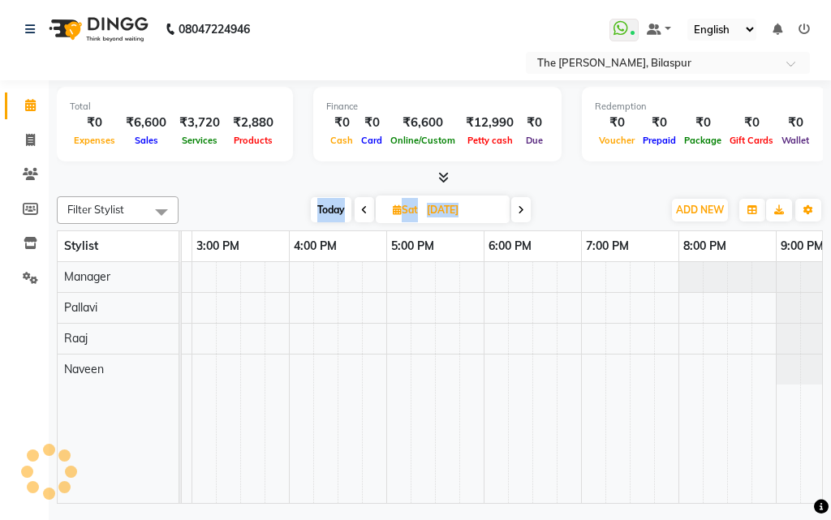
click at [366, 206] on icon at bounding box center [364, 210] width 6 height 10
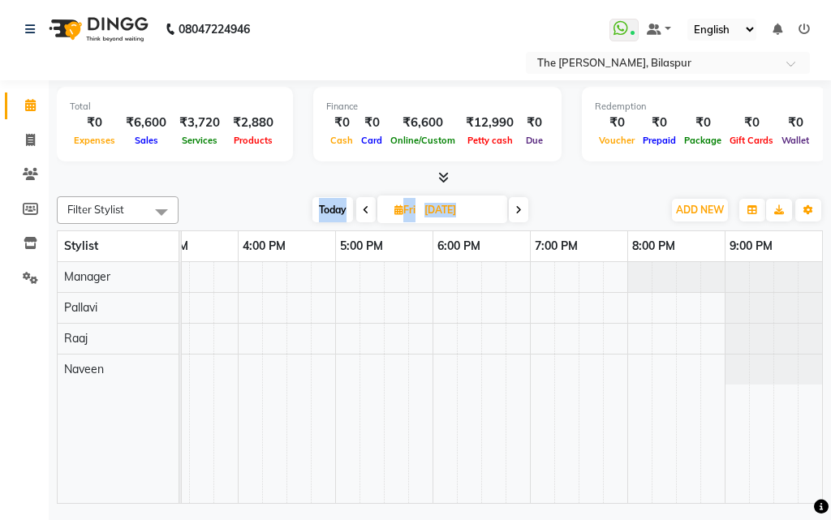
click at [366, 206] on icon at bounding box center [366, 210] width 6 height 10
click at [366, 206] on span at bounding box center [363, 209] width 19 height 25
click at [366, 206] on span at bounding box center [361, 209] width 19 height 25
click at [366, 206] on span at bounding box center [363, 209] width 19 height 25
type input "[DATE]"
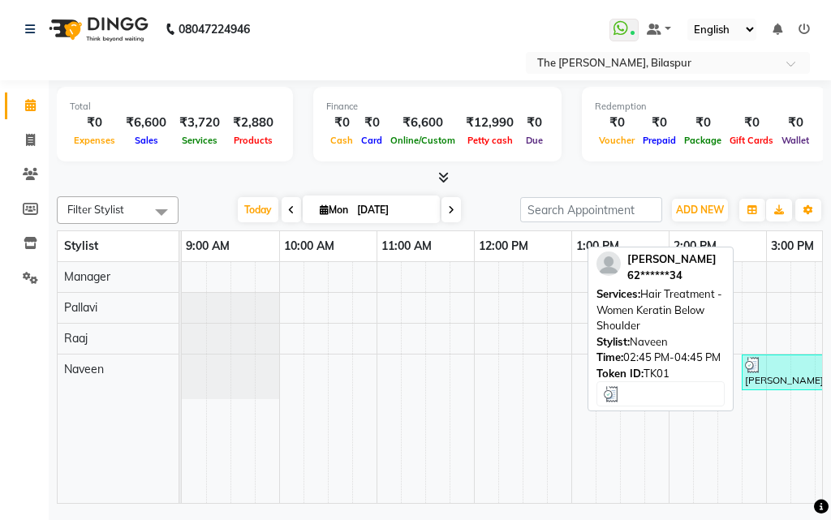
click at [758, 367] on img at bounding box center [753, 365] width 16 height 16
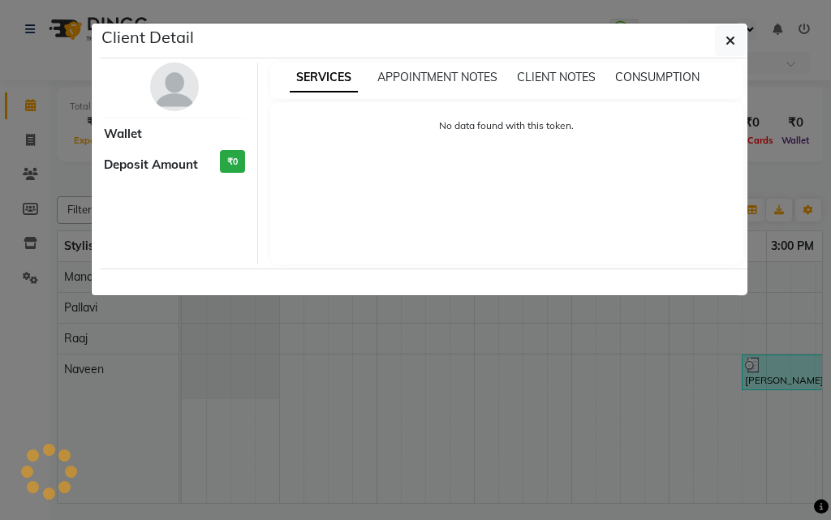
select select "3"
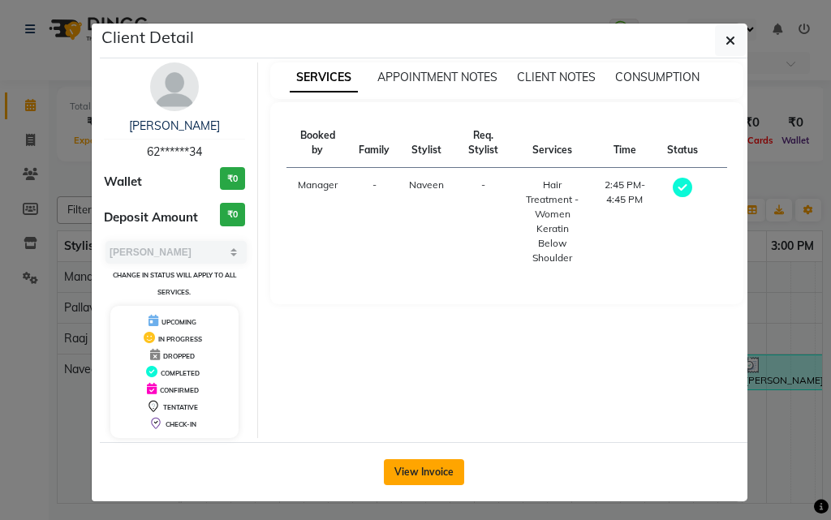
click at [408, 471] on button "View Invoice" at bounding box center [424, 472] width 80 height 26
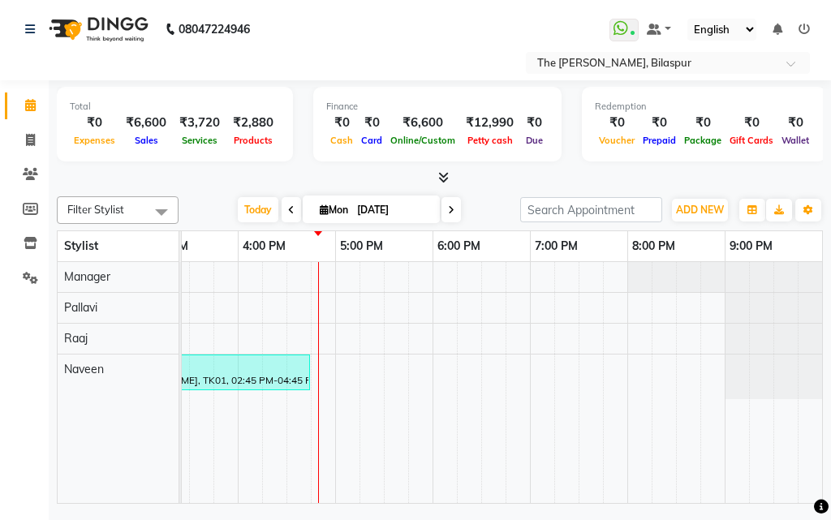
drag, startPoint x: 758, startPoint y: 489, endPoint x: 658, endPoint y: 488, distance: 100.6
click at [658, 489] on tr at bounding box center [188, 382] width 1265 height 241
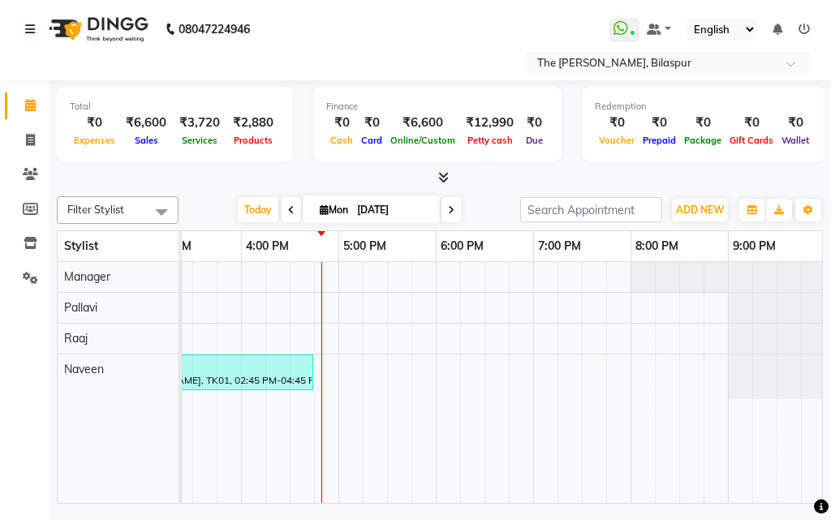
click at [448, 211] on icon at bounding box center [451, 210] width 6 height 10
type input "02-09-2025"
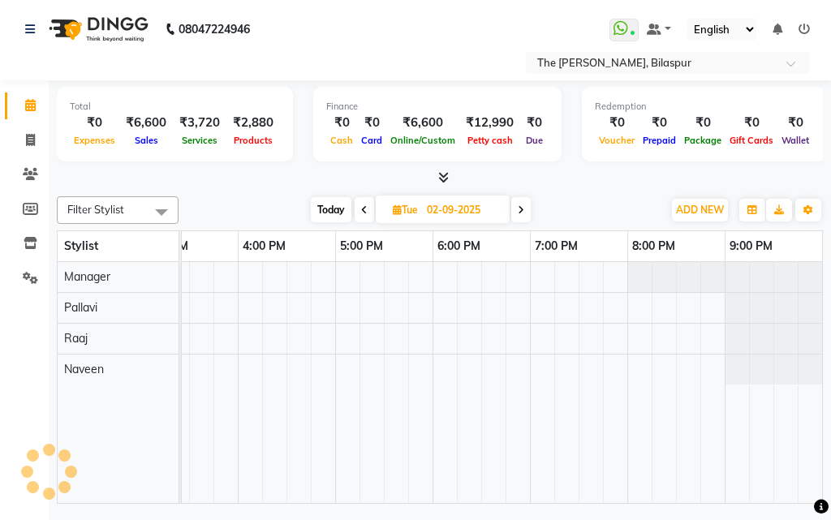
click at [448, 211] on input "02-09-2025" at bounding box center [462, 210] width 81 height 24
select select "9"
select select "2025"
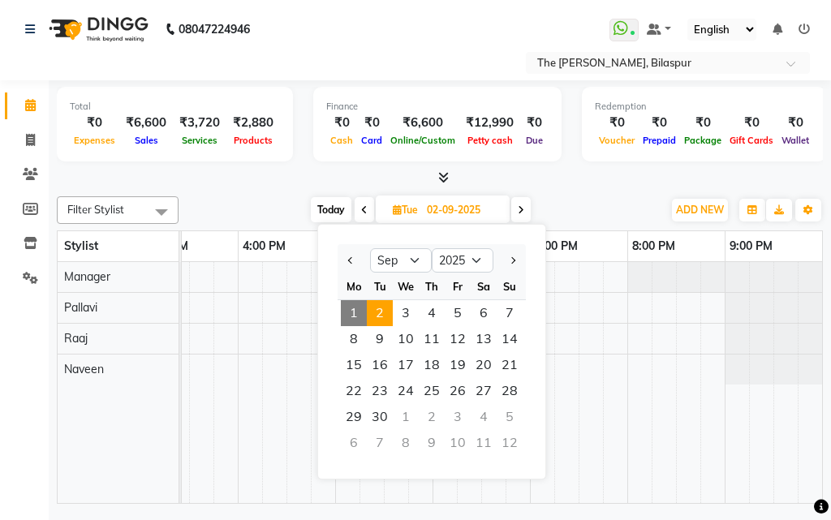
click at [513, 200] on span at bounding box center [520, 209] width 19 height 25
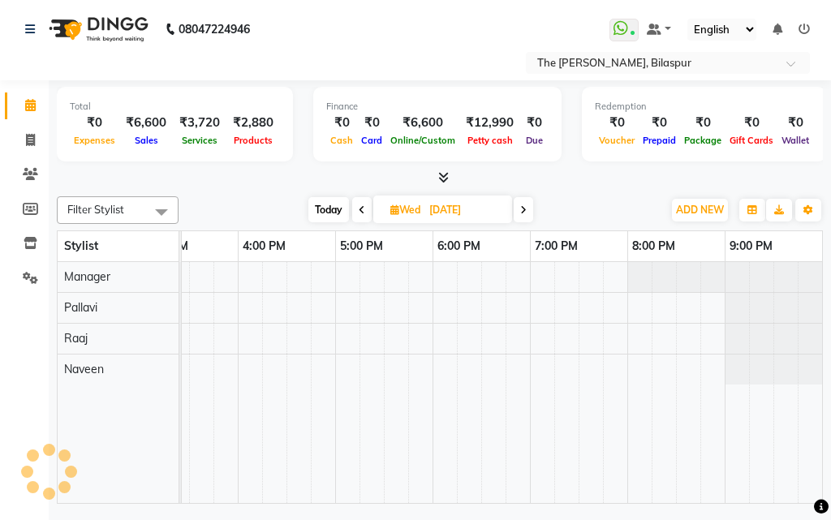
click at [516, 204] on span at bounding box center [522, 209] width 19 height 25
click at [521, 208] on icon at bounding box center [520, 210] width 6 height 10
click at [522, 208] on icon at bounding box center [518, 210] width 6 height 10
click at [522, 208] on icon at bounding box center [520, 210] width 6 height 10
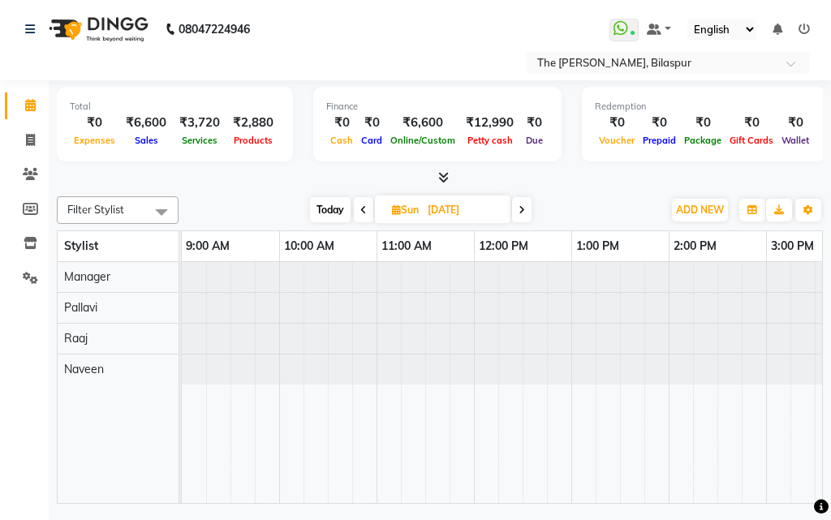
click at [522, 208] on icon at bounding box center [521, 210] width 6 height 10
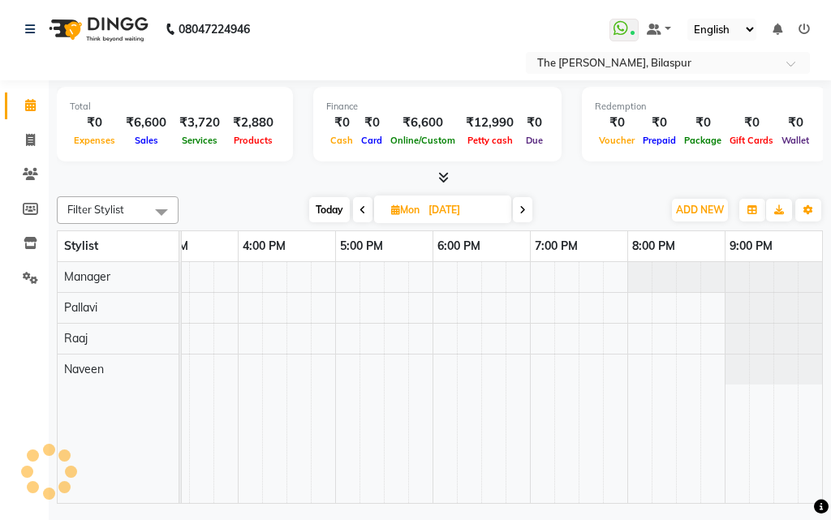
click at [522, 208] on icon at bounding box center [522, 210] width 6 height 10
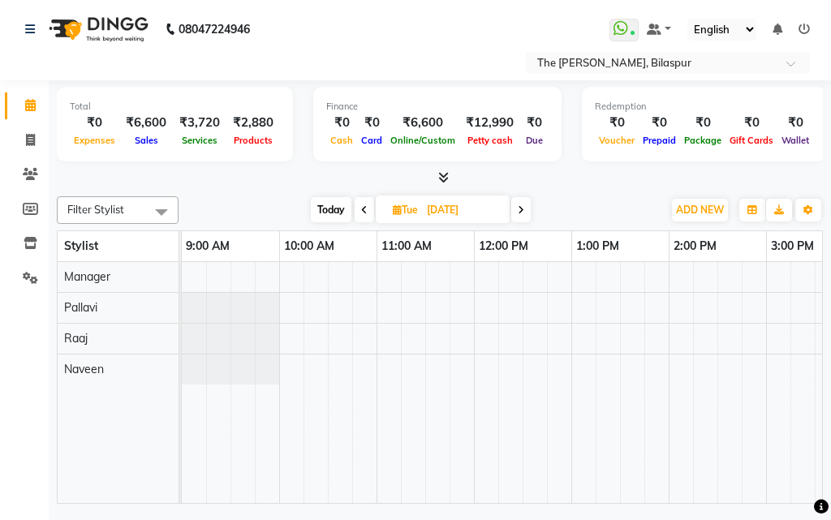
click at [364, 210] on icon at bounding box center [364, 210] width 6 height 10
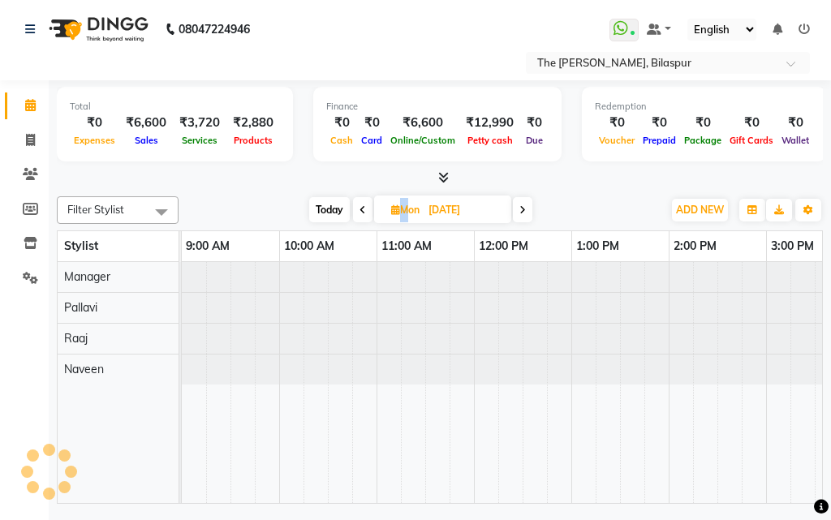
click at [364, 210] on span at bounding box center [362, 209] width 19 height 25
click at [364, 210] on icon at bounding box center [363, 210] width 6 height 10
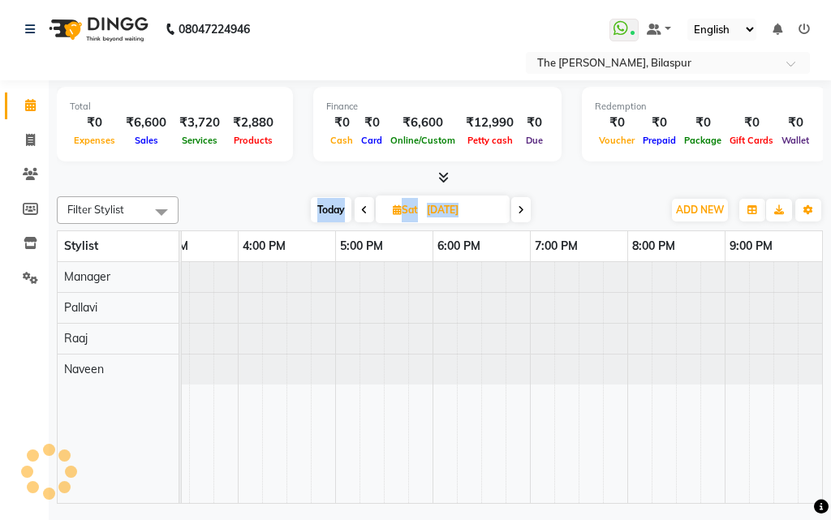
click at [364, 210] on icon at bounding box center [364, 210] width 6 height 10
click at [364, 210] on icon at bounding box center [366, 210] width 6 height 10
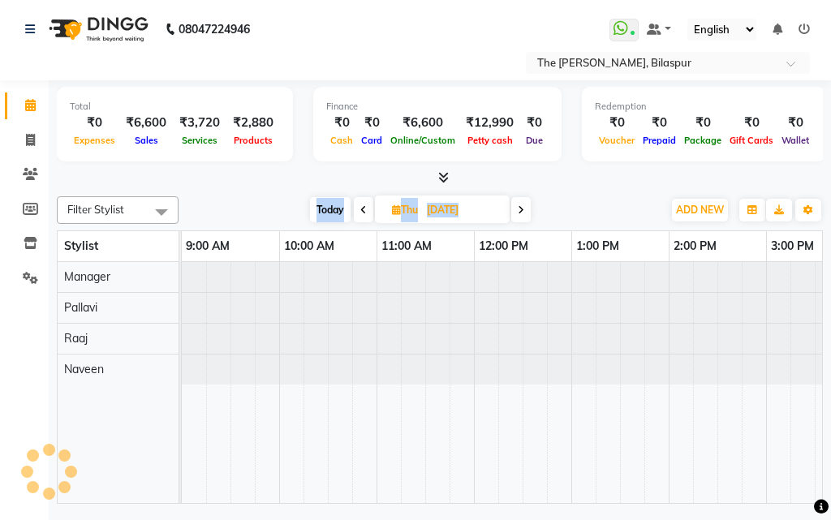
click at [364, 210] on icon at bounding box center [363, 210] width 6 height 10
click at [364, 210] on span at bounding box center [361, 209] width 19 height 25
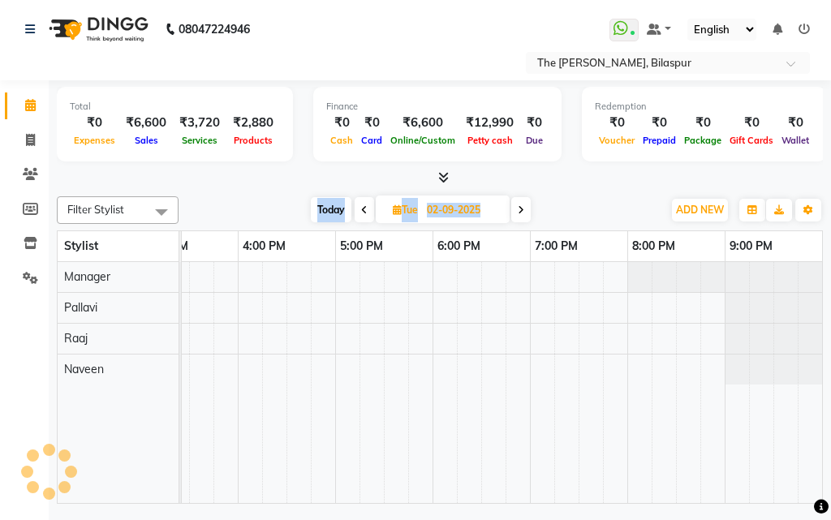
click at [364, 210] on icon at bounding box center [364, 210] width 6 height 10
type input "[DATE]"
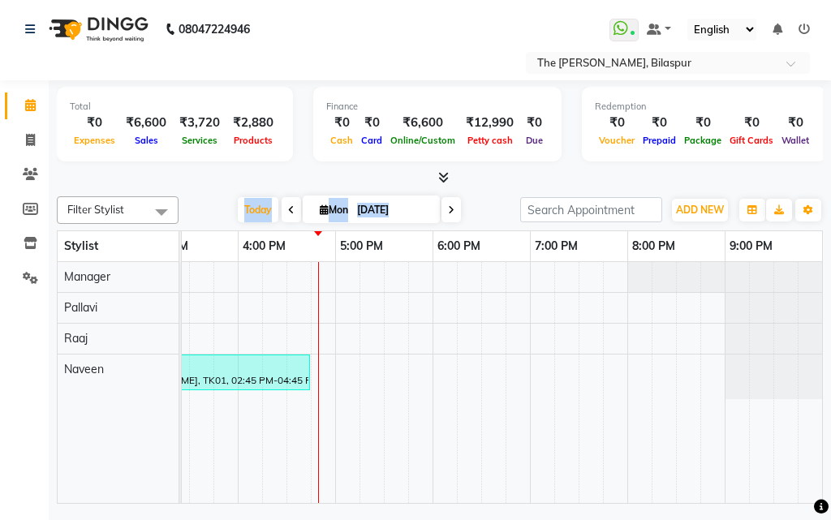
click at [522, 491] on div "Roshni, TK01, 02:45 PM-04:45 PM, Hair Treatment - Women Keratin Below Shoulder" at bounding box center [502, 382] width 640 height 241
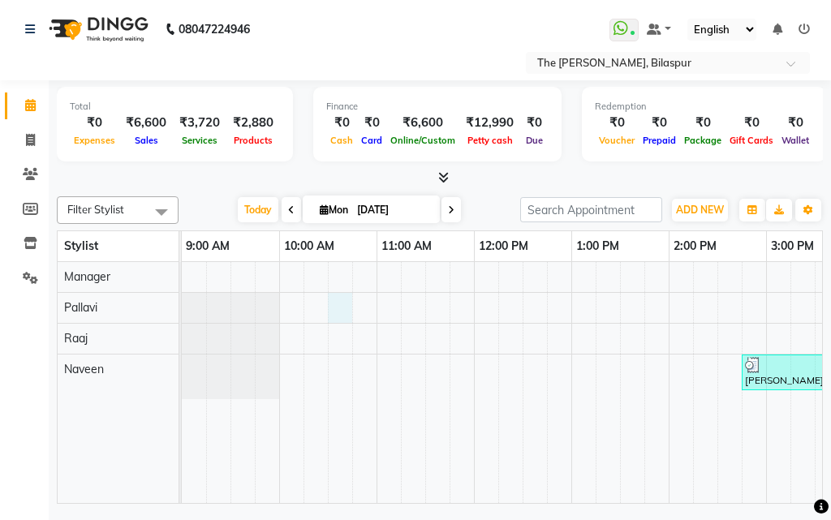
click at [333, 295] on div "Roshni, TK01, 02:45 PM-04:45 PM, Hair Treatment - Women Keratin Below Shoulder" at bounding box center [814, 382] width 1265 height 241
select select "63556"
select select "tentative"
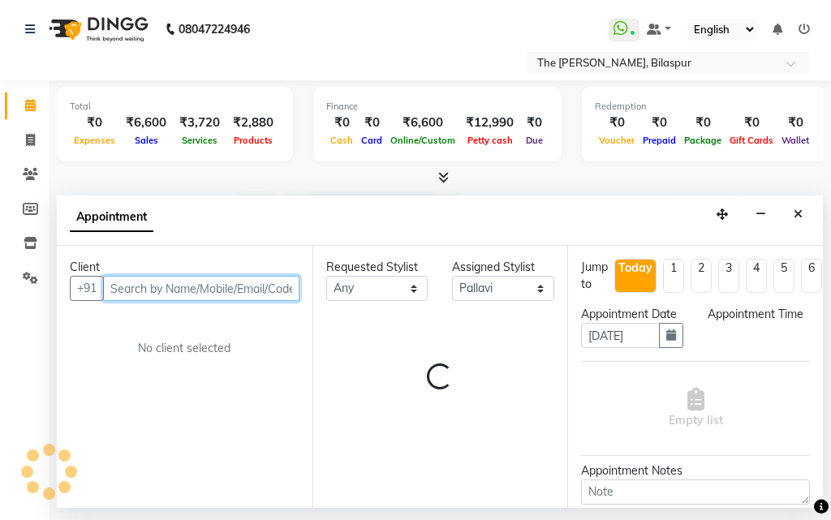
select select "630"
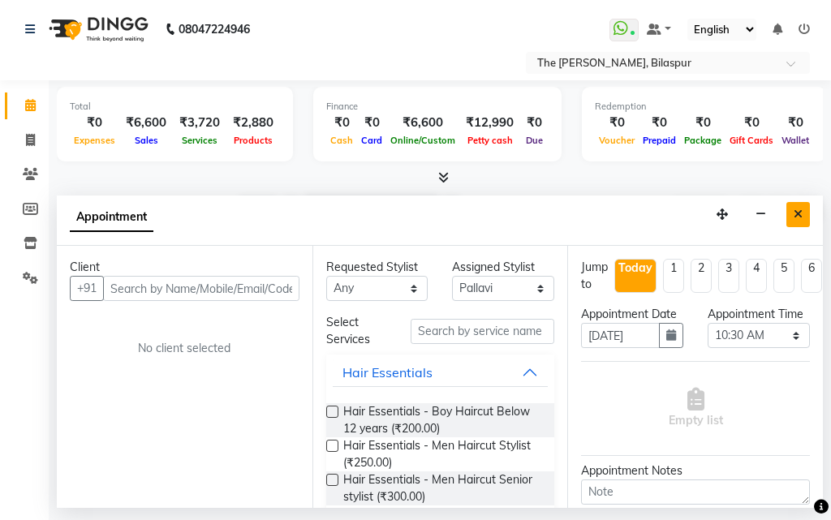
click at [790, 209] on button "Close" at bounding box center [798, 214] width 24 height 25
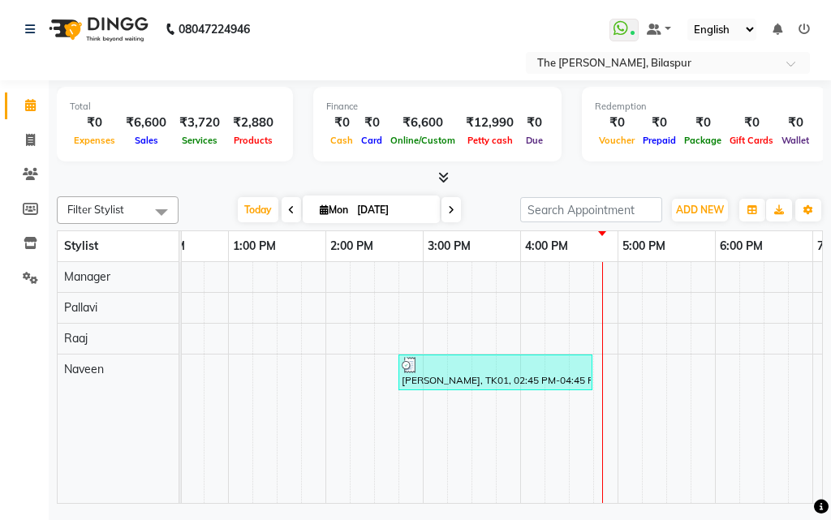
click at [25, 123] on li "Invoice" at bounding box center [24, 140] width 49 height 35
click at [29, 138] on icon at bounding box center [30, 140] width 9 height 12
select select "service"
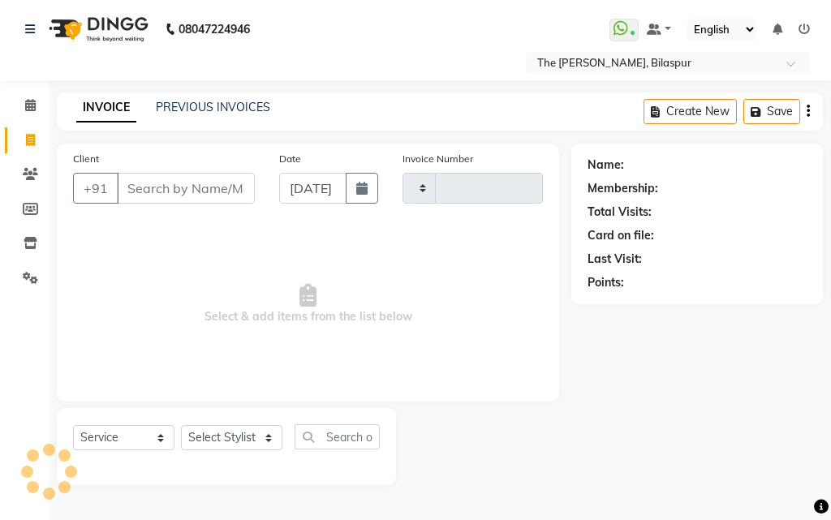
type input "0906"
select select "6473"
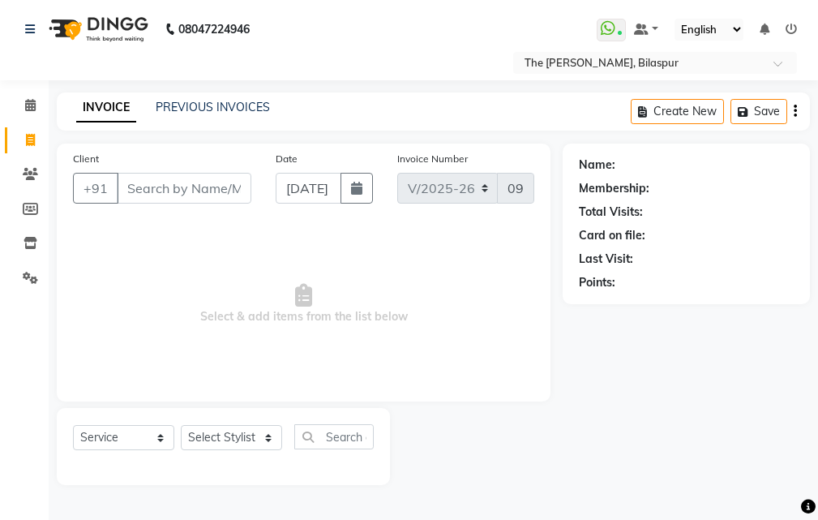
select select "63556"
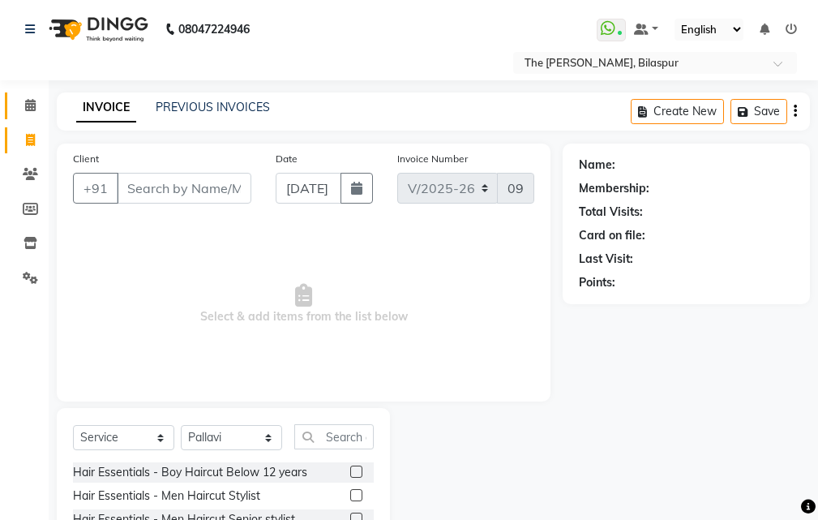
drag, startPoint x: 15, startPoint y: 98, endPoint x: 26, endPoint y: 102, distance: 11.3
click at [18, 100] on link "Calendar" at bounding box center [24, 105] width 39 height 27
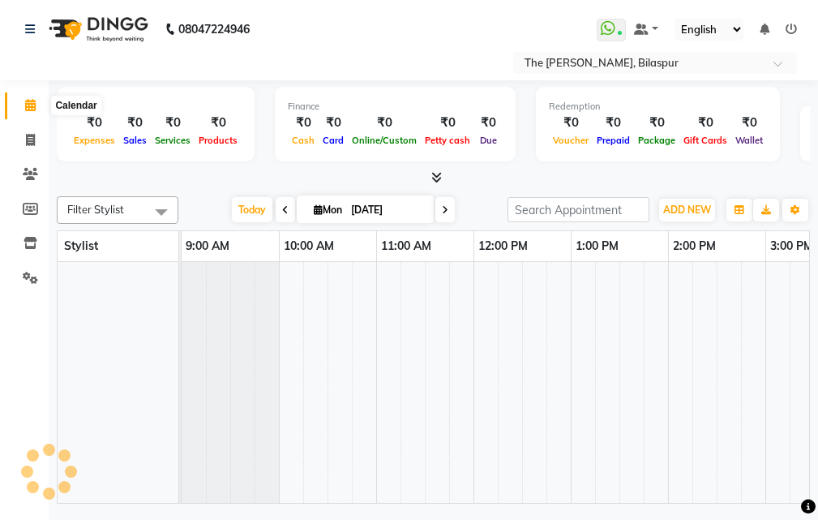
click at [28, 103] on icon at bounding box center [30, 105] width 11 height 12
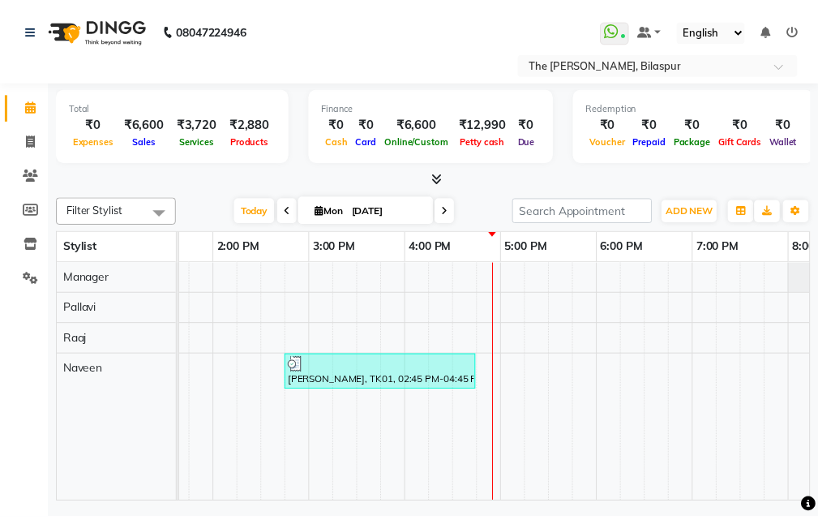
scroll to position [0, 447]
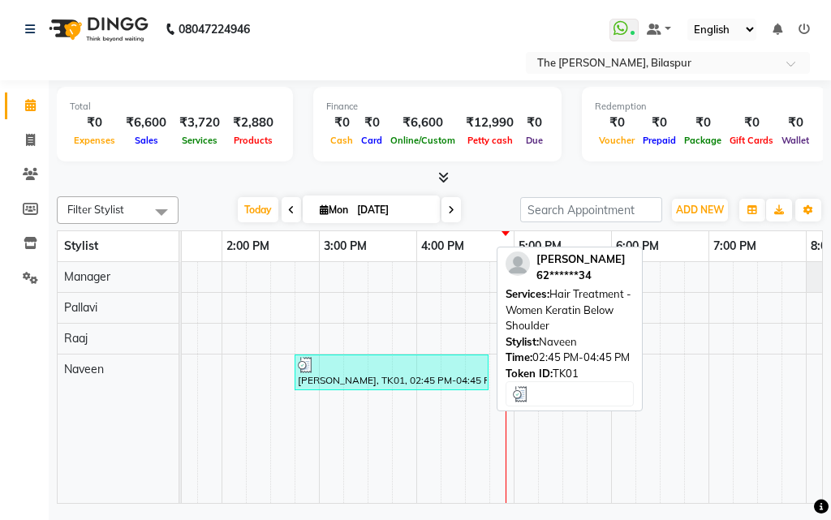
click at [406, 371] on div at bounding box center [391, 365] width 187 height 16
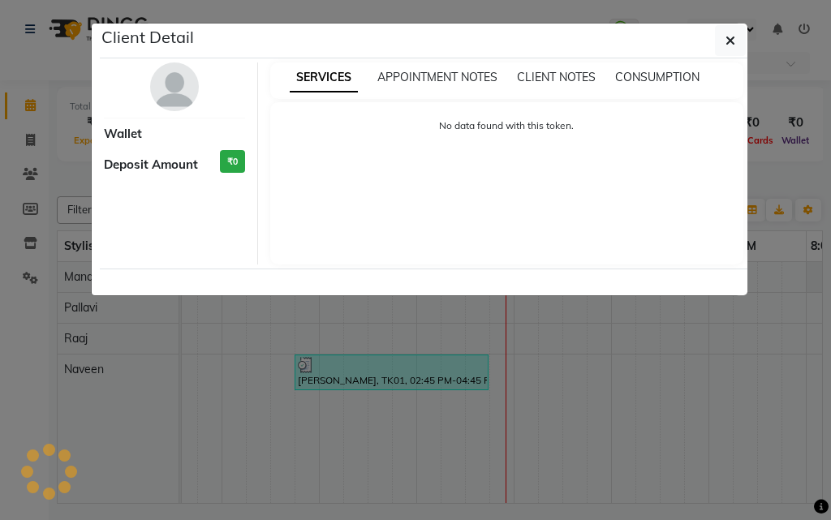
select select "3"
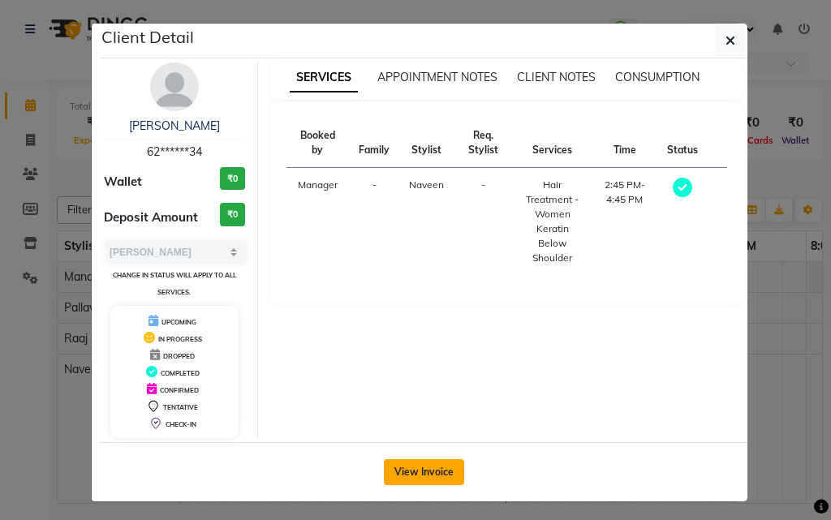
click at [435, 472] on button "View Invoice" at bounding box center [424, 472] width 80 height 26
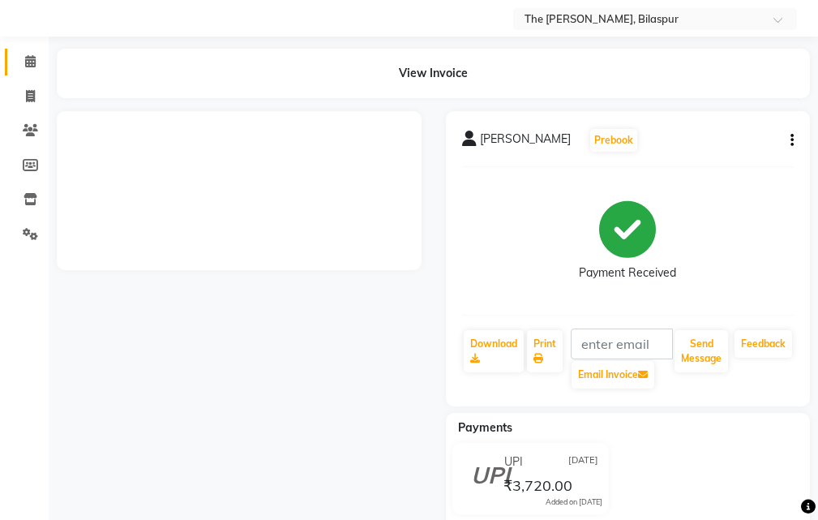
scroll to position [82, 0]
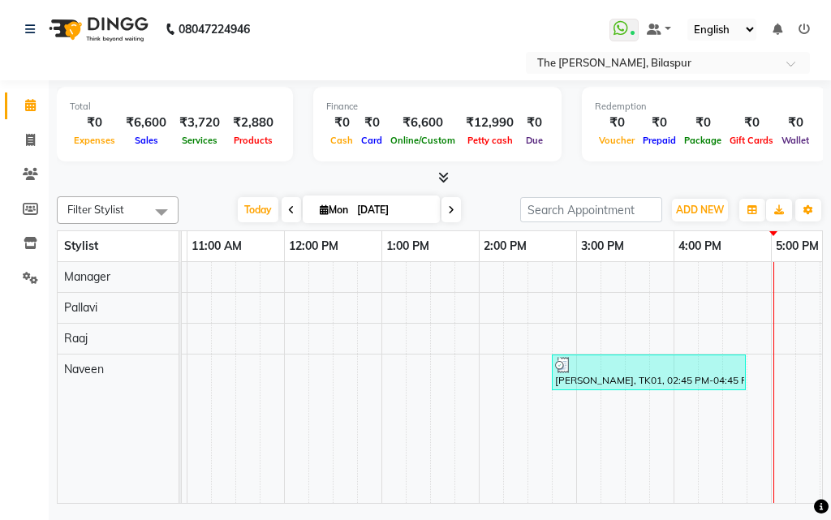
scroll to position [0, 49]
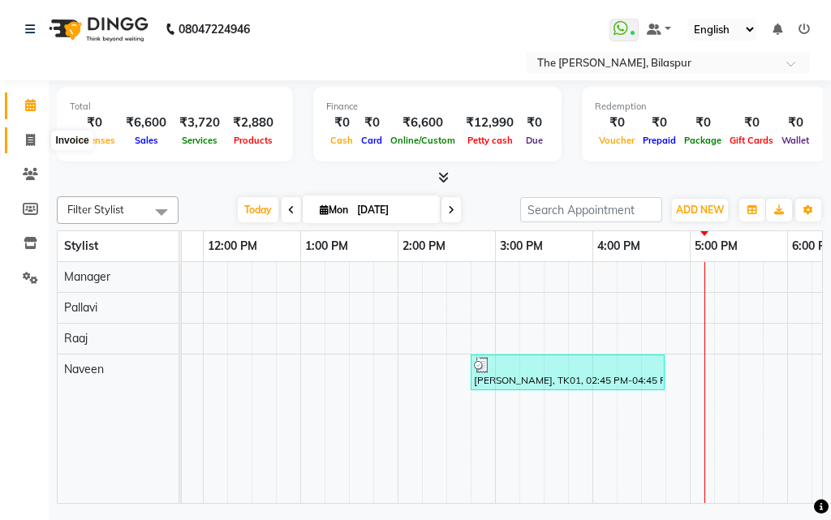
click at [19, 145] on span at bounding box center [30, 140] width 28 height 19
select select "service"
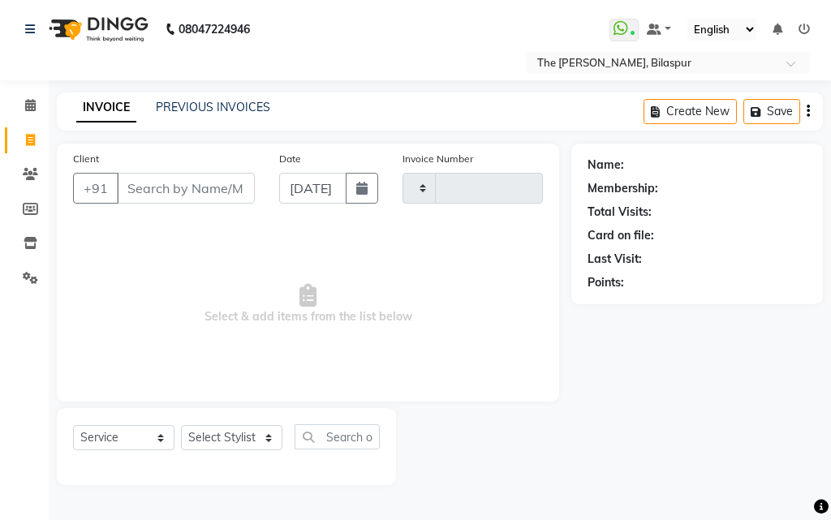
type input "0906"
select select "6473"
drag, startPoint x: 247, startPoint y: 438, endPoint x: 237, endPoint y: 393, distance: 46.5
click at [247, 438] on select "Select Stylist" at bounding box center [231, 437] width 101 height 25
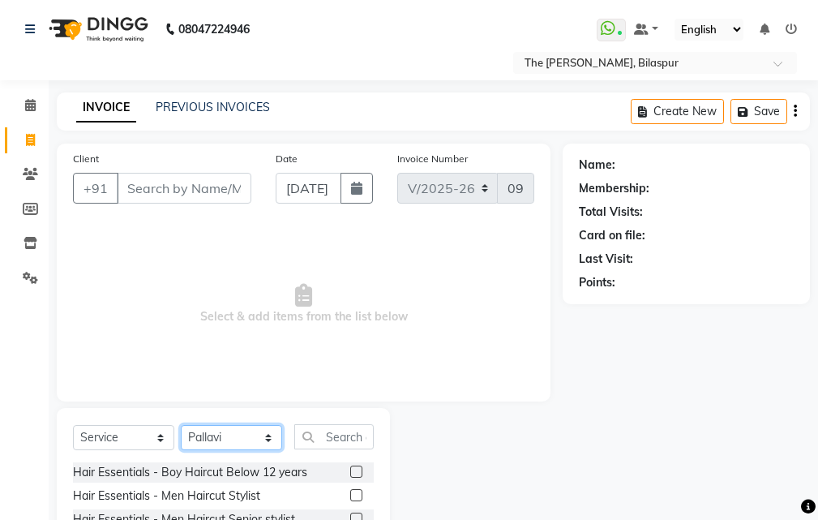
select select "88211"
click at [181, 425] on select "Select Stylist Manager [PERSON_NAME][GEOGRAPHIC_DATA] [GEOGRAPHIC_DATA][PERSON_…" at bounding box center [231, 437] width 101 height 25
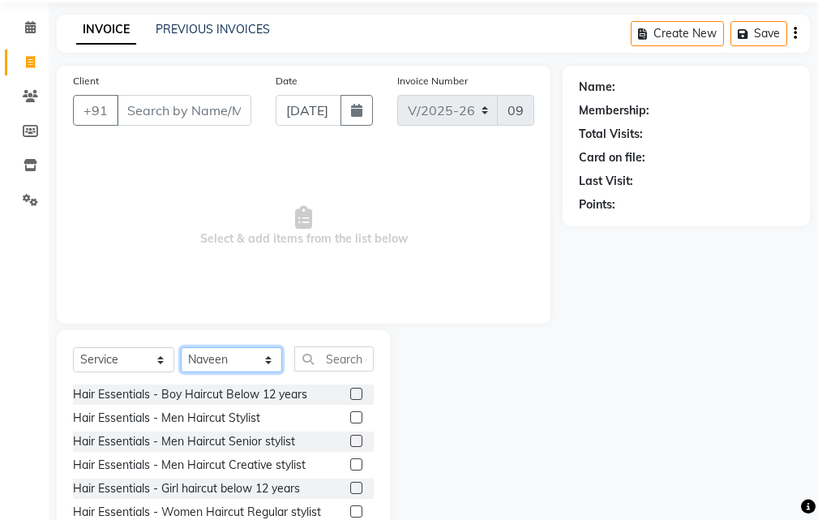
scroll to position [152, 0]
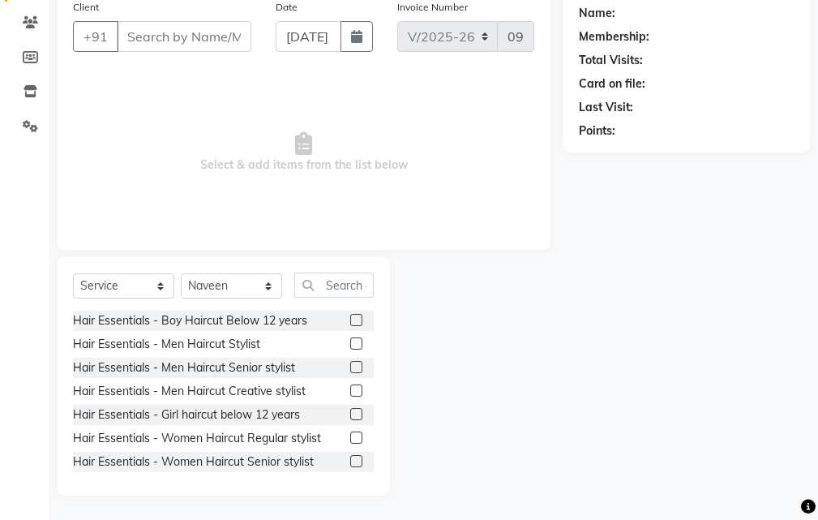
click at [350, 367] on label at bounding box center [356, 367] width 12 height 12
click at [350, 367] on input "checkbox" at bounding box center [355, 368] width 11 height 11
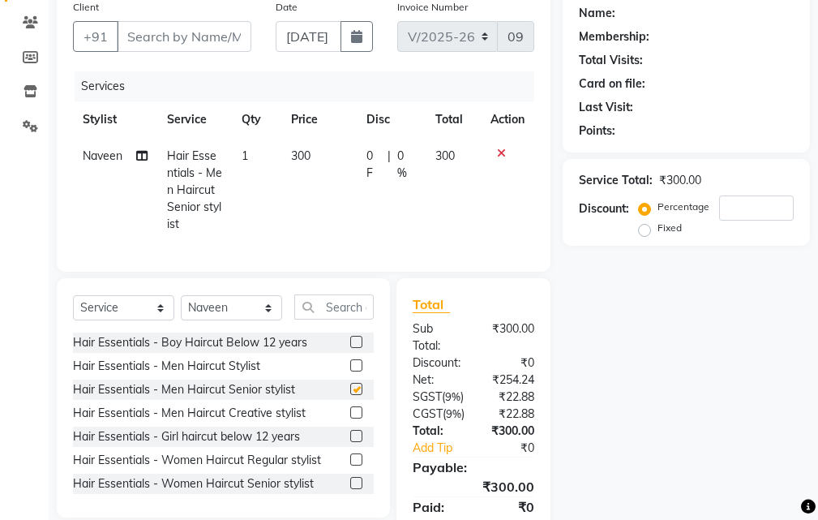
checkbox input "false"
click at [340, 320] on input "text" at bounding box center [333, 306] width 79 height 25
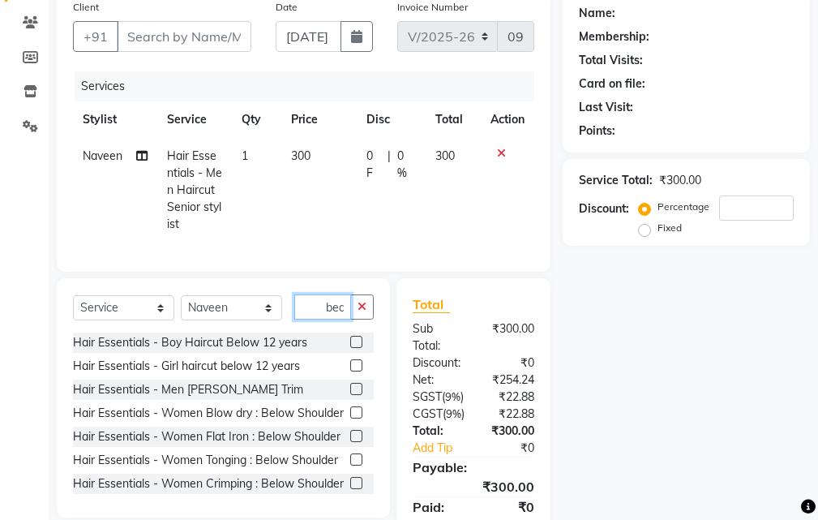
scroll to position [0, 1]
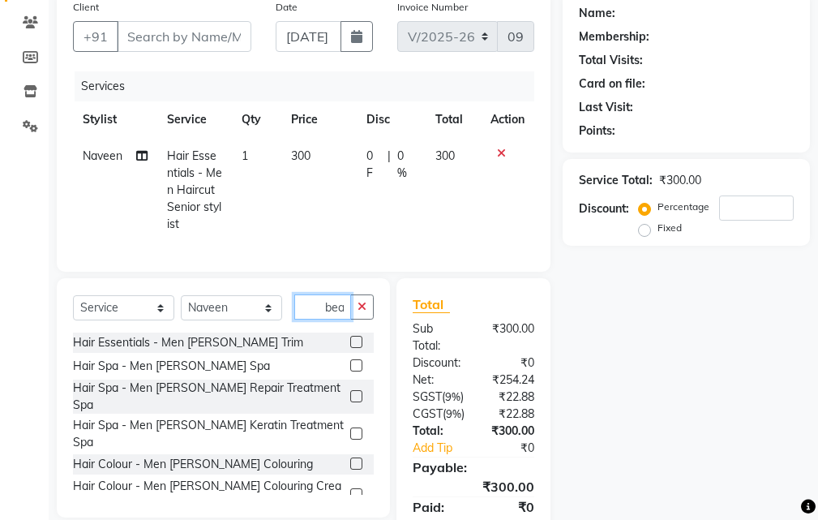
type input "bea"
click at [350, 348] on label at bounding box center [356, 342] width 12 height 12
click at [350, 348] on input "checkbox" at bounding box center [355, 342] width 11 height 11
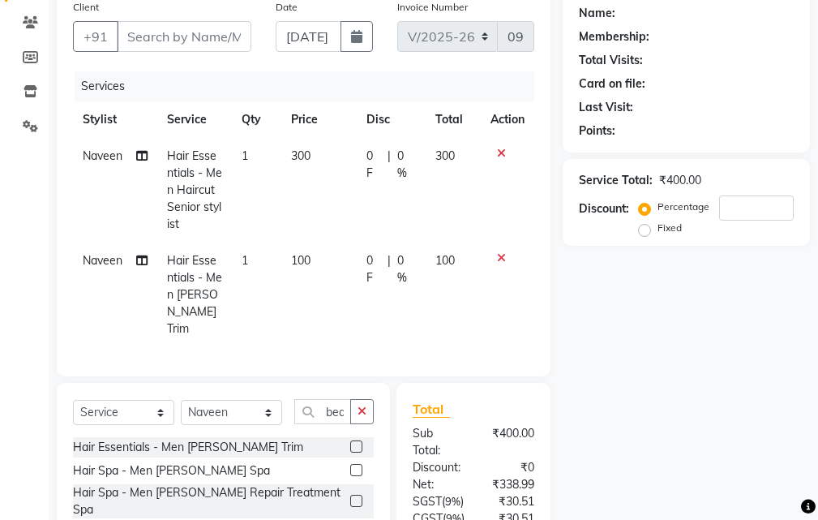
checkbox input "false"
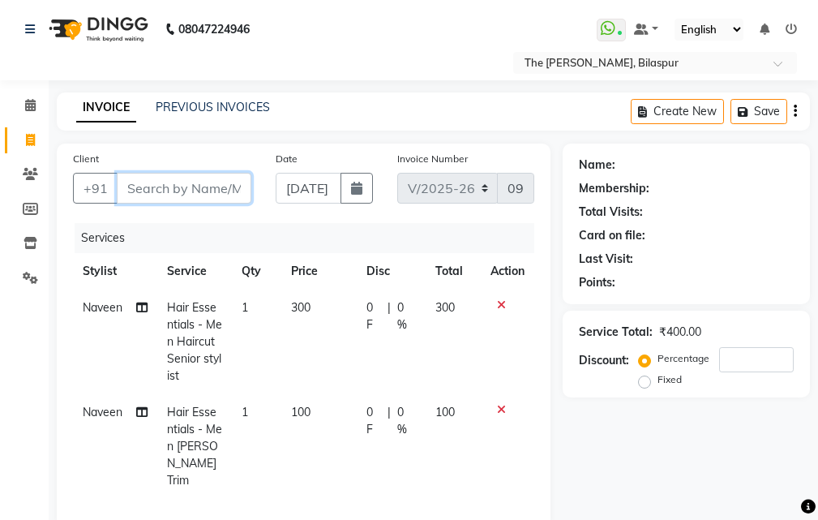
click at [221, 186] on input "Client" at bounding box center [184, 188] width 135 height 31
click at [215, 187] on input "Client" at bounding box center [184, 188] width 135 height 31
type input "8"
type input "0"
type input "8210062800"
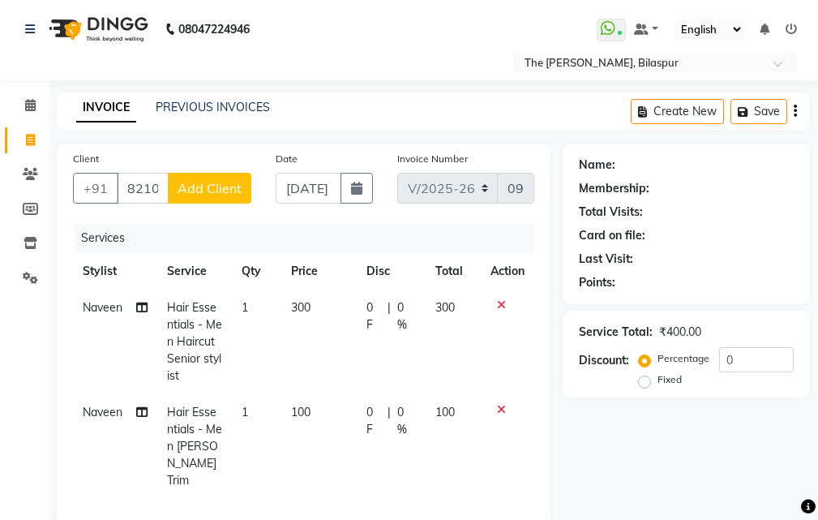
click at [206, 188] on span "Add Client" at bounding box center [210, 188] width 64 height 16
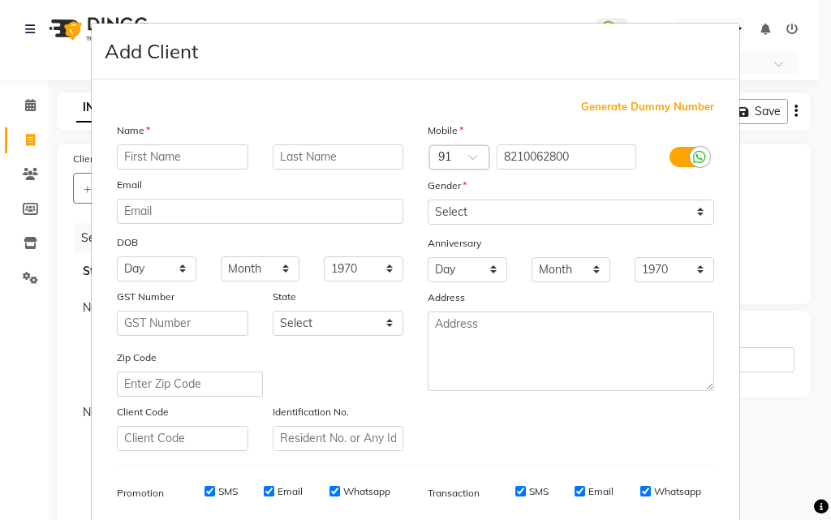
click at [180, 157] on input "text" at bounding box center [182, 156] width 131 height 25
type input "Atula"
click at [316, 161] on input "text" at bounding box center [338, 156] width 131 height 25
type input "chaga"
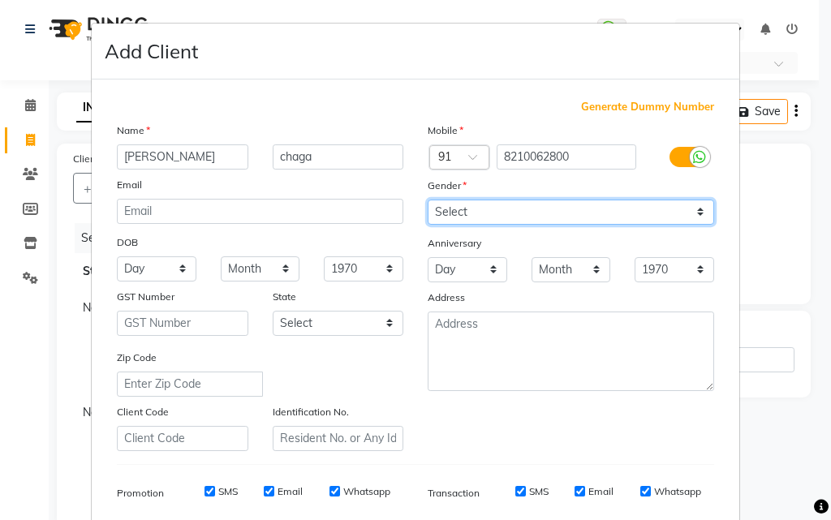
drag, startPoint x: 475, startPoint y: 214, endPoint x: 467, endPoint y: 213, distance: 8.2
click at [475, 214] on select "Select [DEMOGRAPHIC_DATA] [DEMOGRAPHIC_DATA] Other Prefer Not To Say" at bounding box center [570, 212] width 286 height 25
select select "male"
click at [427, 200] on select "Select [DEMOGRAPHIC_DATA] [DEMOGRAPHIC_DATA] Other Prefer Not To Say" at bounding box center [570, 212] width 286 height 25
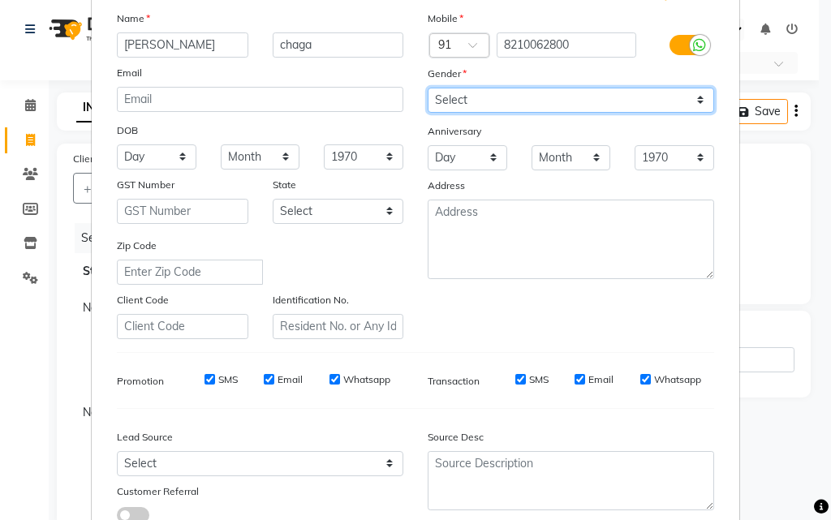
scroll to position [229, 0]
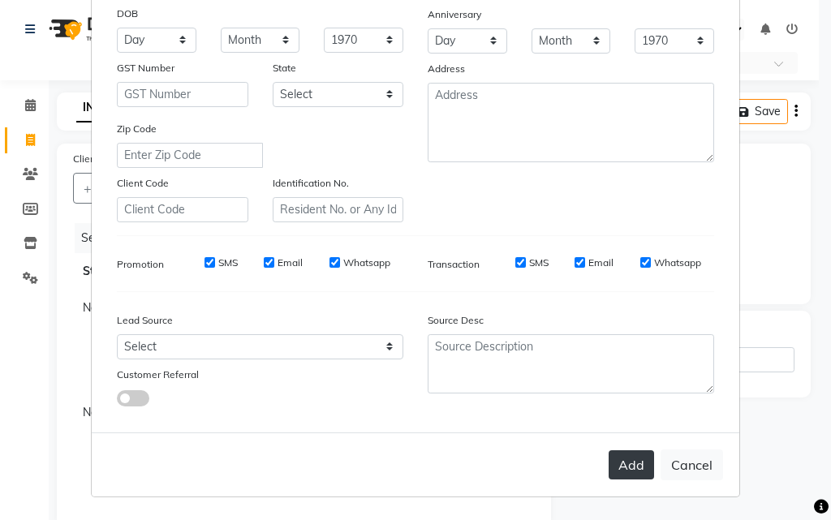
click at [633, 469] on button "Add" at bounding box center [630, 464] width 45 height 29
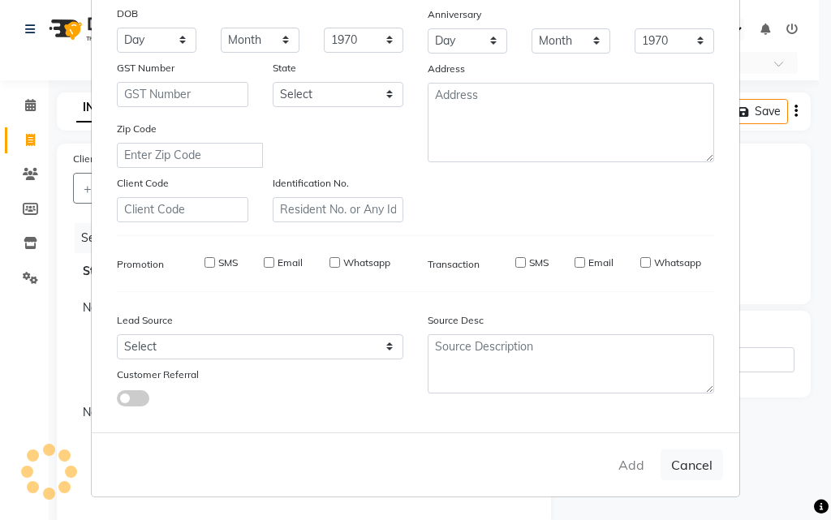
type input "82******00"
select select
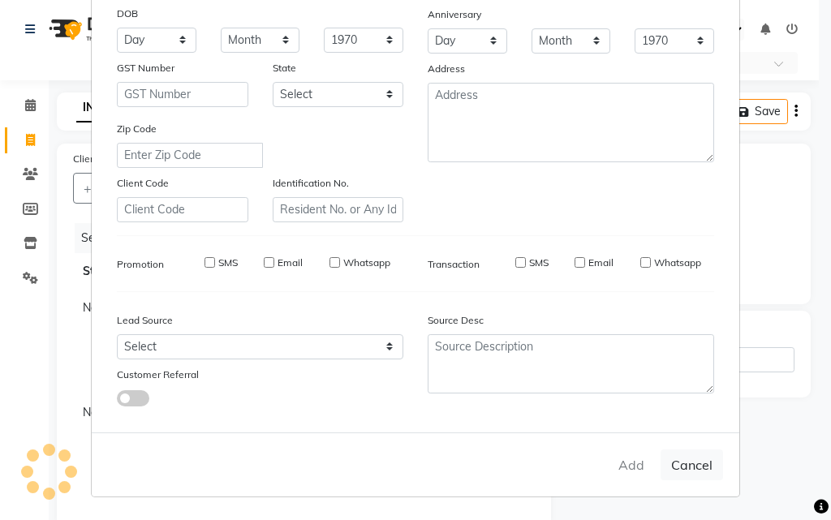
select select
checkbox input "false"
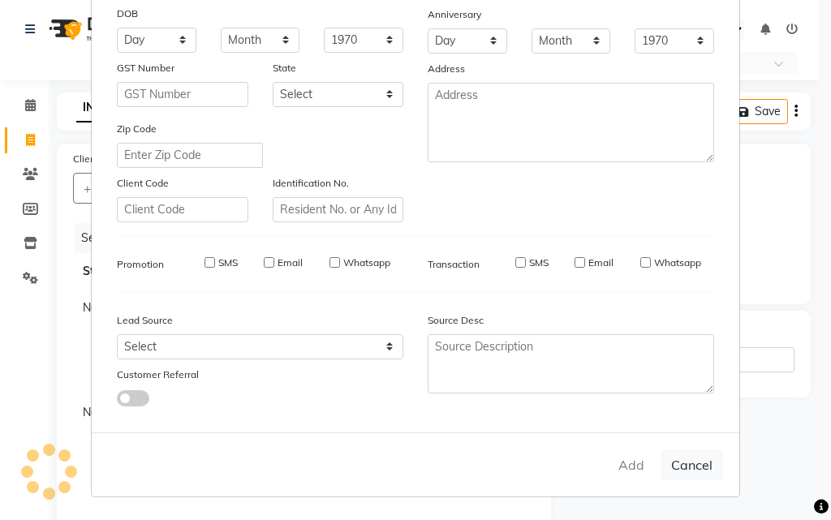
checkbox input "false"
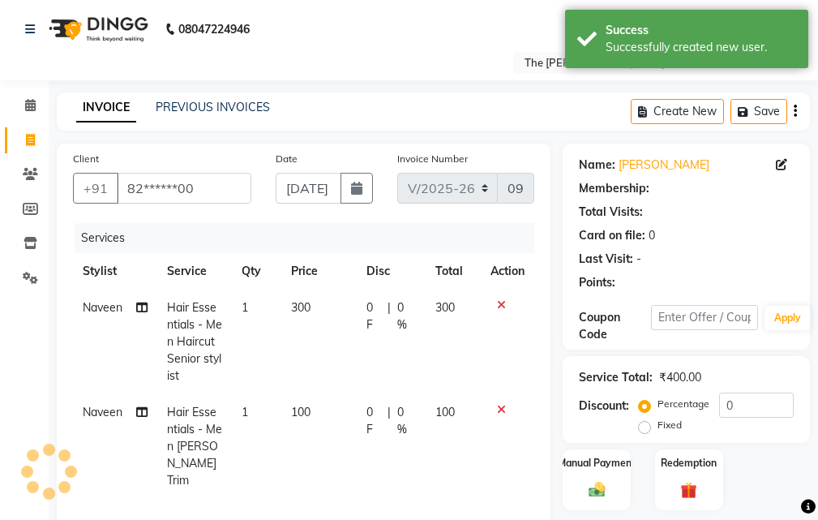
select select "1: Object"
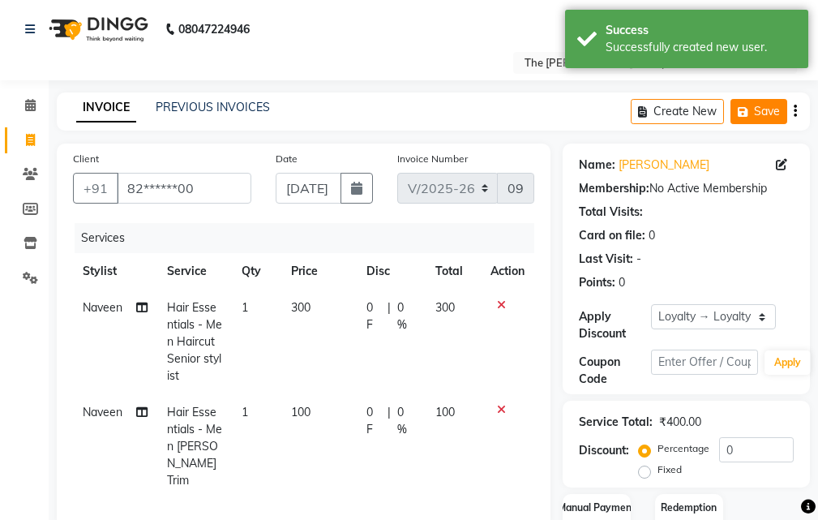
click at [762, 106] on button "Save" at bounding box center [759, 111] width 57 height 25
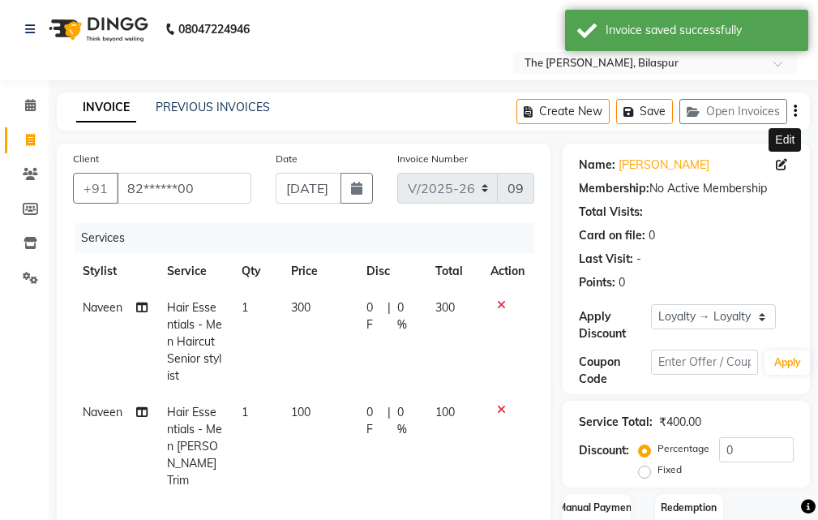
click at [778, 165] on icon at bounding box center [781, 164] width 11 height 11
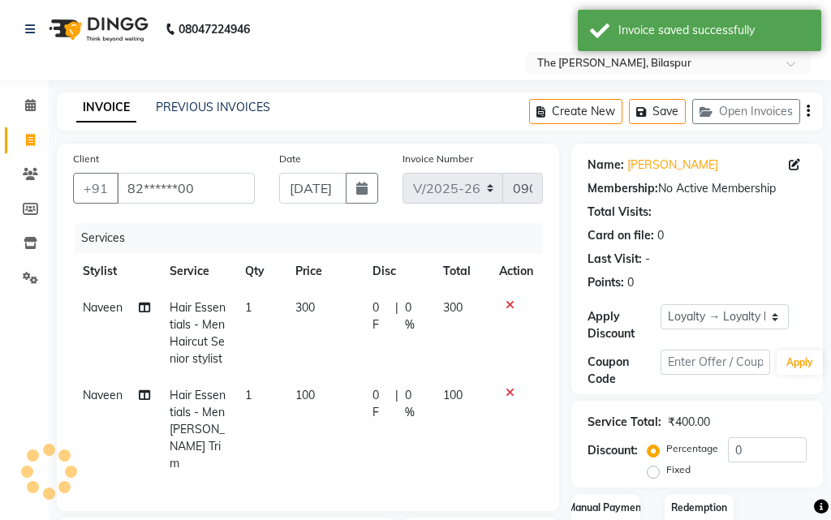
select select "male"
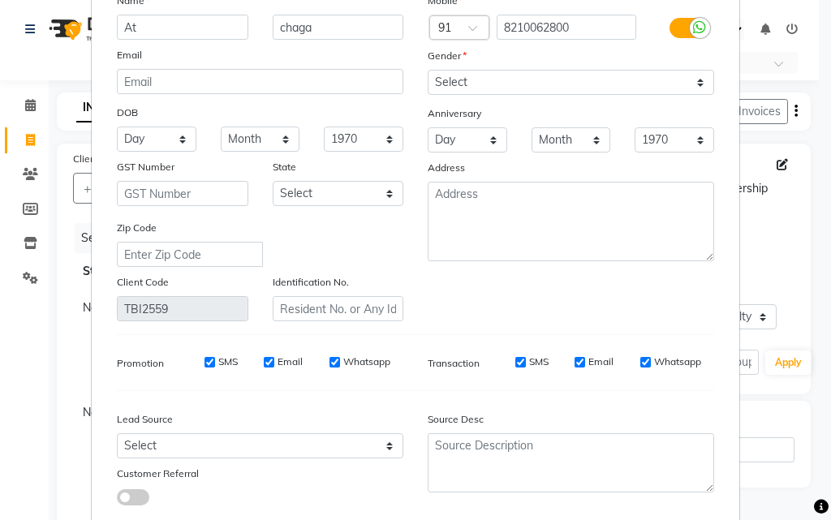
scroll to position [200, 0]
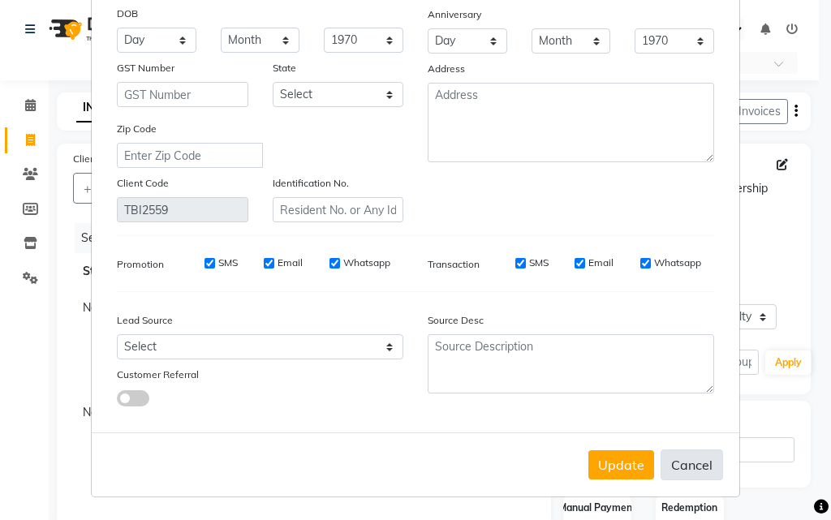
type input "At"
click at [678, 471] on button "Cancel" at bounding box center [691, 464] width 62 height 31
select select
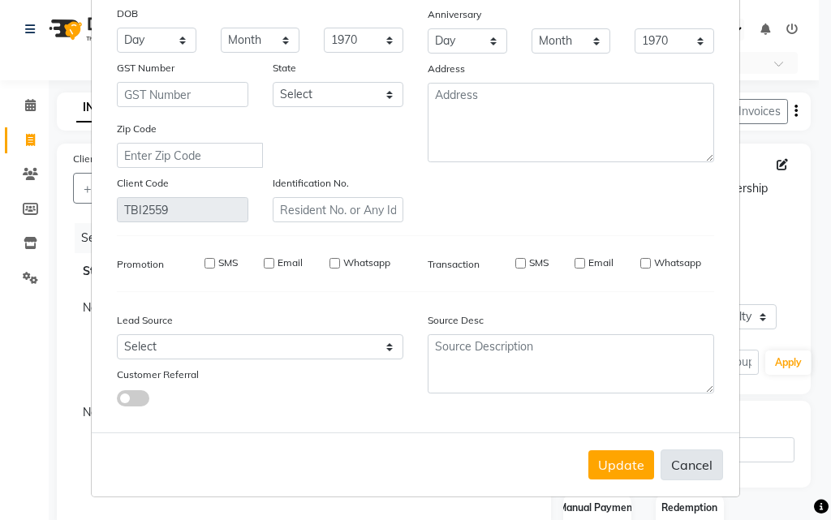
select select
checkbox input "false"
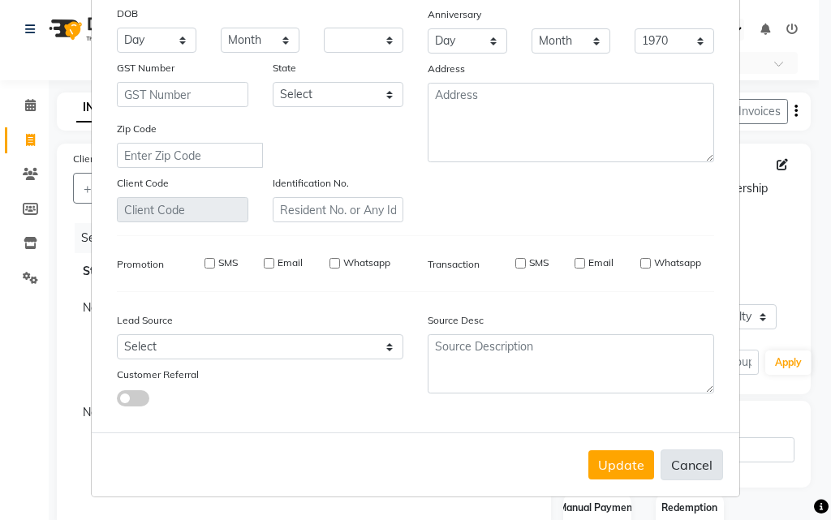
checkbox input "false"
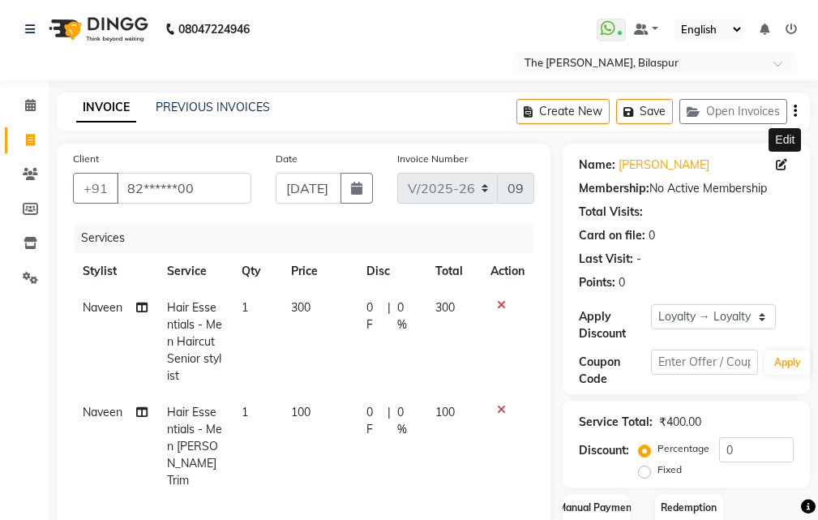
click at [784, 166] on icon at bounding box center [781, 164] width 11 height 11
select select "male"
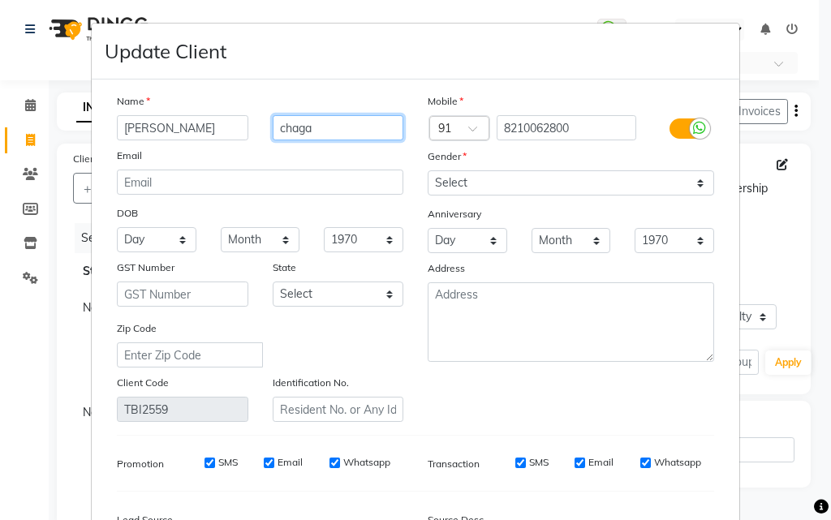
click at [328, 122] on input "chaga" at bounding box center [338, 127] width 131 height 25
type input "c"
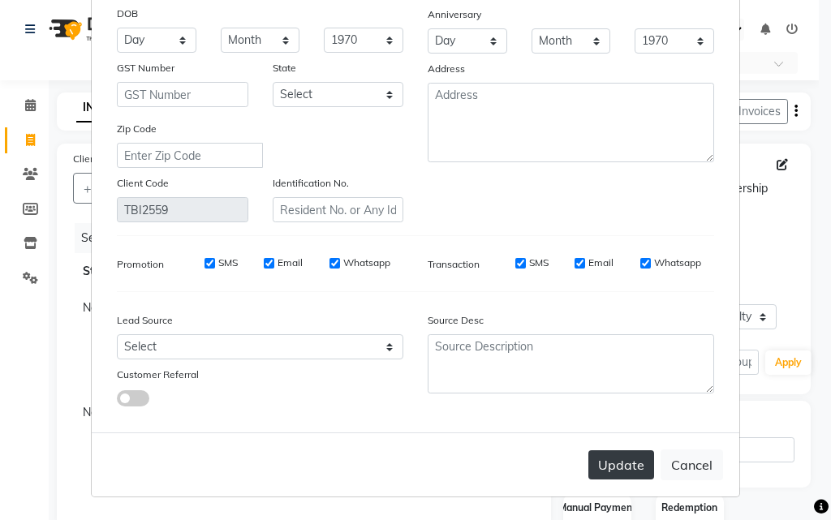
click at [633, 471] on button "Update" at bounding box center [621, 464] width 66 height 29
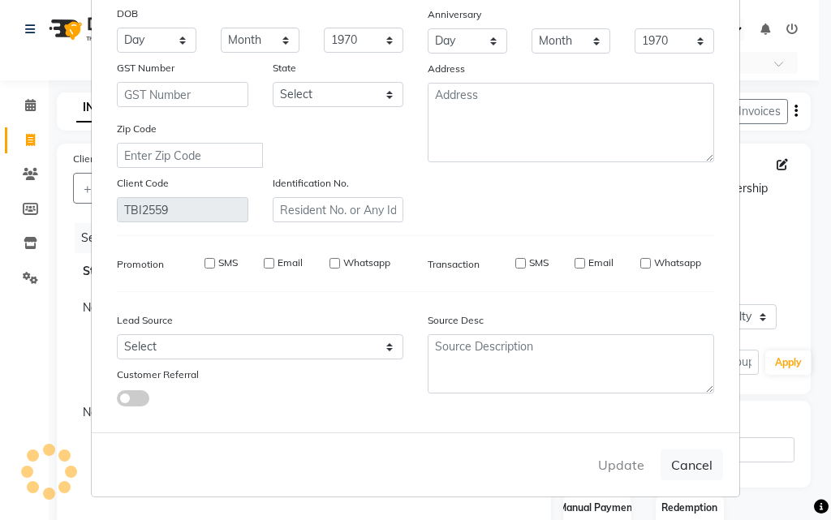
select select
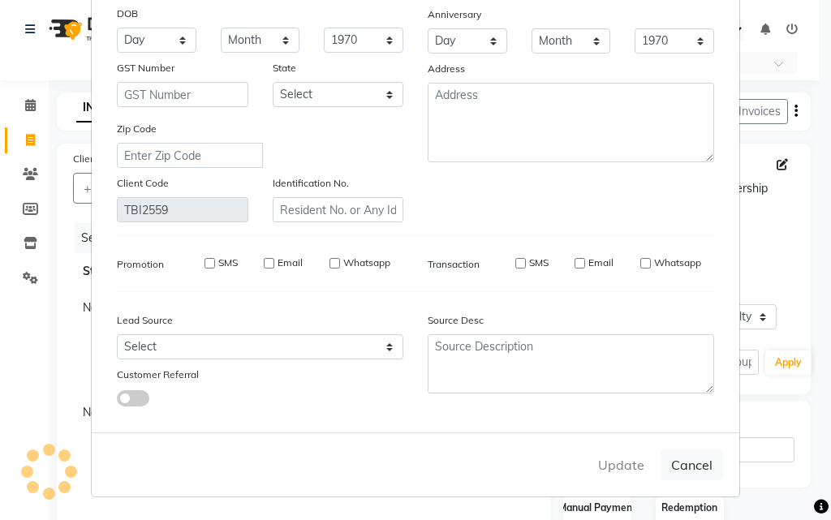
select select
checkbox input "false"
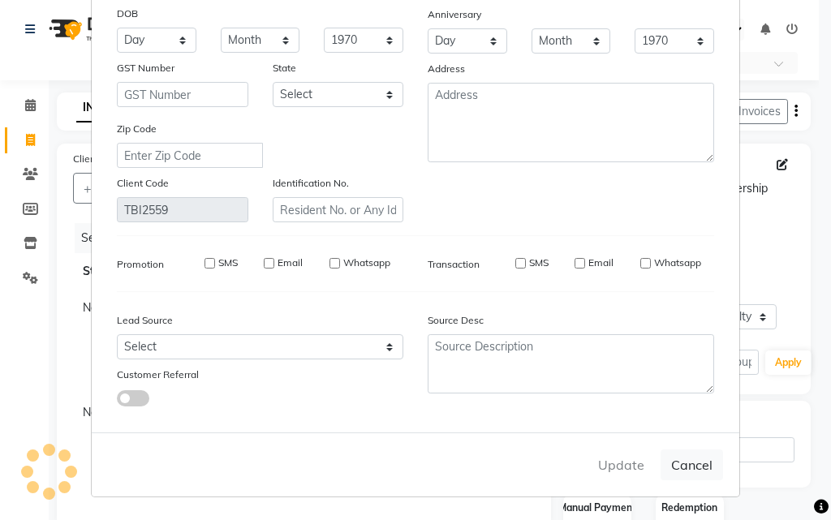
checkbox input "false"
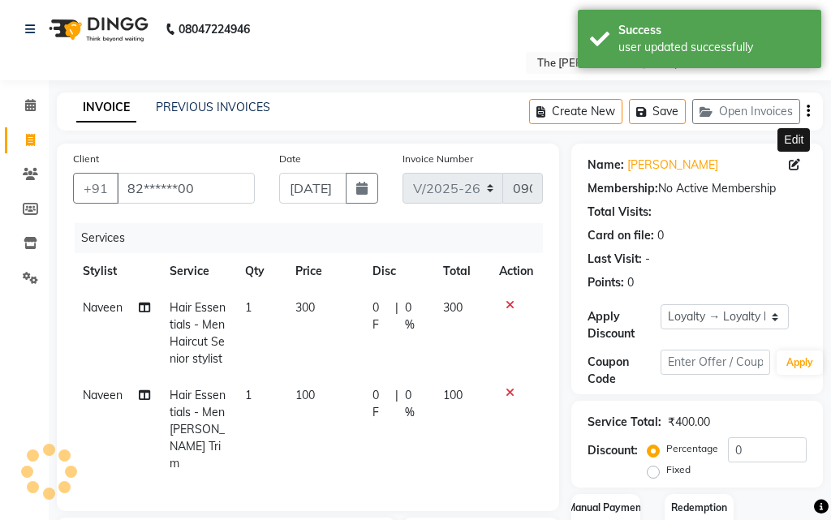
select select "1: Object"
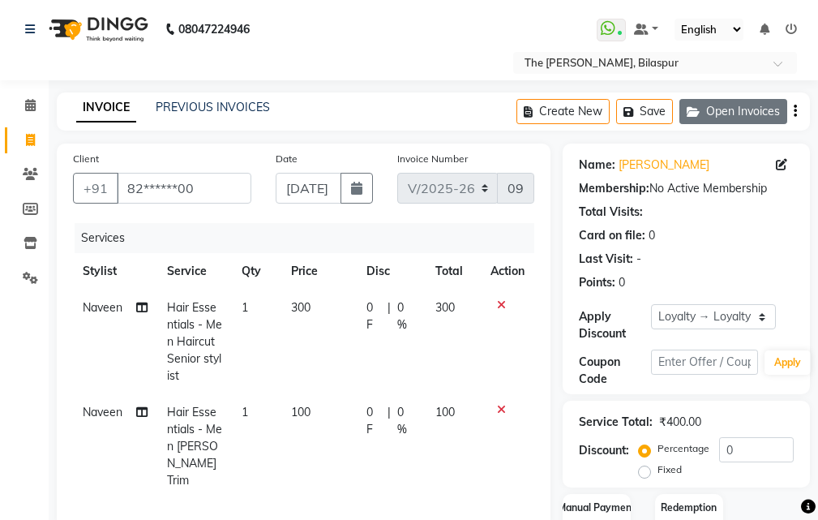
click at [706, 108] on button "Open Invoices" at bounding box center [734, 111] width 108 height 25
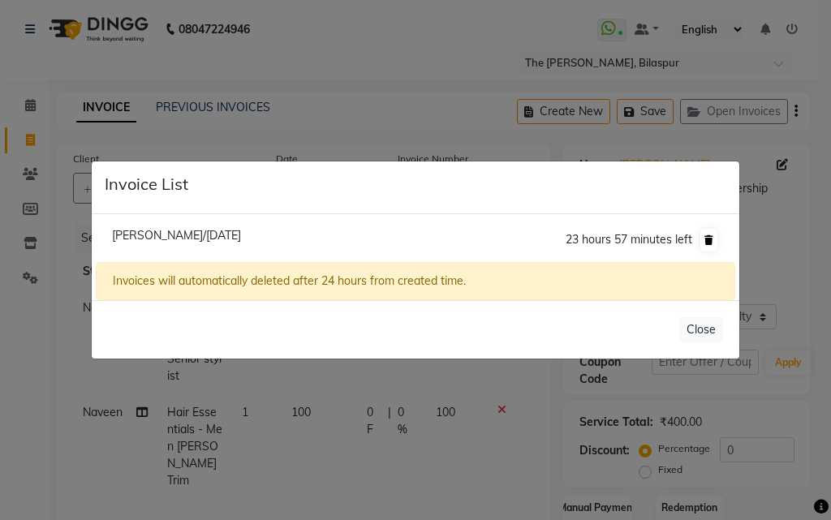
click at [708, 241] on icon at bounding box center [708, 240] width 9 height 10
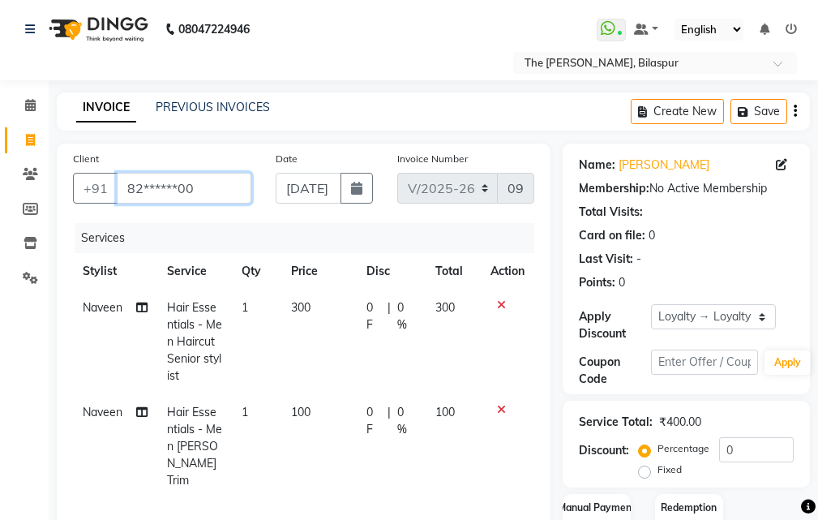
click at [218, 195] on input "82******00" at bounding box center [184, 188] width 135 height 31
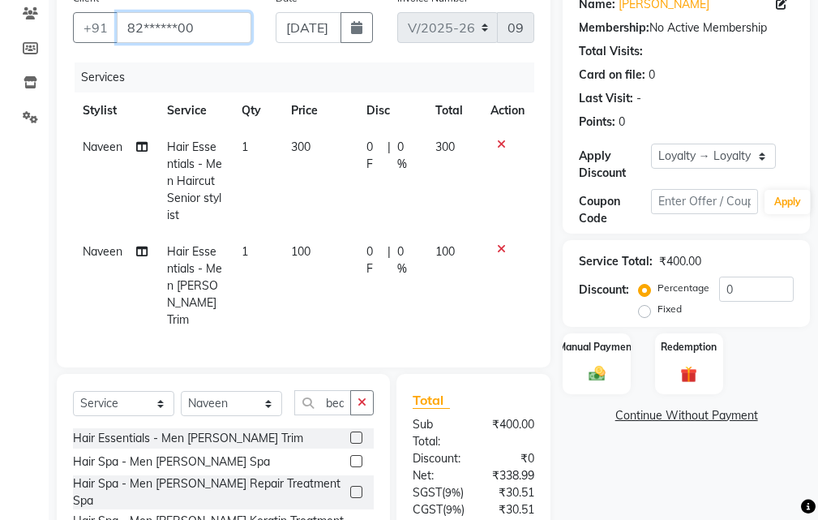
scroll to position [162, 0]
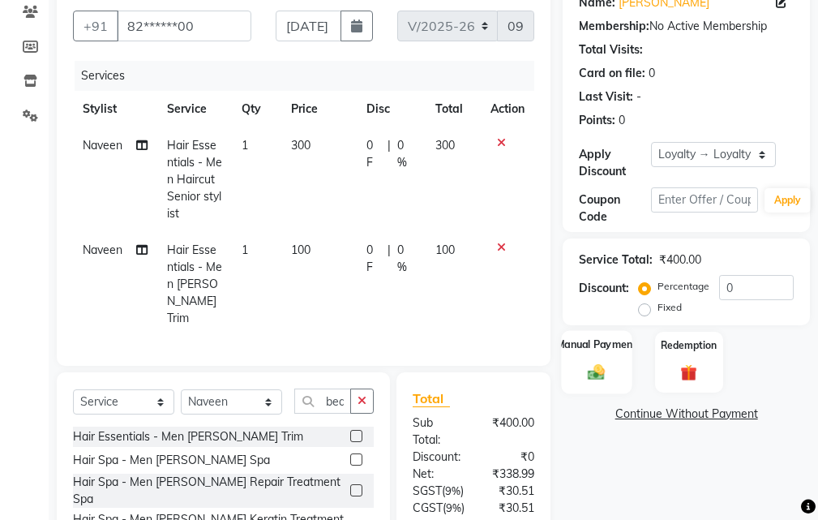
click at [599, 366] on img at bounding box center [597, 372] width 28 height 19
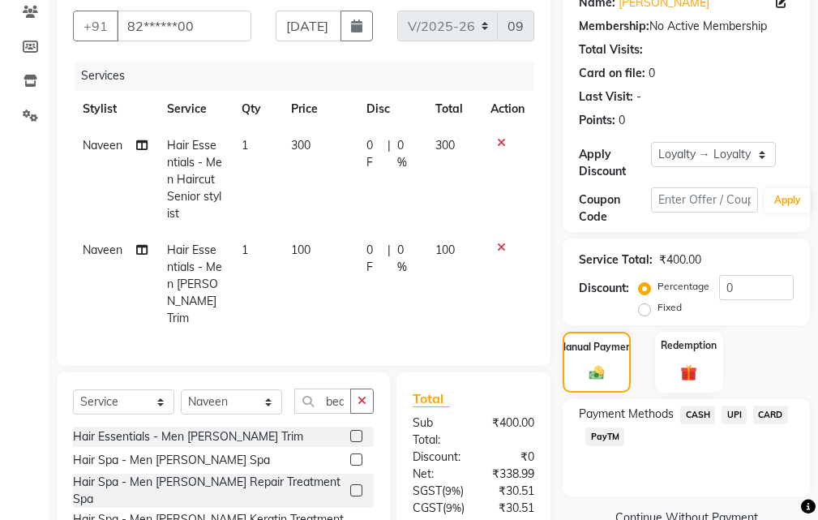
click at [732, 420] on span "UPI" at bounding box center [734, 415] width 25 height 19
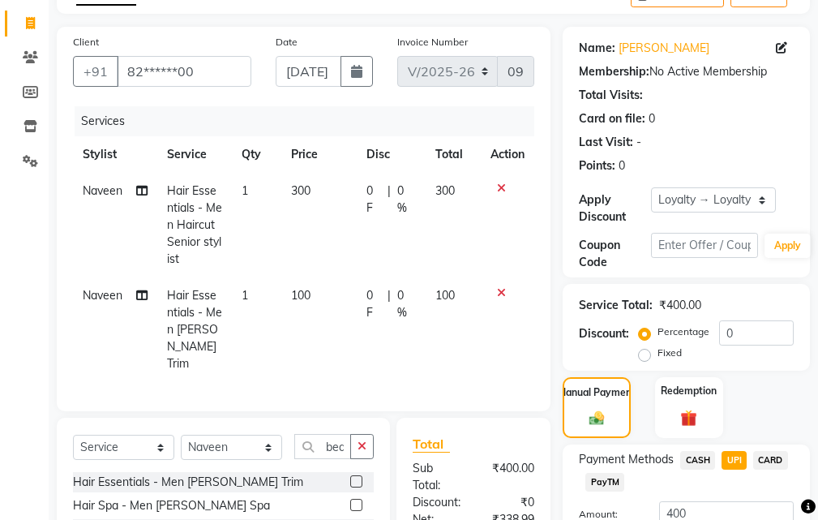
scroll to position [360, 0]
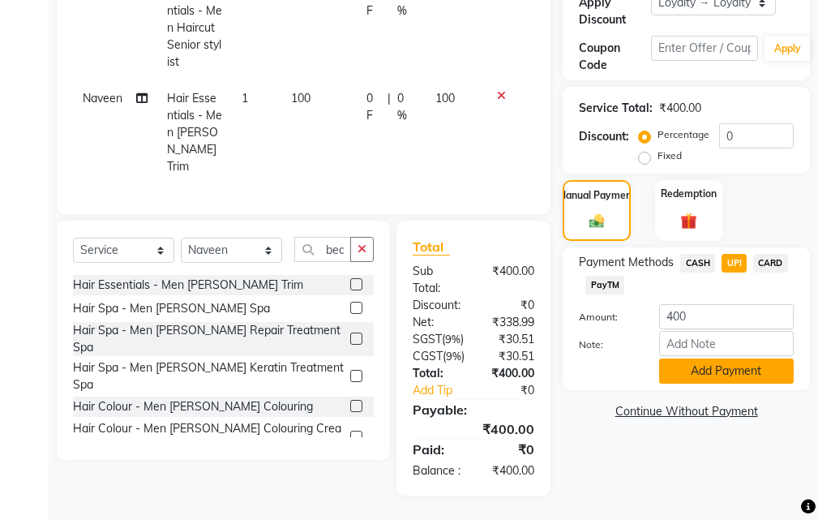
click at [680, 359] on button "Add Payment" at bounding box center [726, 371] width 135 height 25
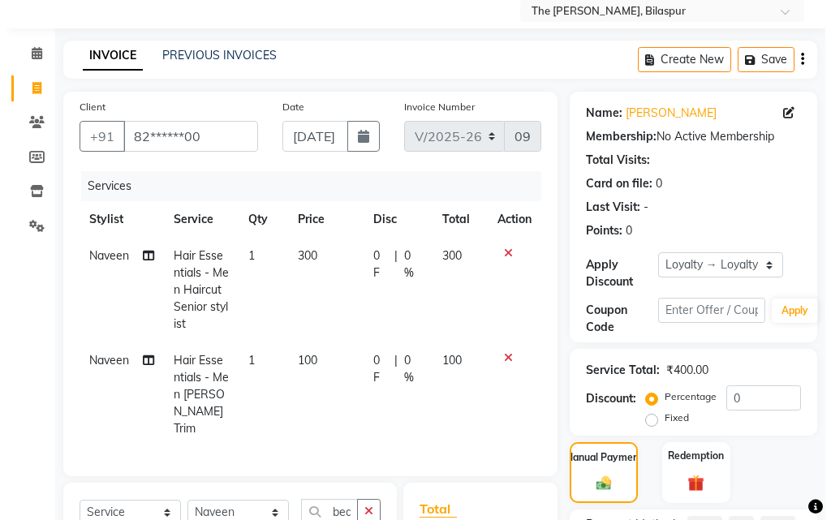
scroll to position [36, 0]
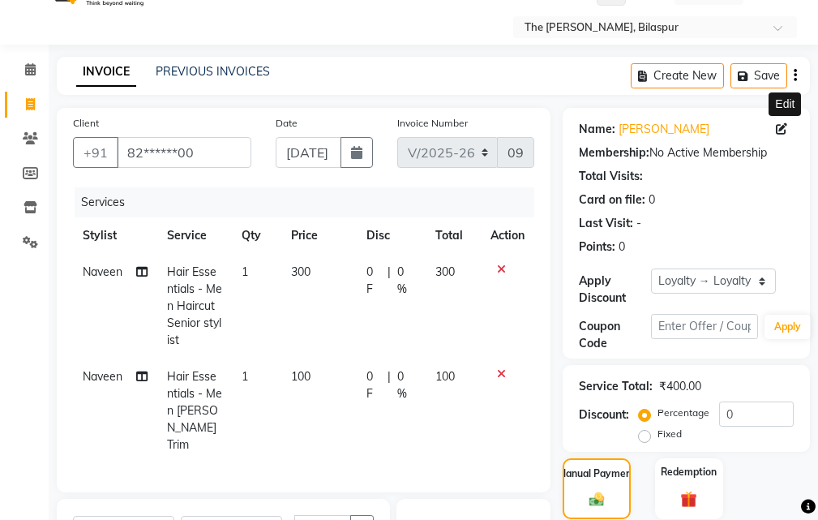
click at [784, 129] on icon at bounding box center [781, 128] width 11 height 11
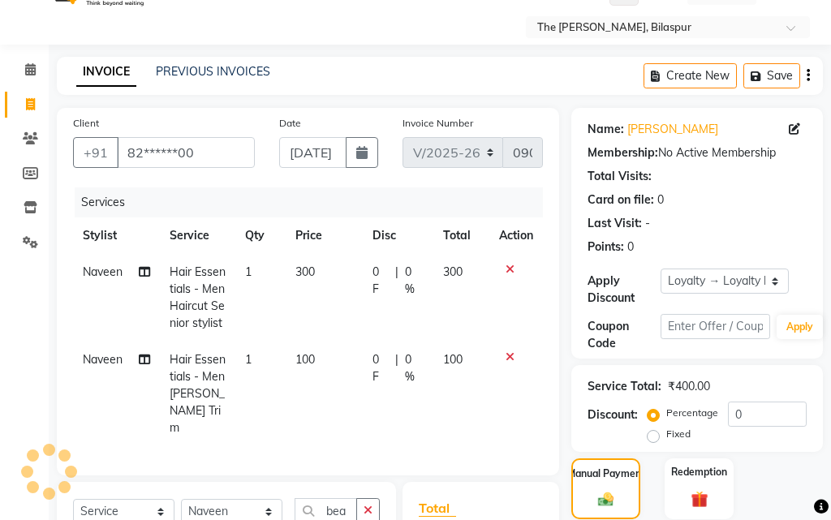
select select "male"
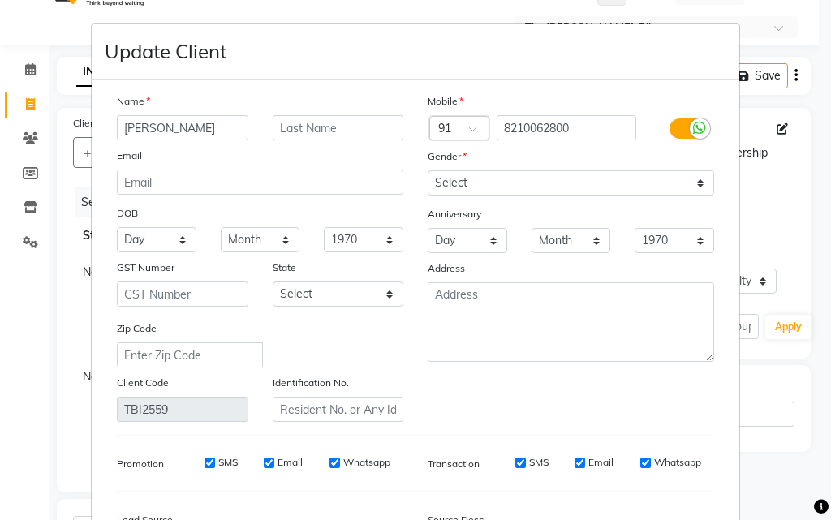
click at [184, 130] on input "Atula" at bounding box center [182, 127] width 131 height 25
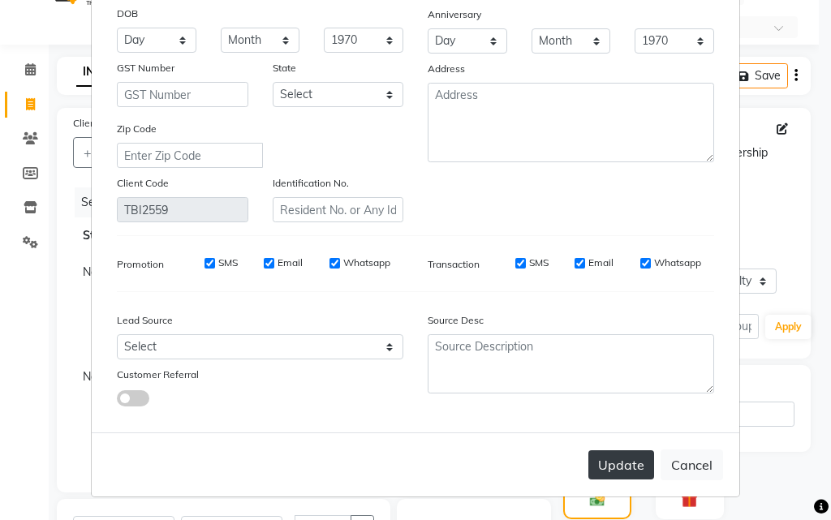
type input "Atul"
click at [612, 462] on button "Update" at bounding box center [621, 464] width 66 height 29
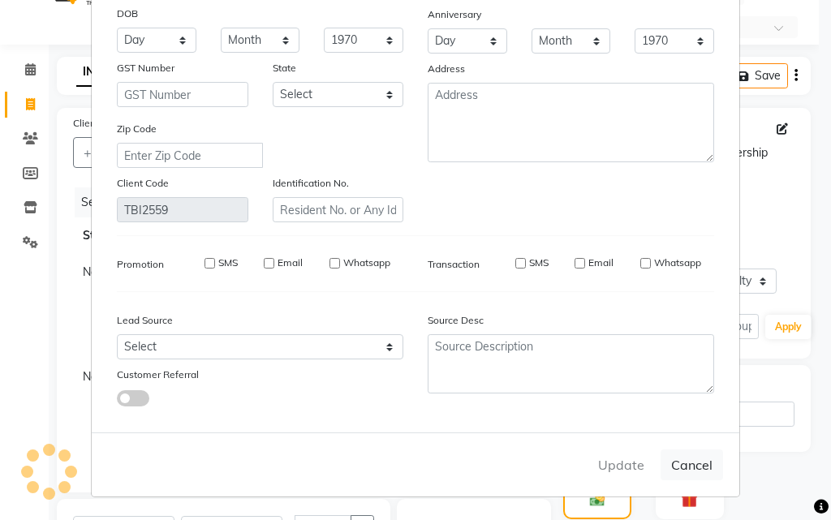
select select
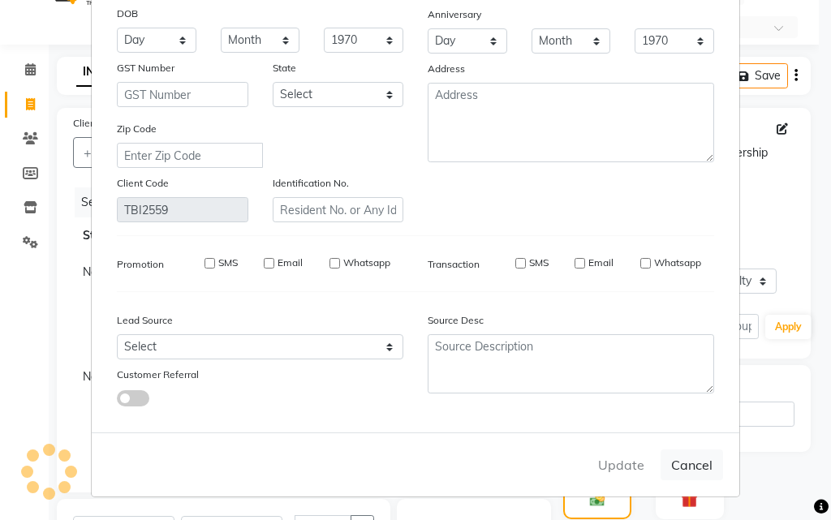
select select
checkbox input "false"
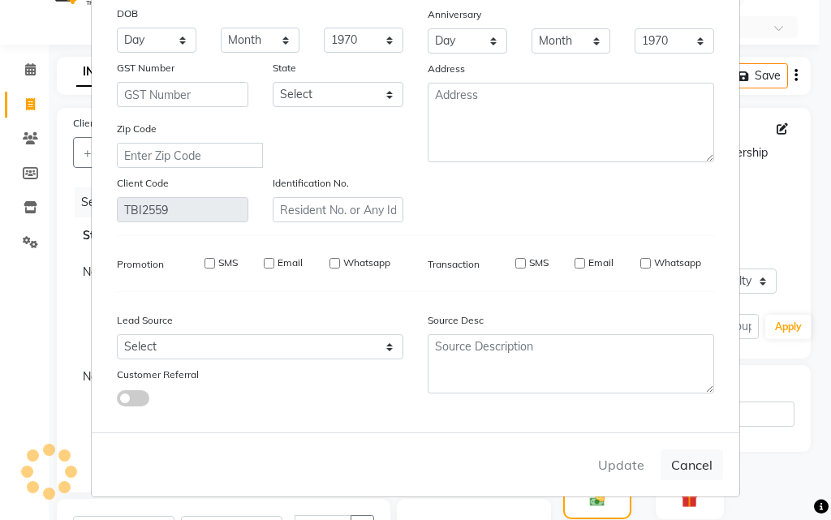
checkbox input "false"
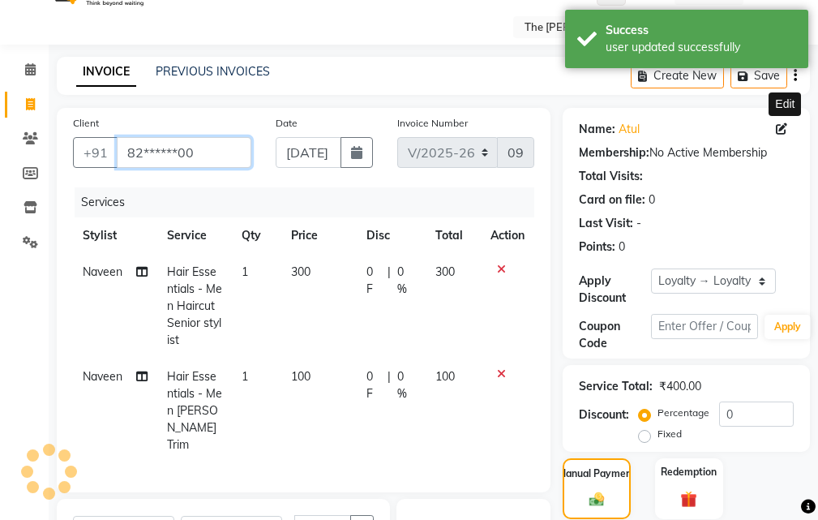
click at [208, 150] on input "82******00" at bounding box center [184, 152] width 135 height 31
type input "82******0"
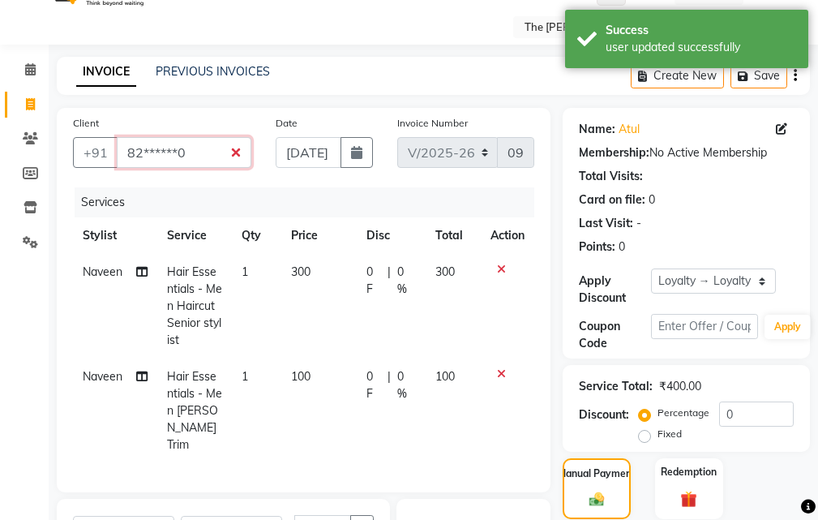
select select "1: Object"
type input "8"
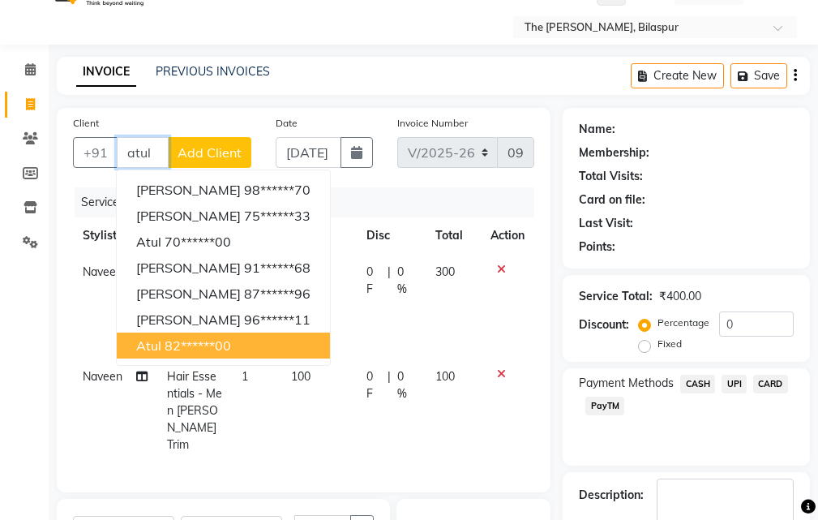
click at [222, 348] on ngb-highlight "82******00" at bounding box center [198, 345] width 67 height 16
type input "82******00"
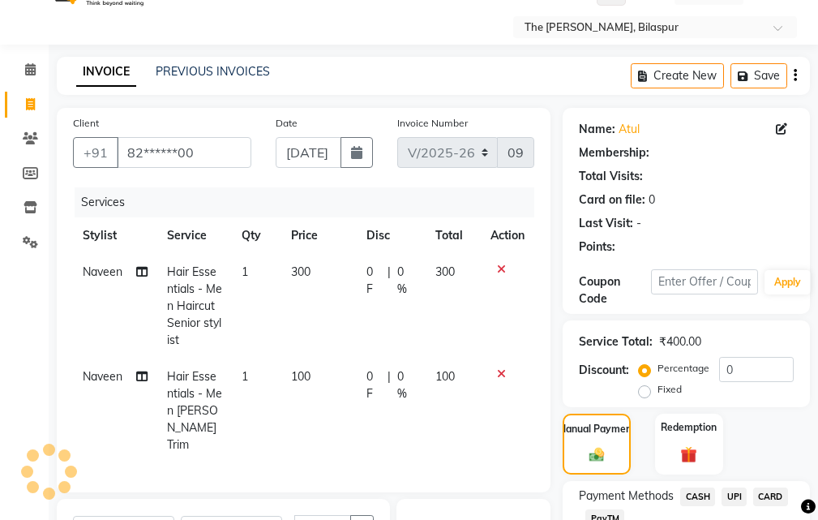
select select "1: Object"
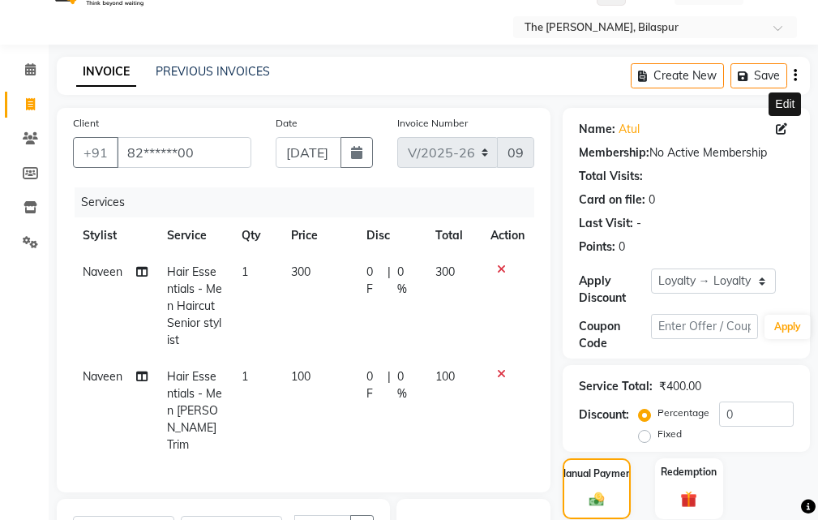
click at [780, 125] on icon at bounding box center [781, 128] width 11 height 11
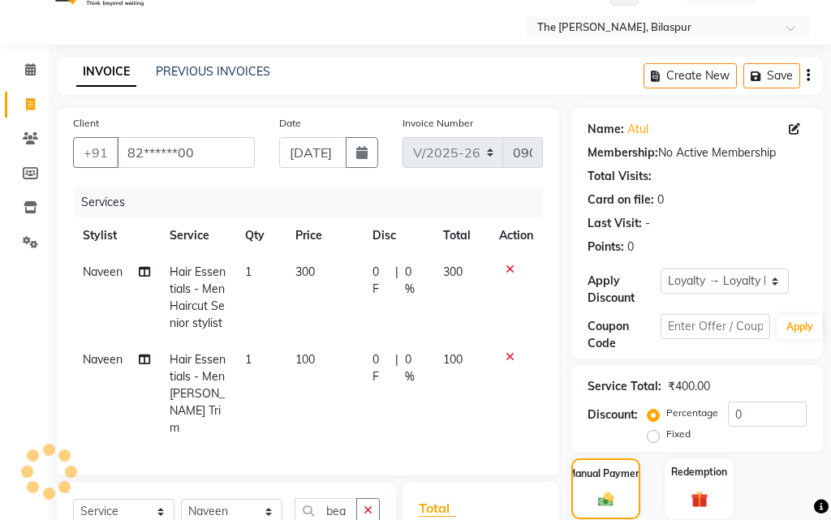
select select "male"
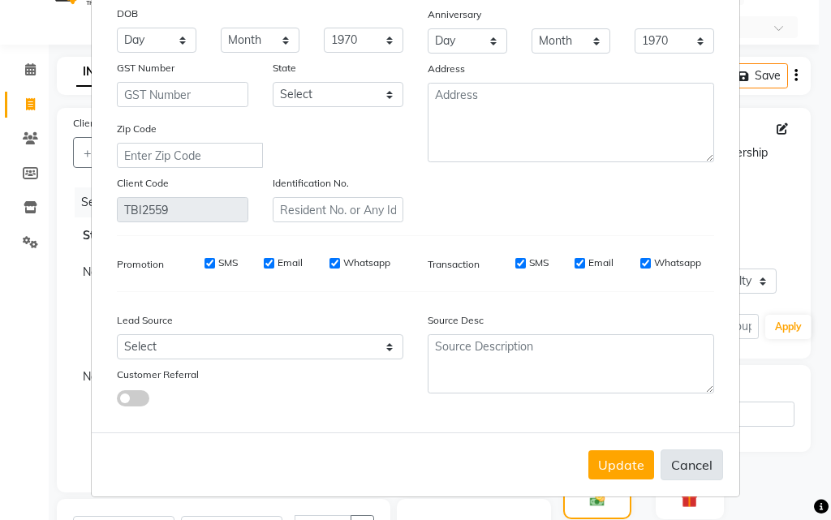
click at [687, 466] on button "Cancel" at bounding box center [691, 464] width 62 height 31
select select
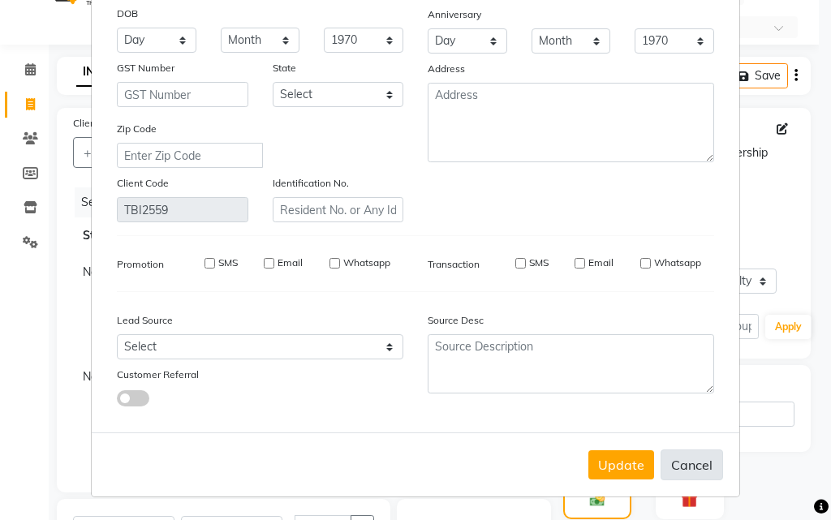
select select
checkbox input "false"
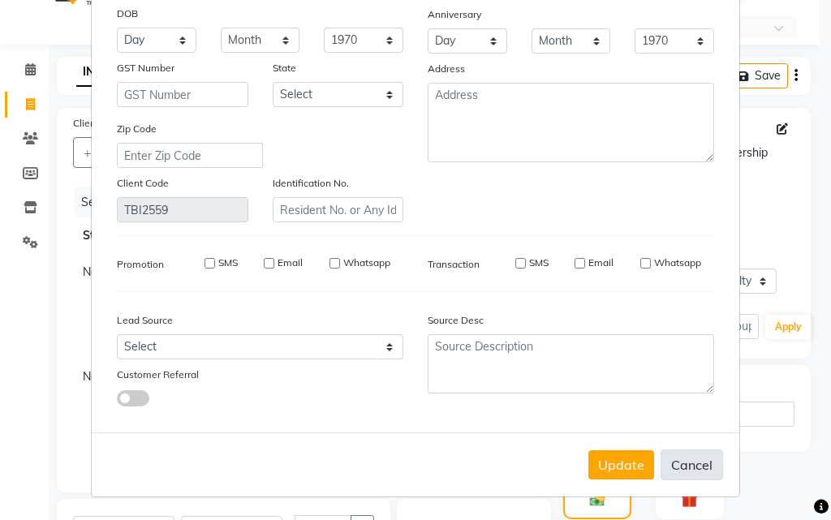
checkbox input "false"
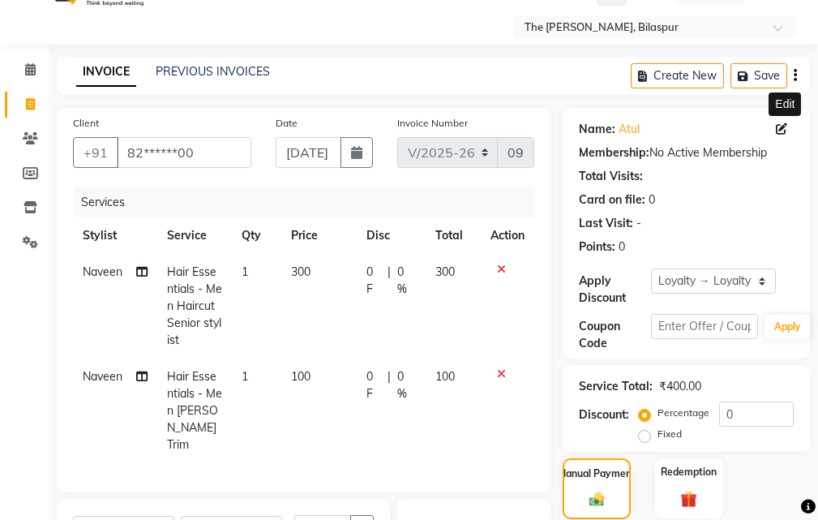
scroll to position [279, 0]
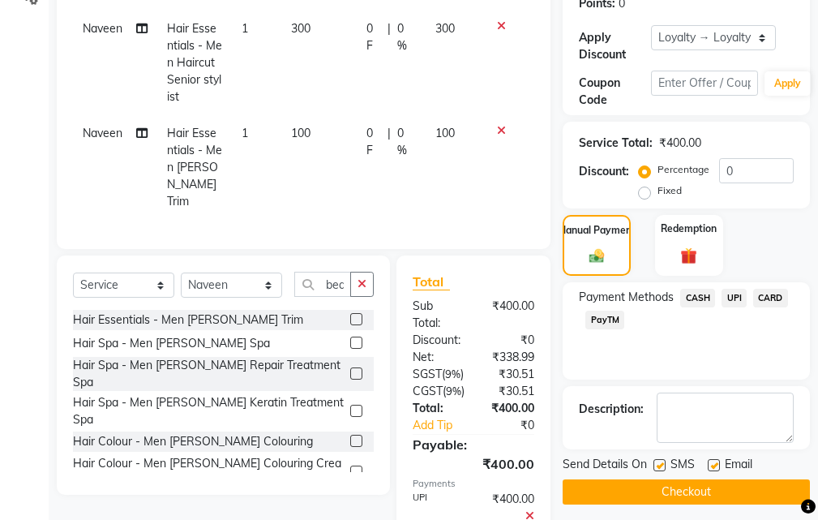
click at [729, 297] on span "UPI" at bounding box center [734, 298] width 25 height 19
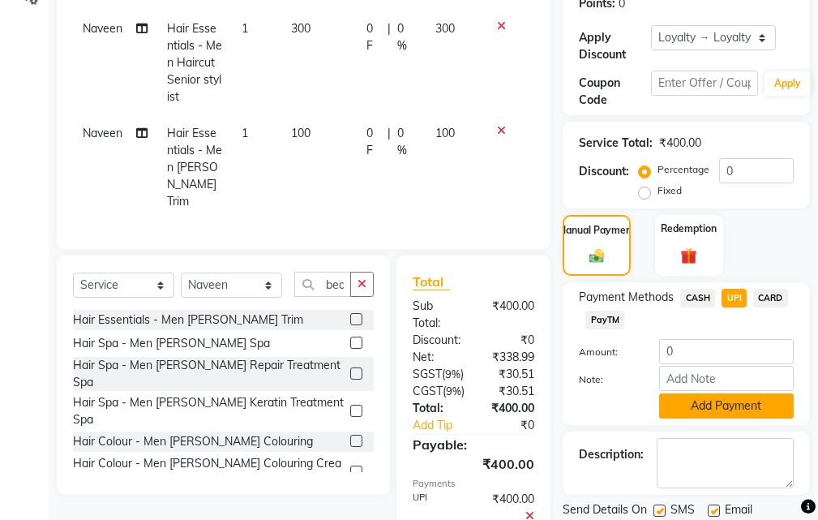
click at [687, 410] on button "Add Payment" at bounding box center [726, 405] width 135 height 25
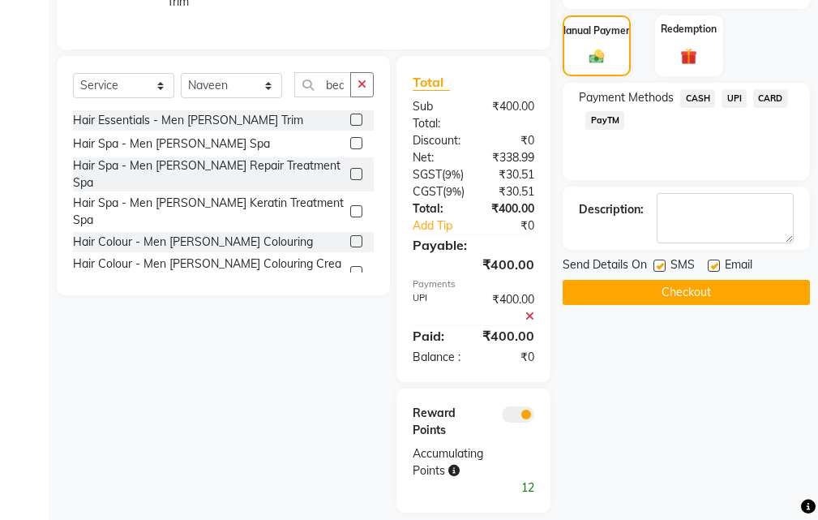
scroll to position [542, 0]
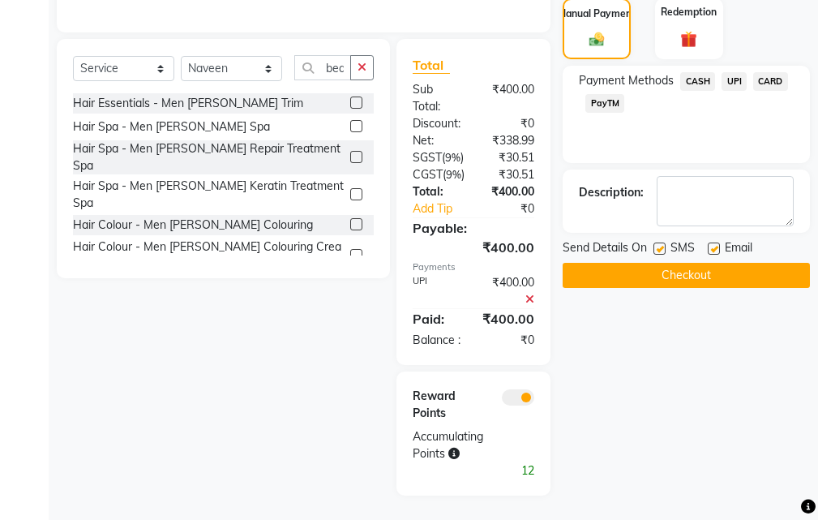
click at [616, 263] on button "Checkout" at bounding box center [686, 275] width 247 height 25
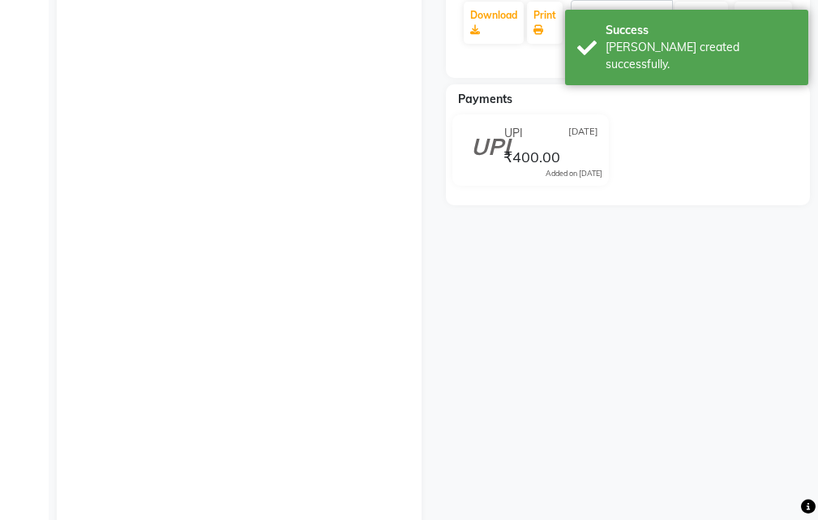
scroll to position [406, 0]
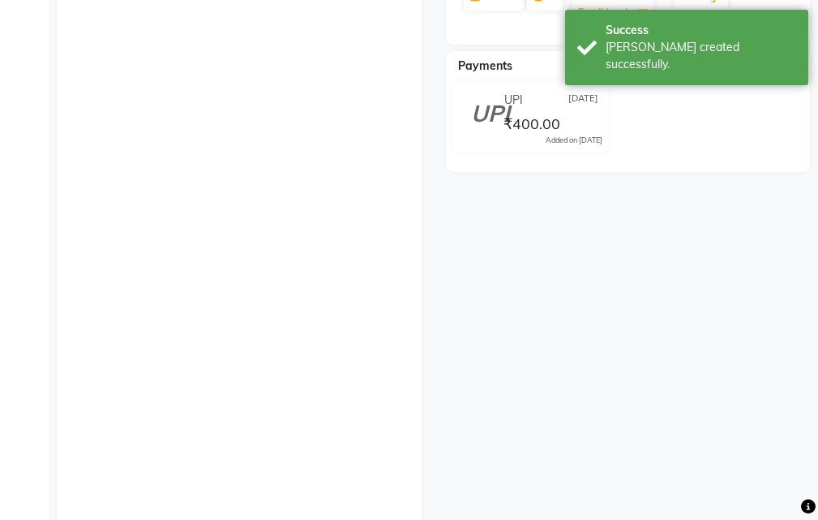
select select "service"
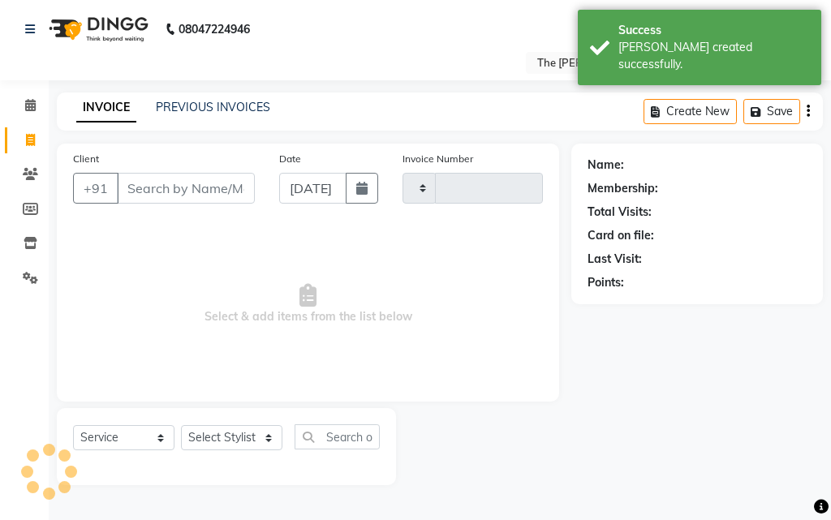
type input "0907"
select select "6473"
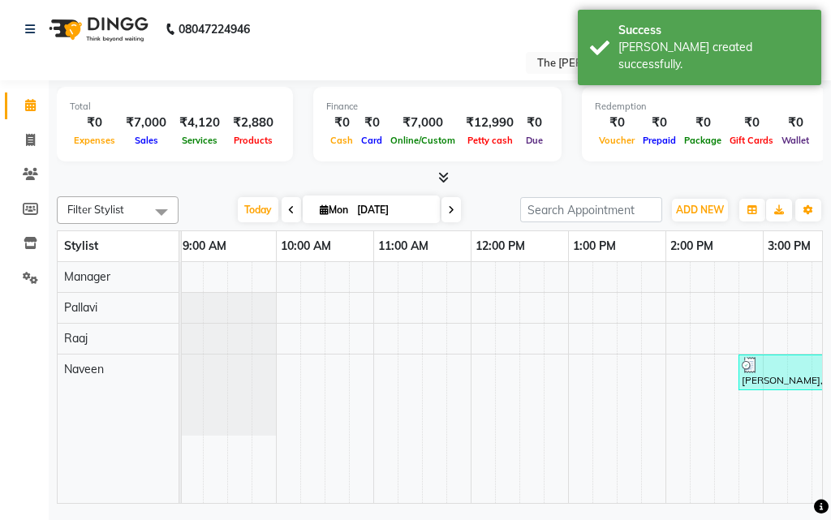
scroll to position [0, 492]
